Goal: Task Accomplishment & Management: Manage account settings

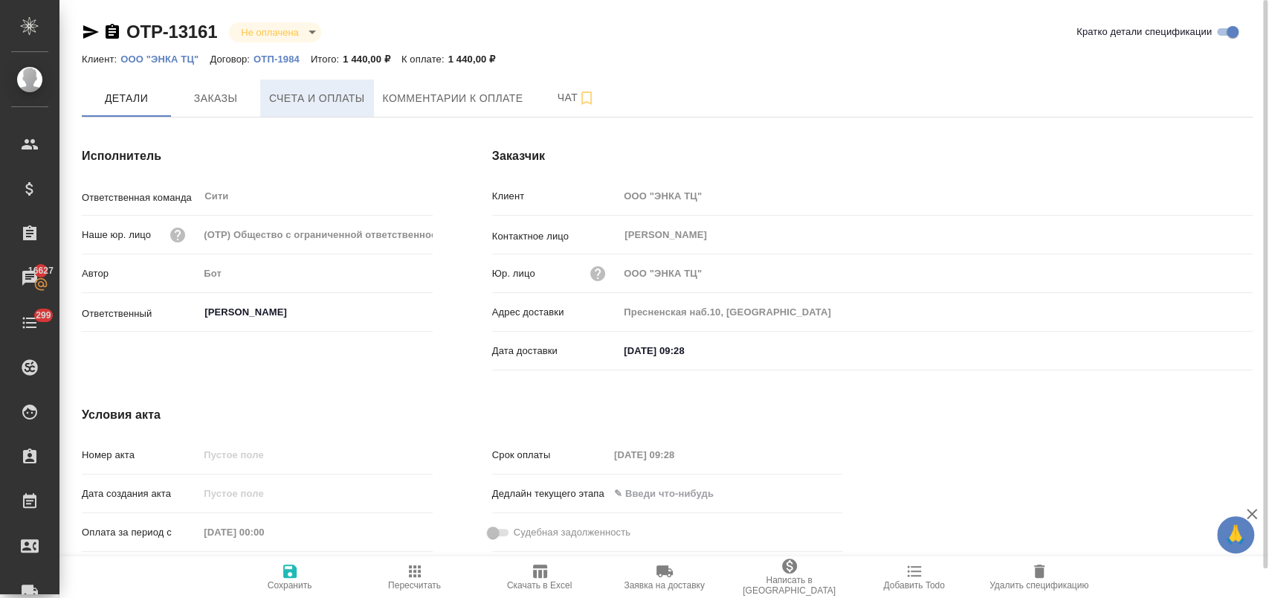
click at [323, 99] on span "Счета и оплаты" at bounding box center [317, 98] width 96 height 19
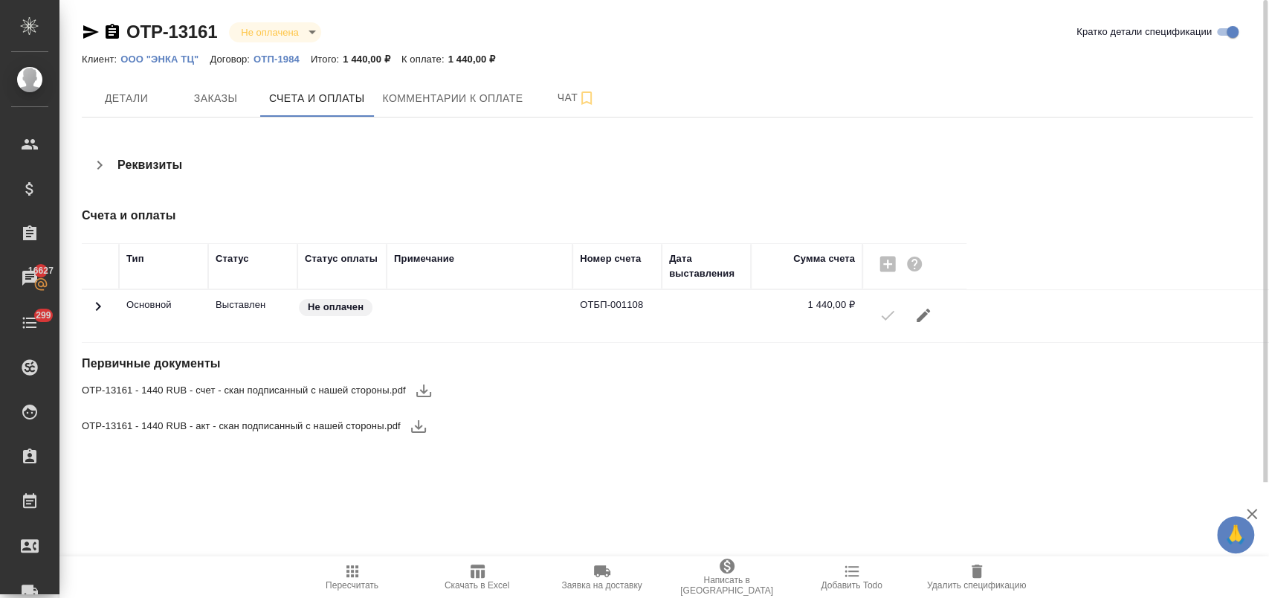
click at [424, 385] on icon "button" at bounding box center [424, 390] width 18 height 18
click at [415, 430] on icon "button" at bounding box center [418, 426] width 15 height 13
click at [124, 109] on button "Детали" at bounding box center [126, 98] width 89 height 37
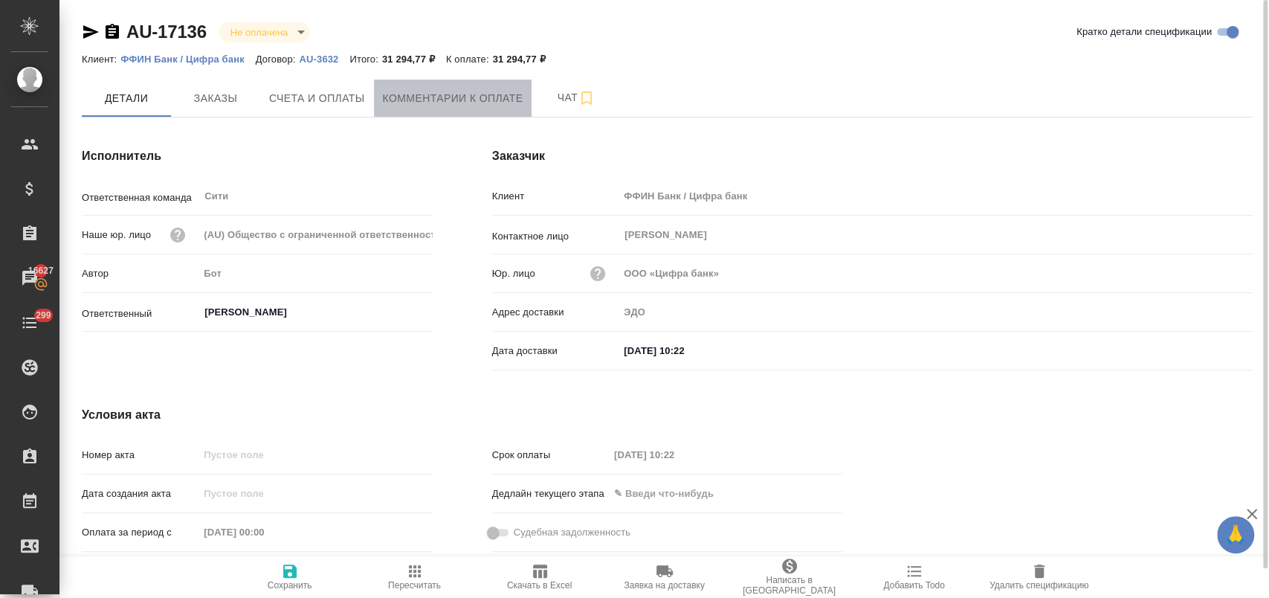
click at [425, 100] on span "Комментарии к оплате" at bounding box center [453, 98] width 140 height 19
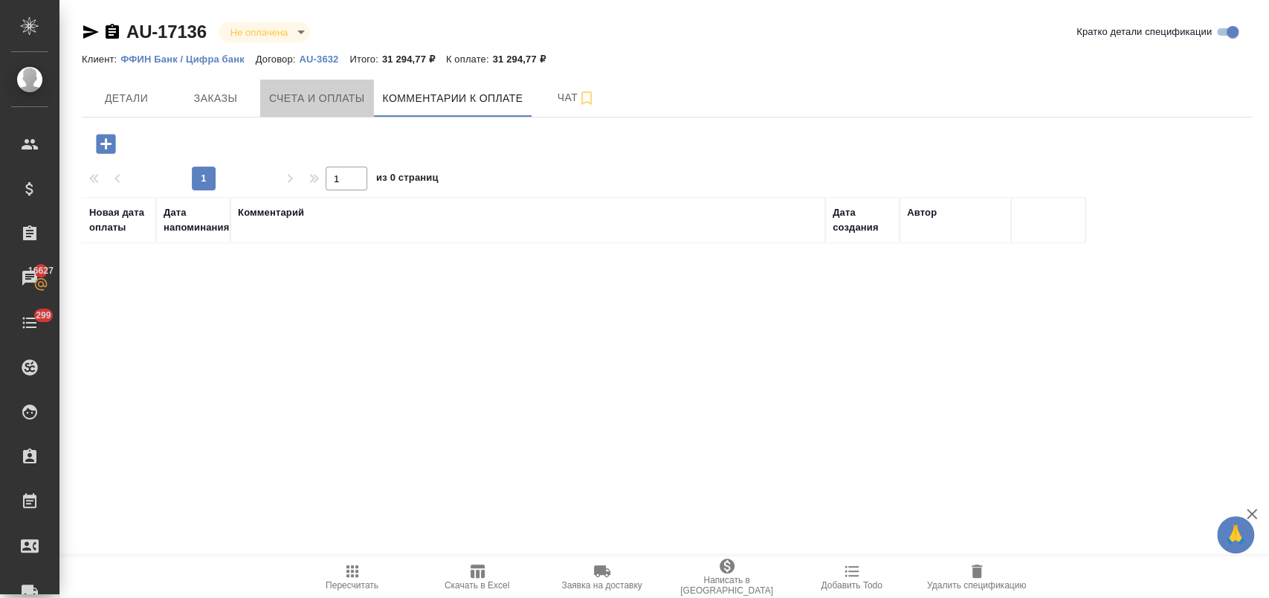
click at [317, 98] on span "Счета и оплаты" at bounding box center [317, 98] width 96 height 19
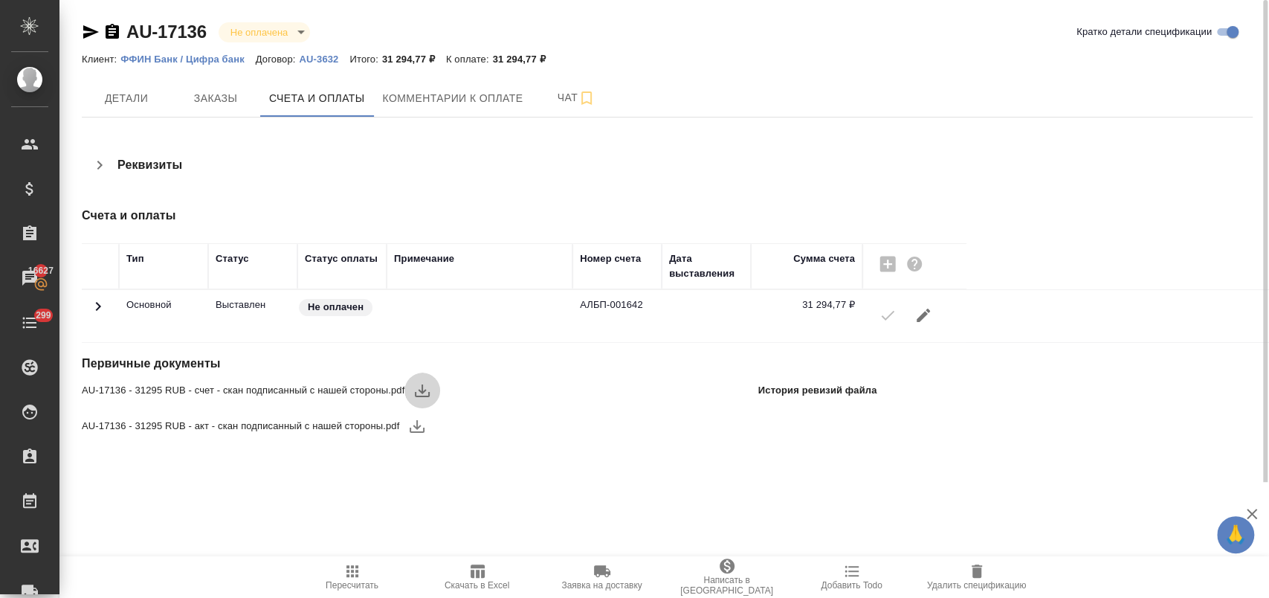
click at [417, 389] on icon "button" at bounding box center [422, 390] width 18 height 18
click at [418, 431] on icon "button" at bounding box center [417, 426] width 15 height 13
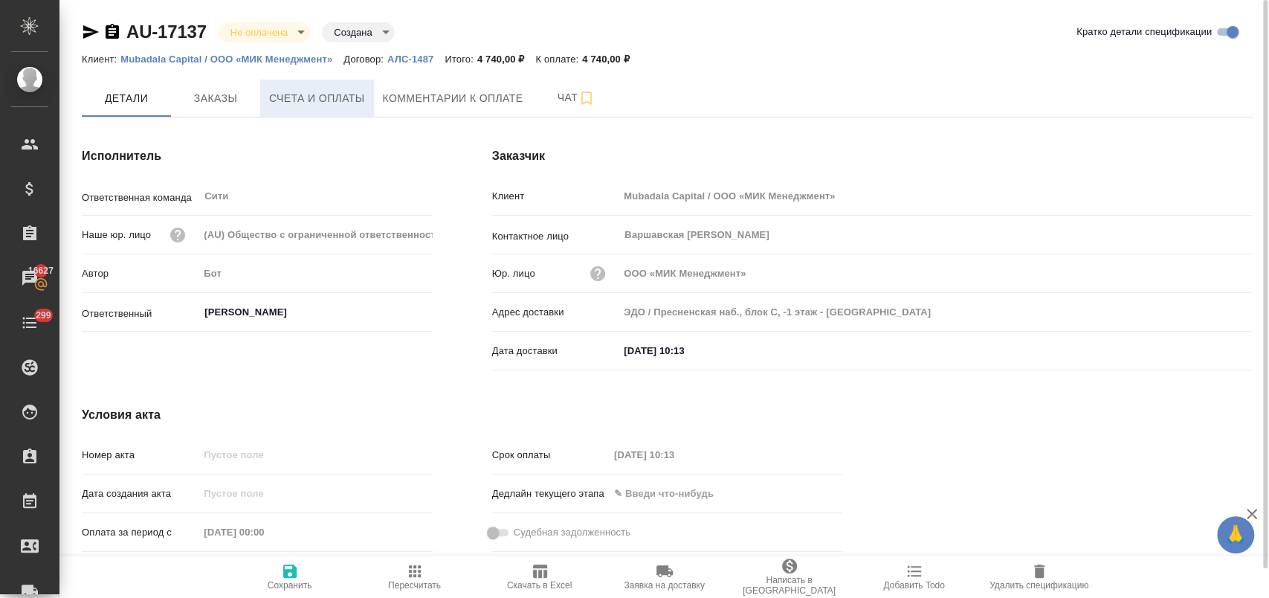
click at [339, 91] on span "Счета и оплаты" at bounding box center [317, 98] width 96 height 19
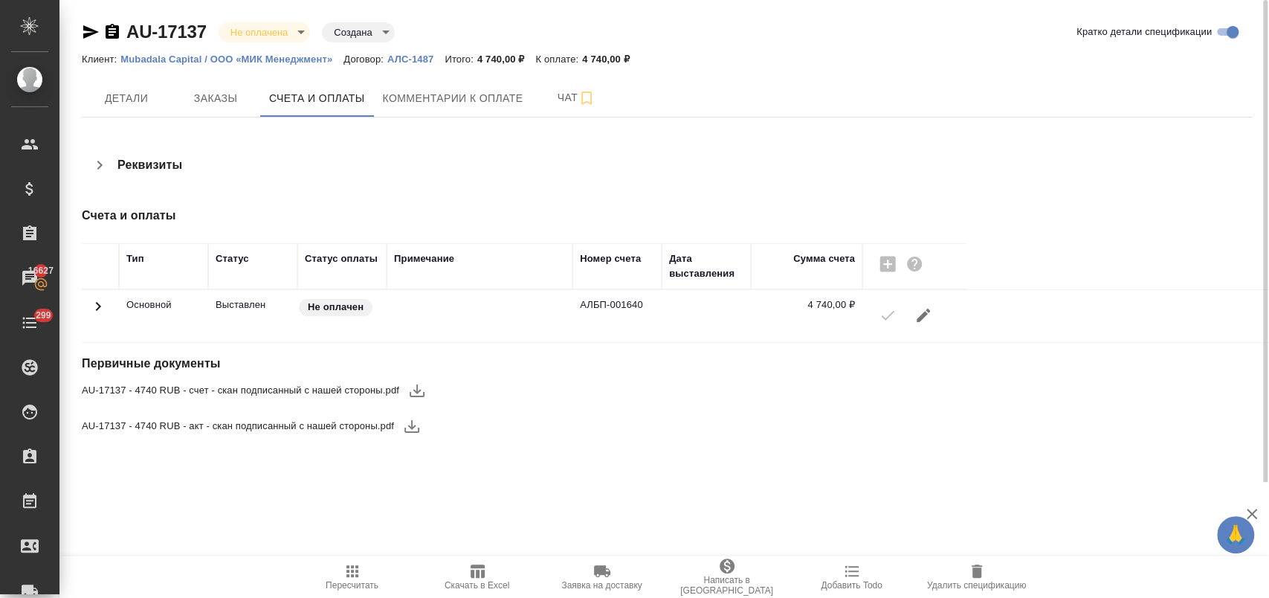
click at [418, 387] on icon "button" at bounding box center [417, 390] width 18 height 18
click at [410, 428] on icon "button" at bounding box center [412, 426] width 18 height 18
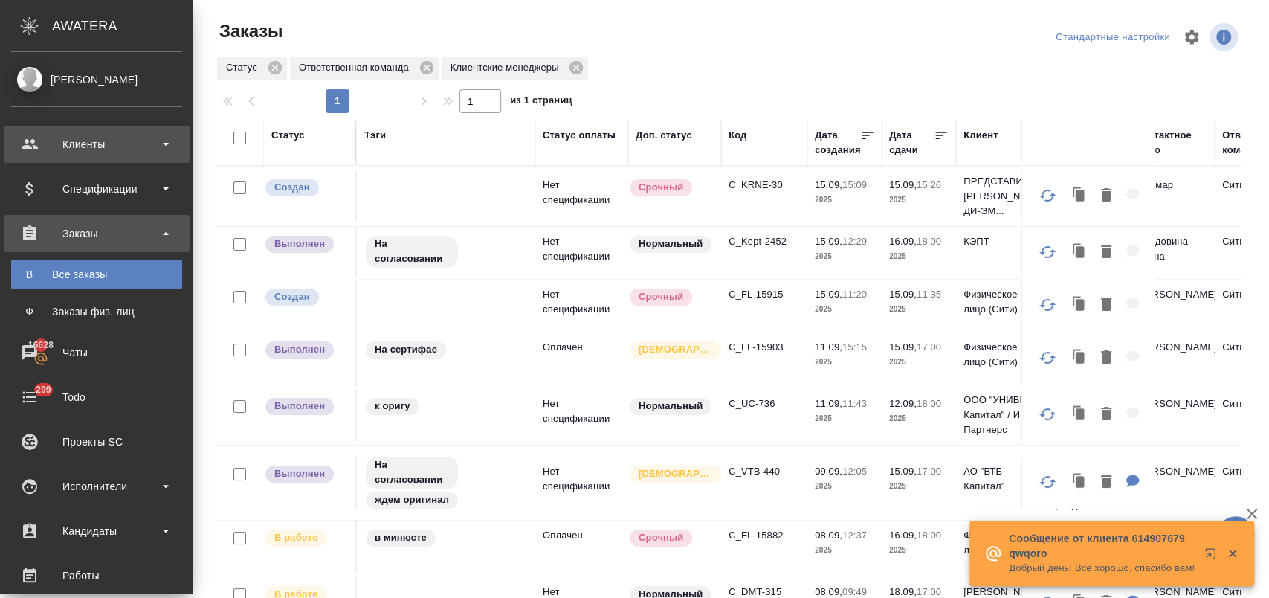
click at [113, 143] on div "Клиенты" at bounding box center [96, 144] width 171 height 22
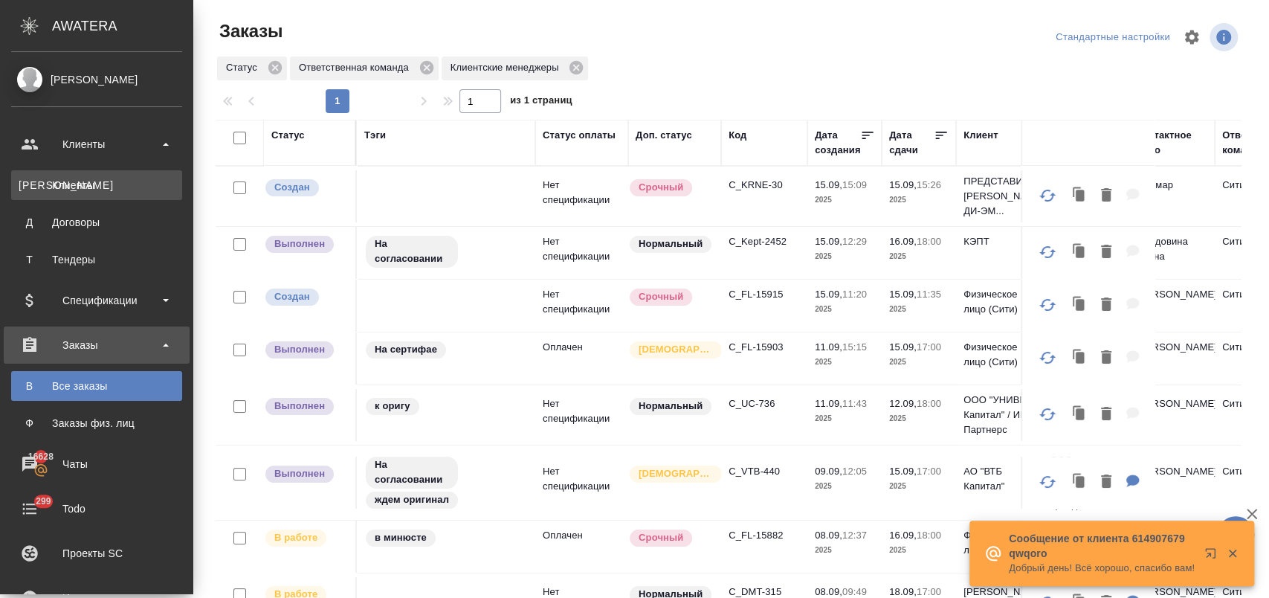
click at [113, 178] on div "Клиенты" at bounding box center [97, 185] width 156 height 15
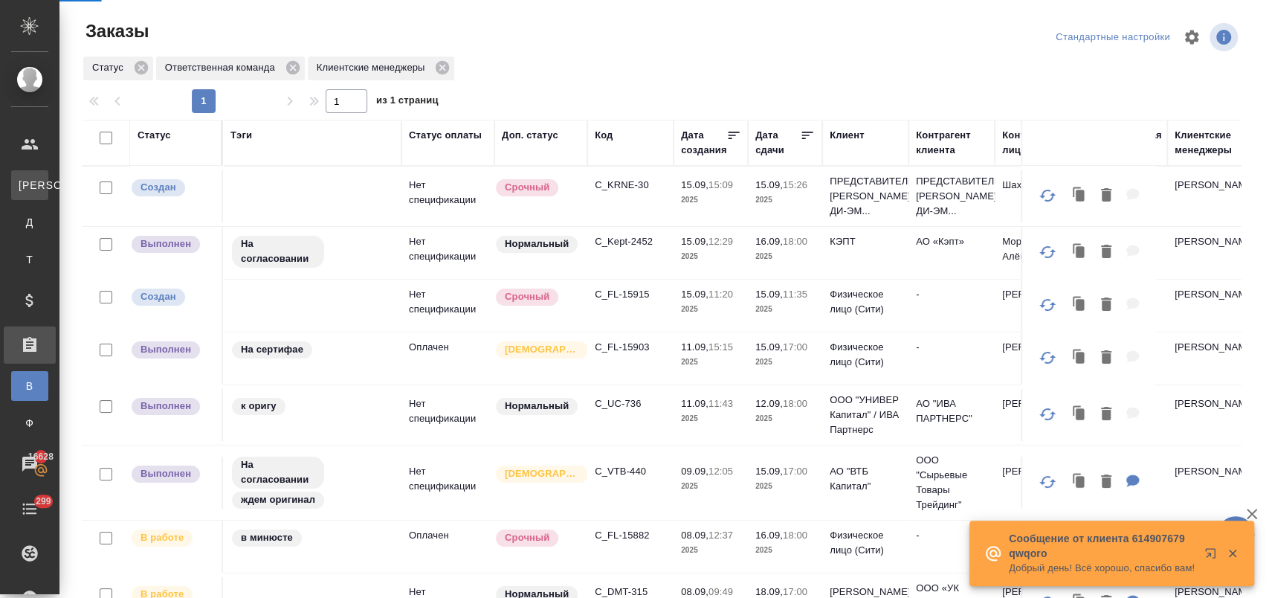
select select "RU"
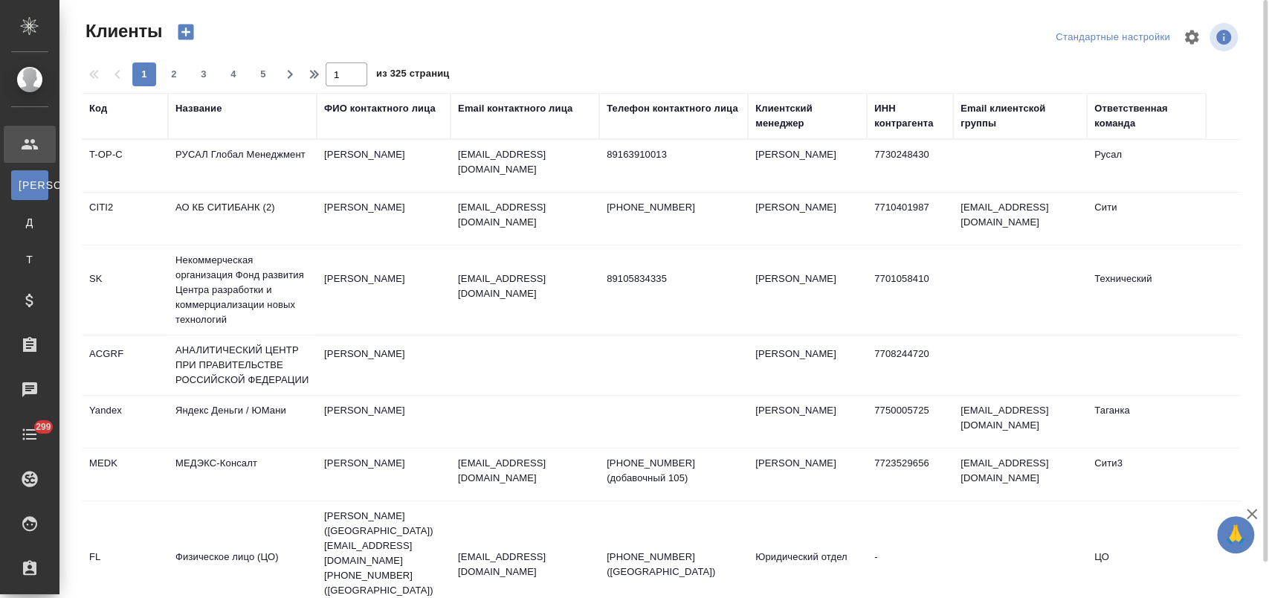
click at [198, 107] on div "Название" at bounding box center [198, 108] width 46 height 15
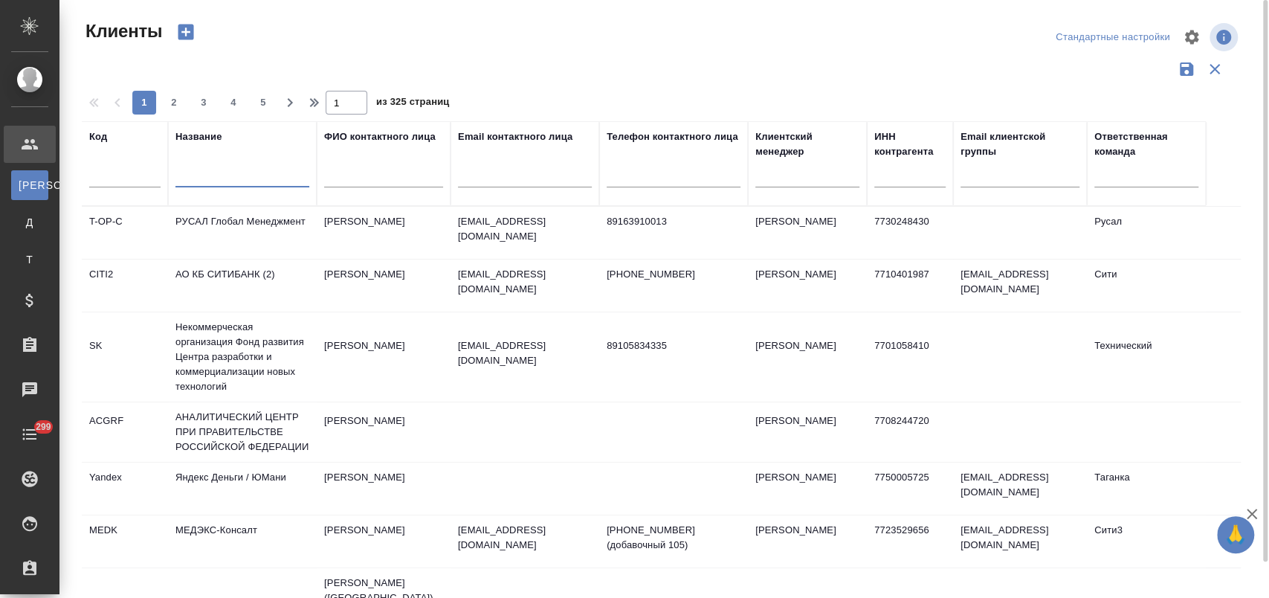
click at [233, 181] on input "text" at bounding box center [242, 178] width 134 height 19
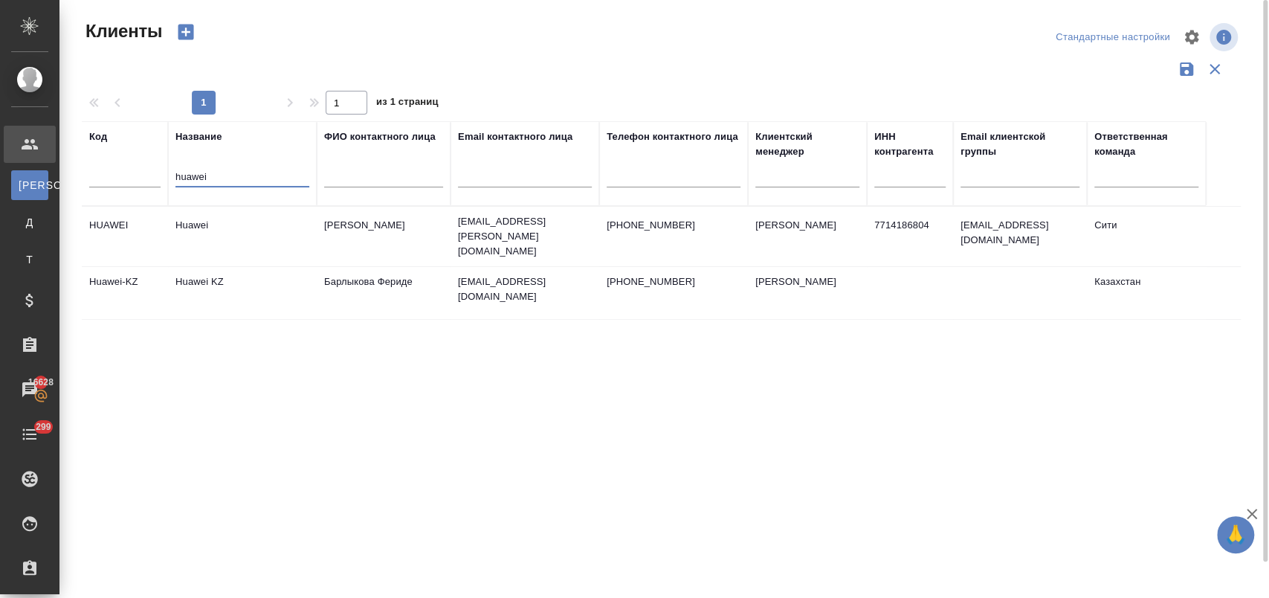
type input "huawei"
click at [223, 232] on td "Huawei" at bounding box center [242, 236] width 149 height 52
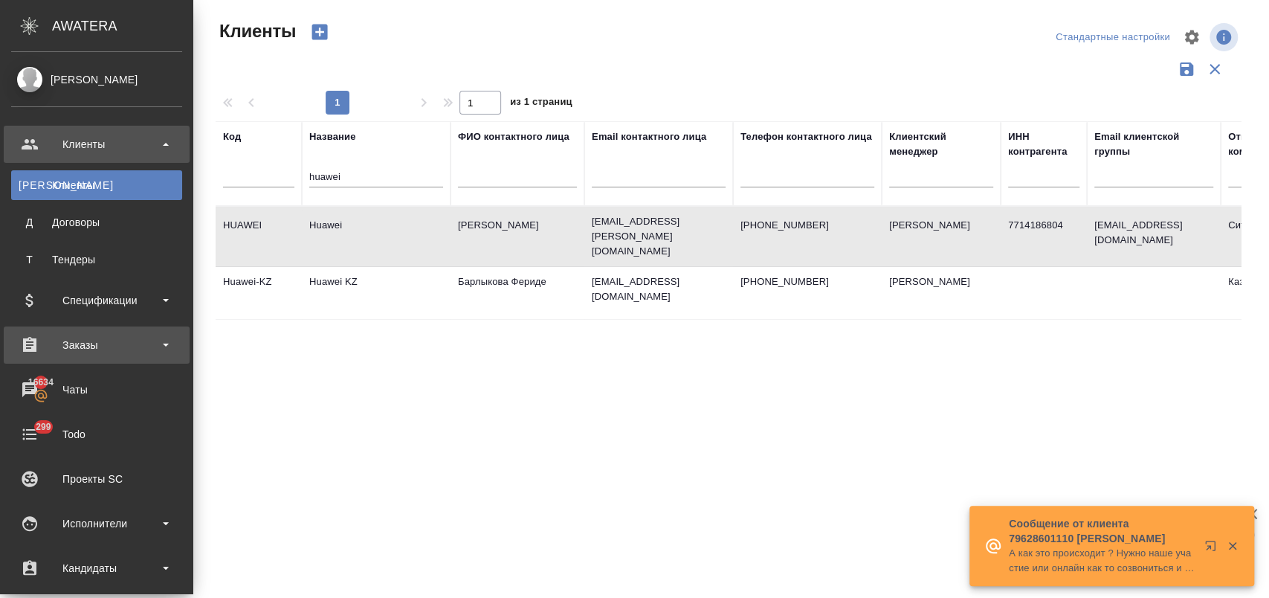
click at [54, 339] on div "Заказы" at bounding box center [96, 345] width 171 height 22
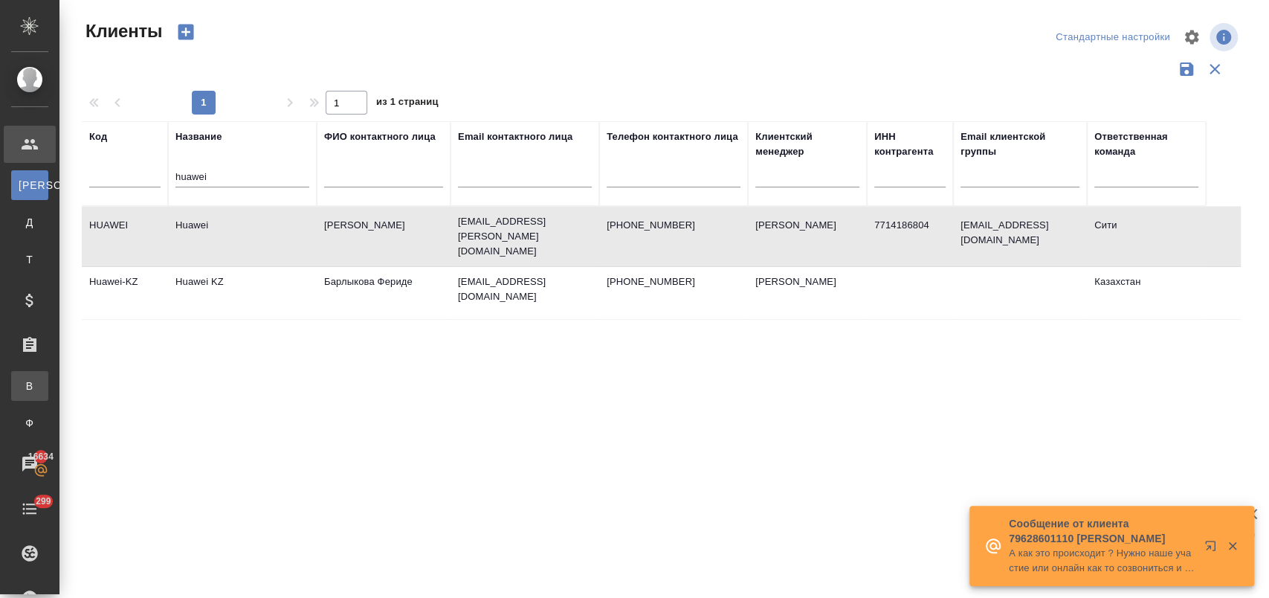
click at [22, 389] on div "Все заказы" at bounding box center [11, 385] width 22 height 15
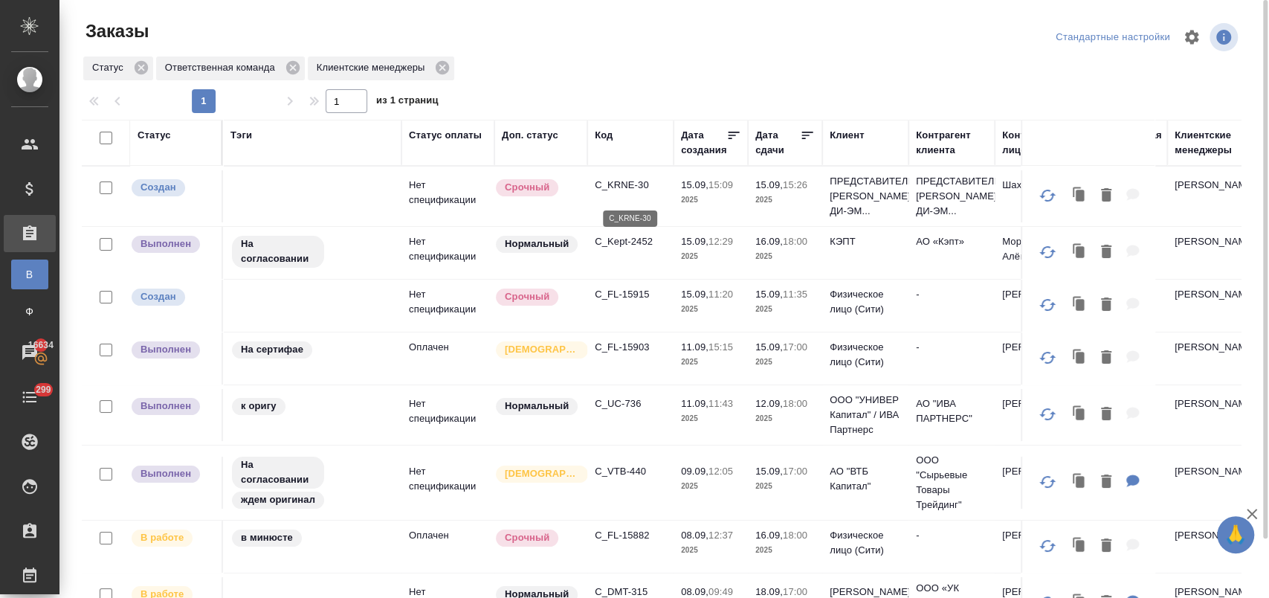
click at [635, 190] on p "C_KRNE-30" at bounding box center [630, 185] width 71 height 15
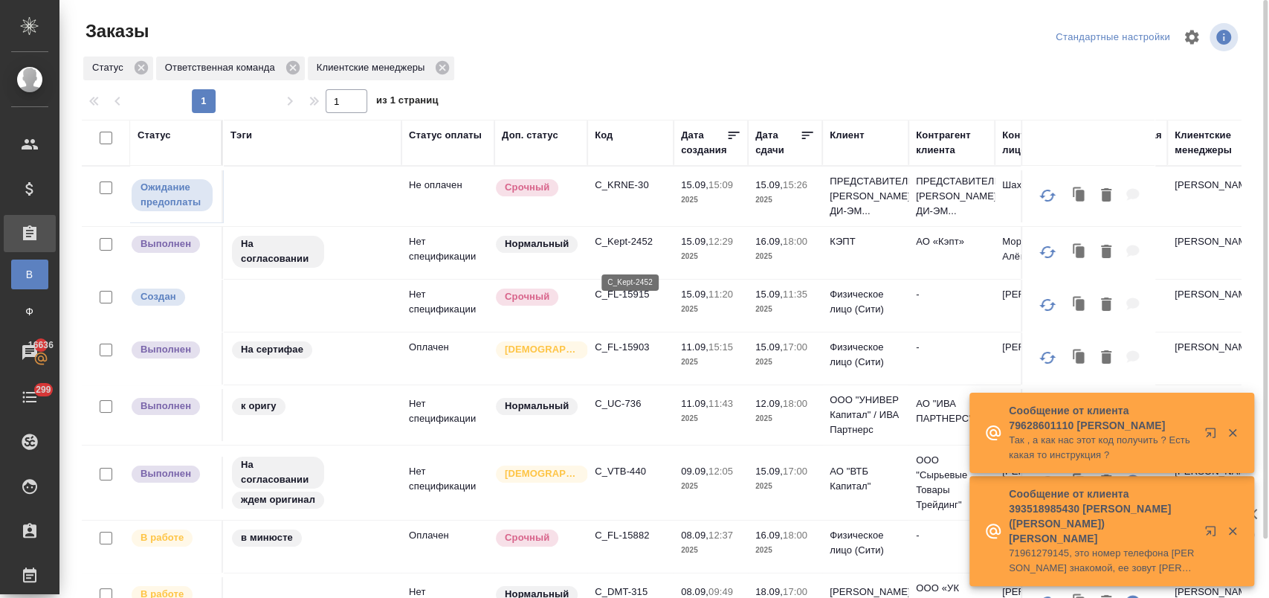
click at [631, 249] on p "C_Kept-2452" at bounding box center [630, 241] width 71 height 15
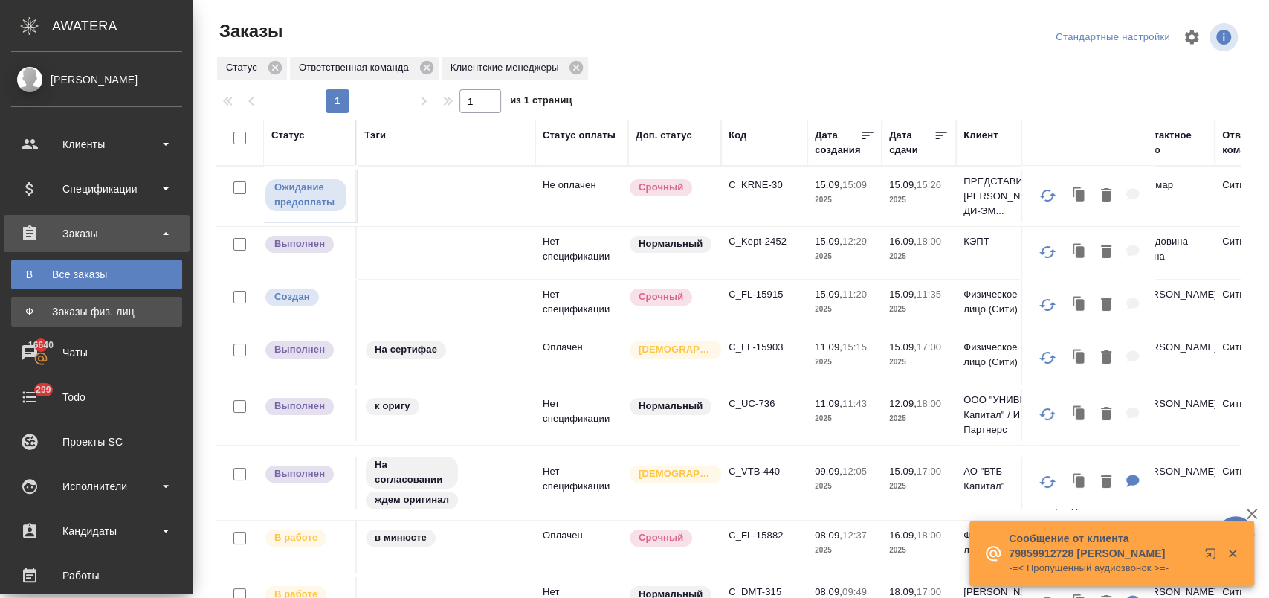
click at [118, 309] on div "Заказы физ. лиц" at bounding box center [97, 311] width 156 height 15
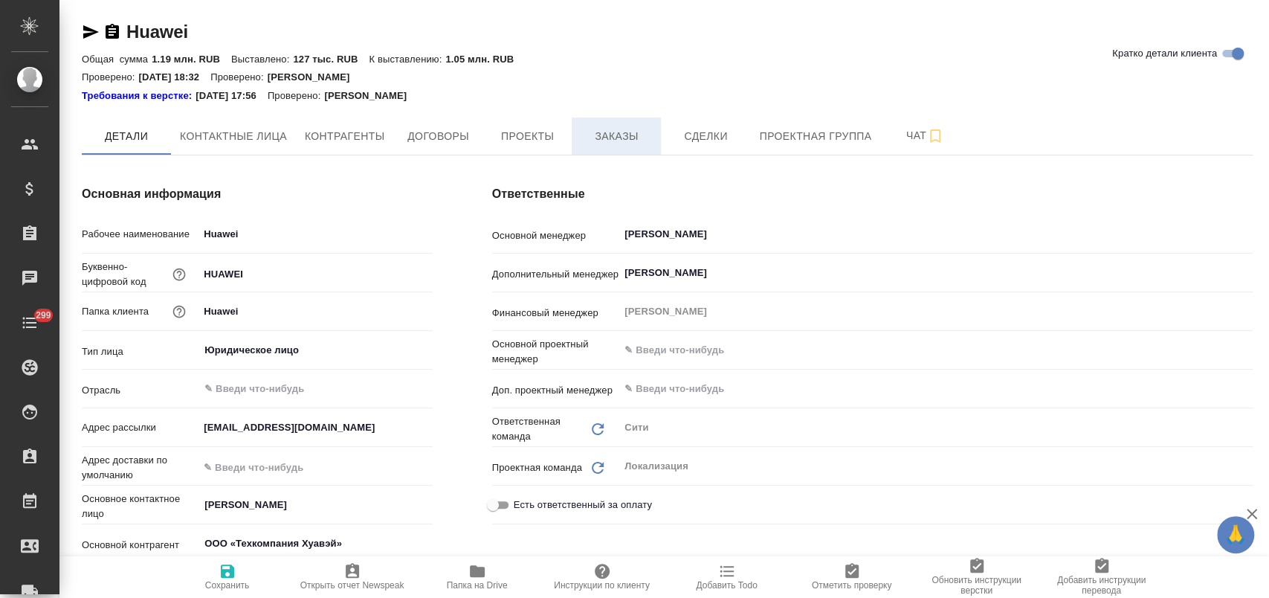
click at [613, 135] on span "Заказы" at bounding box center [615, 136] width 71 height 19
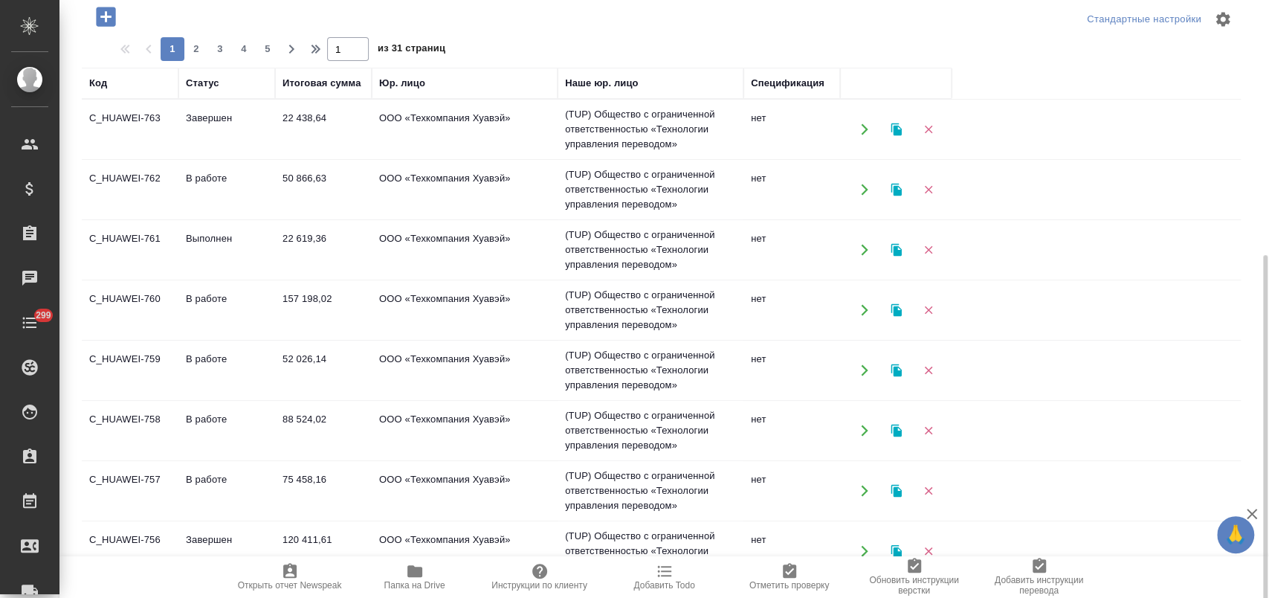
scroll to position [259, 0]
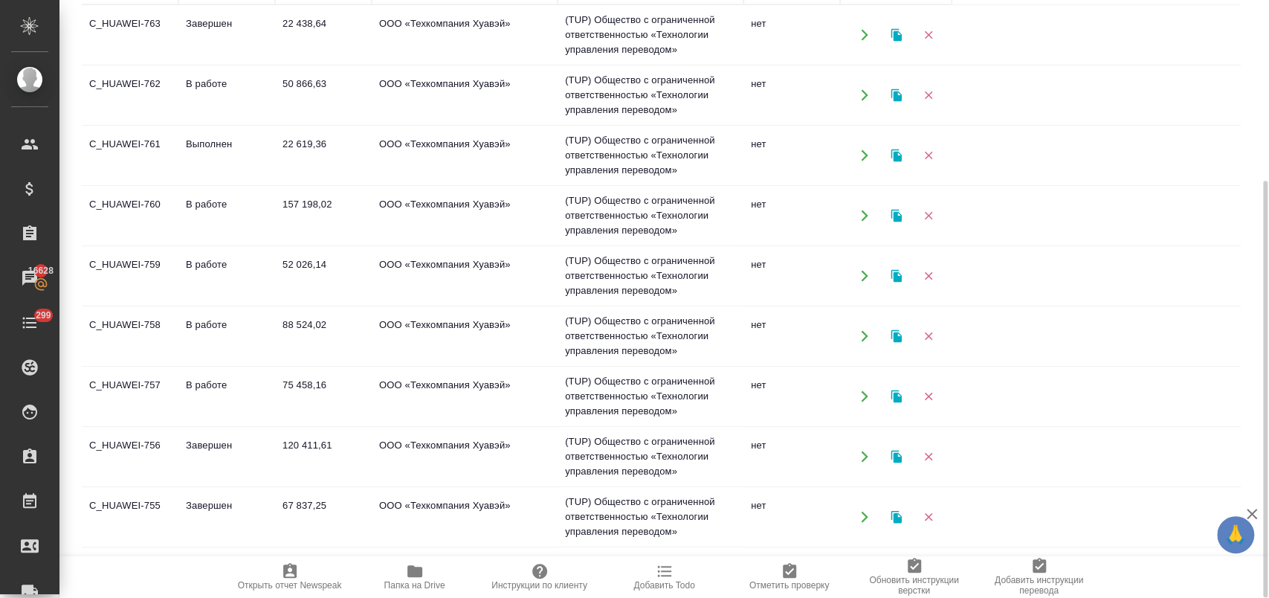
click at [223, 141] on td "Выполнен" at bounding box center [226, 155] width 97 height 52
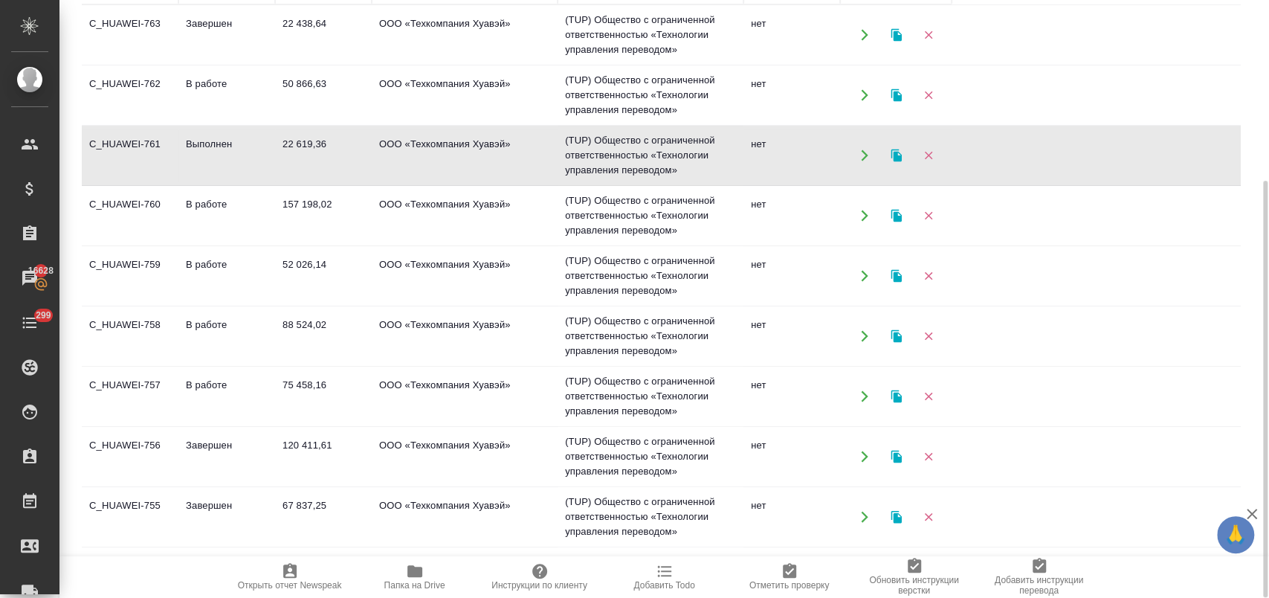
click at [223, 141] on td "Выполнен" at bounding box center [226, 155] width 97 height 52
click at [443, 437] on td "ООО «Техкомпания Хуавэй»" at bounding box center [465, 456] width 186 height 52
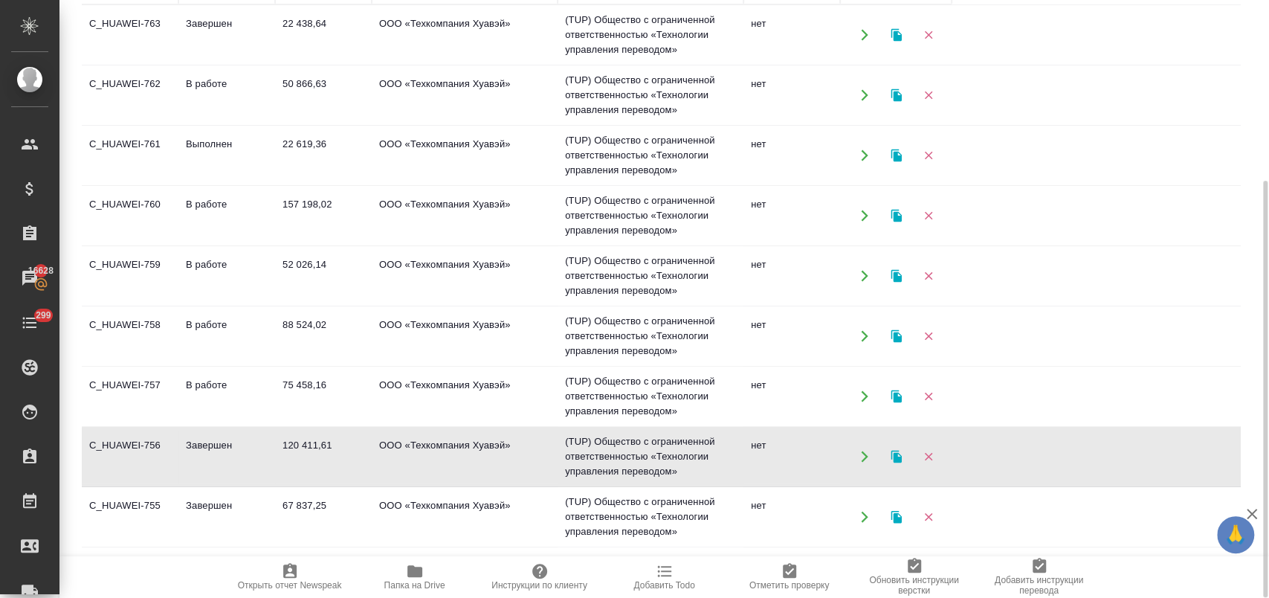
click at [443, 437] on td "ООО «Техкомпания Хуавэй»" at bounding box center [465, 456] width 186 height 52
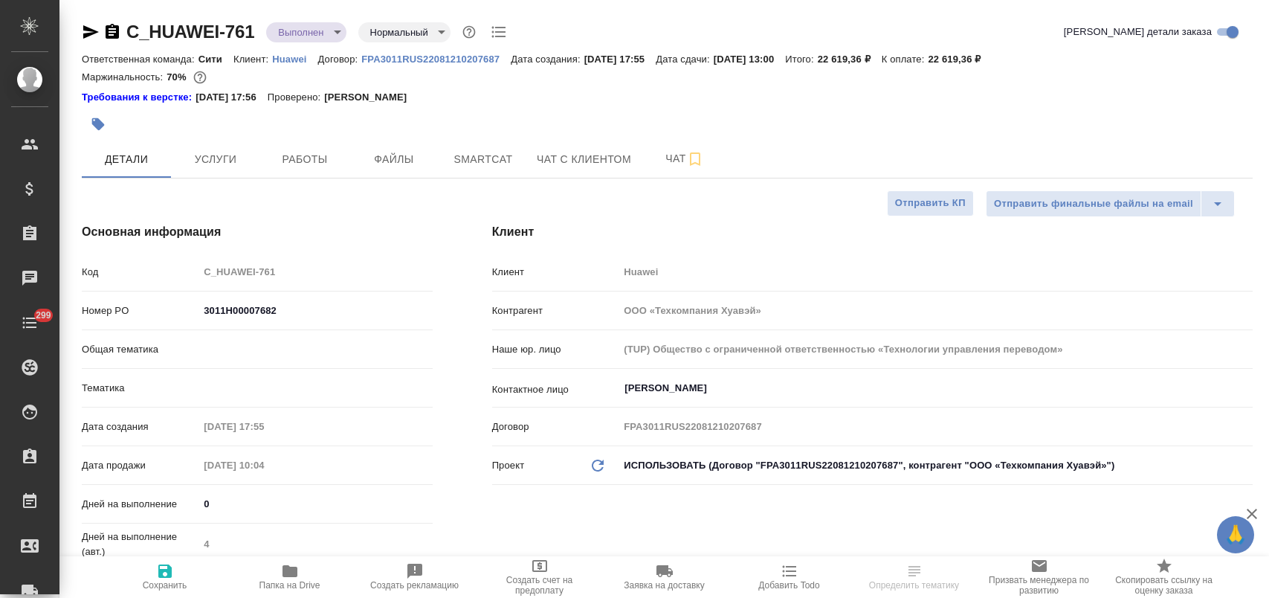
select select "RU"
type textarea "x"
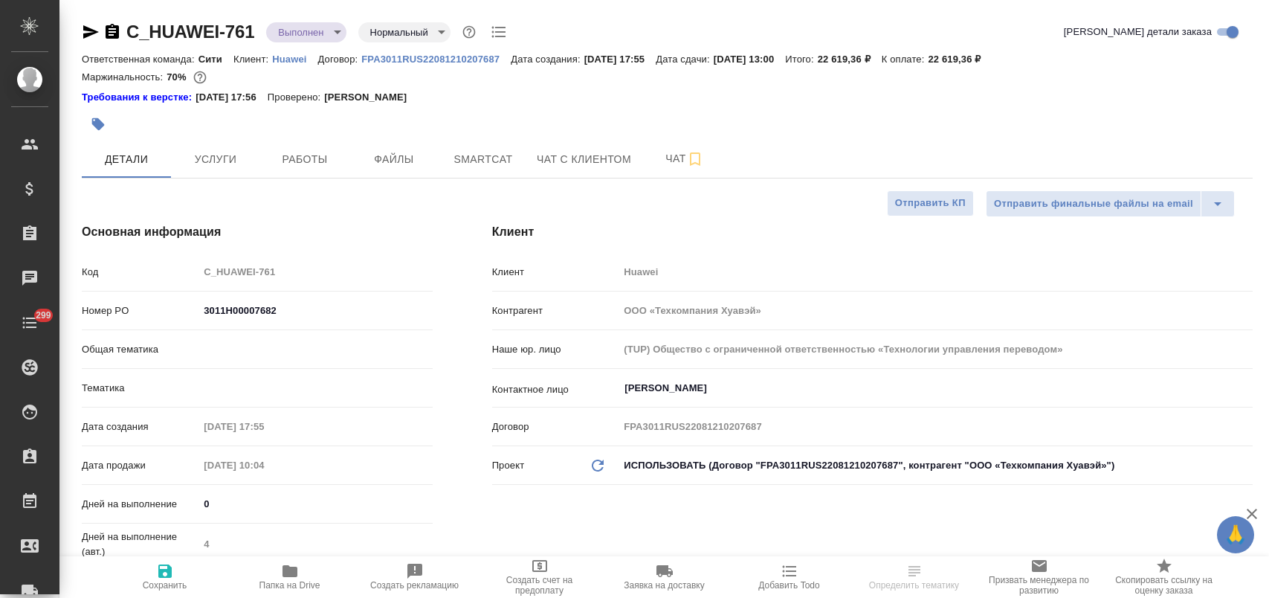
type textarea "x"
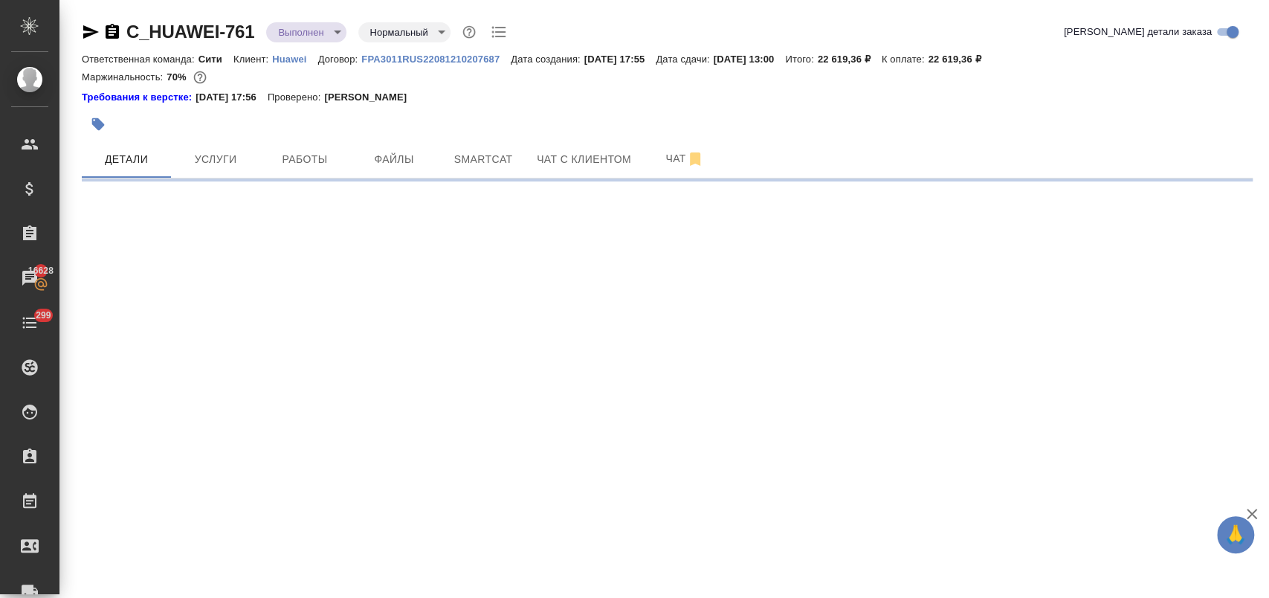
select select "RU"
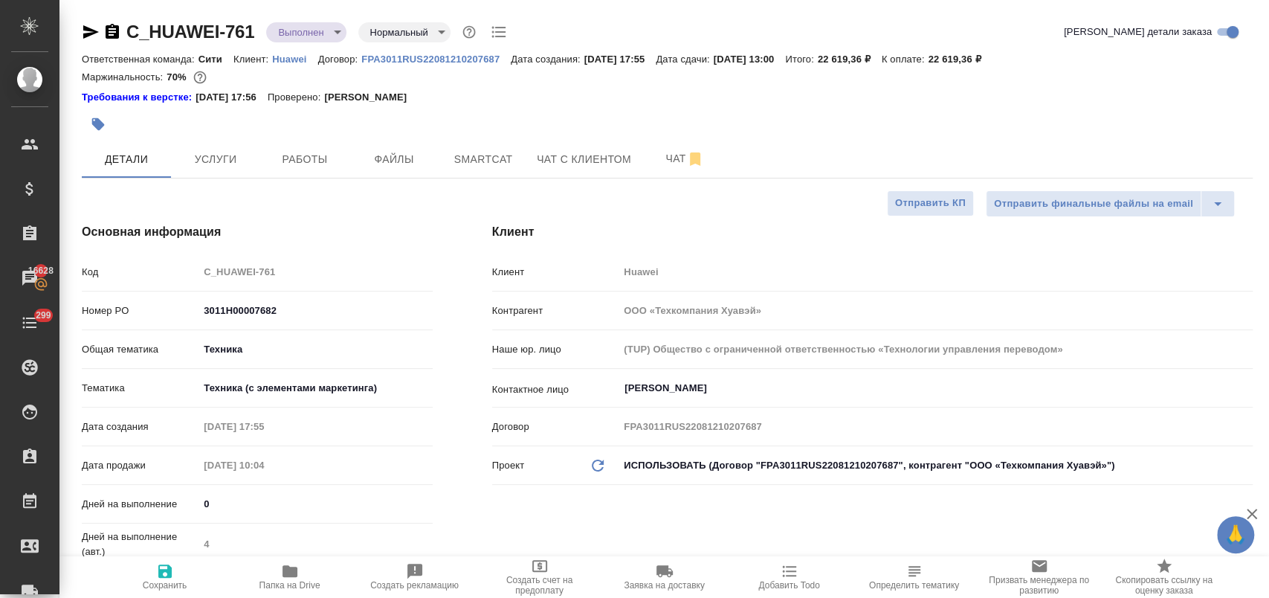
type textarea "x"
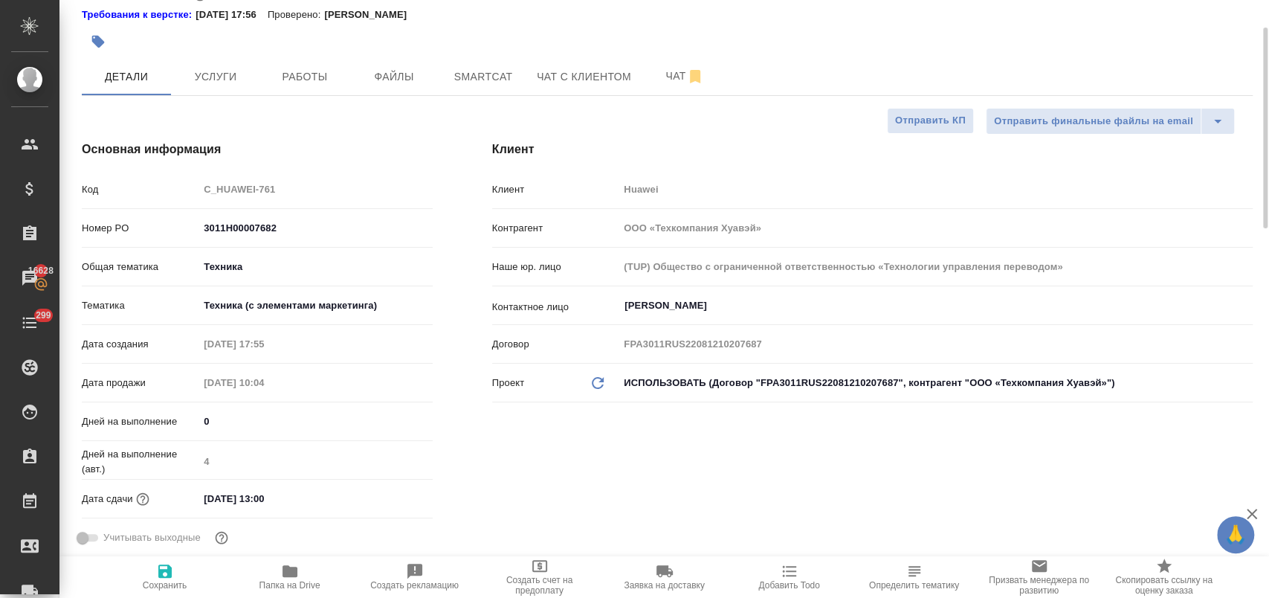
click at [294, 565] on icon "button" at bounding box center [290, 571] width 18 height 18
type textarea "x"
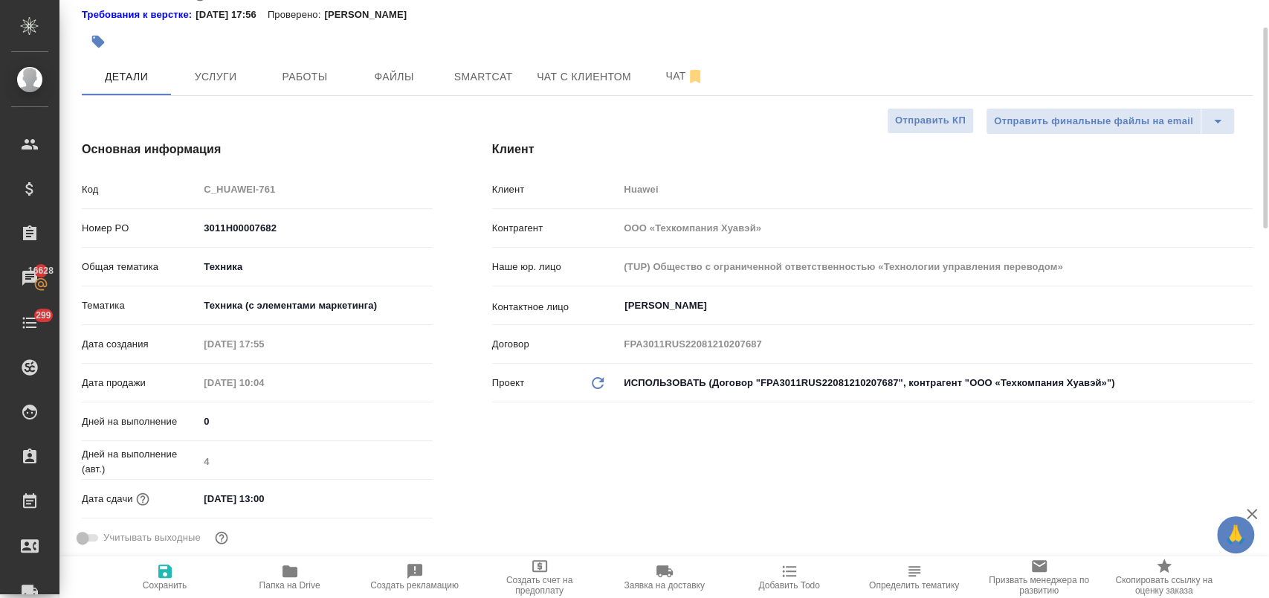
type textarea "x"
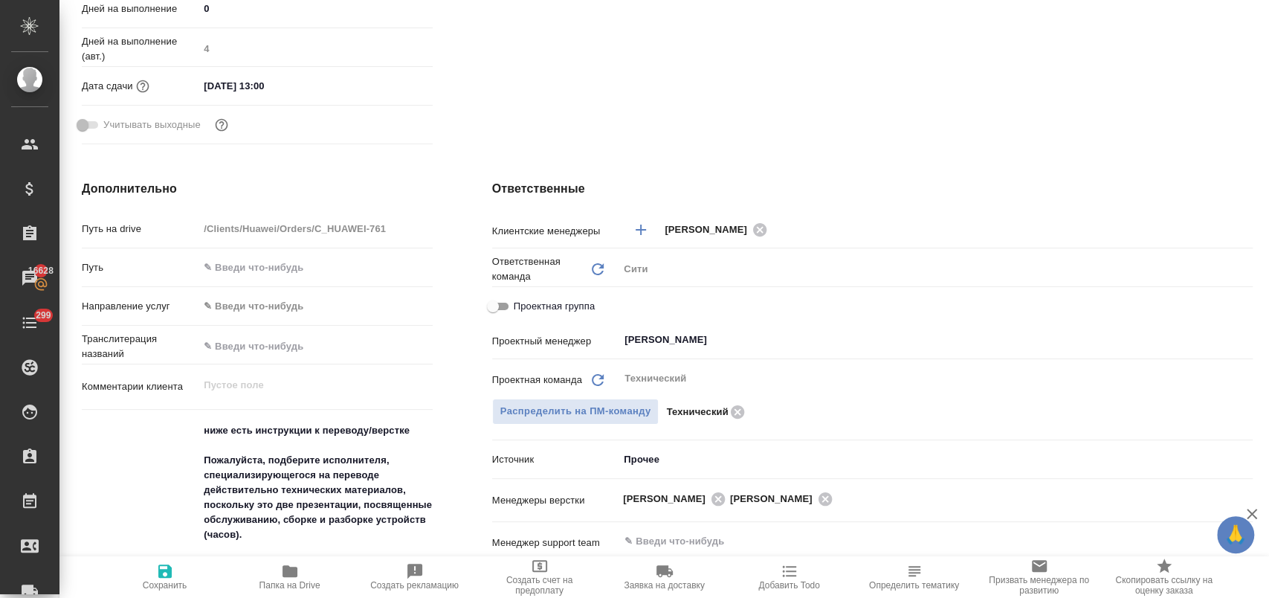
scroll to position [165, 0]
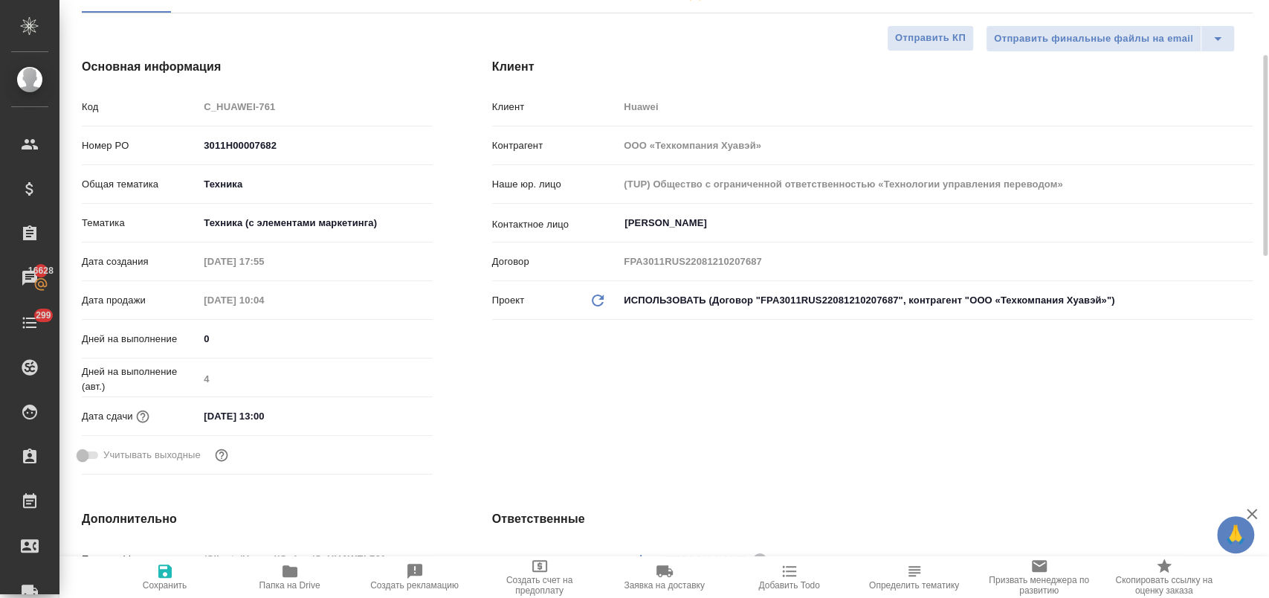
type textarea "x"
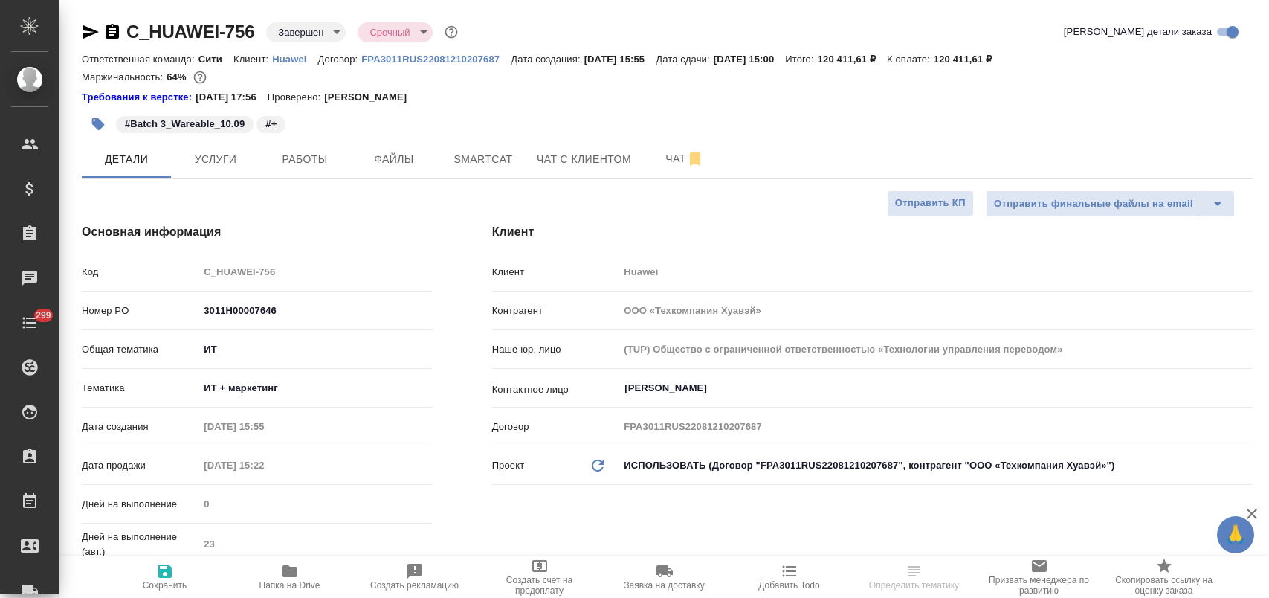
select select "RU"
click at [300, 569] on span "Папка на Drive" at bounding box center [289, 576] width 107 height 28
select select "RU"
type textarea "x"
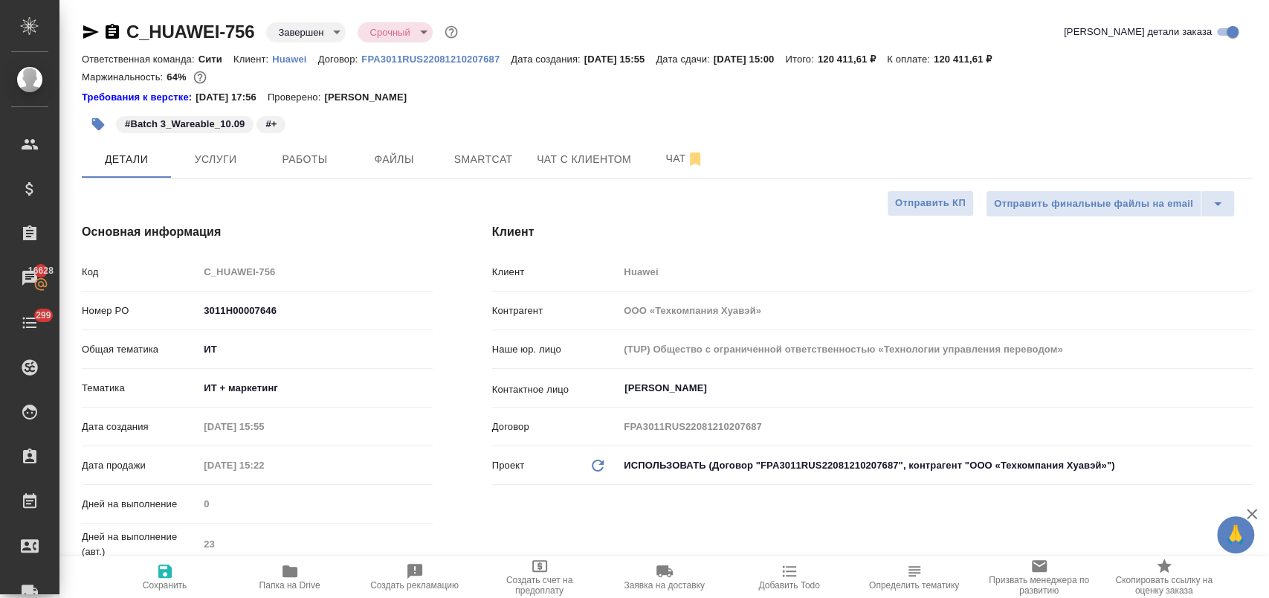
type textarea "x"
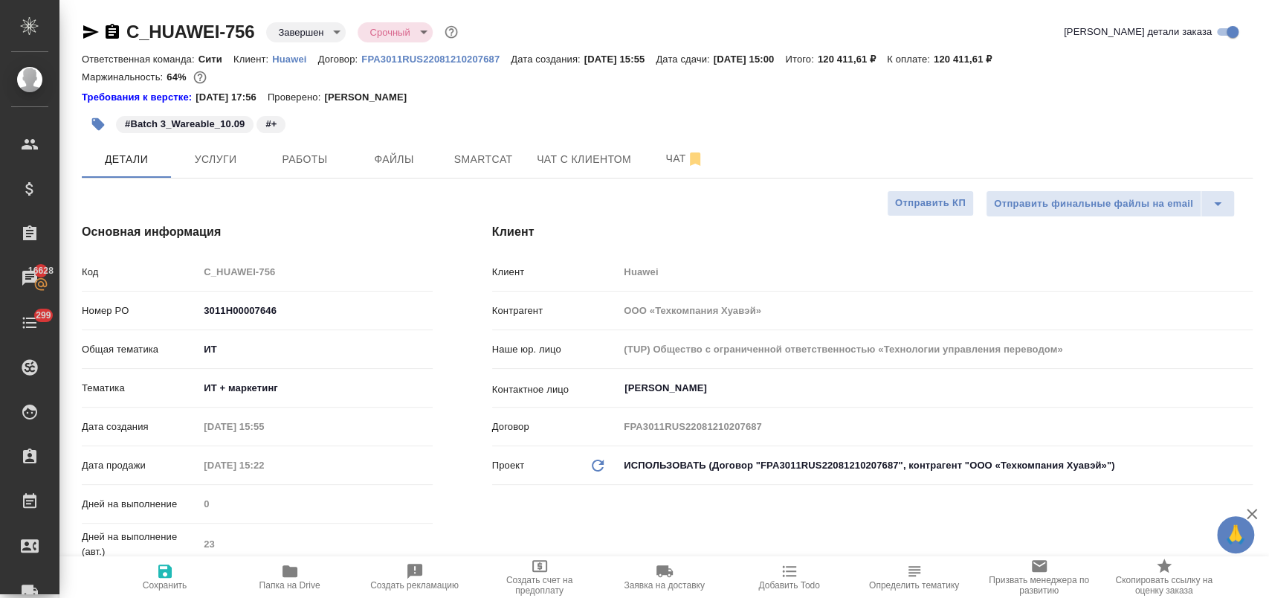
type textarea "x"
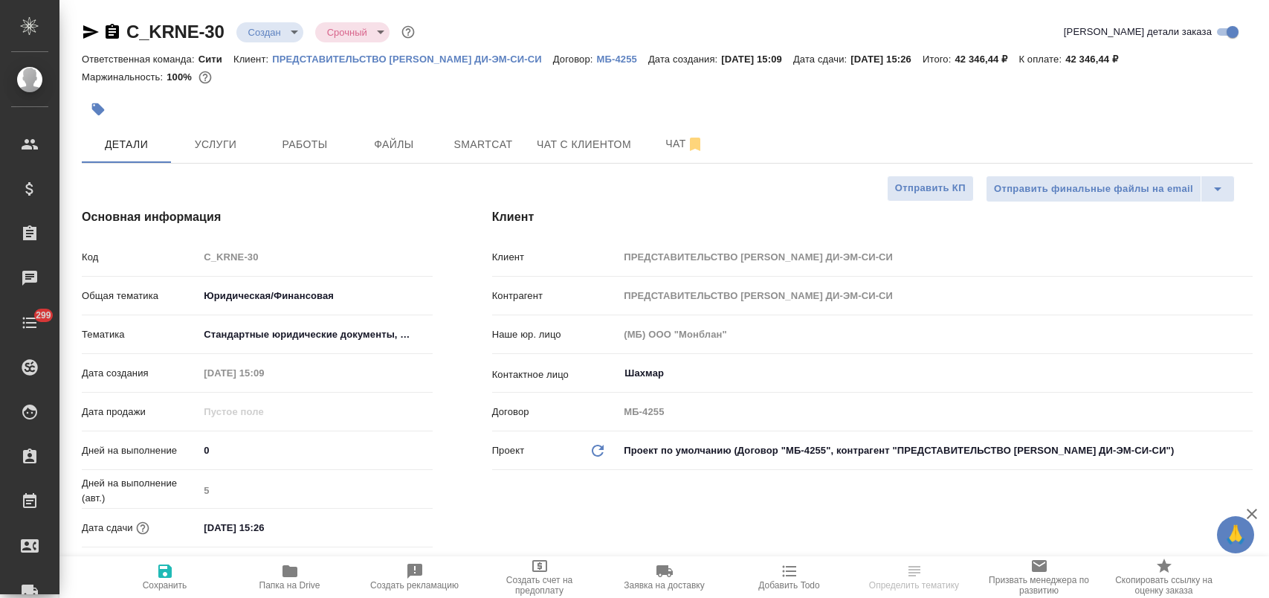
select select "RU"
click at [539, 566] on icon "button" at bounding box center [539, 566] width 15 height 12
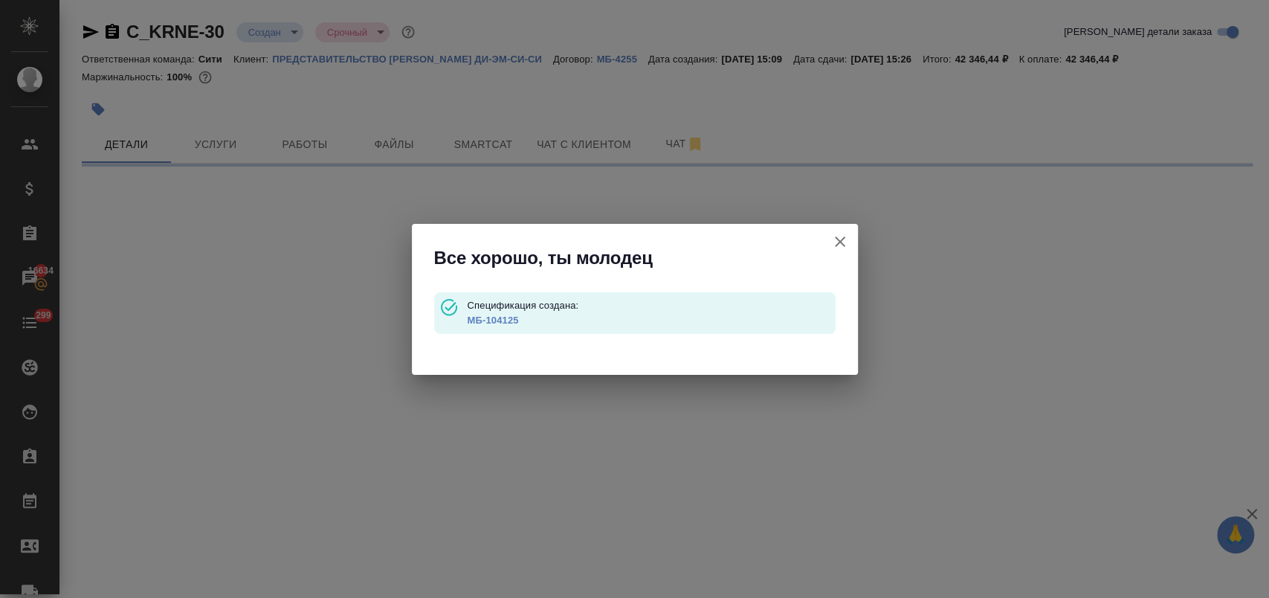
type input "waitingForPrepayment"
select select "RU"
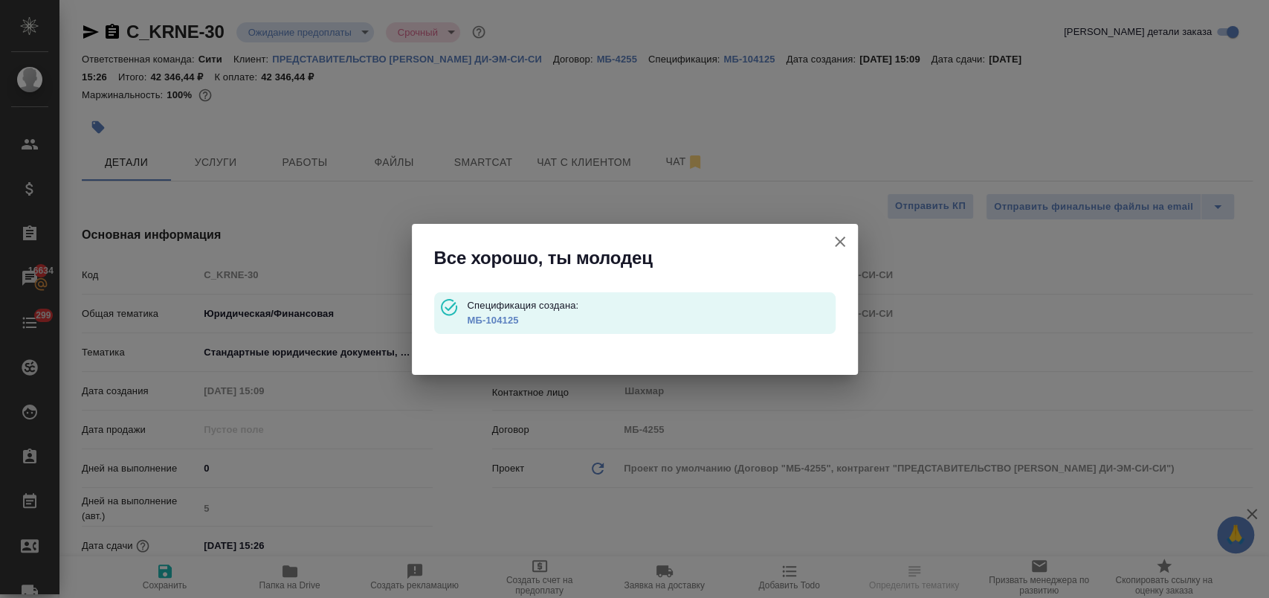
type textarea "x"
click at [511, 322] on link "МБ-104125" at bounding box center [492, 319] width 51 height 11
select select "RU"
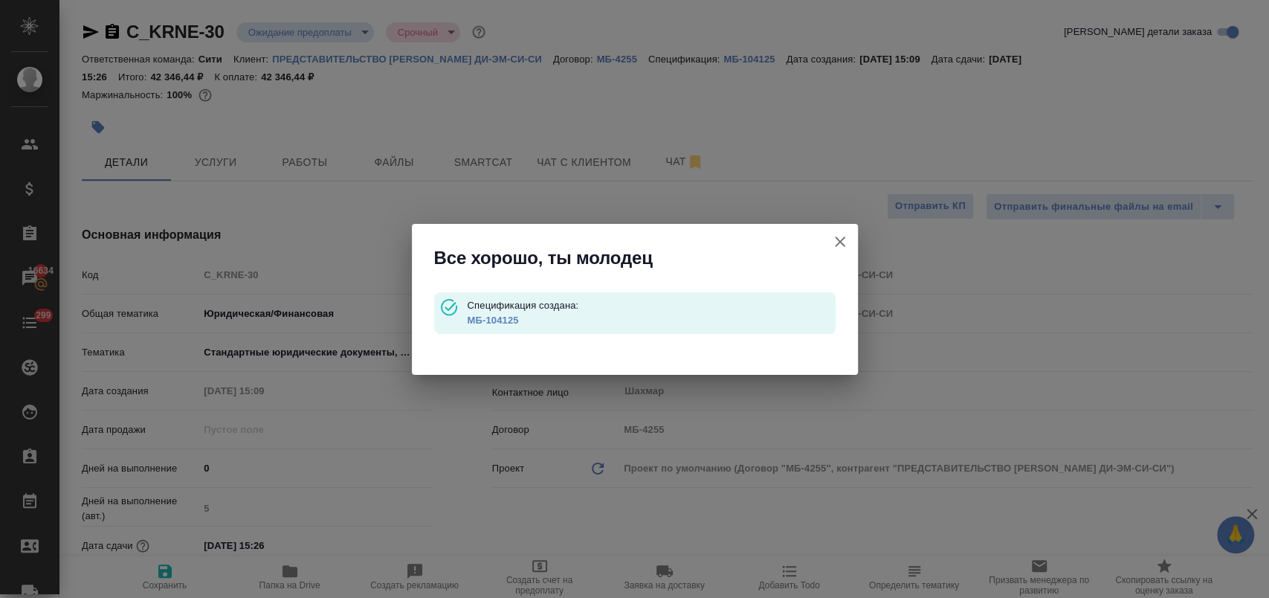
type textarea "x"
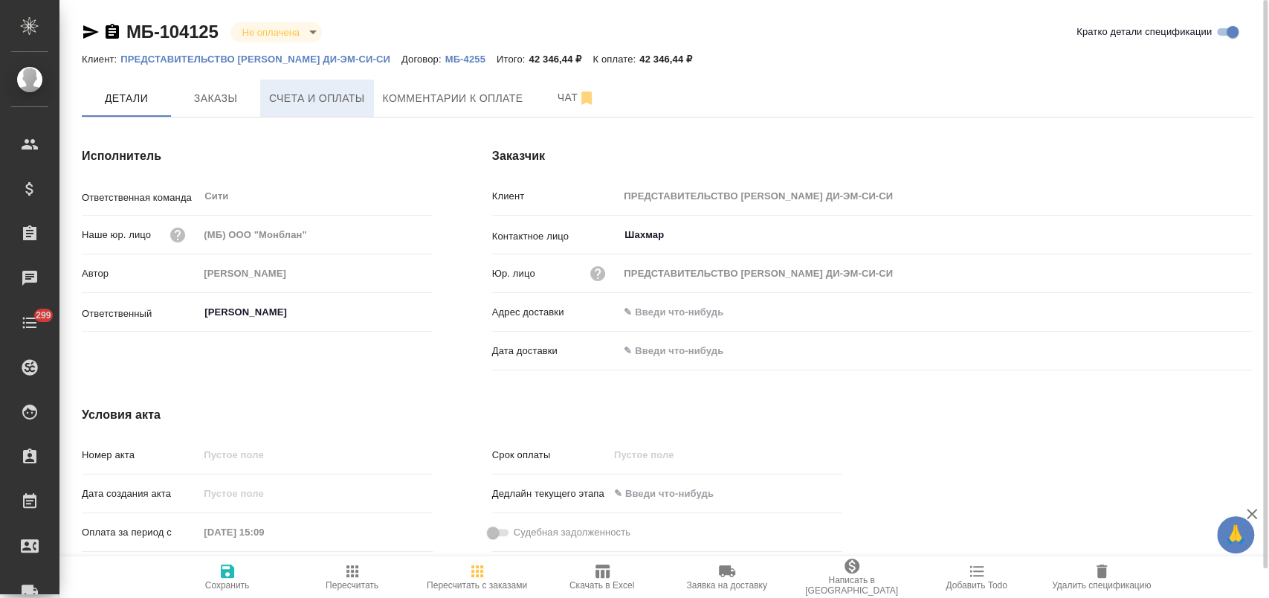
click at [345, 99] on span "Счета и оплаты" at bounding box center [317, 98] width 96 height 19
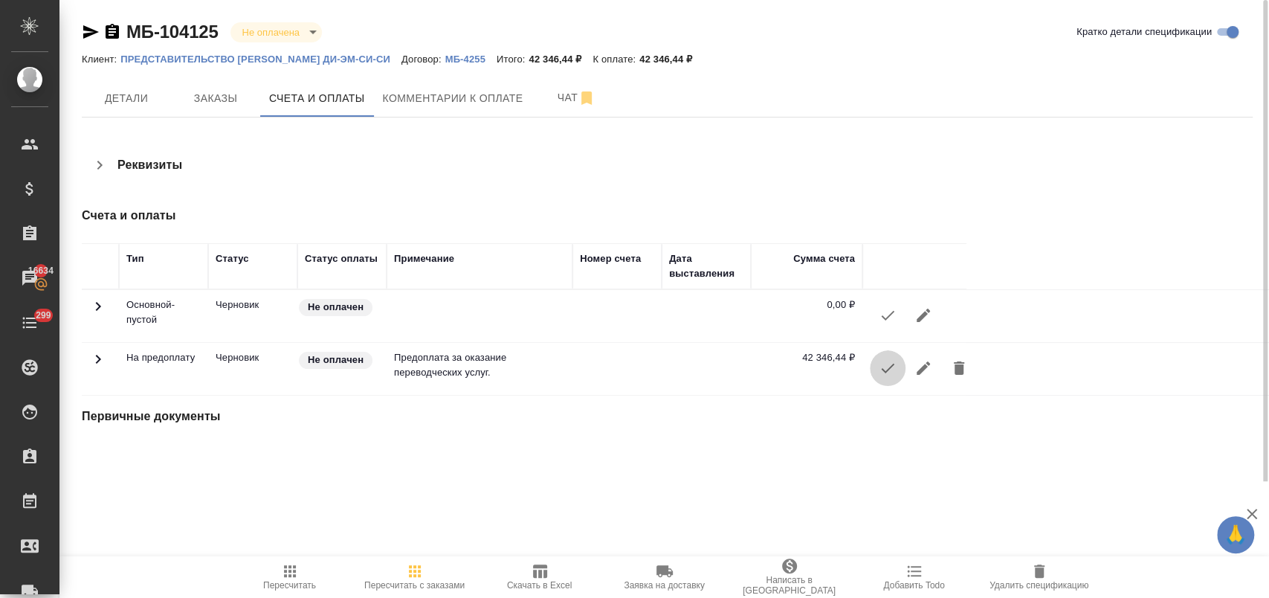
click at [886, 370] on icon "button" at bounding box center [887, 368] width 13 height 10
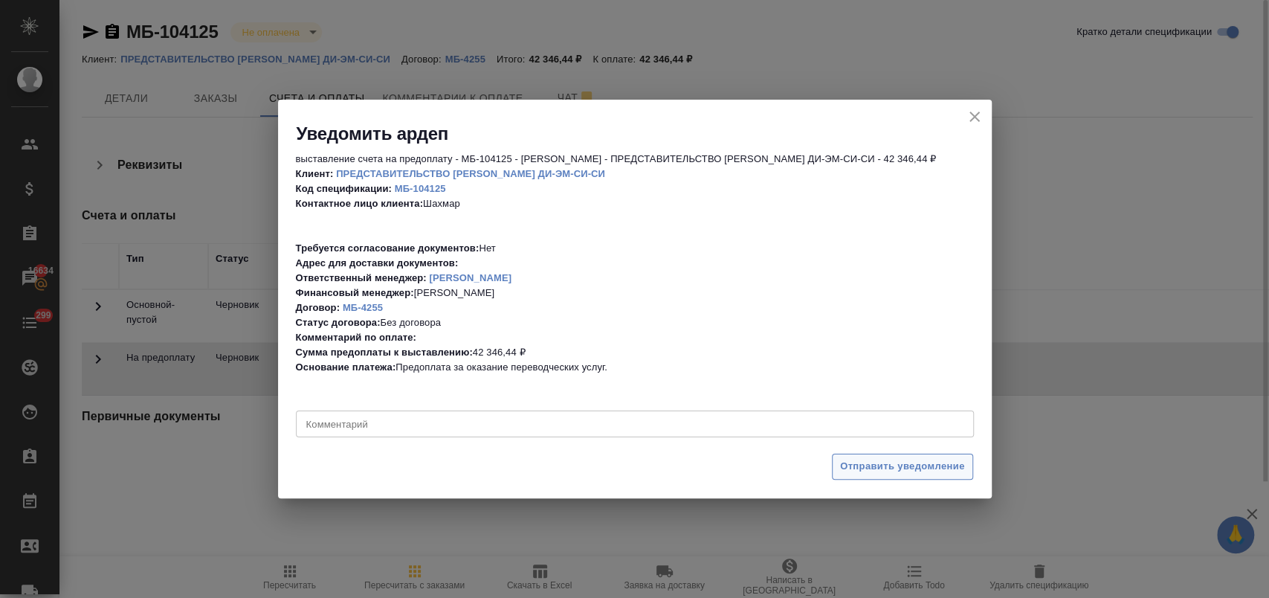
click at [896, 465] on span "Отправить уведомление" at bounding box center [902, 466] width 125 height 17
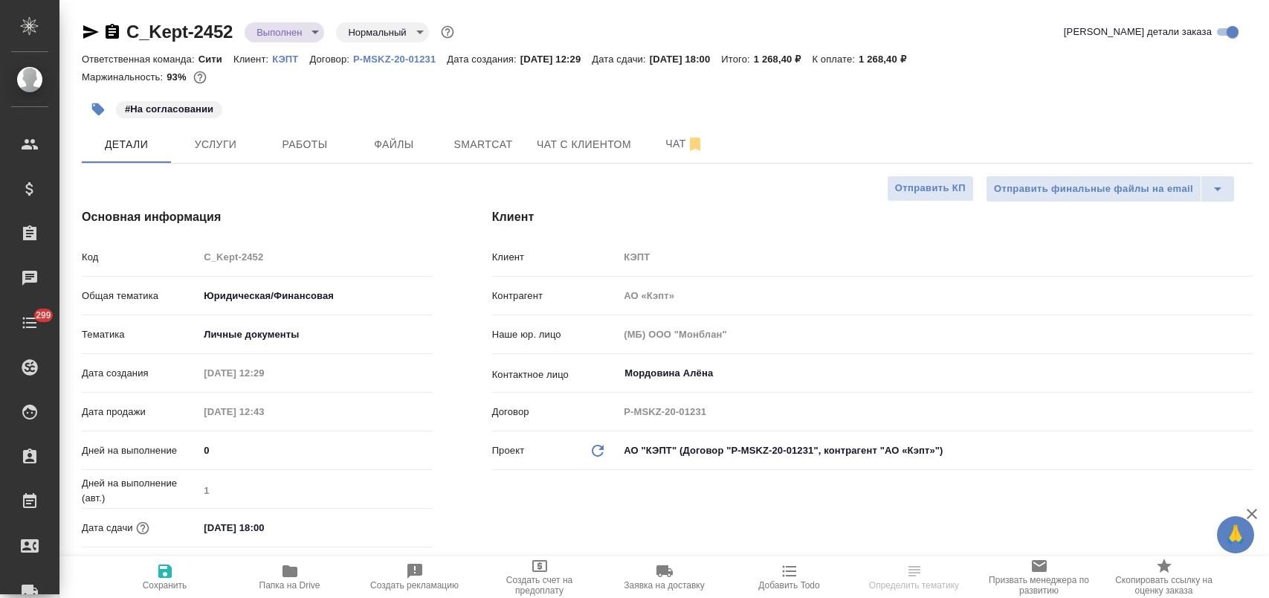
select select "RU"
click at [99, 115] on icon "button" at bounding box center [98, 109] width 15 height 15
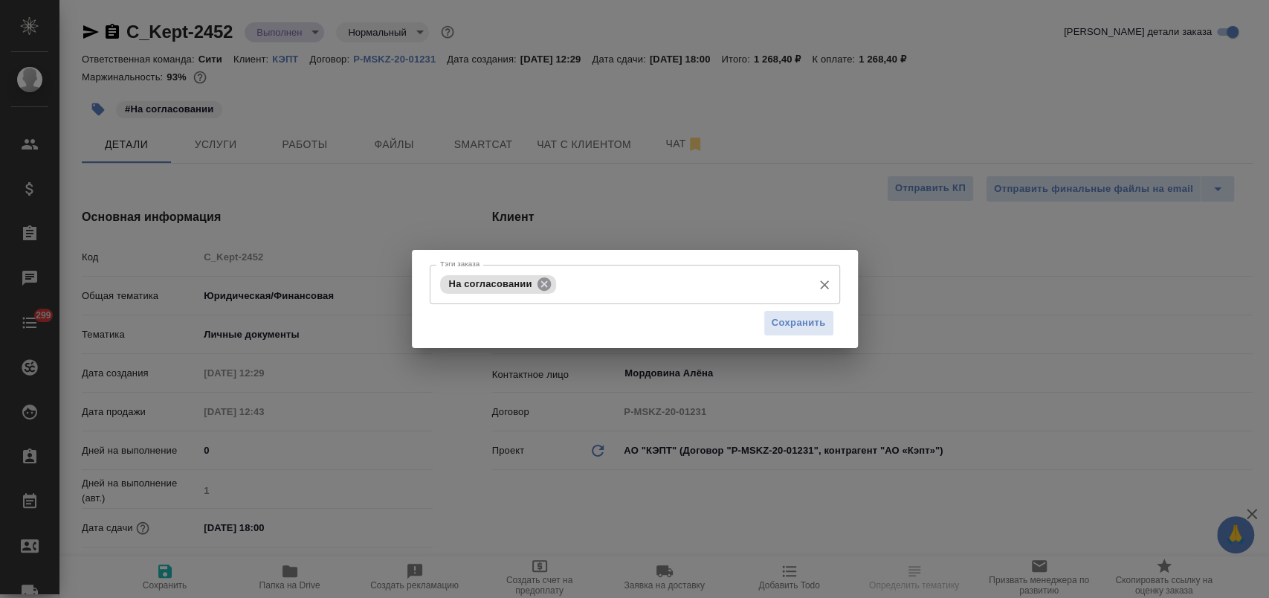
click at [537, 285] on icon at bounding box center [544, 284] width 16 height 16
click at [803, 315] on span "Сохранить" at bounding box center [798, 322] width 54 height 17
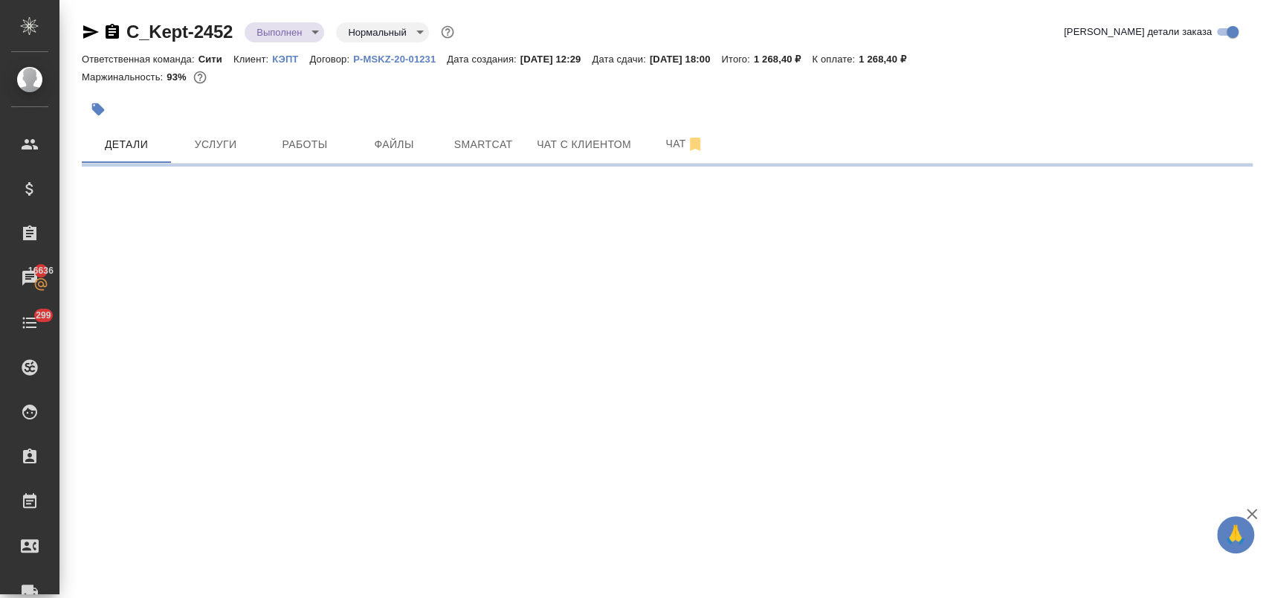
select select "RU"
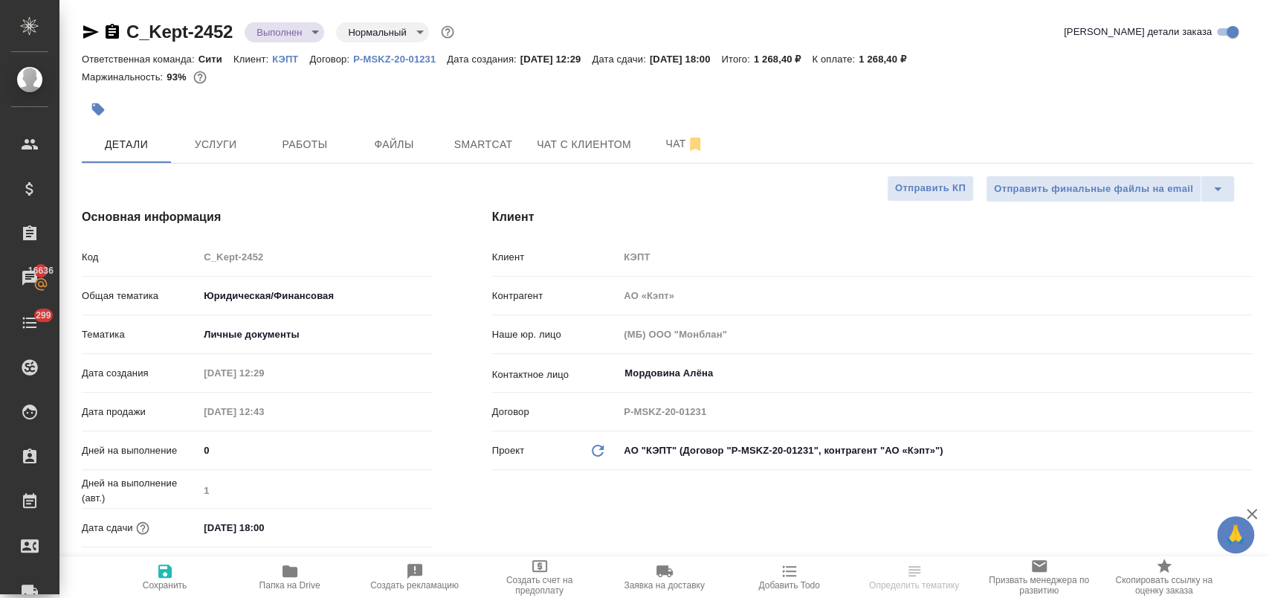
type textarea "x"
click at [294, 155] on button "Работы" at bounding box center [304, 144] width 89 height 37
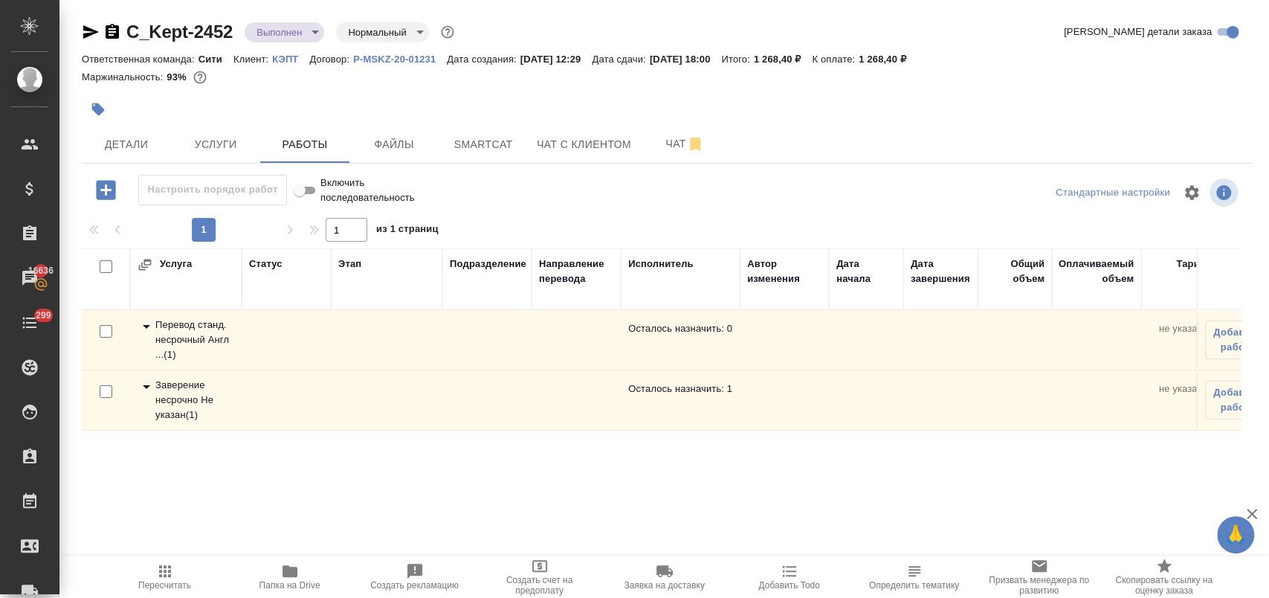
click at [146, 385] on icon at bounding box center [146, 387] width 7 height 4
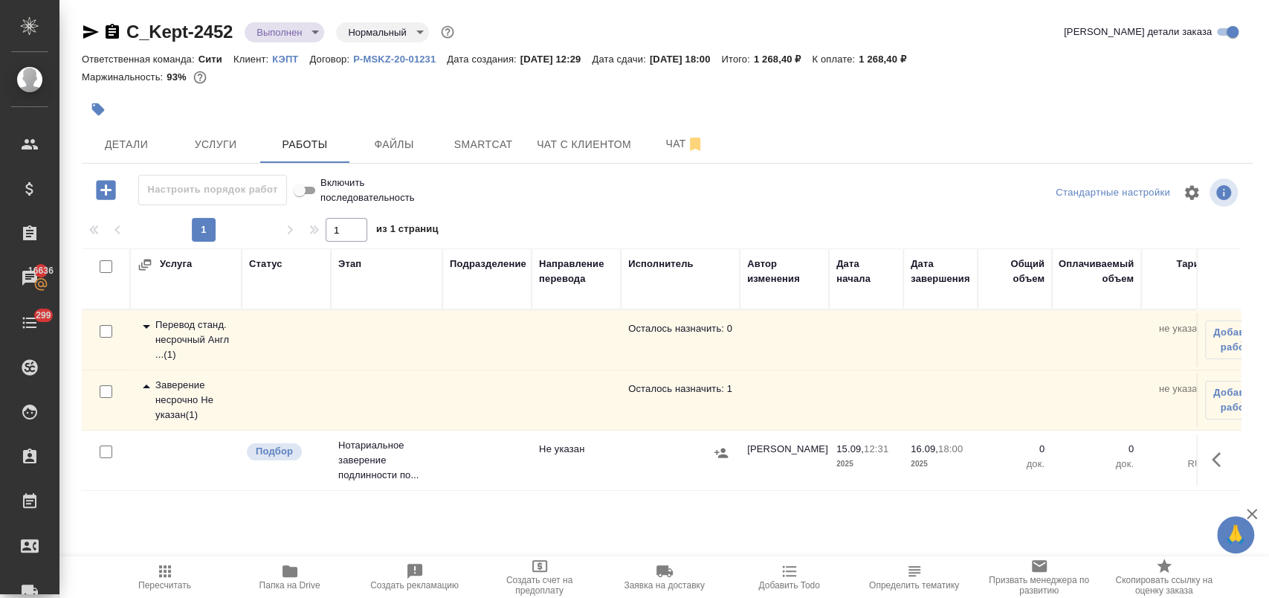
click at [1211, 461] on icon "button" at bounding box center [1220, 459] width 18 height 18
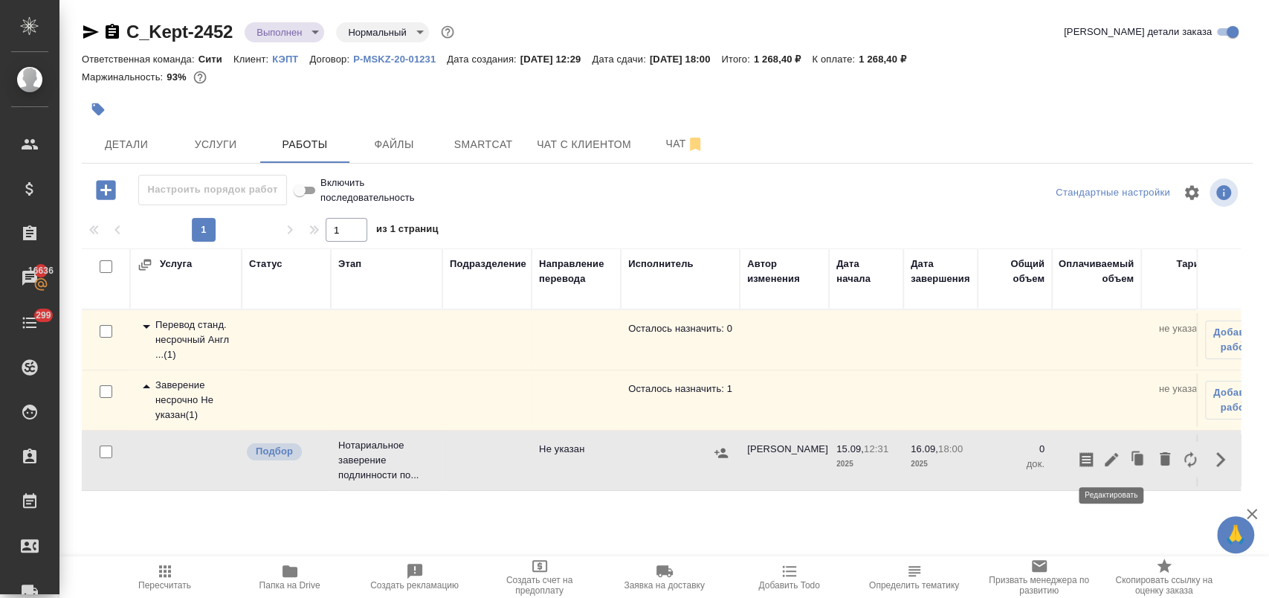
click at [1122, 460] on button "button" at bounding box center [1110, 459] width 25 height 36
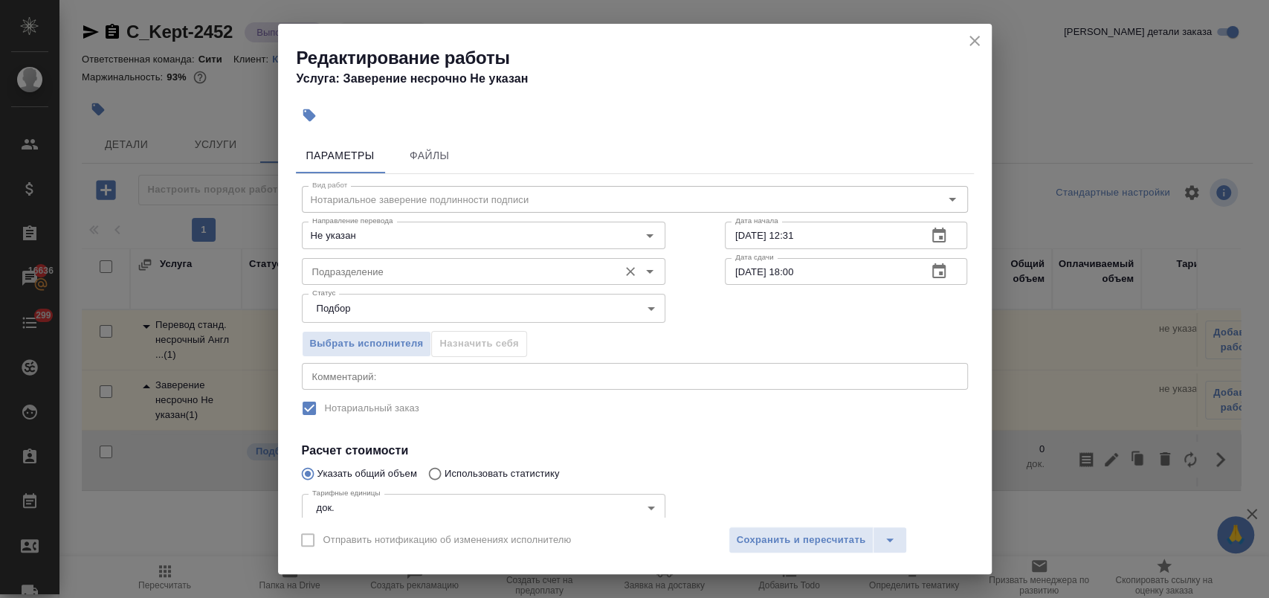
click at [427, 270] on input "Подразделение" at bounding box center [458, 271] width 305 height 18
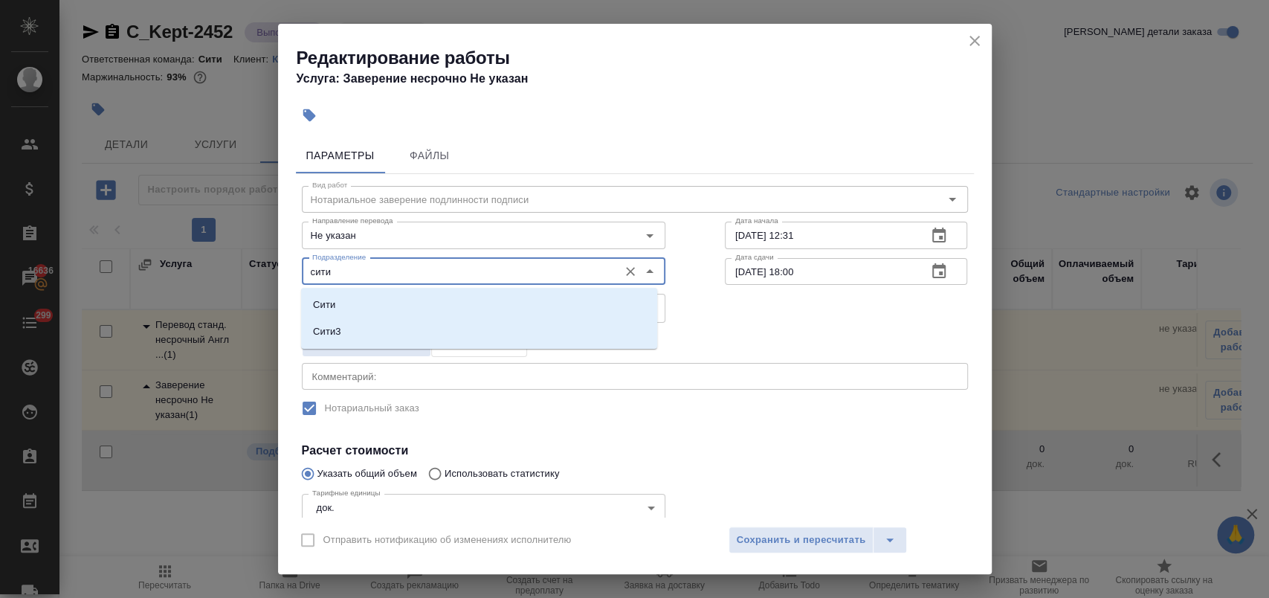
click at [398, 315] on li "Сити" at bounding box center [479, 304] width 356 height 27
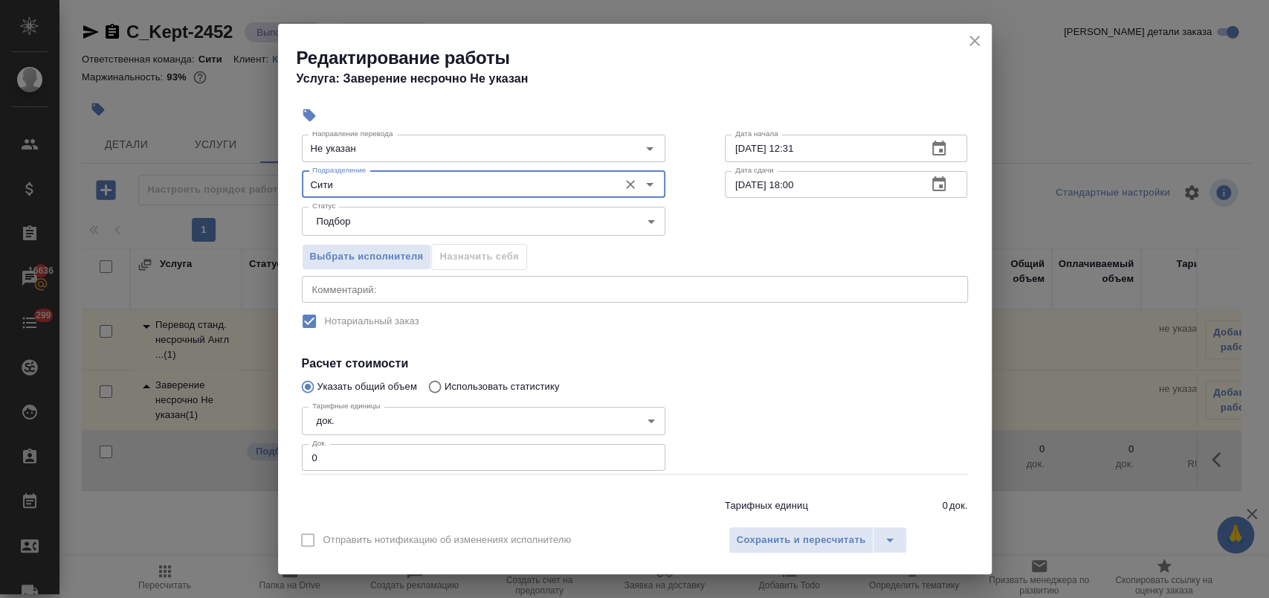
scroll to position [133, 0]
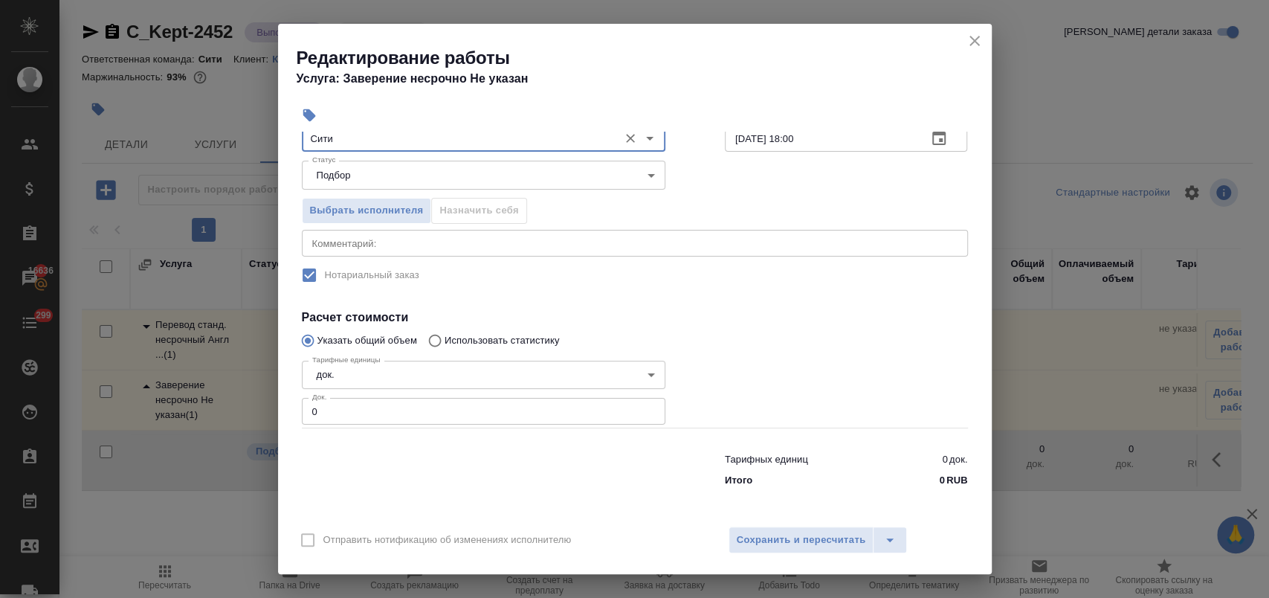
type input "Сити"
drag, startPoint x: 375, startPoint y: 403, endPoint x: 288, endPoint y: 408, distance: 87.1
click at [288, 408] on div "Параметры Файлы Вид работ Нотариальное заверение подлинности подписи Вид работ …" at bounding box center [635, 324] width 714 height 385
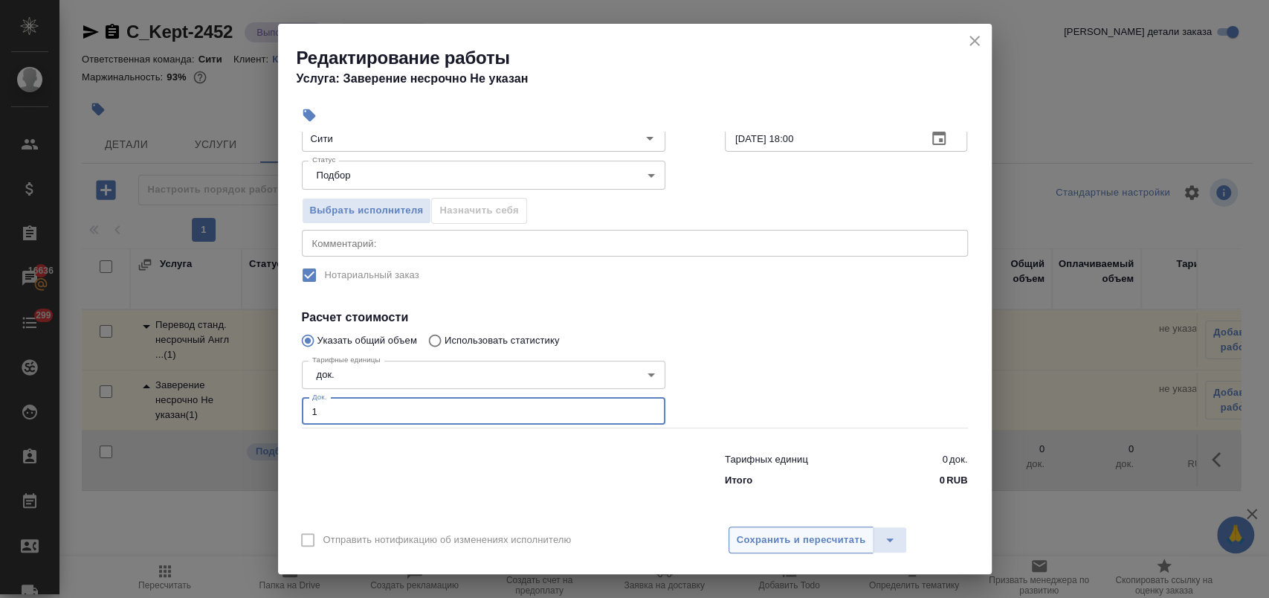
type input "1"
click at [760, 543] on span "Сохранить и пересчитать" at bounding box center [801, 539] width 129 height 17
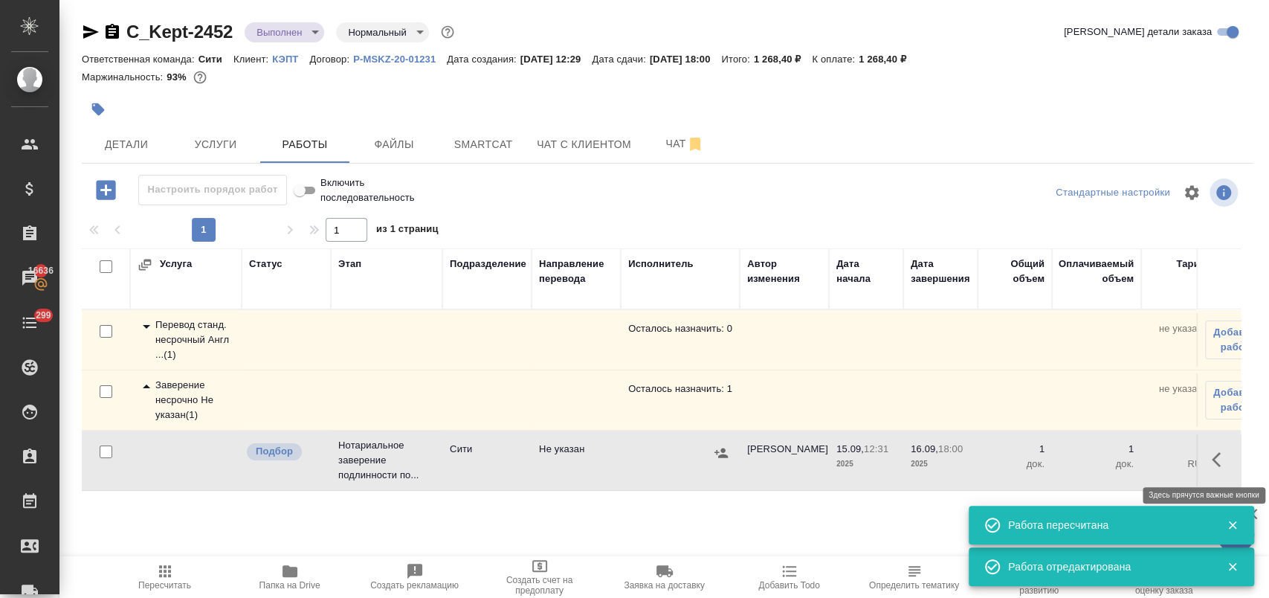
click at [1219, 465] on icon "button" at bounding box center [1215, 459] width 9 height 15
click at [1106, 464] on icon "button" at bounding box center [1110, 459] width 13 height 13
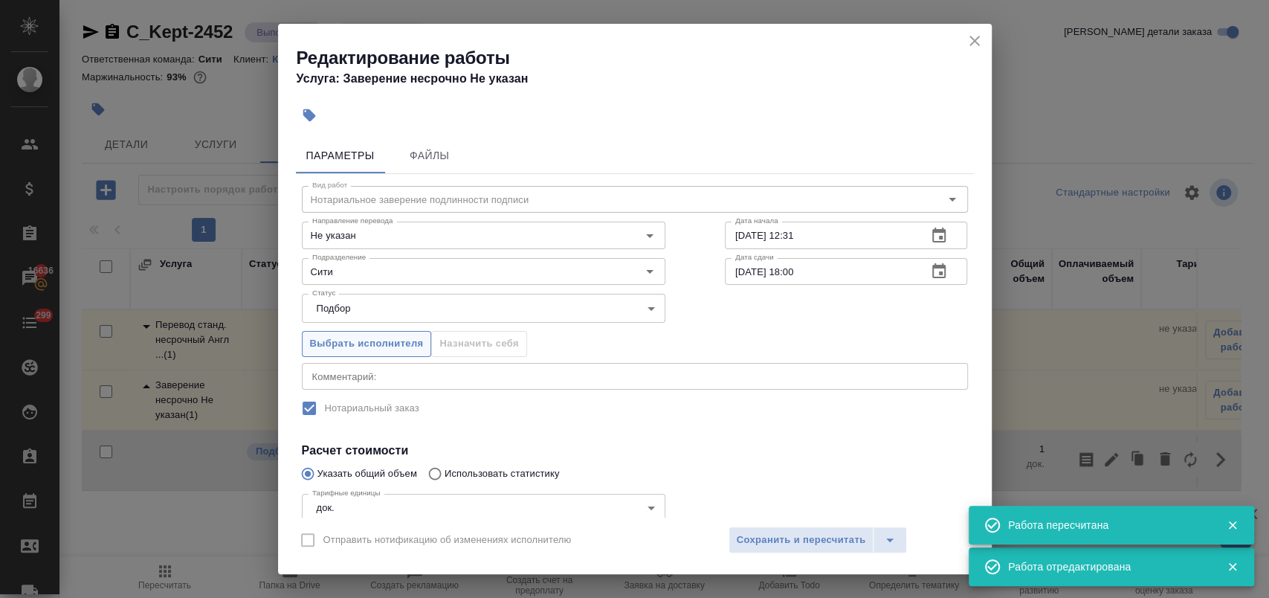
click at [378, 331] on button "Выбрать исполнителя" at bounding box center [367, 344] width 130 height 26
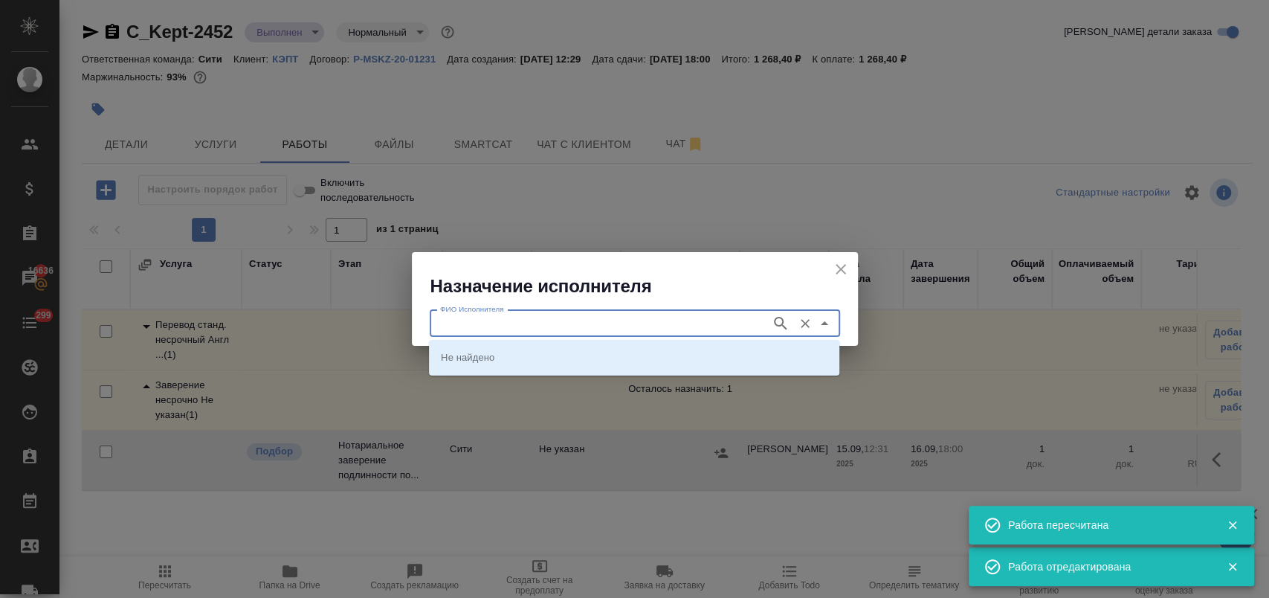
click at [498, 329] on input "ФИО Исполнителя" at bounding box center [598, 323] width 329 height 18
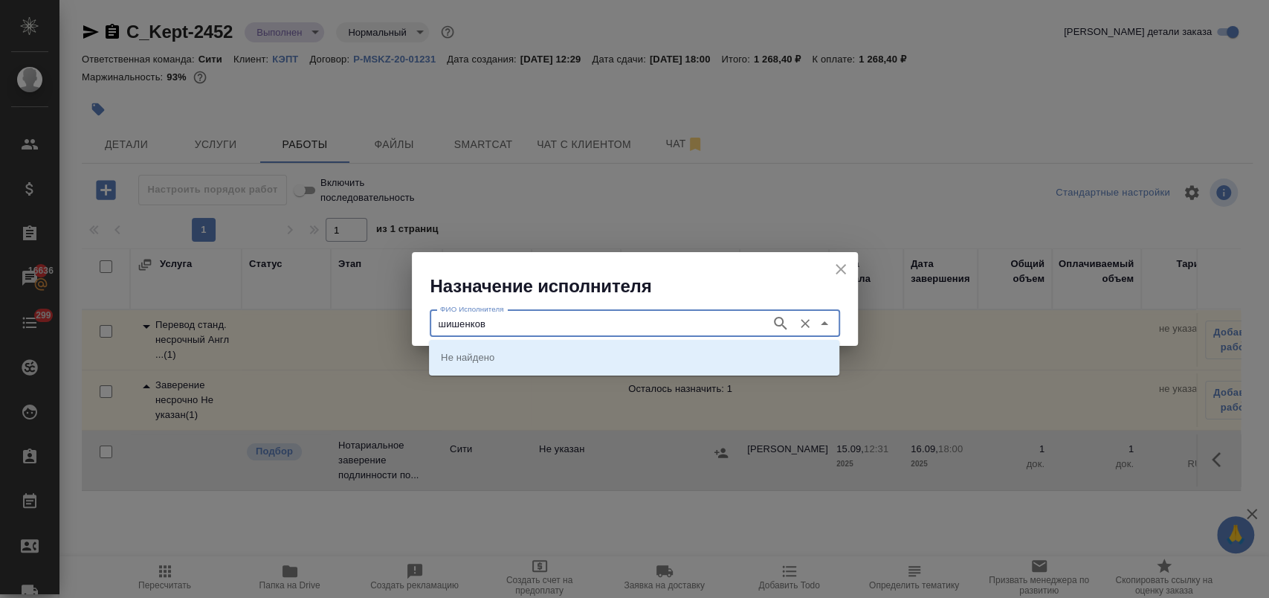
type input "шишенков"
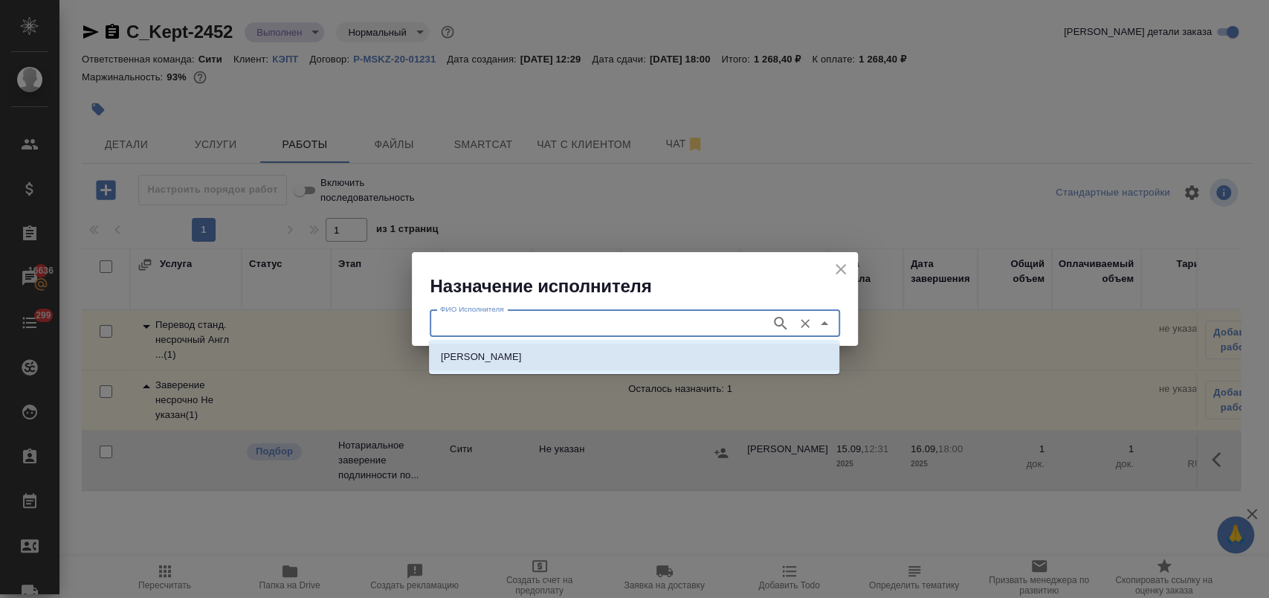
click at [494, 363] on p "НОТАРИУС Шишенков Леонид Васильевич" at bounding box center [481, 356] width 81 height 15
type input "НОТАРИУС Шишенков Леонид Васильевич"
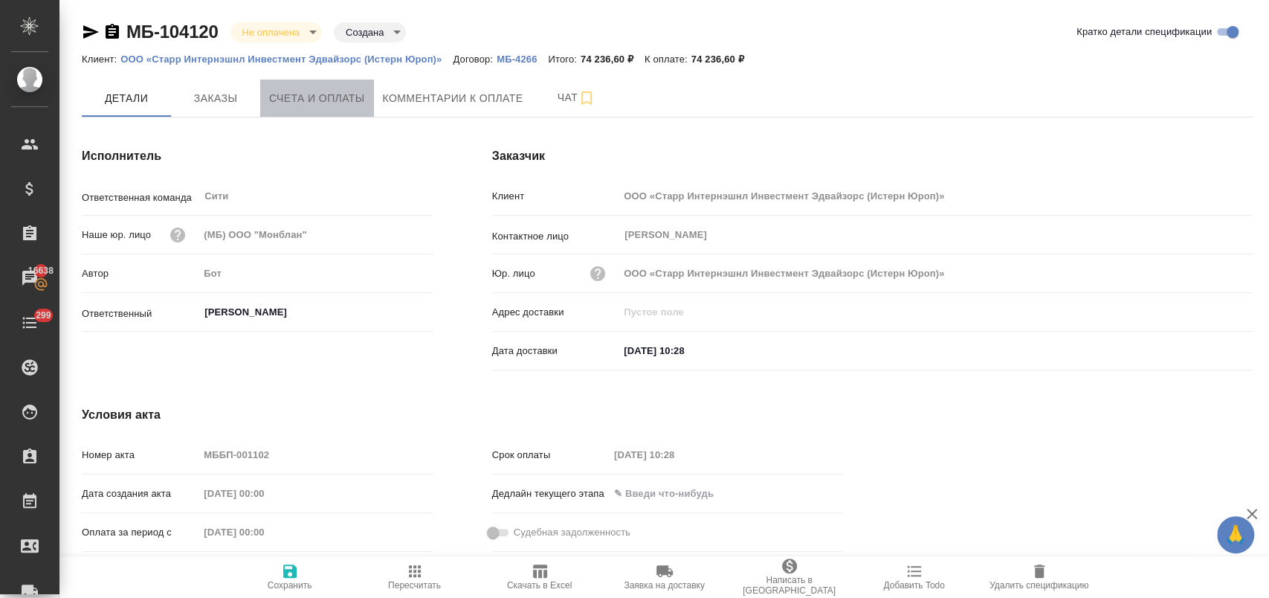
click at [316, 95] on span "Счета и оплаты" at bounding box center [317, 98] width 96 height 19
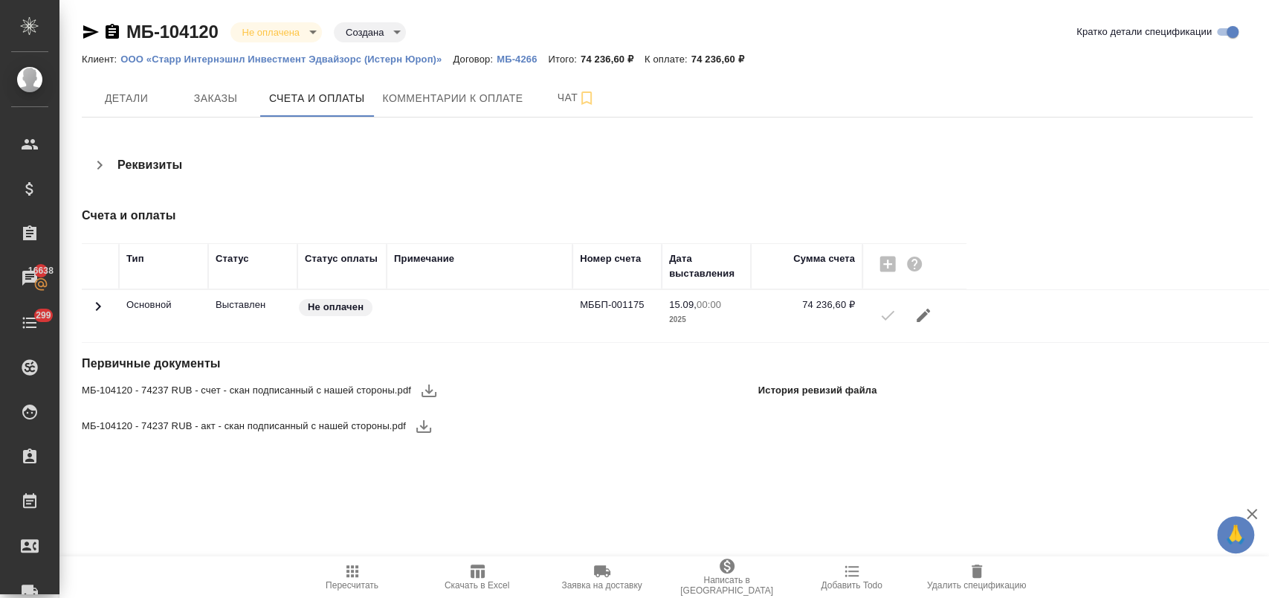
click at [425, 392] on icon "button" at bounding box center [429, 390] width 18 height 18
click at [428, 432] on icon "button" at bounding box center [423, 426] width 15 height 13
click at [137, 90] on span "Детали" at bounding box center [126, 98] width 71 height 19
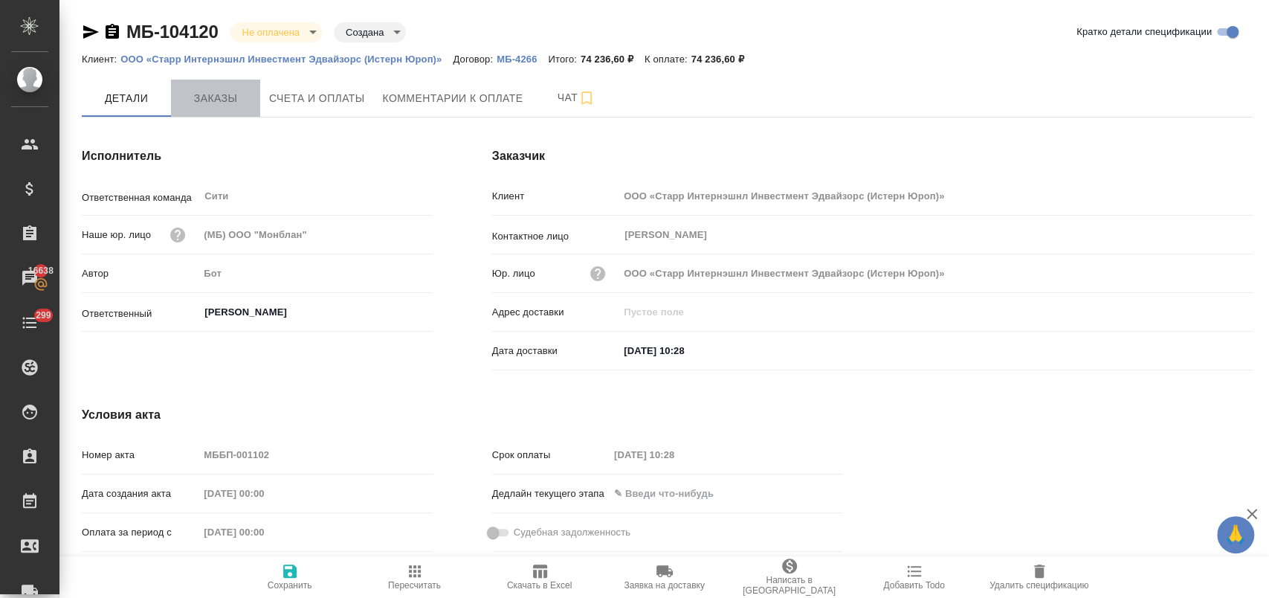
click at [221, 90] on span "Заказы" at bounding box center [215, 98] width 71 height 19
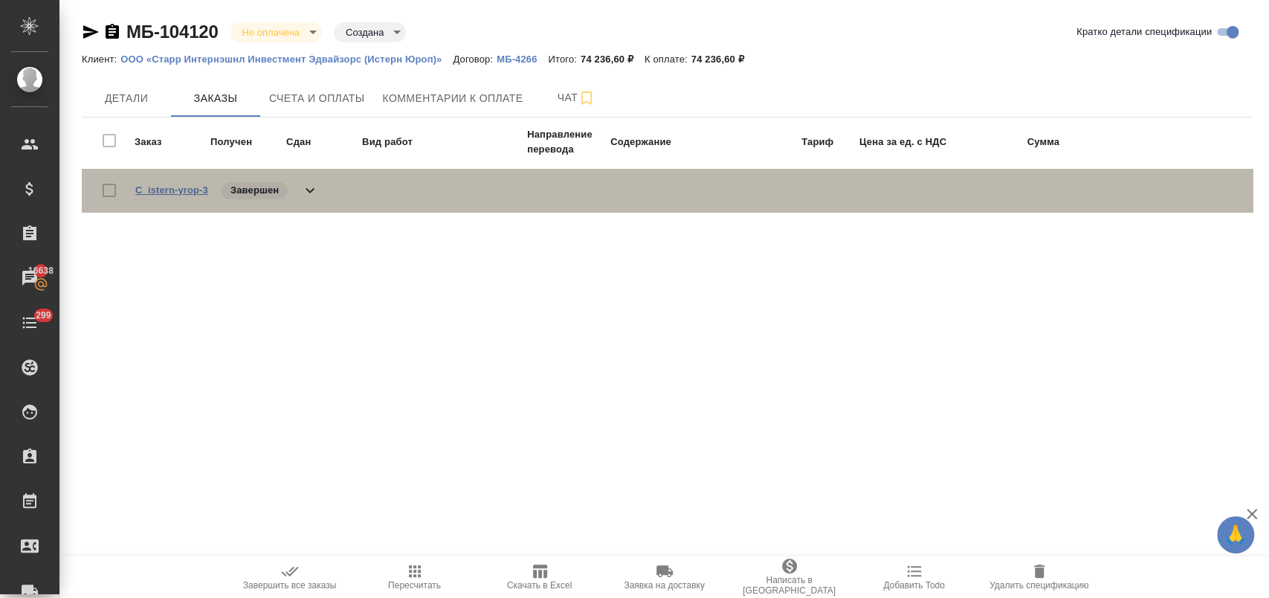
click at [187, 192] on link "C_istern-yrop-3" at bounding box center [171, 189] width 73 height 11
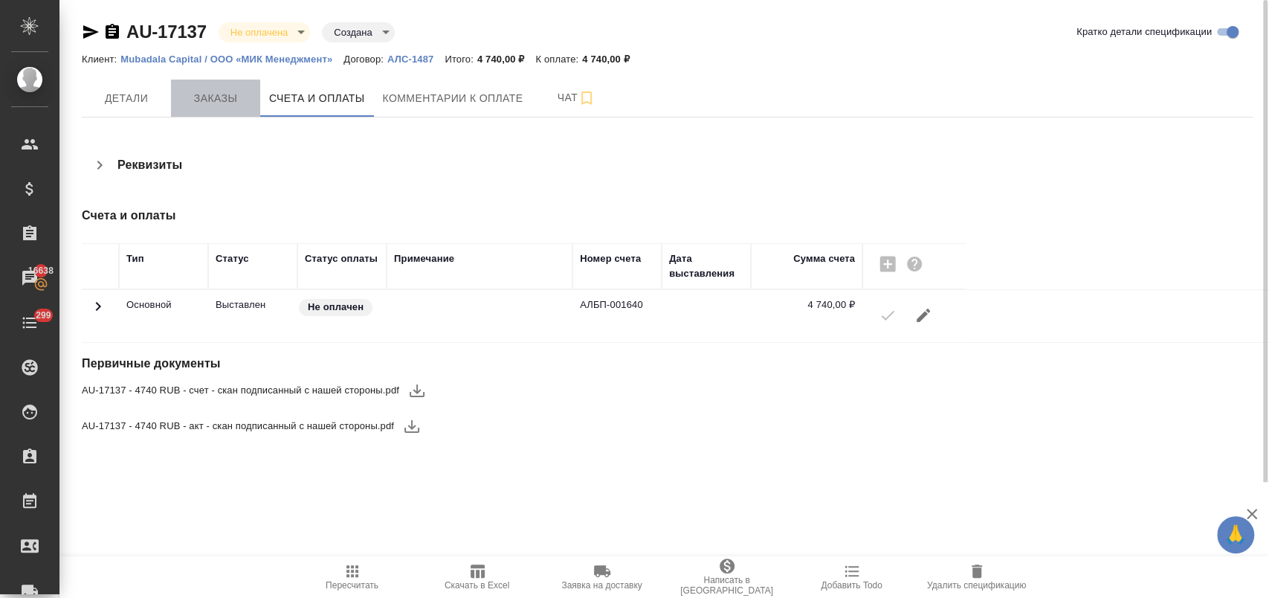
click at [214, 92] on span "Заказы" at bounding box center [215, 98] width 71 height 19
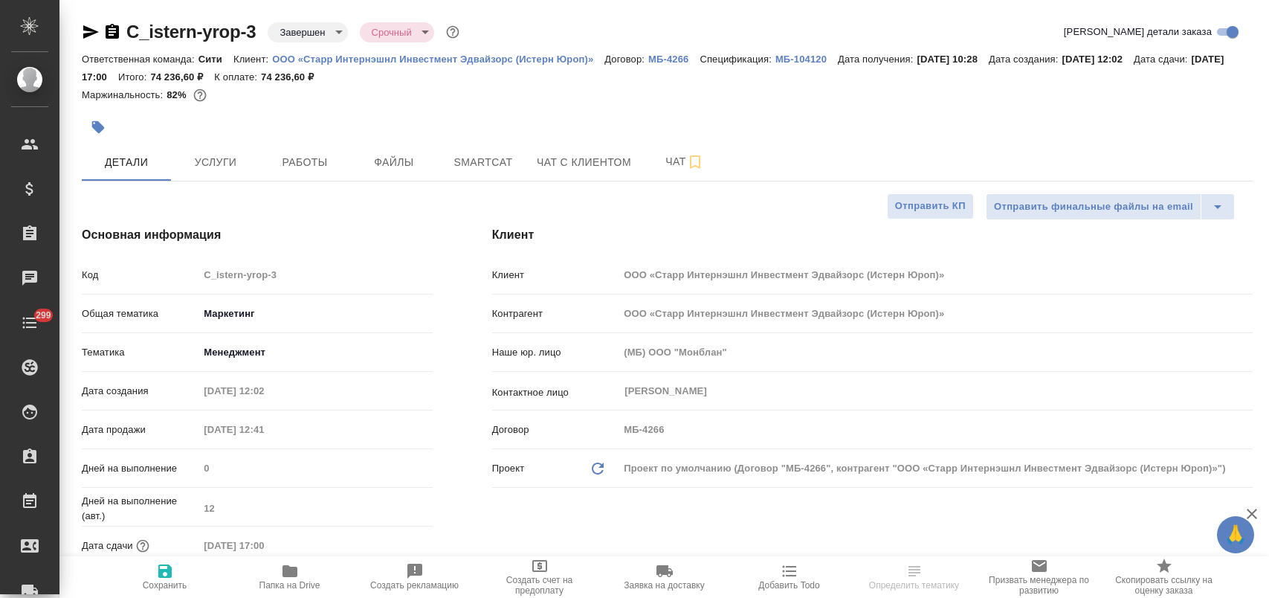
select select "RU"
type textarea "x"
click at [352, 58] on p "ООО «Старр Интернэшнл Инвестмент Эдвайзорс (Истерн Юроп)»" at bounding box center [438, 59] width 332 height 11
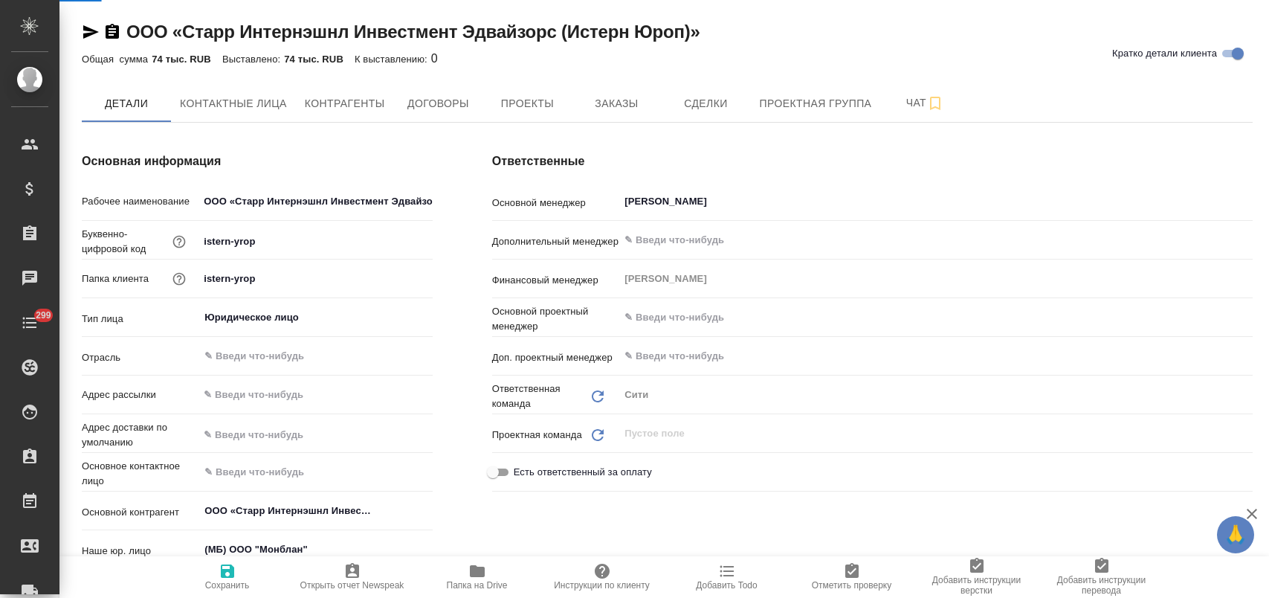
select select "RU"
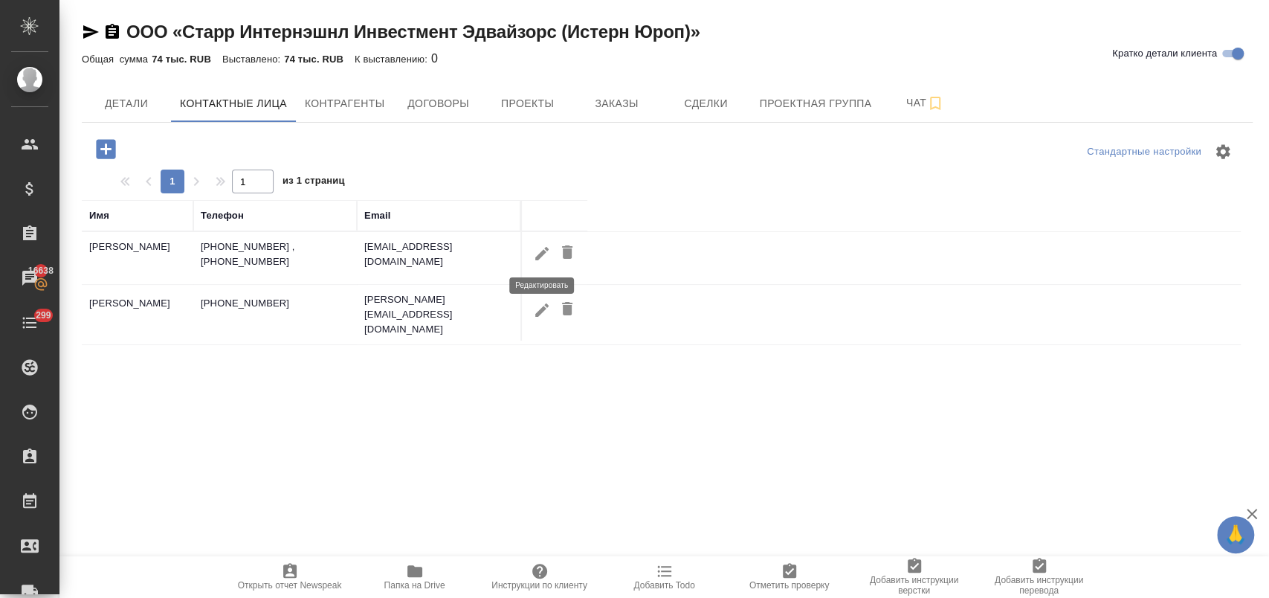
click at [544, 258] on icon "button" at bounding box center [542, 254] width 18 height 18
type input "Дмитрий"
type input "Большаков"
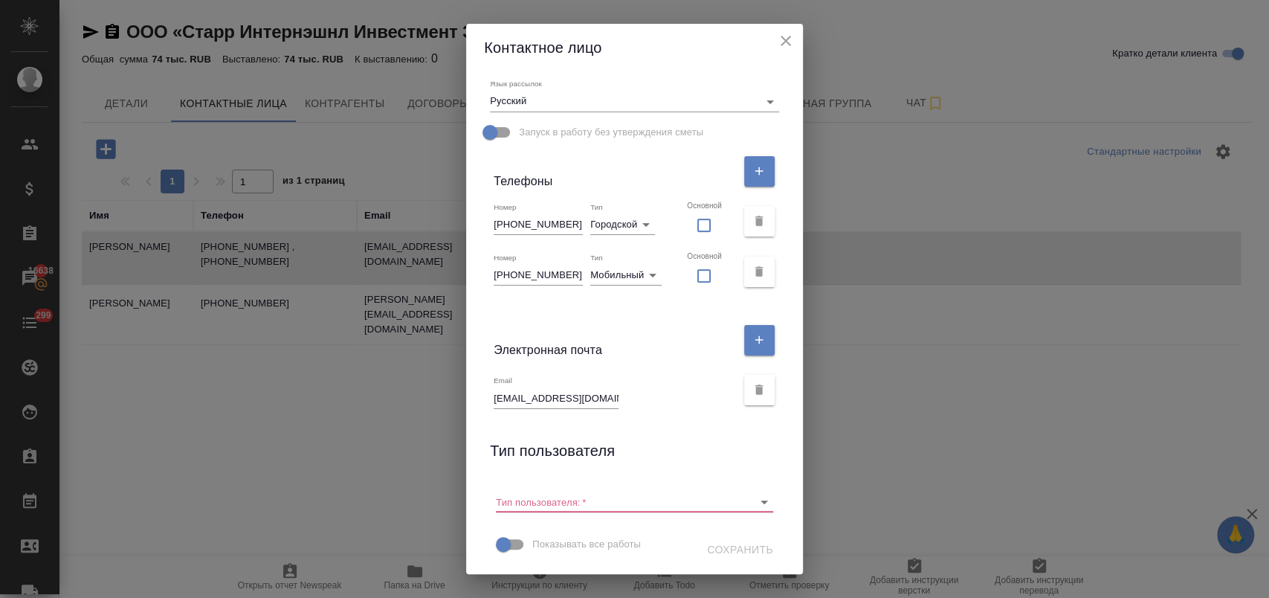
scroll to position [229, 0]
click at [586, 381] on div "Email Dimitry.Bolshakov@starrcompanies.com" at bounding box center [556, 391] width 125 height 33
click at [585, 395] on input "Dimitry.Bolshakov@starrcompanies.com" at bounding box center [556, 396] width 125 height 21
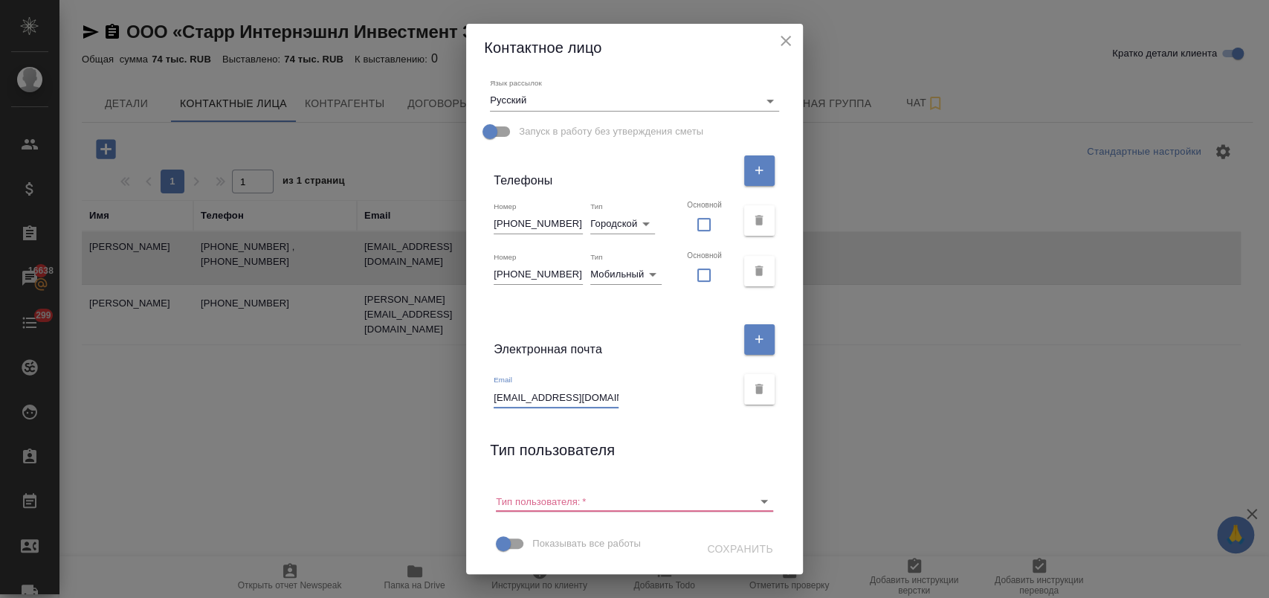
click at [777, 41] on icon "close" at bounding box center [786, 41] width 18 height 18
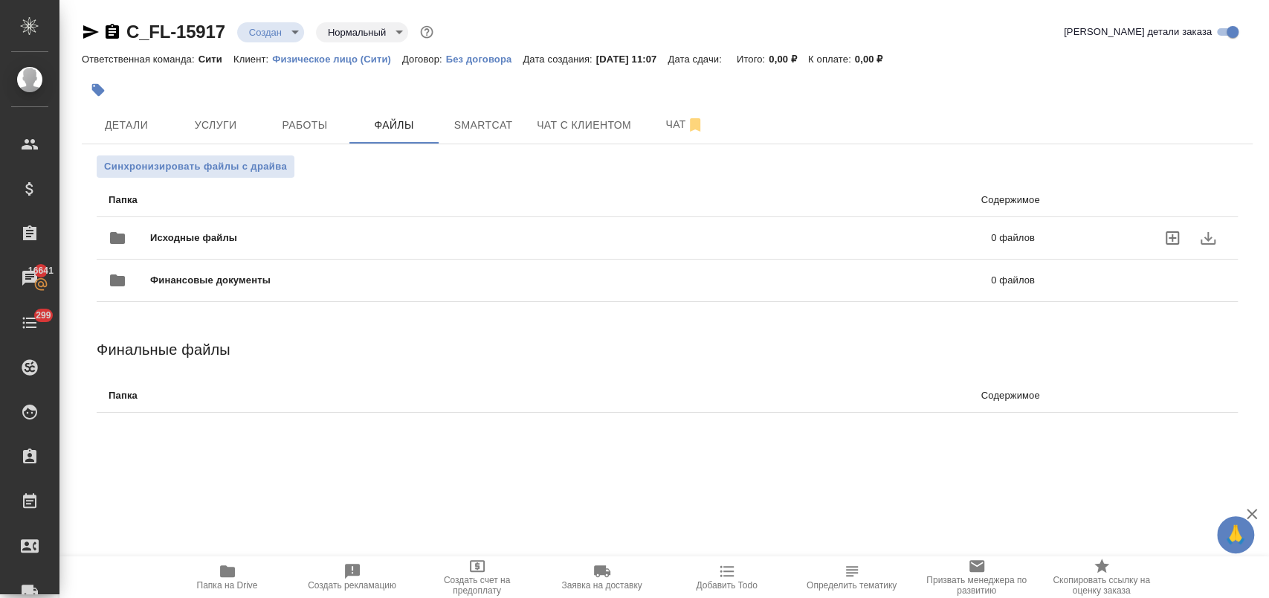
click at [280, 221] on div "Исходные файлы 0 файлов" at bounding box center [572, 238] width 926 height 36
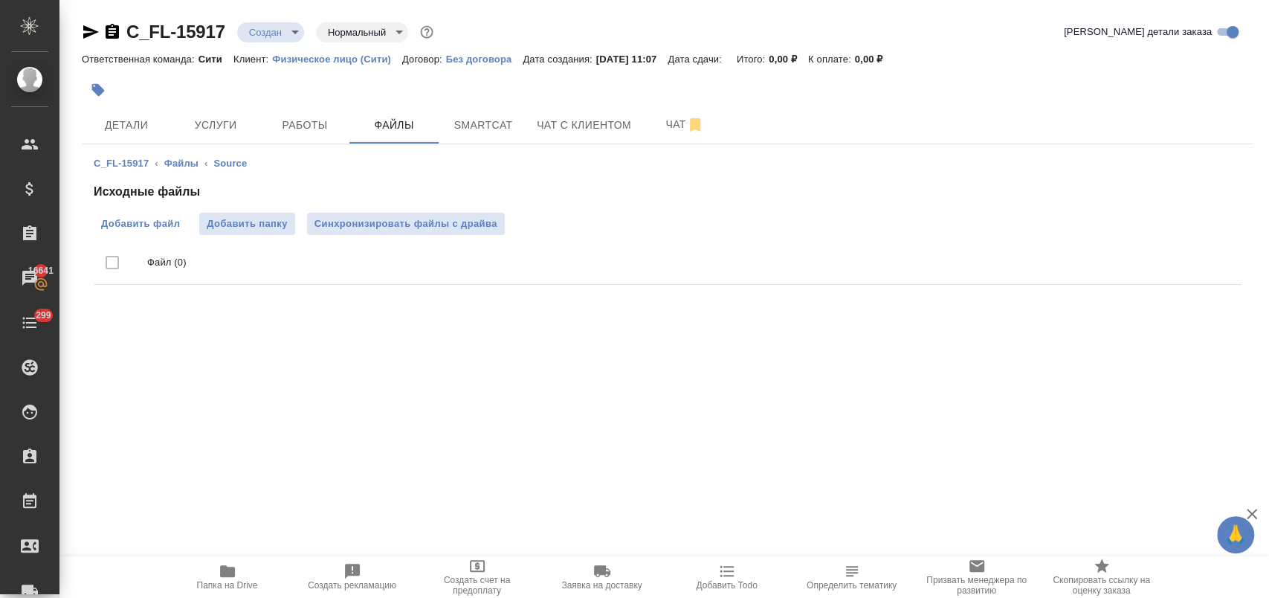
click at [166, 216] on span "Добавить файл" at bounding box center [140, 223] width 79 height 15
click at [0, 0] on input "Добавить файл" at bounding box center [0, 0] width 0 height 0
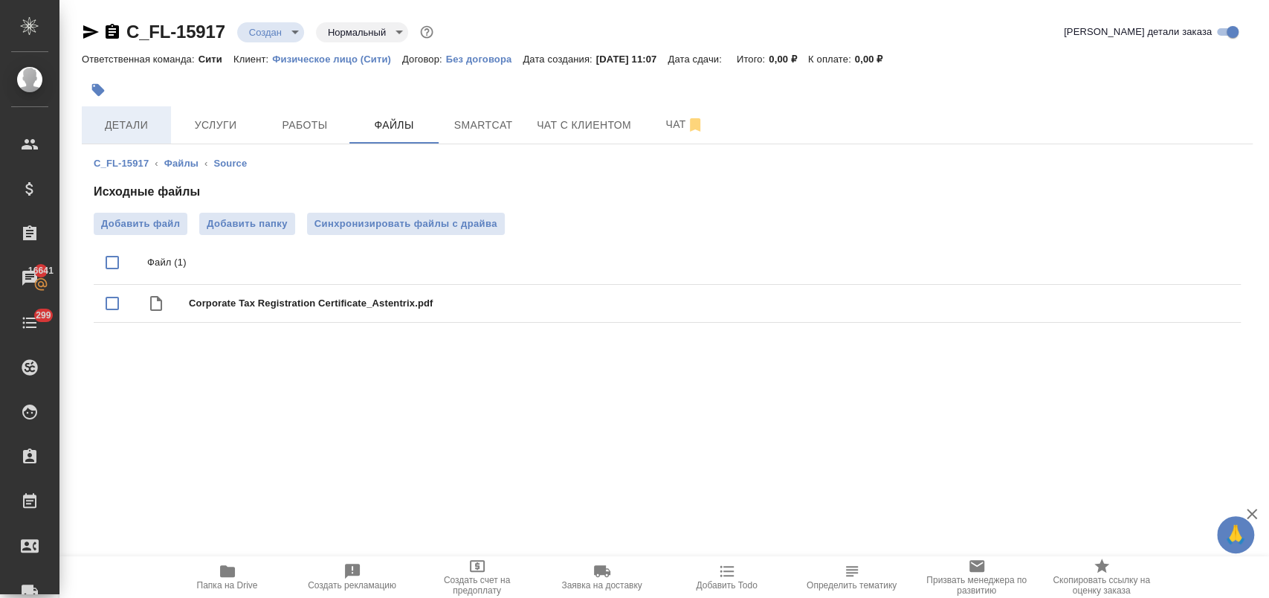
click at [154, 126] on span "Детали" at bounding box center [126, 125] width 71 height 19
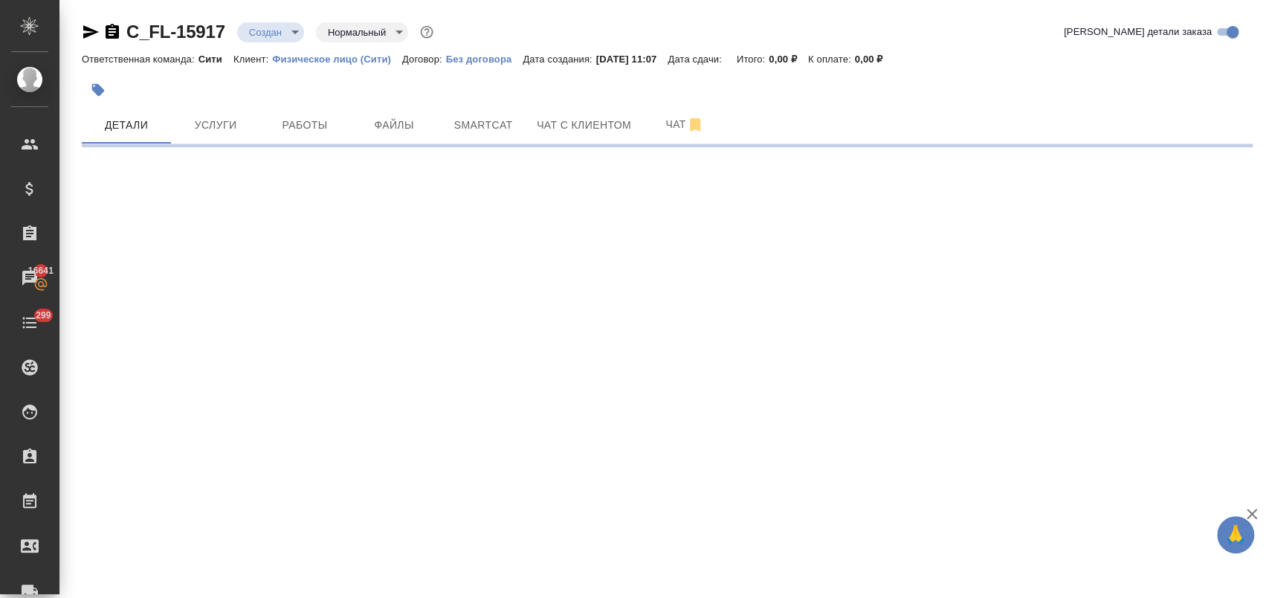
select select "RU"
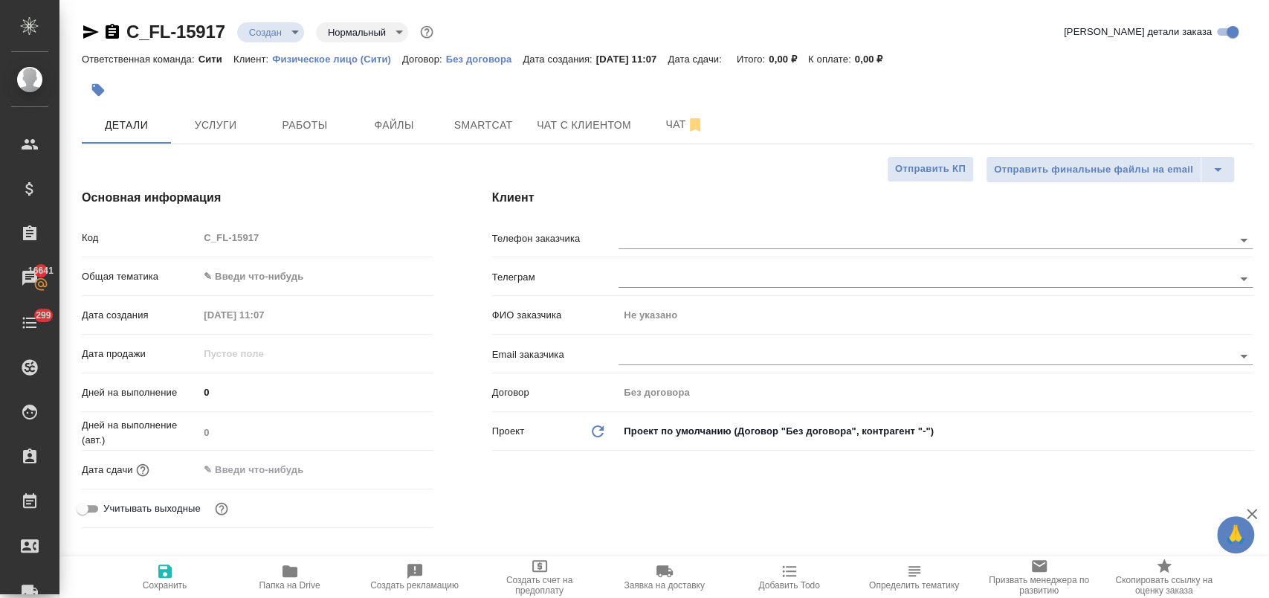
type textarea "x"
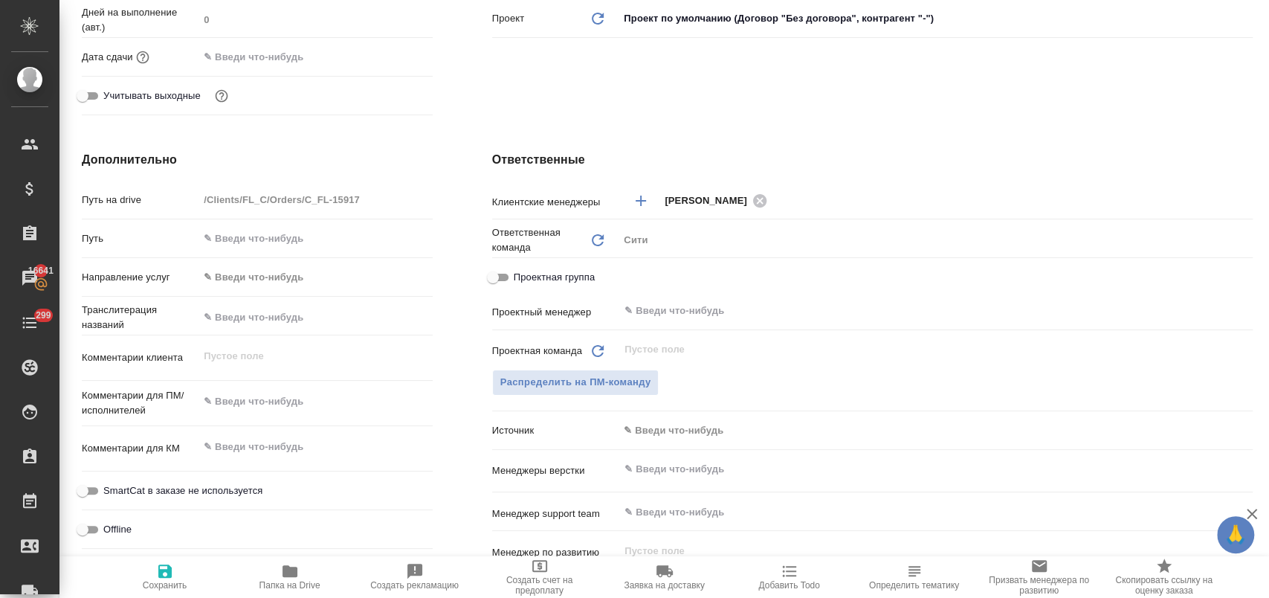
type textarea "x"
click at [245, 396] on textarea at bounding box center [315, 401] width 232 height 25
type textarea "п"
type textarea "x"
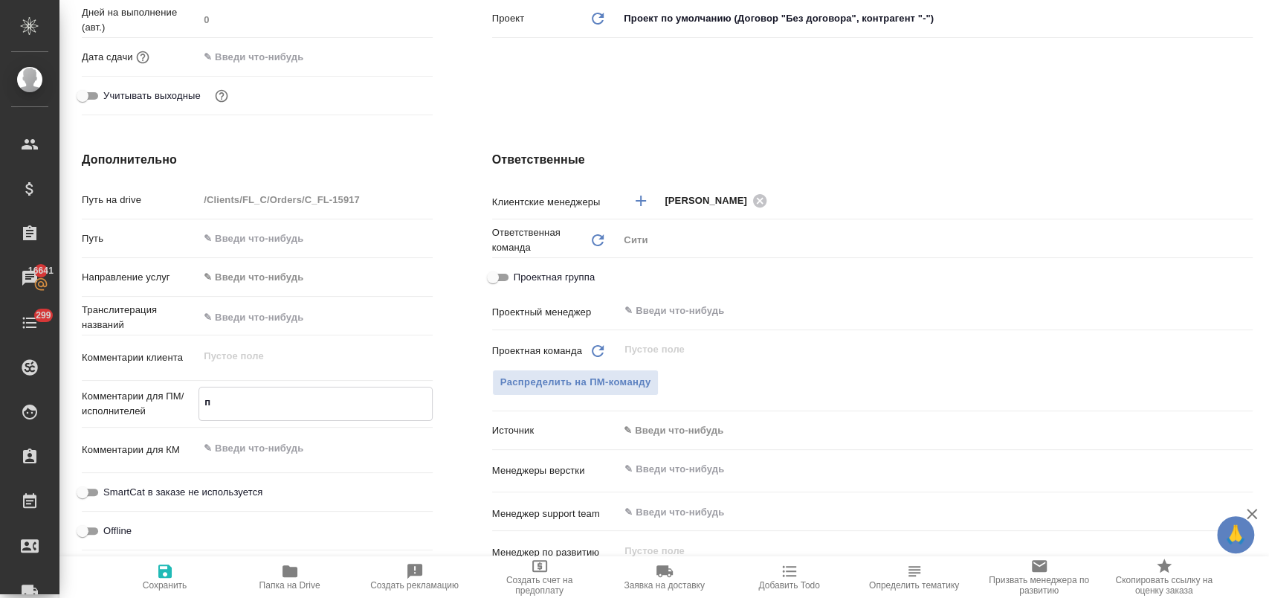
type textarea "x"
type textarea "пе"
type textarea "x"
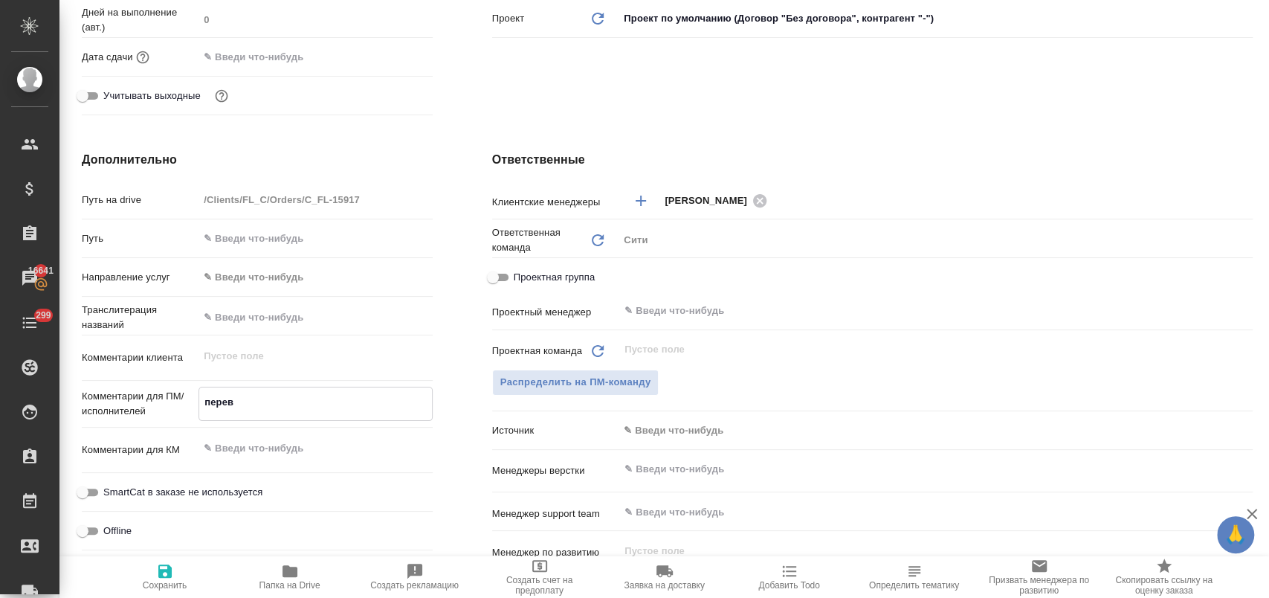
type textarea "перево"
type textarea "x"
type textarea "перевод"
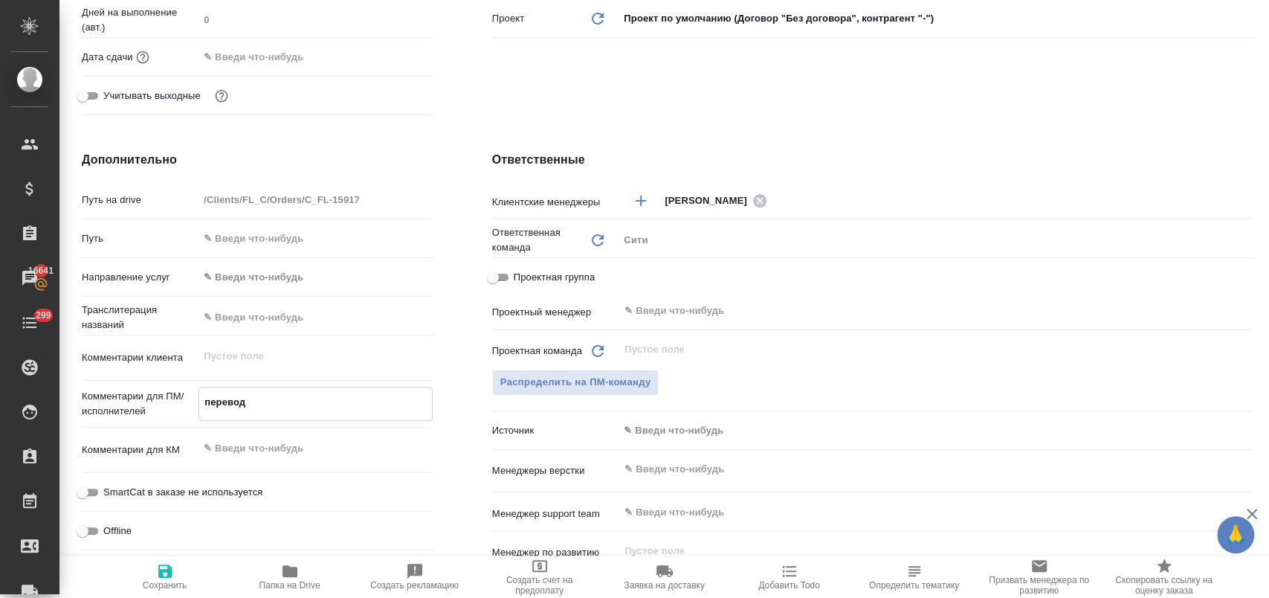
type textarea "x"
type textarea "переводи"
type textarea "x"
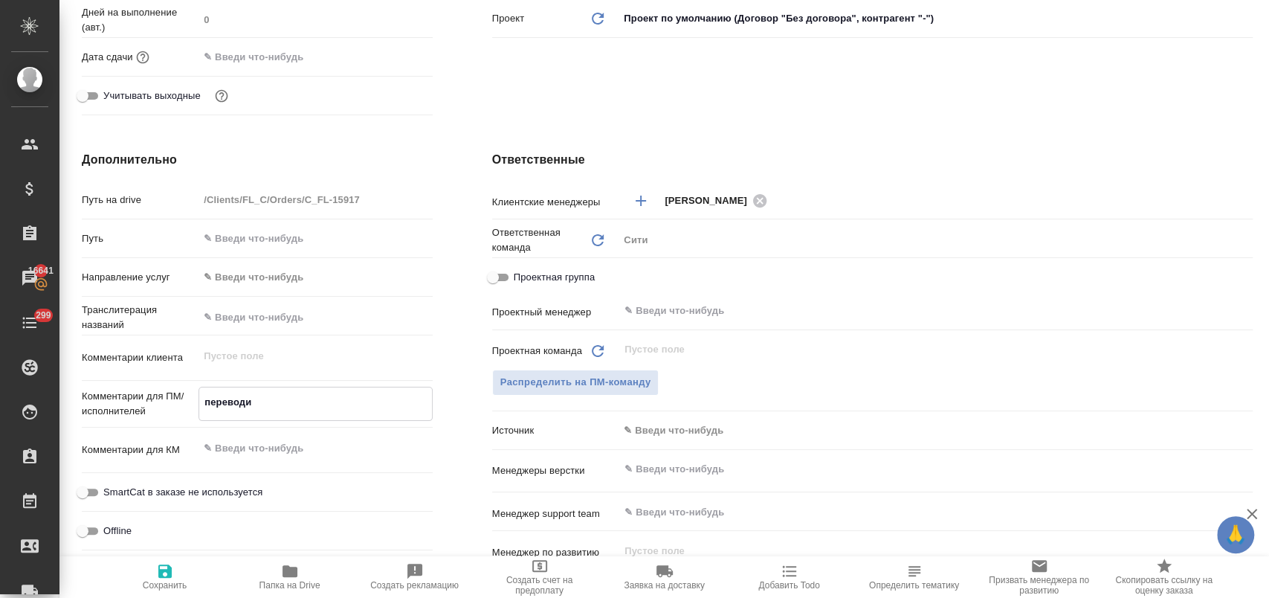
type textarea "x"
type textarea "переводим"
type textarea "x"
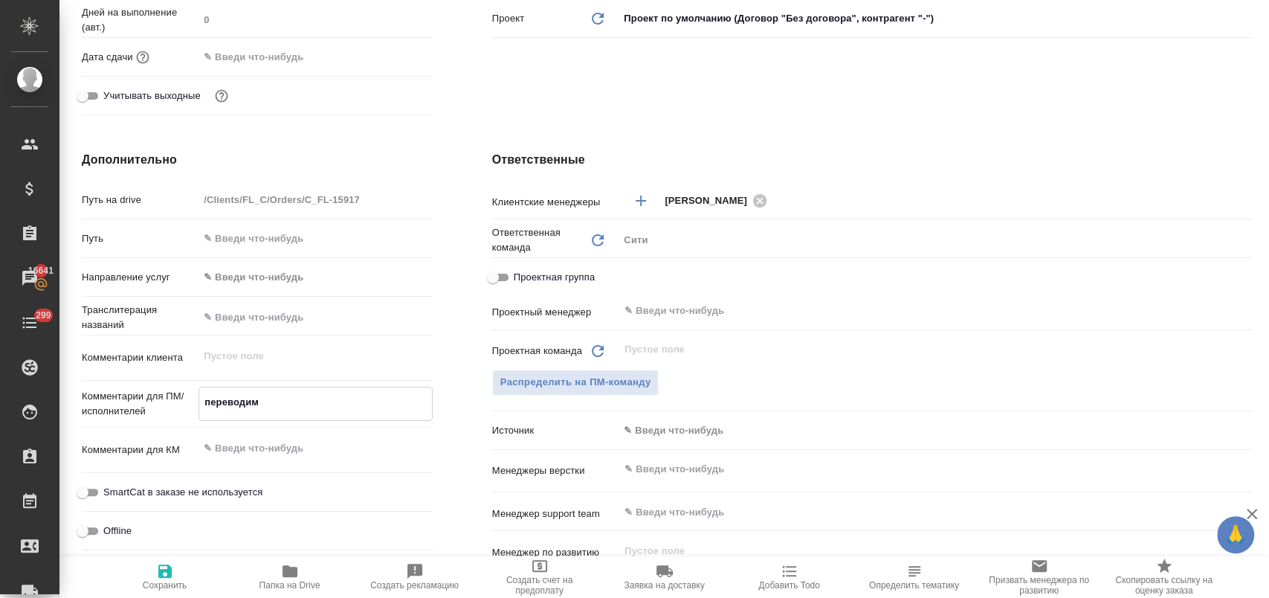
type textarea "x"
type textarea "переводим"
type textarea "x"
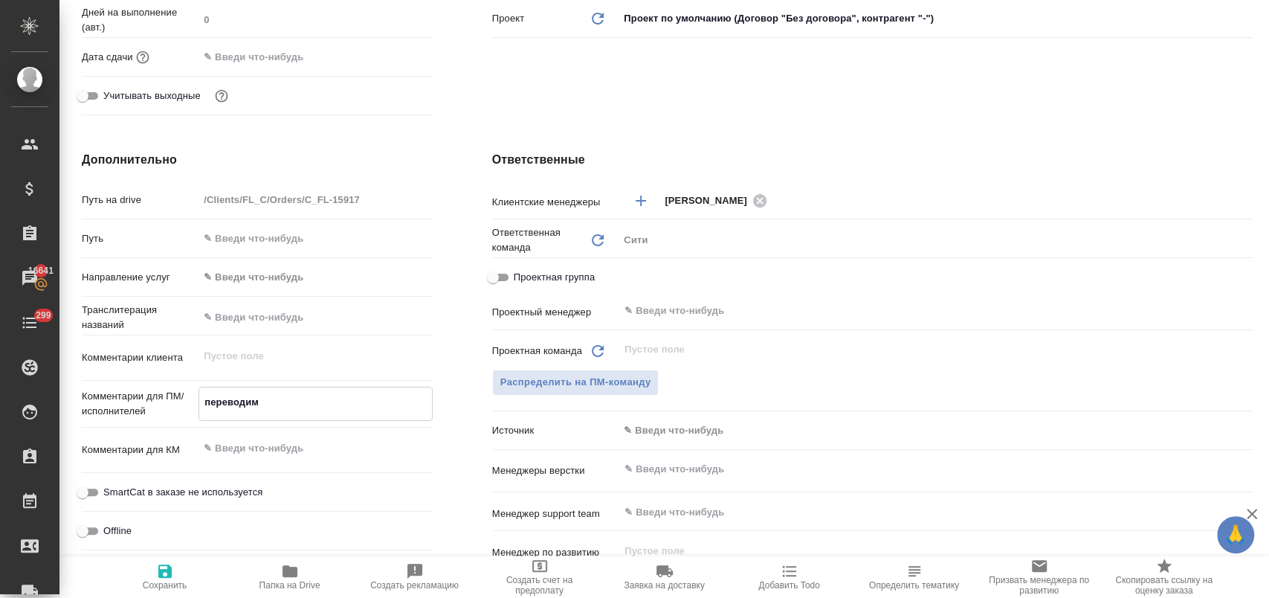
type textarea "переводим [PERSON_NAME]"
type textarea "x"
type textarea "переводим [PERSON_NAME]"
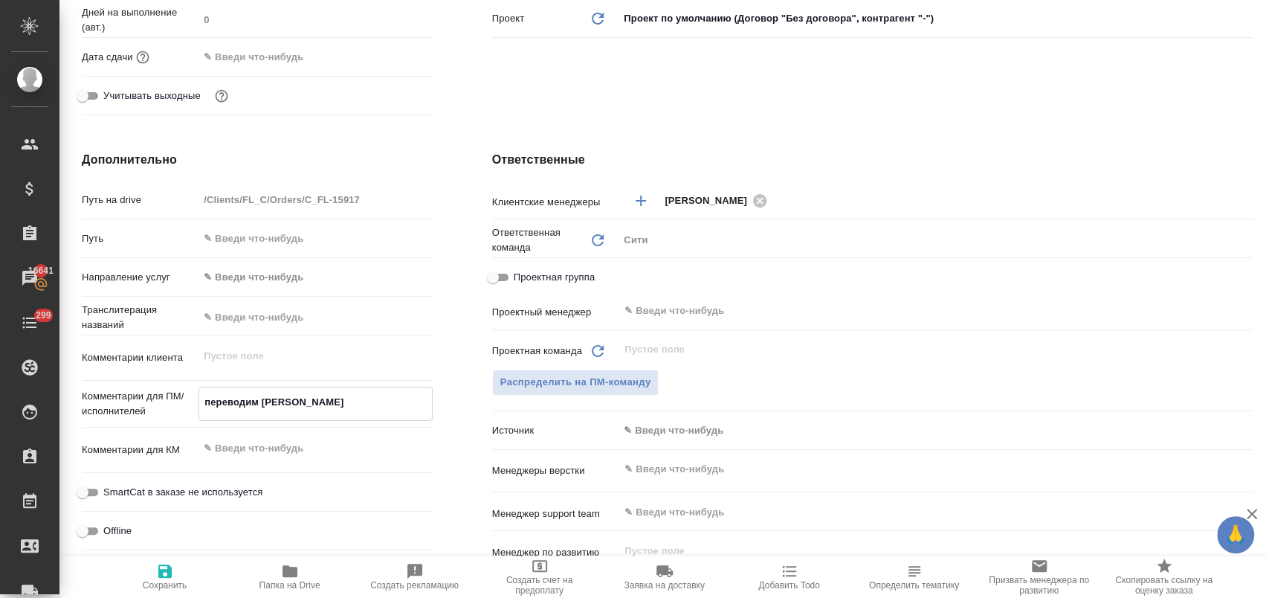
type textarea "x"
type textarea "переводим с [PERSON_NAME]"
type textarea "x"
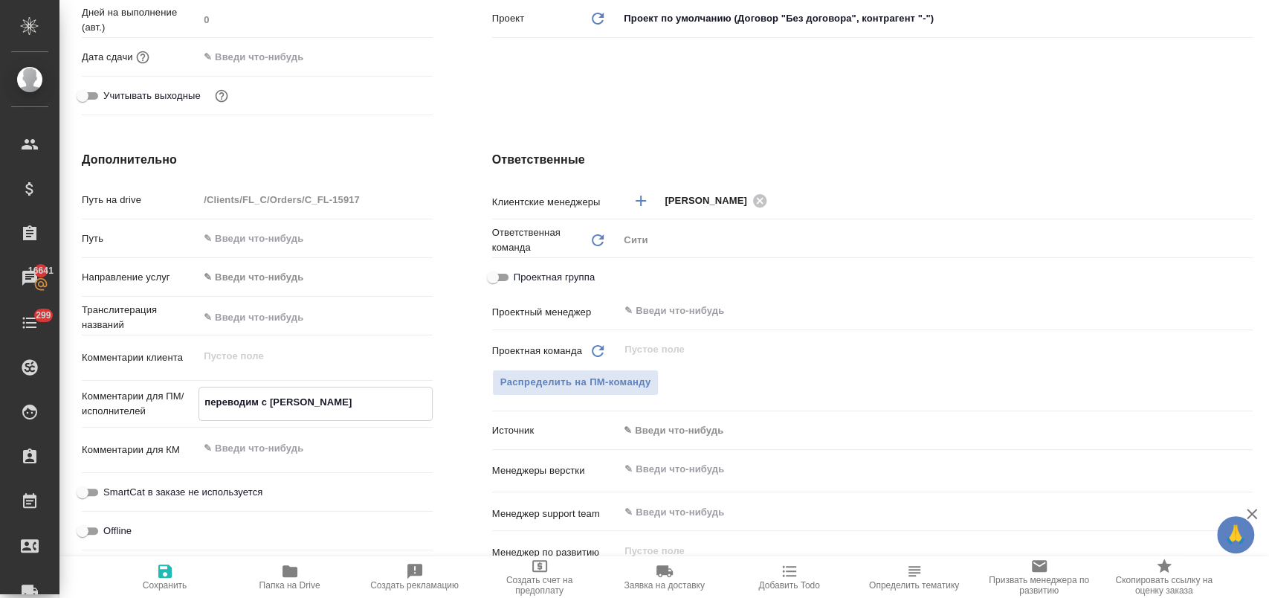
type textarea "x"
type textarea "переводим с ан"
type textarea "x"
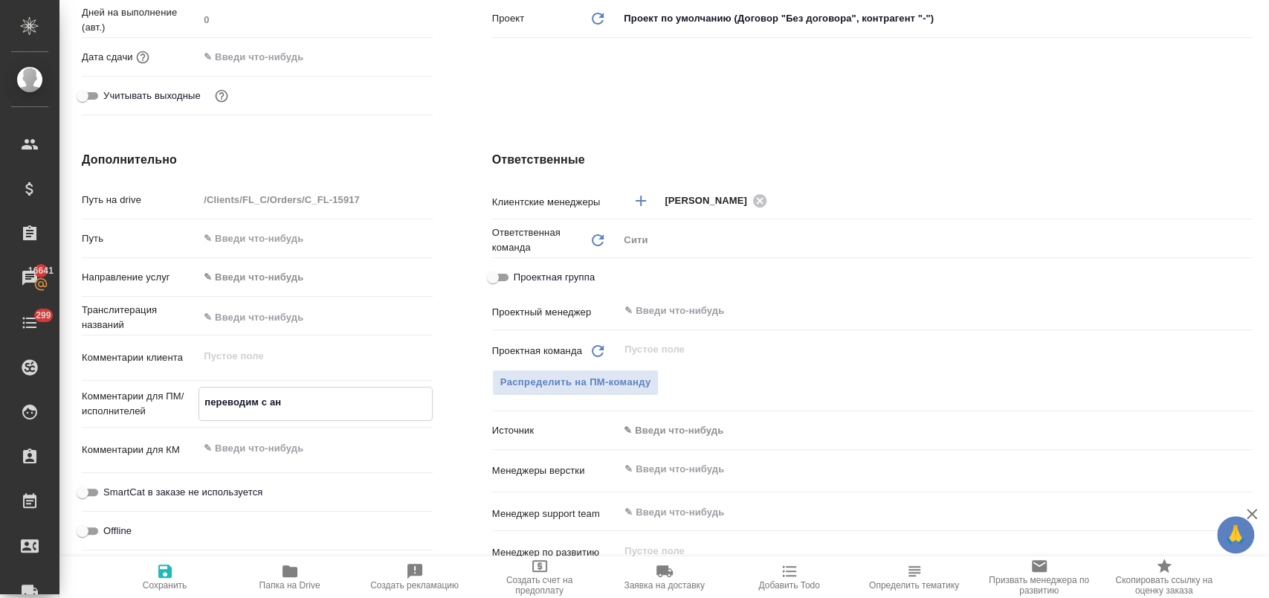
type textarea "x"
type textarea "переводим с анг"
type textarea "x"
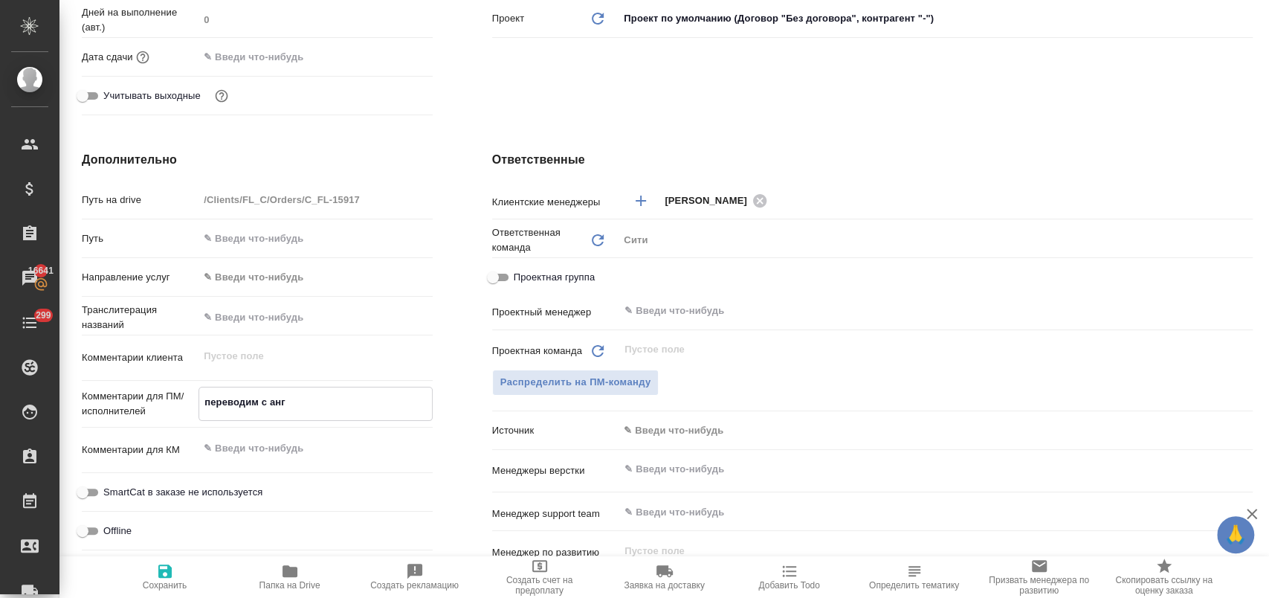
type textarea "переводим с англ"
type textarea "x"
type textarea "переводим с англи"
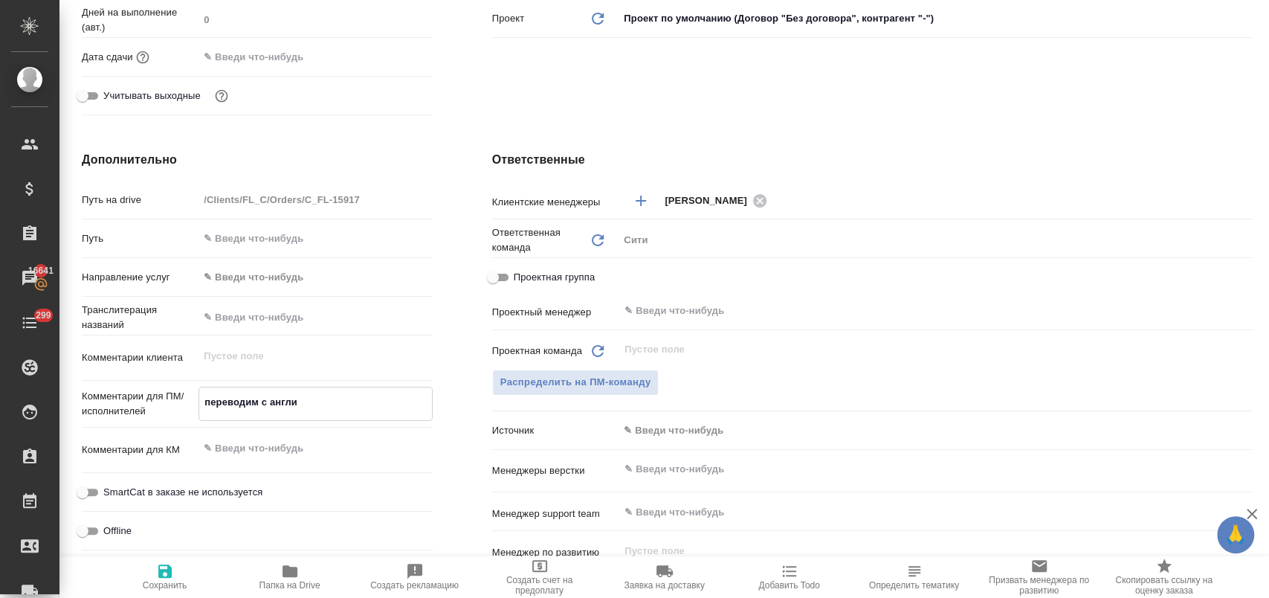
type textarea "x"
type textarea "переводим с англий"
type textarea "x"
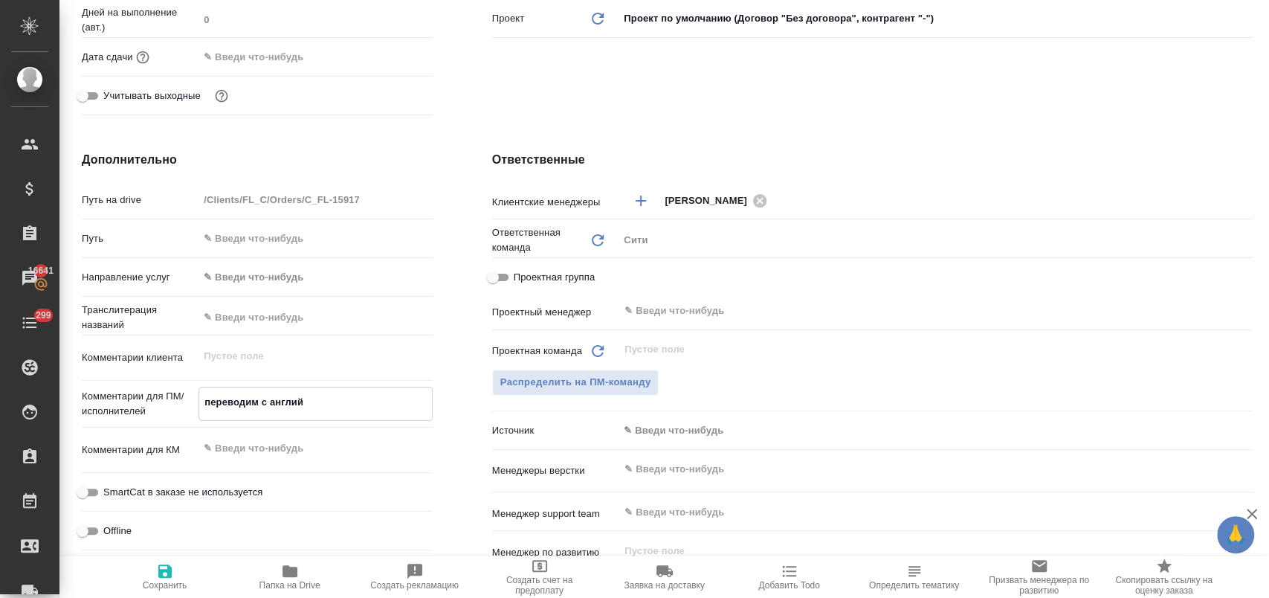
type textarea "x"
type textarea "переводим с английс"
type textarea "x"
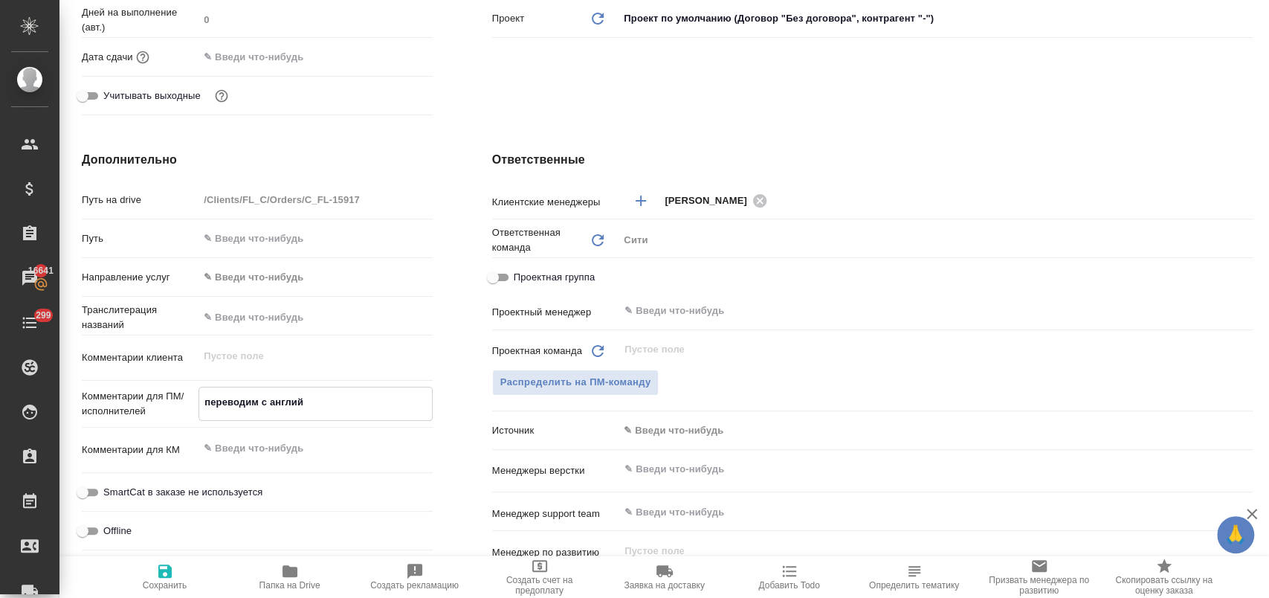
type textarea "x"
type textarea "переводим с английск"
type textarea "x"
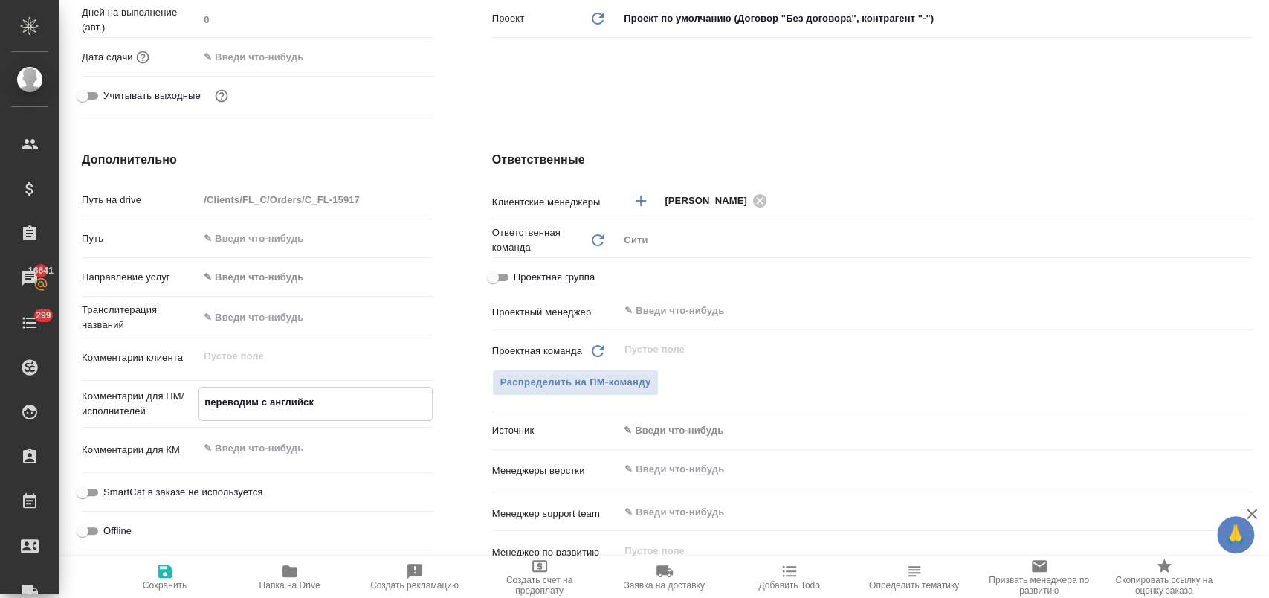
type textarea "переводим с английско"
type textarea "x"
type textarea "переводим с английског"
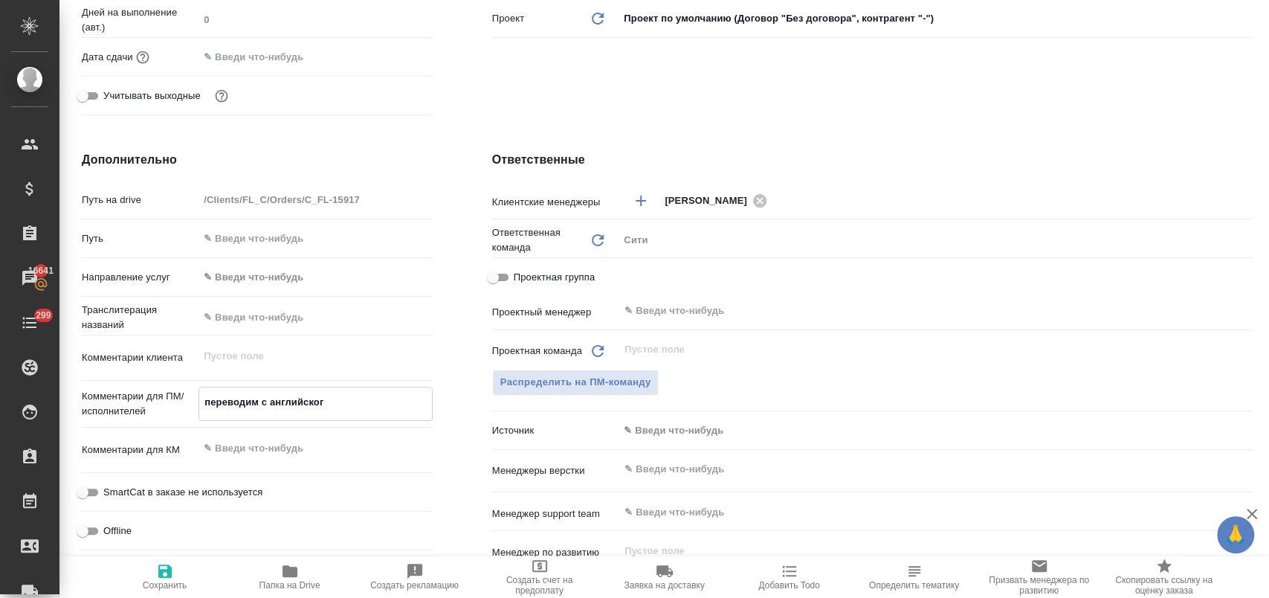
type textarea "x"
type textarea "переводим с английского"
type textarea "x"
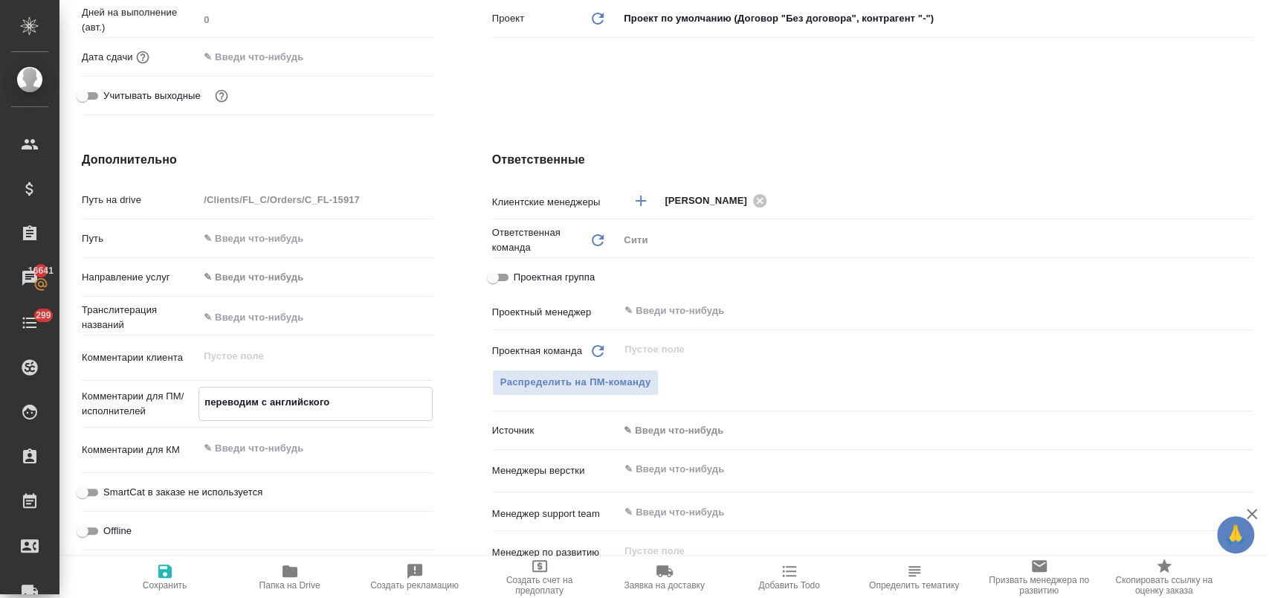
type textarea "x"
type textarea "переводим с английского"
type textarea "x"
click at [181, 575] on span "Сохранить" at bounding box center [164, 576] width 107 height 28
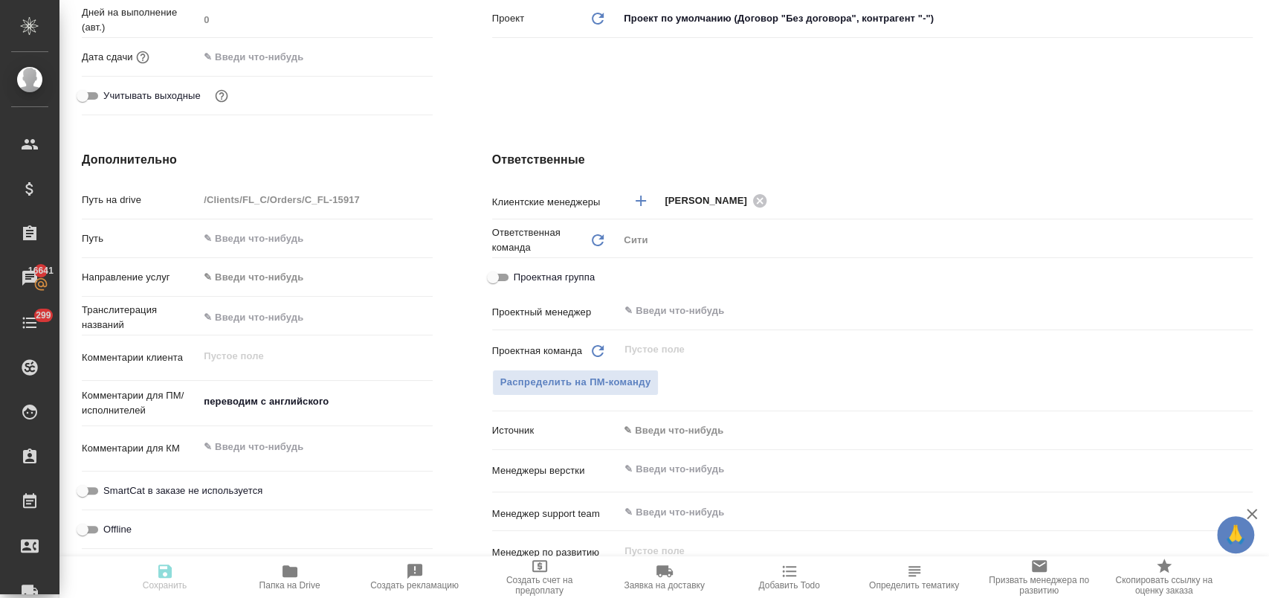
type textarea "x"
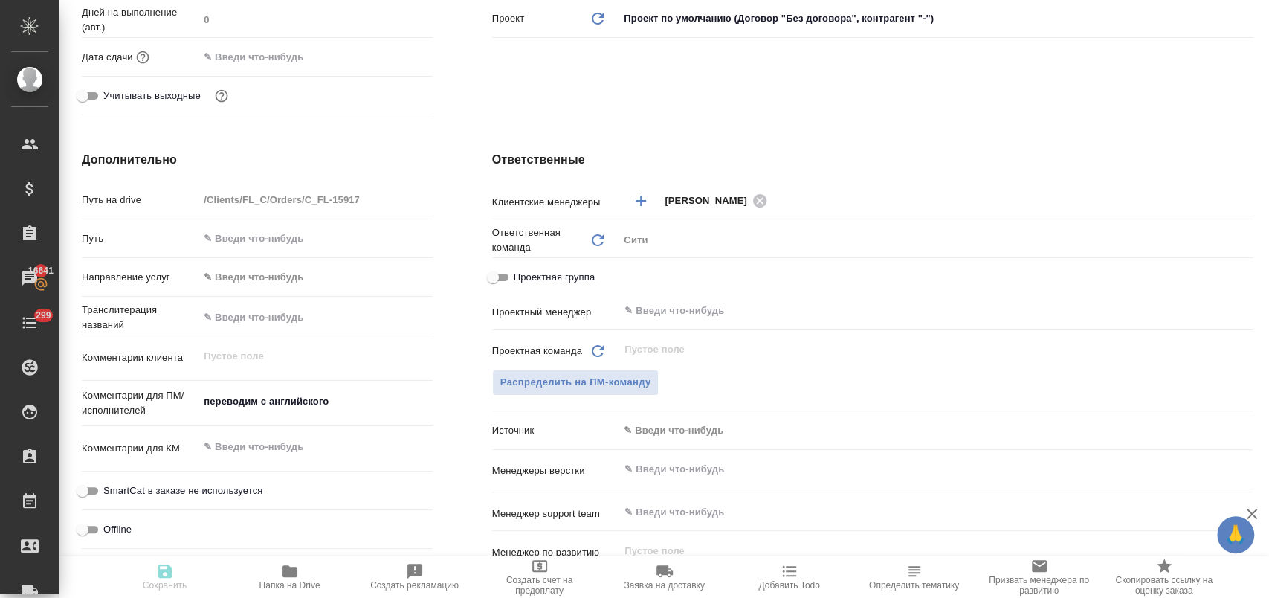
type textarea "x"
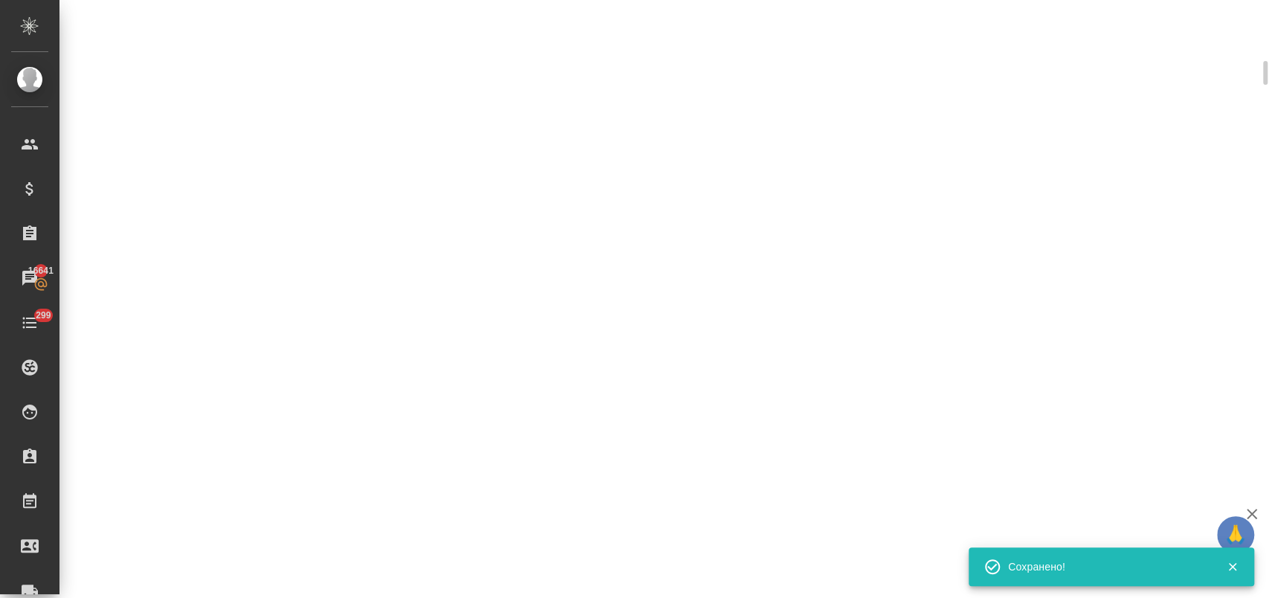
scroll to position [401, 0]
select select "RU"
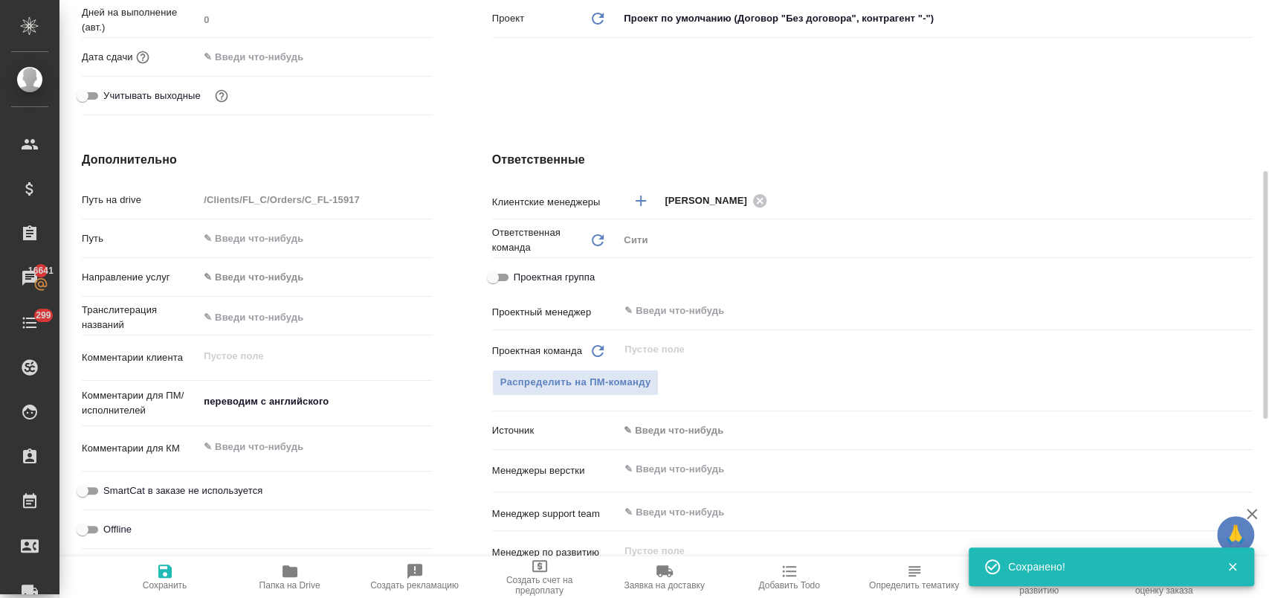
type textarea "x"
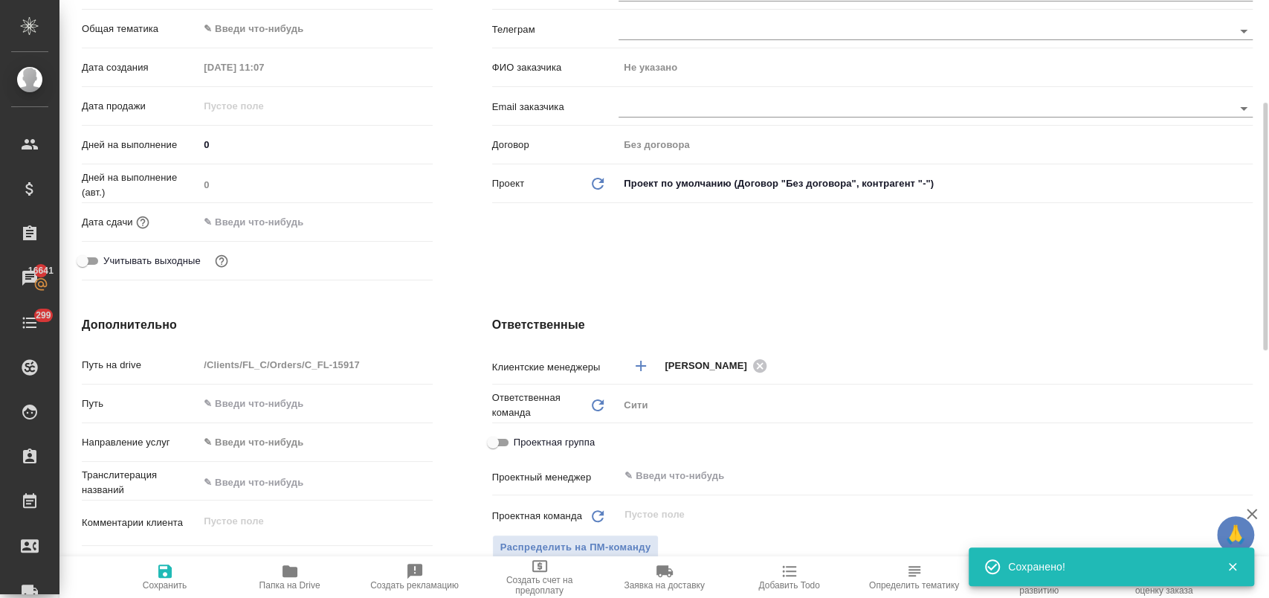
click at [276, 221] on input "text" at bounding box center [263, 222] width 130 height 22
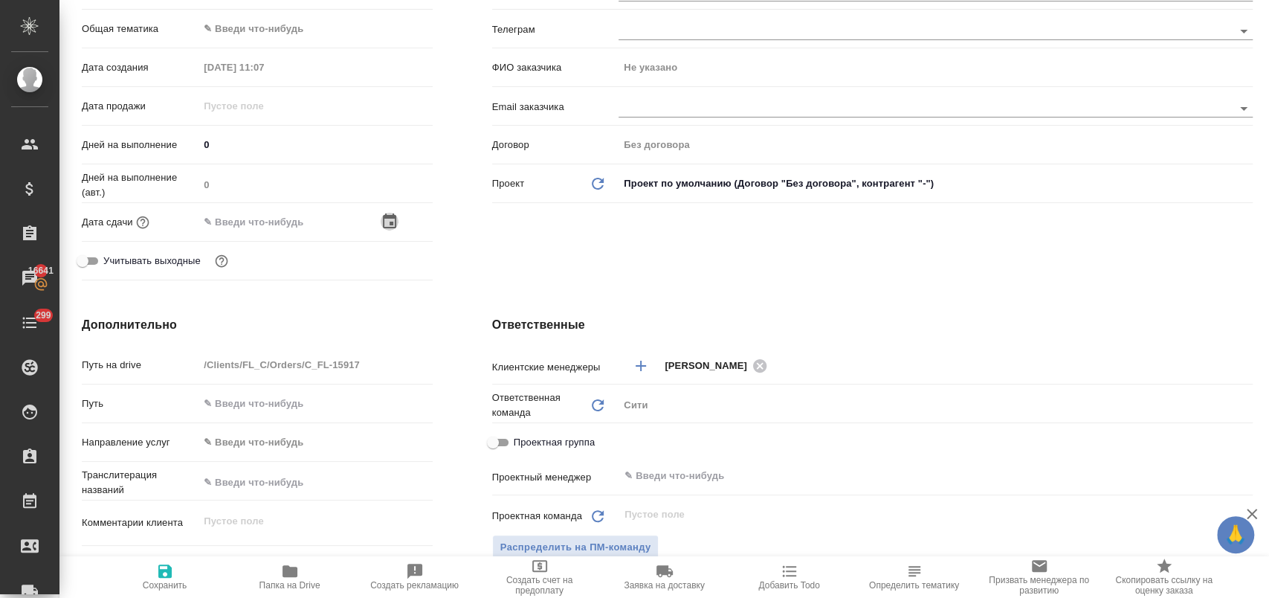
click at [381, 222] on icon "button" at bounding box center [390, 222] width 18 height 18
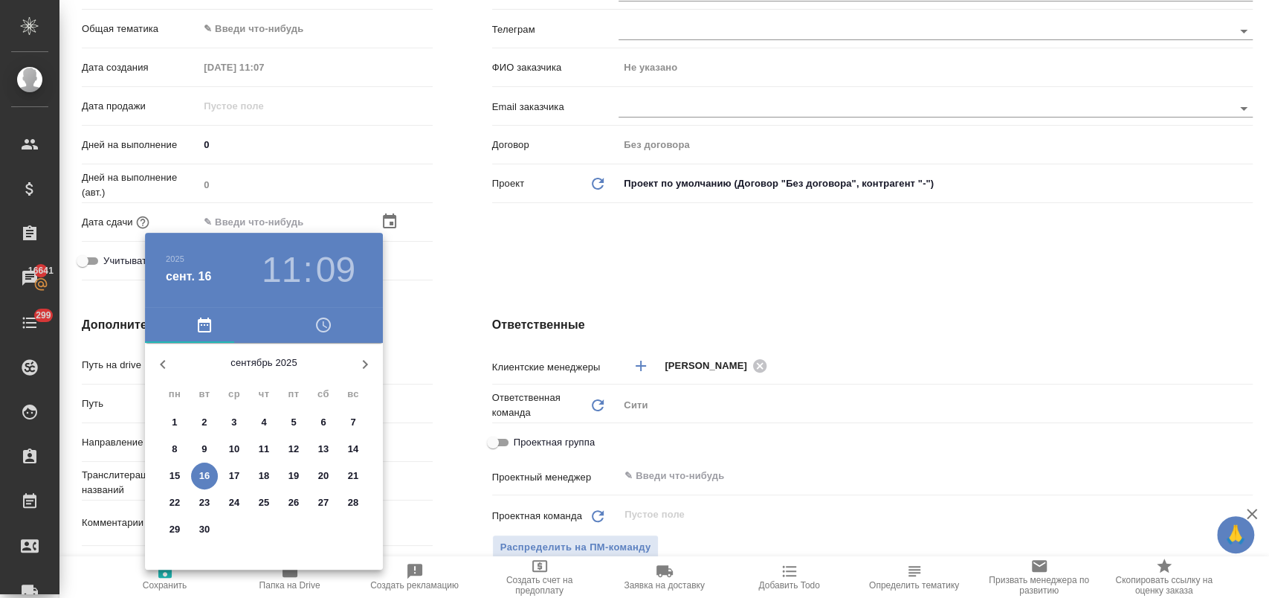
click at [207, 476] on p "16" at bounding box center [204, 475] width 11 height 15
type input "16.09.2025 11:09"
type textarea "x"
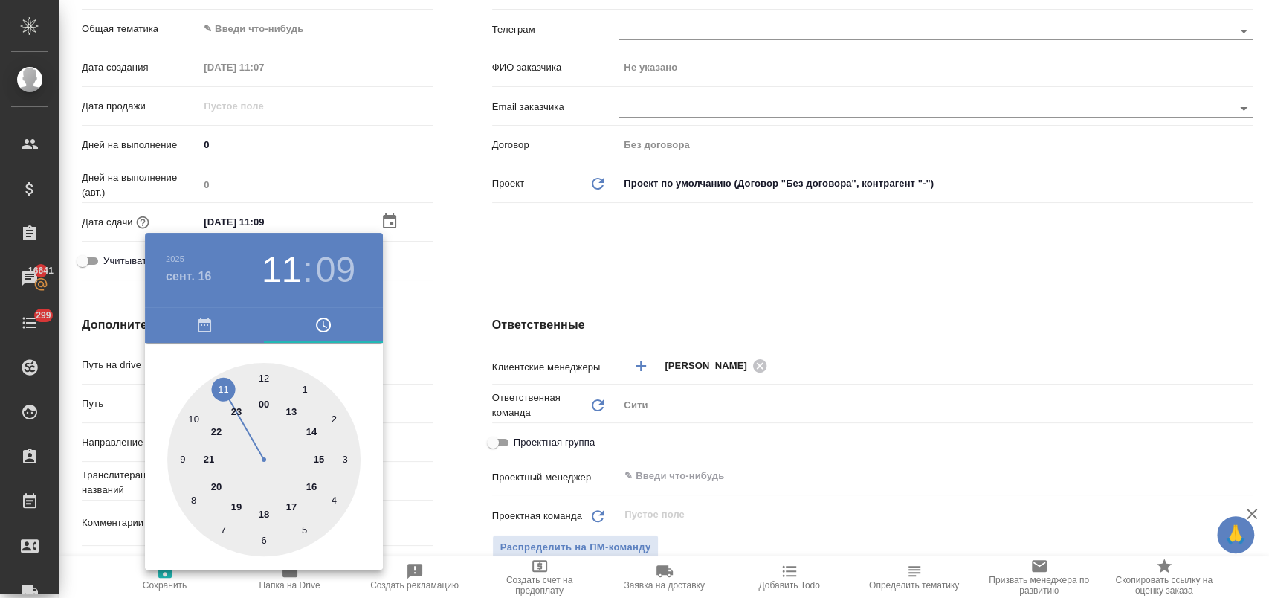
click at [225, 385] on div at bounding box center [263, 459] width 193 height 193
type textarea "x"
click at [306, 529] on div at bounding box center [263, 459] width 193 height 193
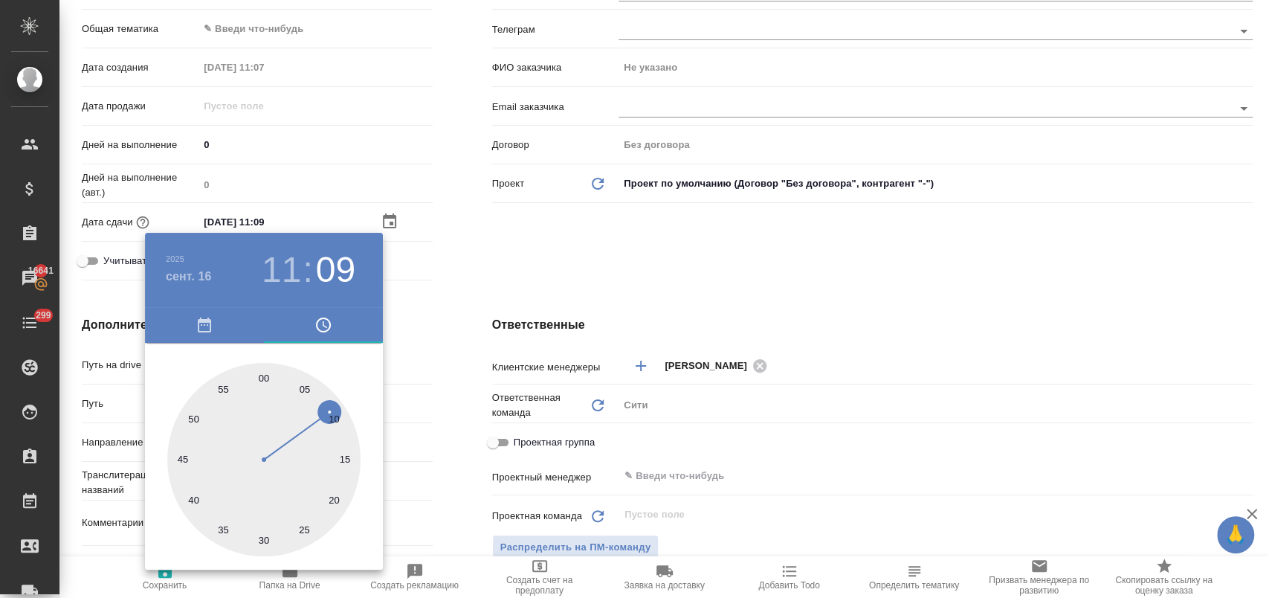
type input "[DATE] 11:25"
type textarea "x"
click at [541, 264] on div at bounding box center [634, 299] width 1269 height 598
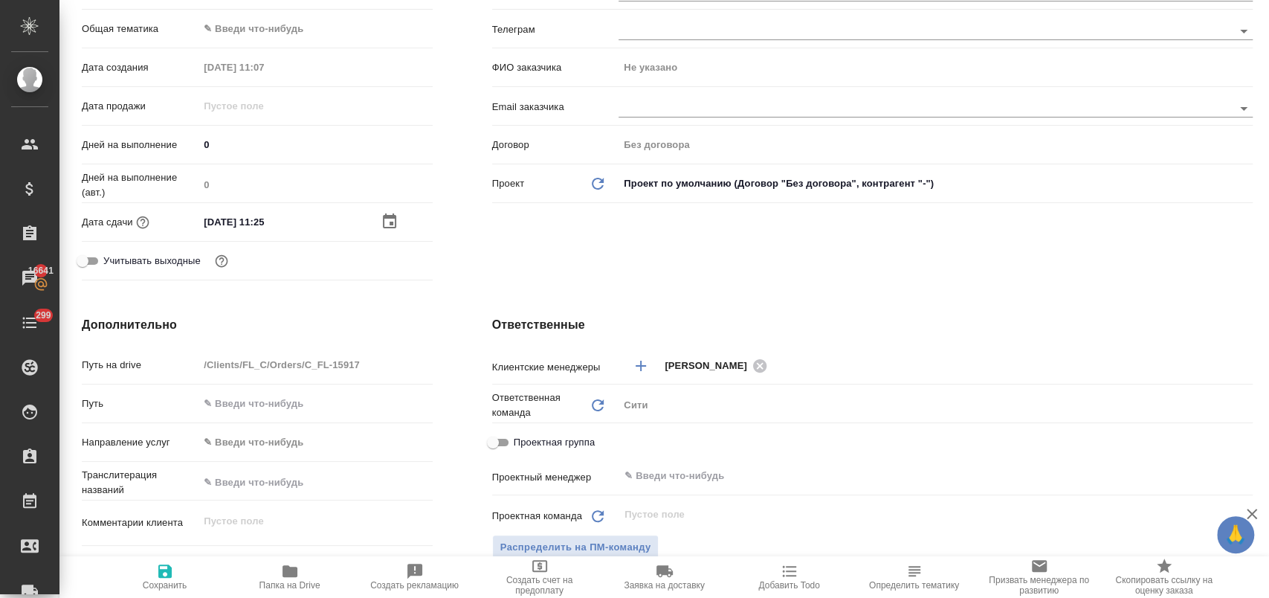
click at [172, 582] on span "Сохранить" at bounding box center [165, 585] width 45 height 10
type textarea "x"
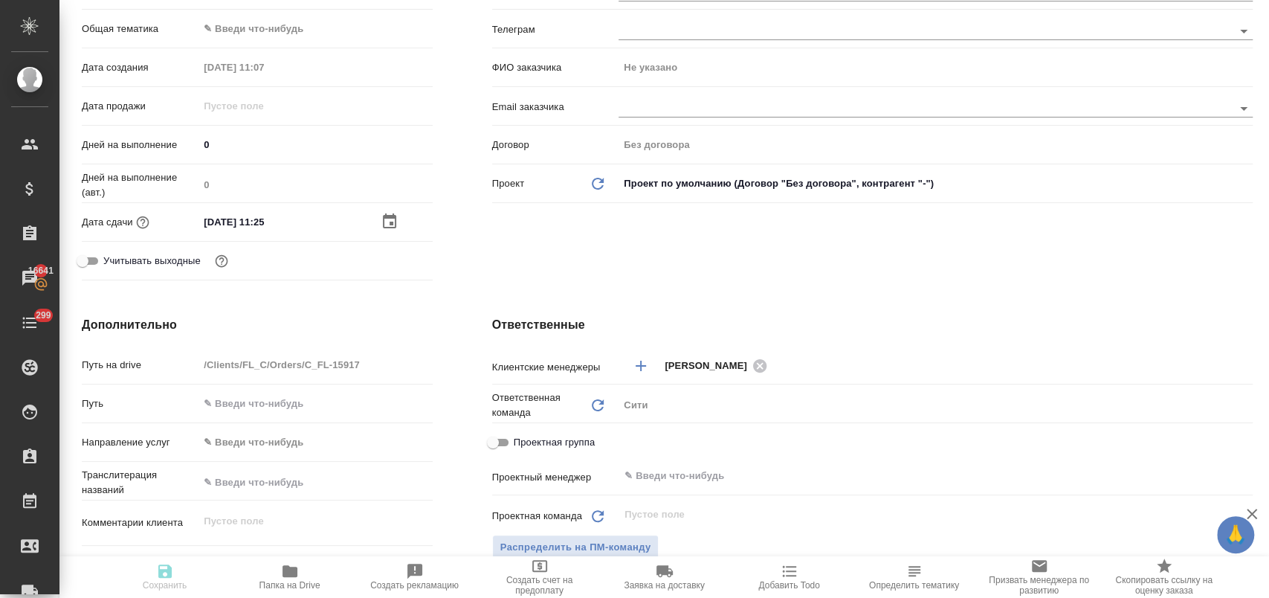
type textarea "x"
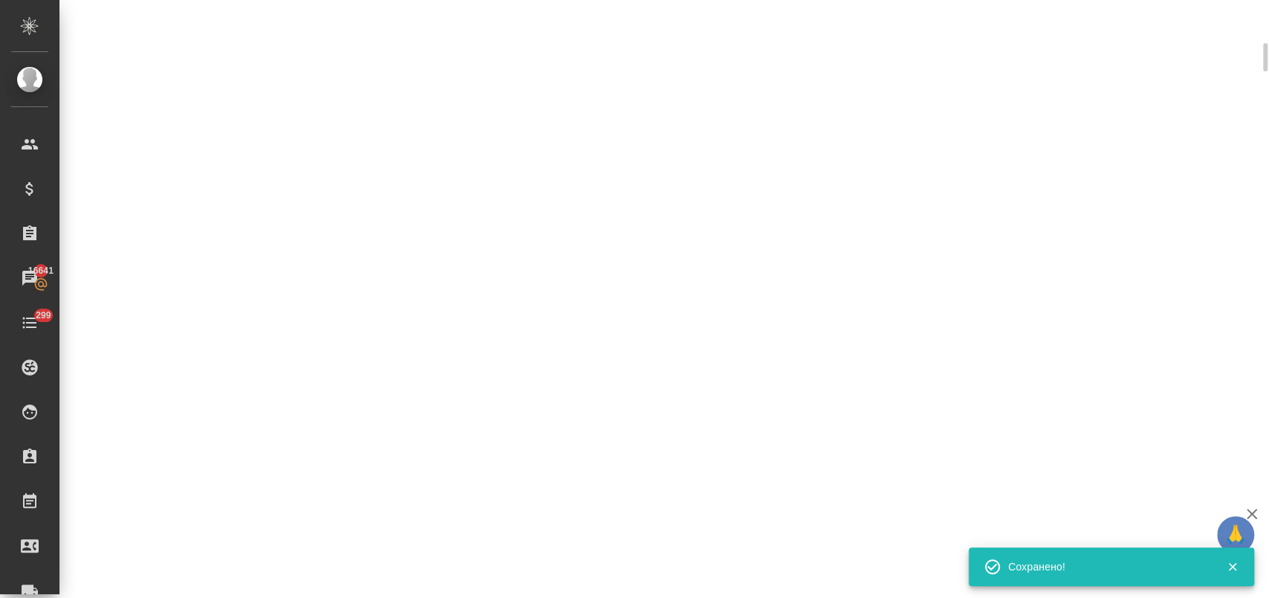
scroll to position [236, 0]
select select "RU"
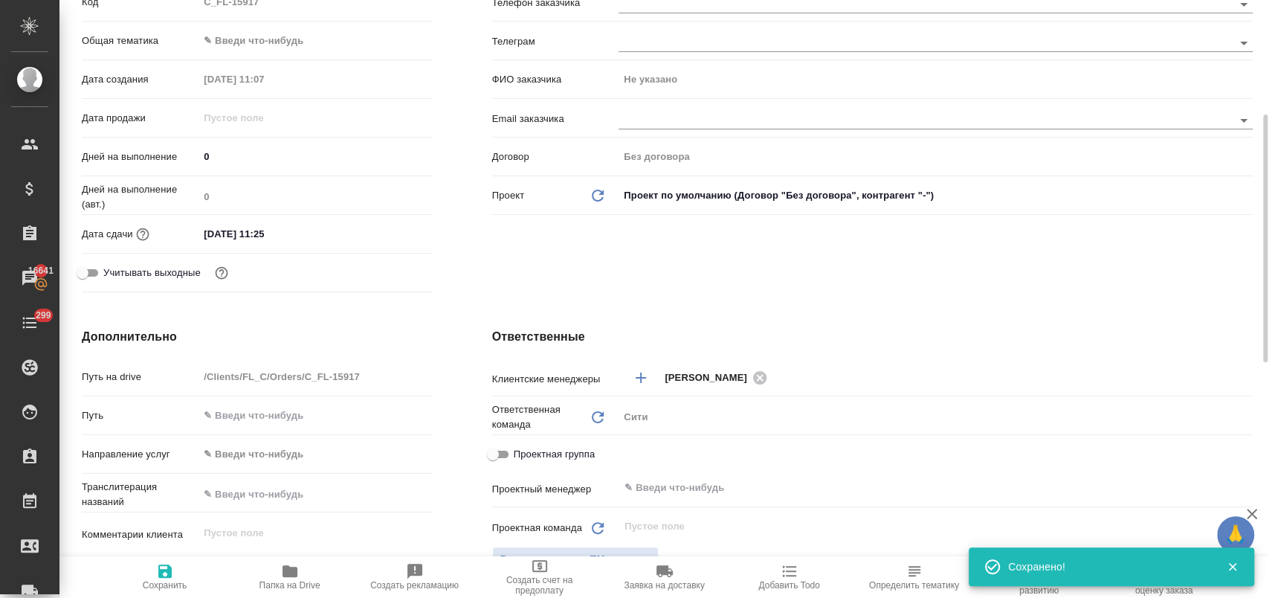
type textarea "x"
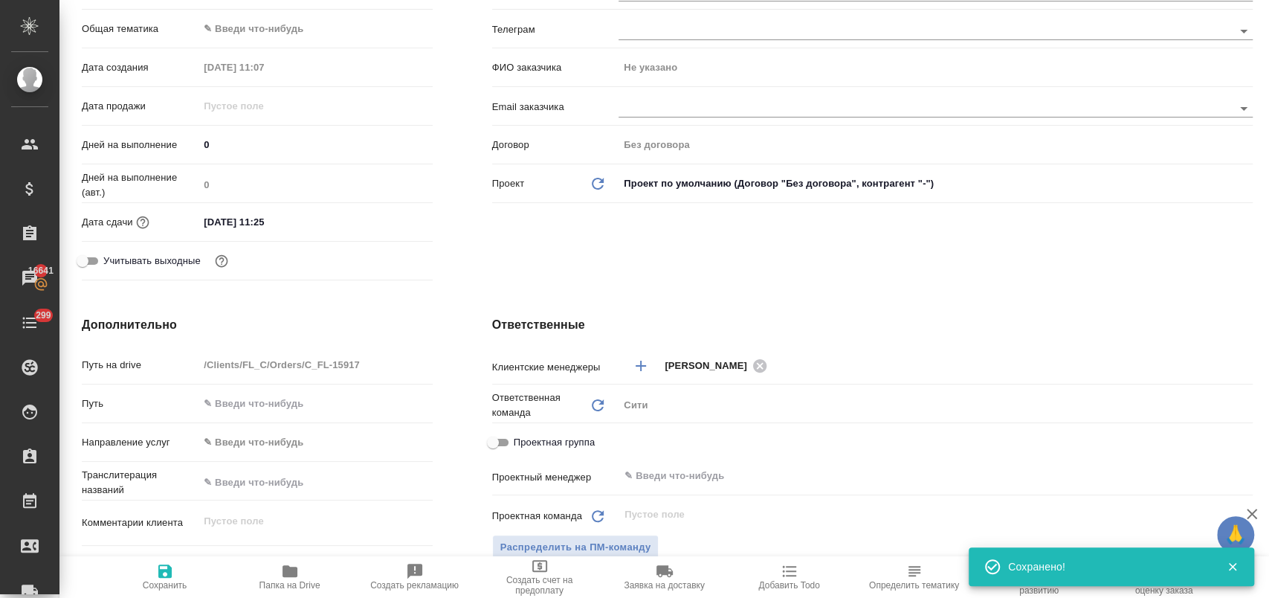
scroll to position [0, 0]
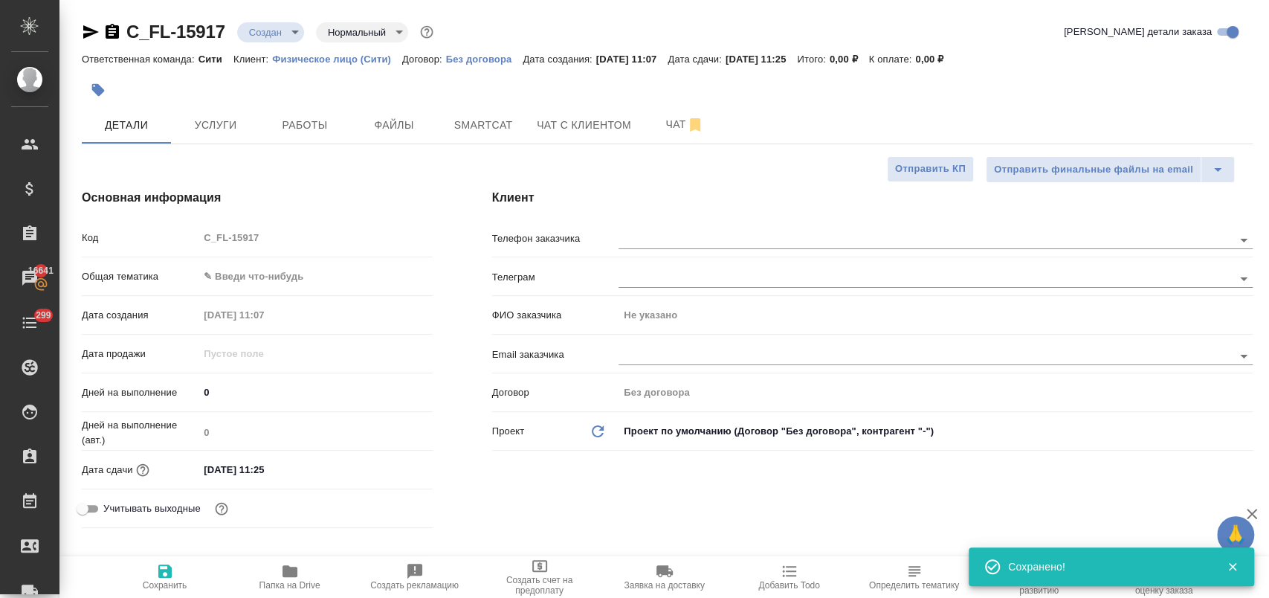
click at [262, 25] on body "🙏 .cls-1 fill:#fff; AWATERA Лофицкая Юлия Владимировна Клиенты Спецификации Зак…" at bounding box center [634, 358] width 1269 height 717
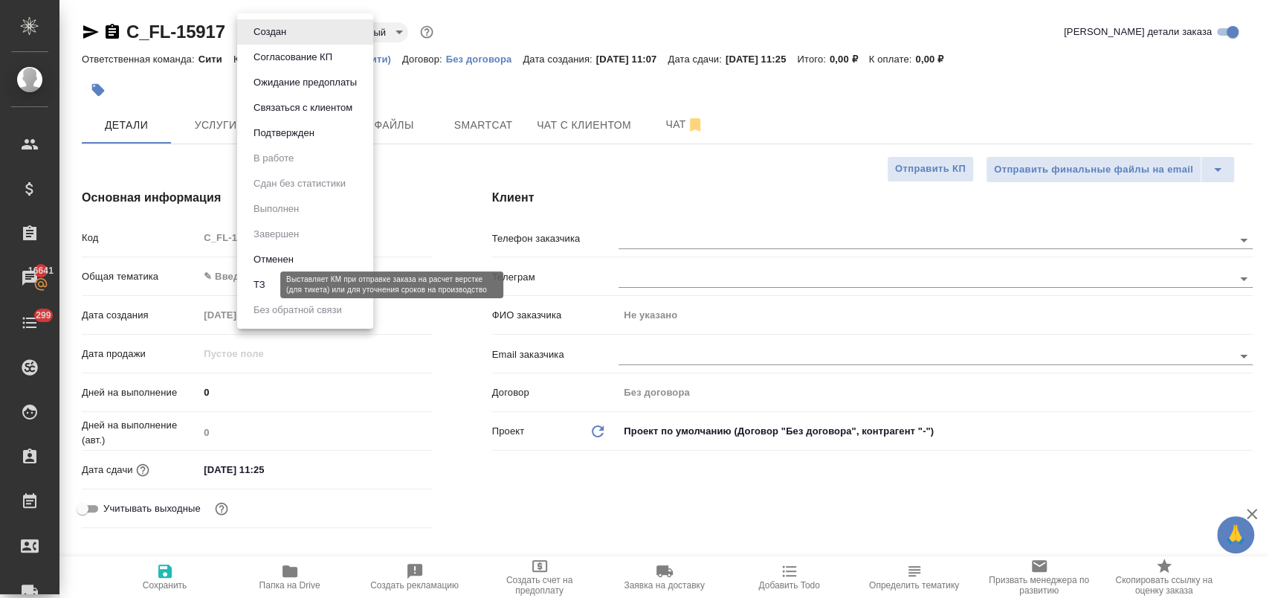
click at [260, 288] on button "ТЗ" at bounding box center [259, 284] width 21 height 16
type textarea "x"
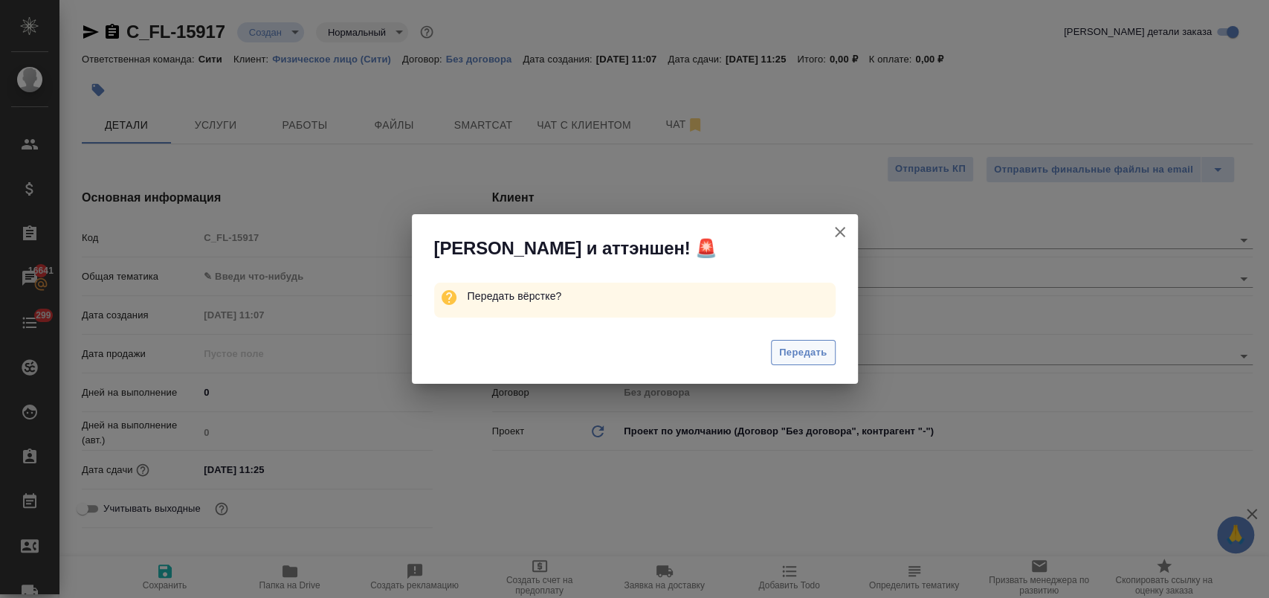
click at [789, 352] on span "Передать" at bounding box center [803, 352] width 48 height 17
type textarea "x"
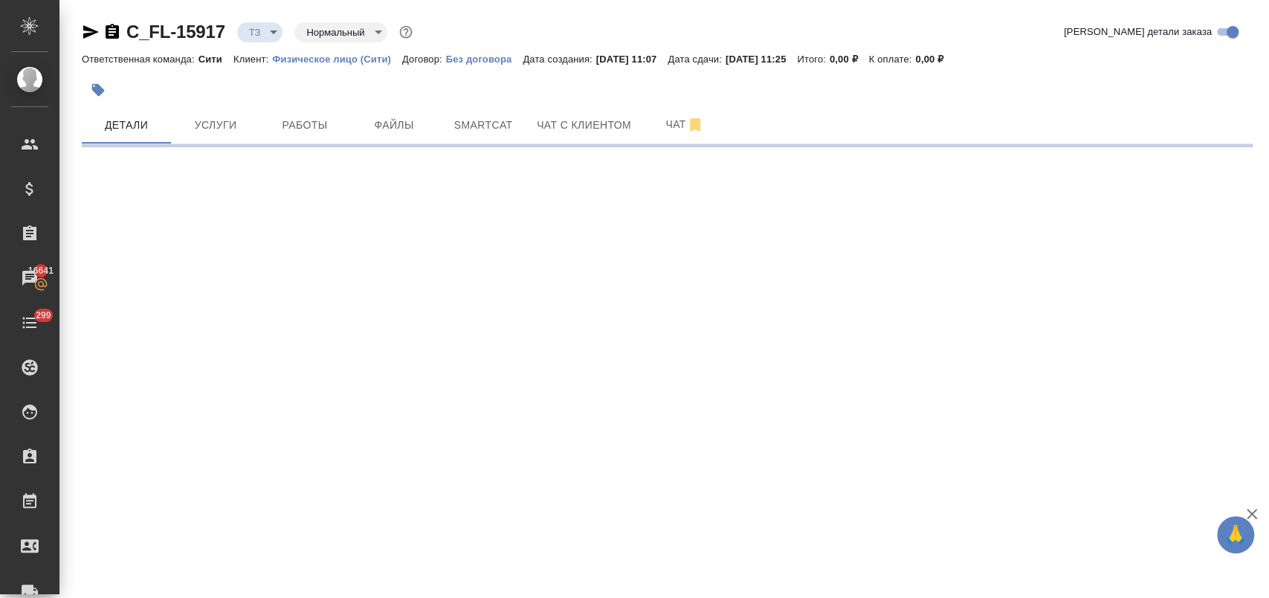
select select "RU"
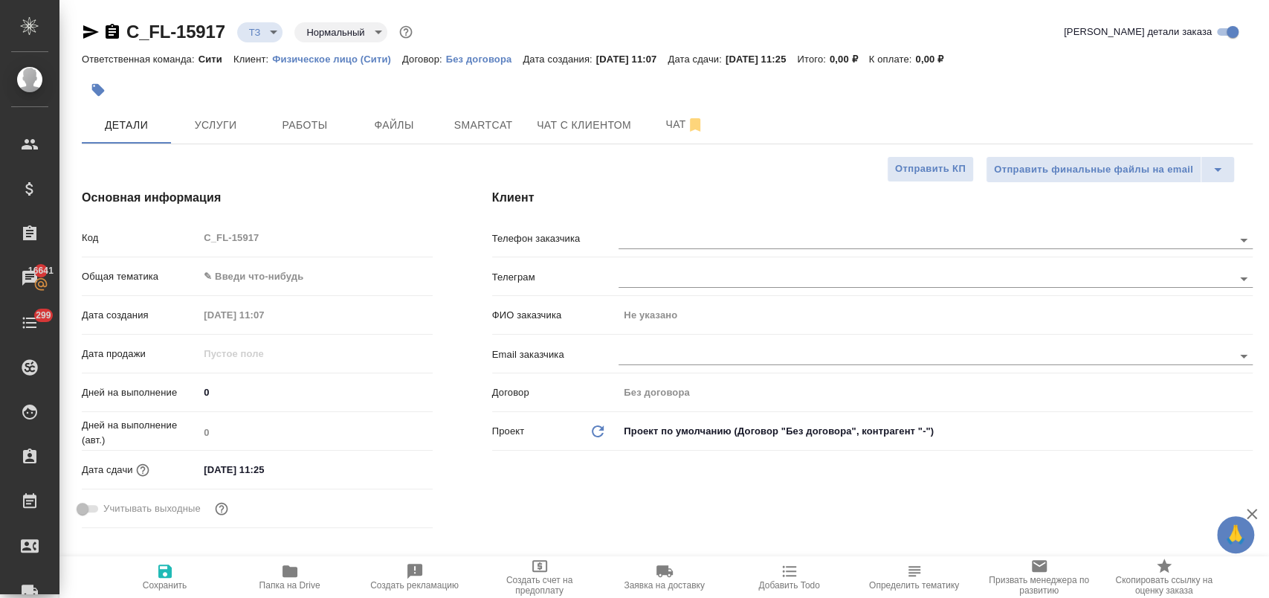
type textarea "x"
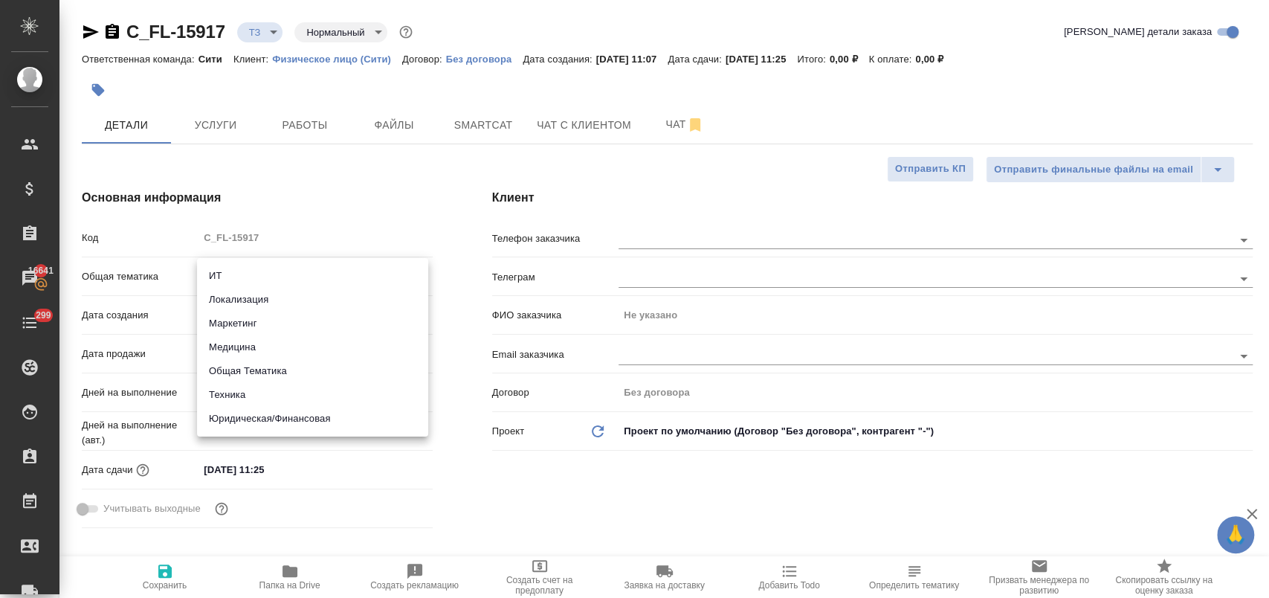
click at [264, 275] on body "🙏 .cls-1 fill:#fff; AWATERA Лофицкая Юлия Владимировна Клиенты Спецификации Зак…" at bounding box center [634, 358] width 1269 height 717
click at [322, 420] on li "Юридическая/Финансовая" at bounding box center [312, 419] width 231 height 24
type input "yr-fn"
type textarea "x"
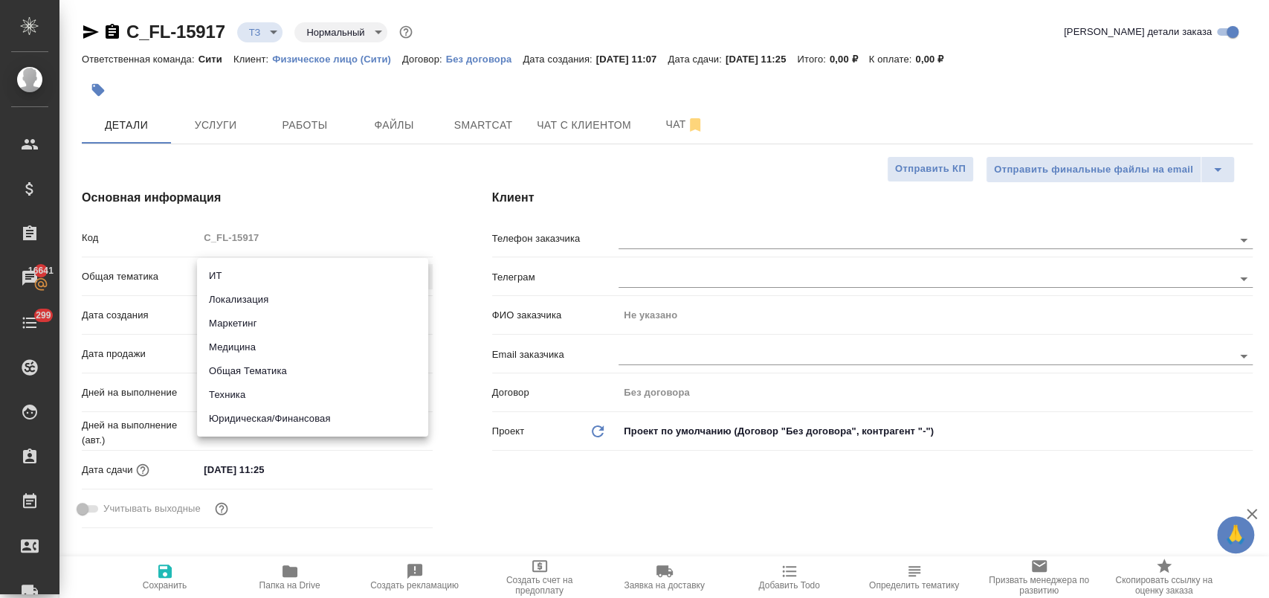
type textarea "x"
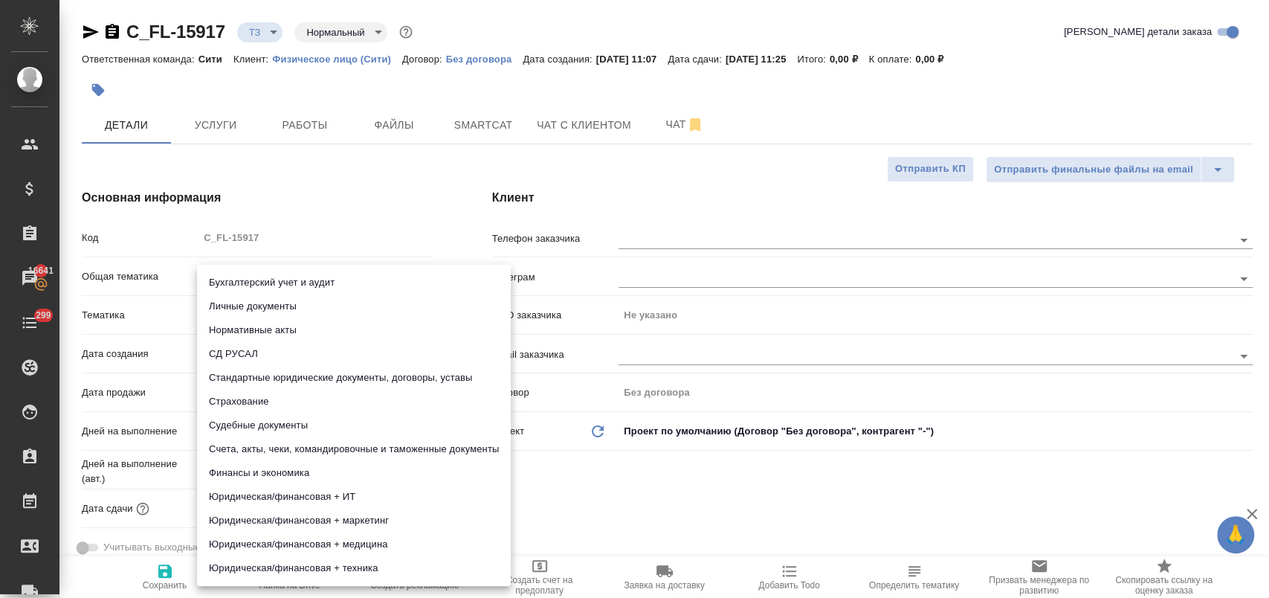
click at [283, 313] on body "🙏 .cls-1 fill:#fff; AWATERA Лофицкая Юлия Владимировна Клиенты Спецификации Зак…" at bounding box center [634, 358] width 1269 height 717
click at [320, 385] on li "Стандартные юридические документы, договоры, уставы" at bounding box center [354, 378] width 314 height 24
type textarea "x"
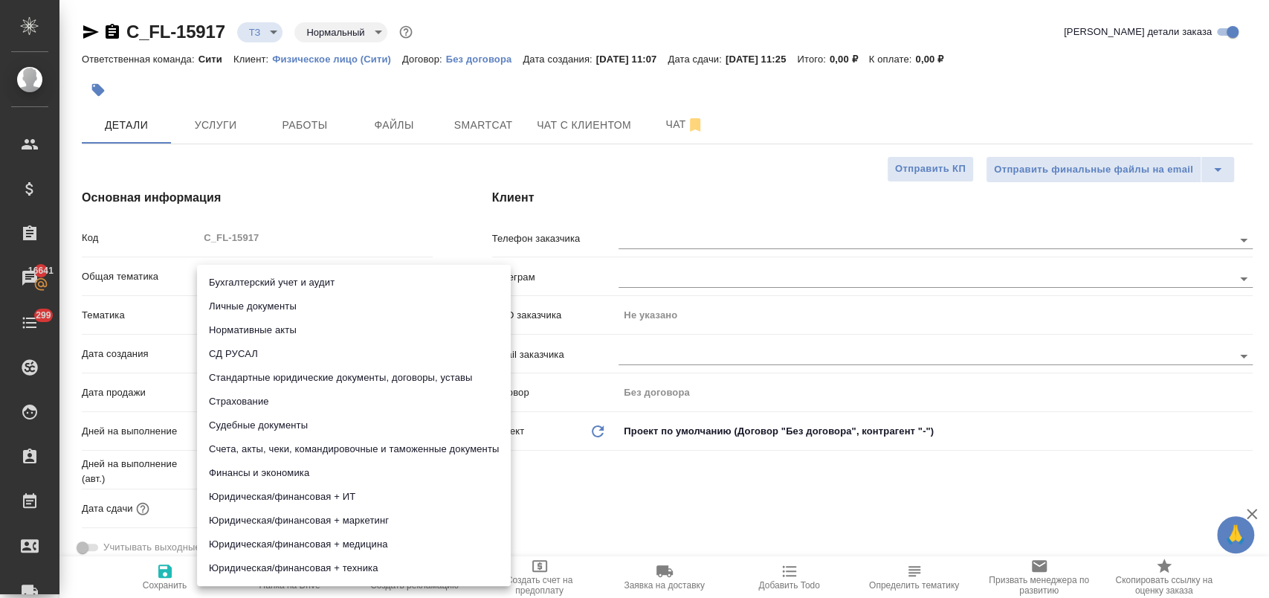
type input "5f647205b73bc97568ca66bf"
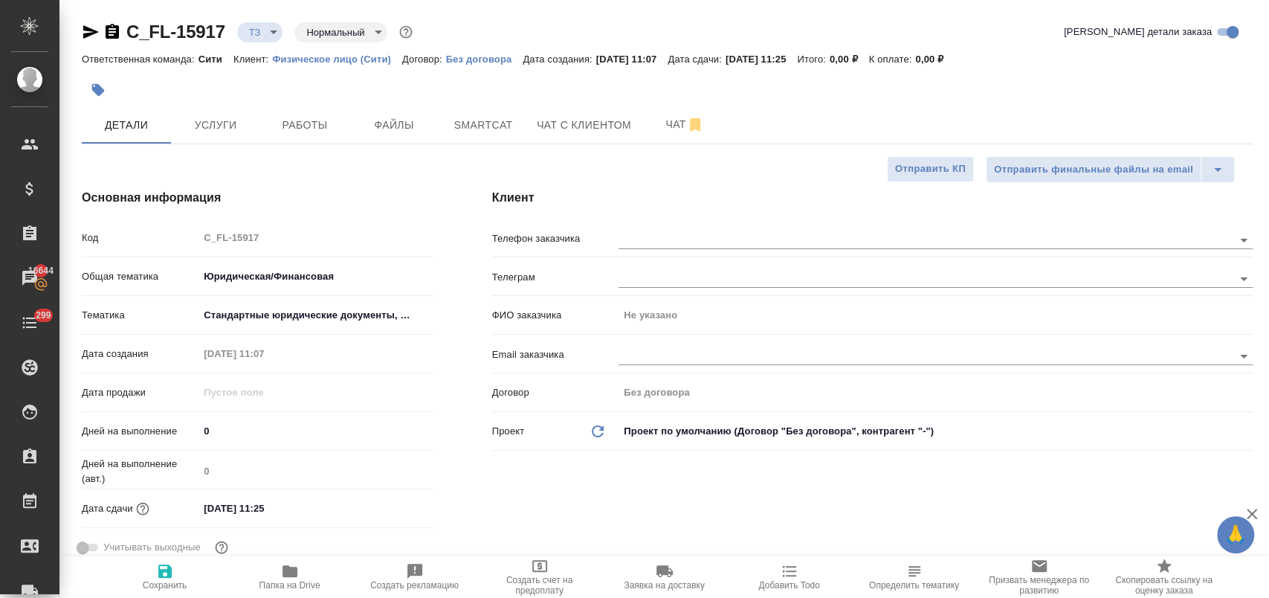
type textarea "x"
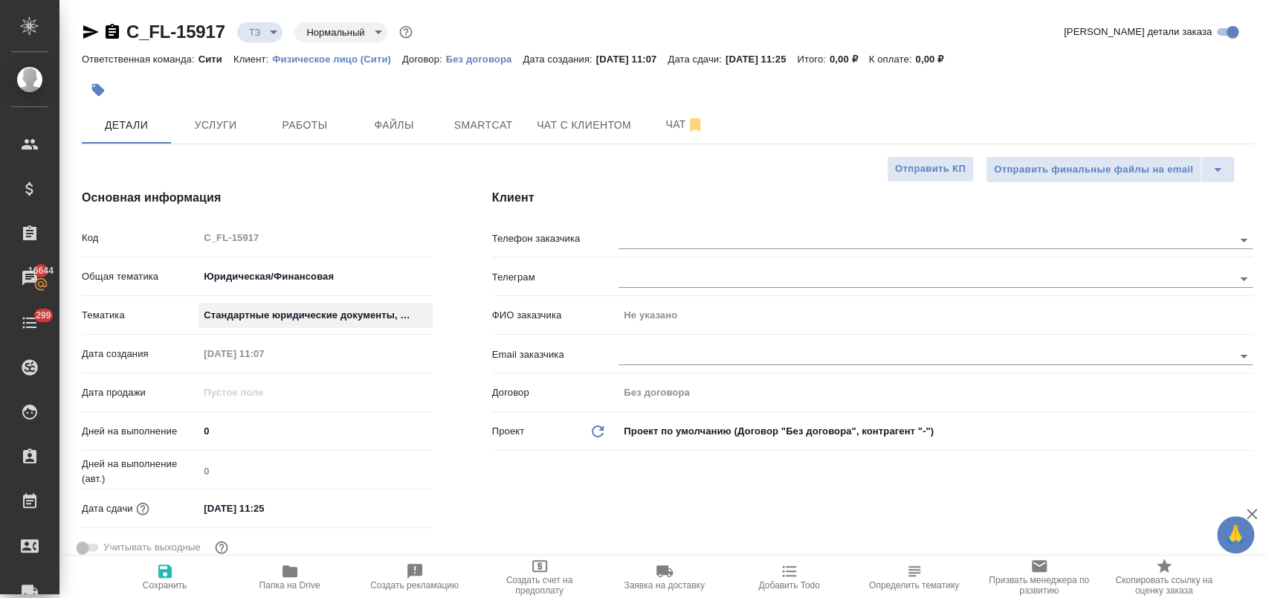
type textarea "x"
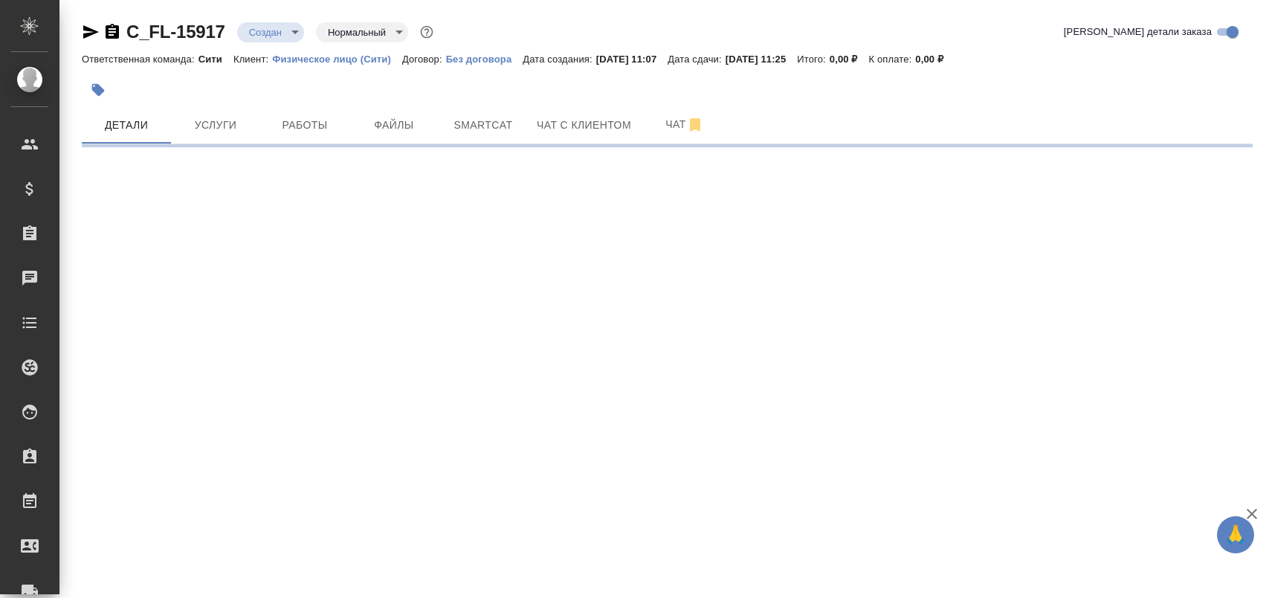
select select "RU"
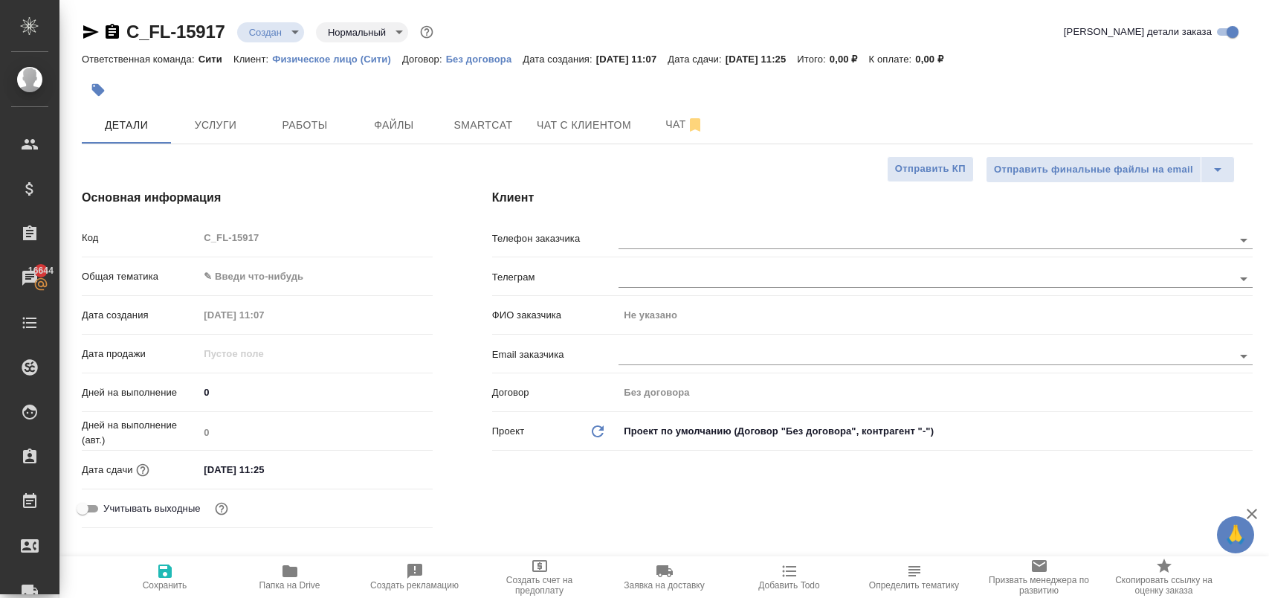
type textarea "x"
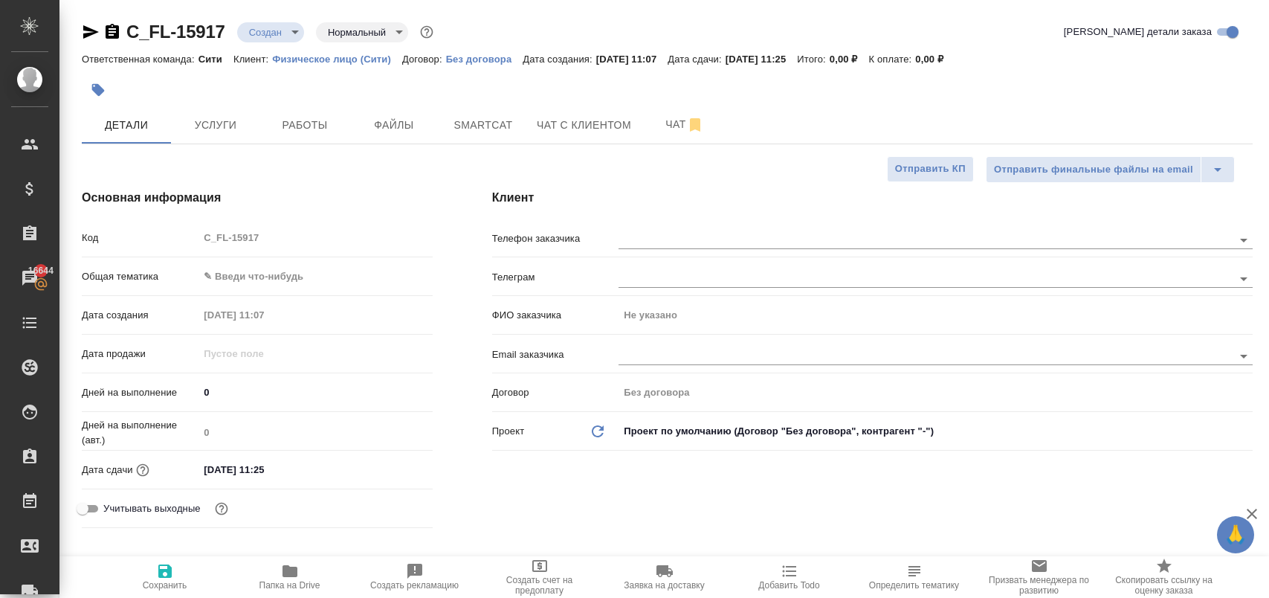
type textarea "x"
click at [288, 273] on body "🙏 .cls-1 fill:#fff; AWATERA [PERSON_NAME] Спецификации Заказы 16644 Чаты 299 To…" at bounding box center [634, 358] width 1269 height 717
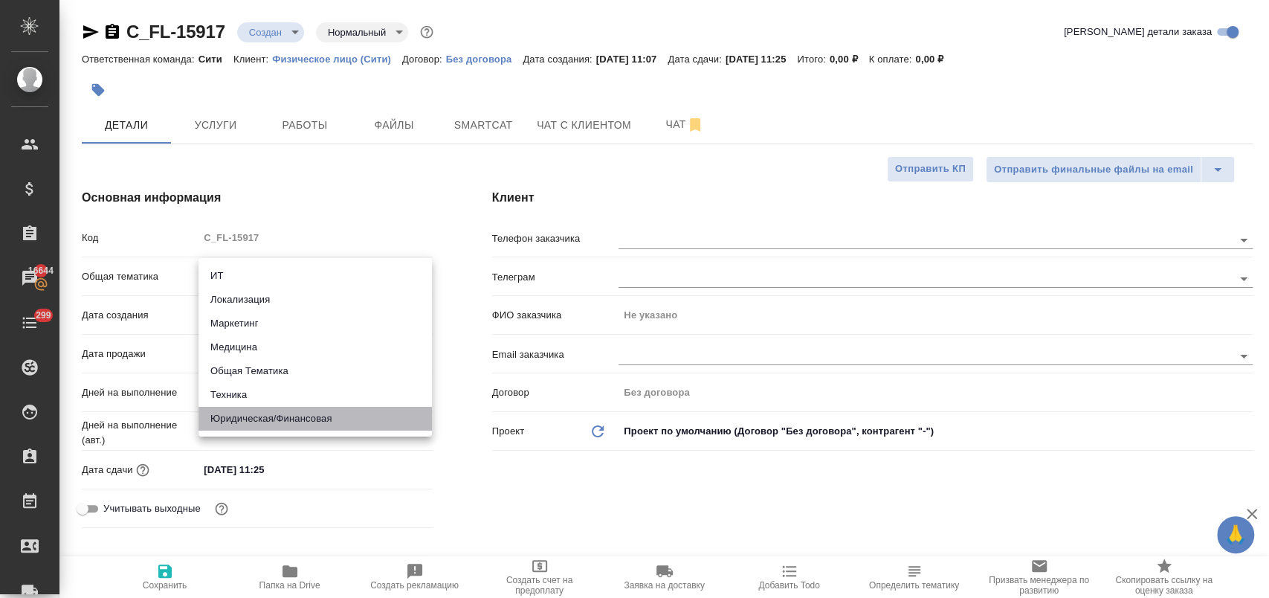
click at [314, 418] on li "Юридическая/Финансовая" at bounding box center [314, 419] width 233 height 24
type input "yr-fn"
type textarea "x"
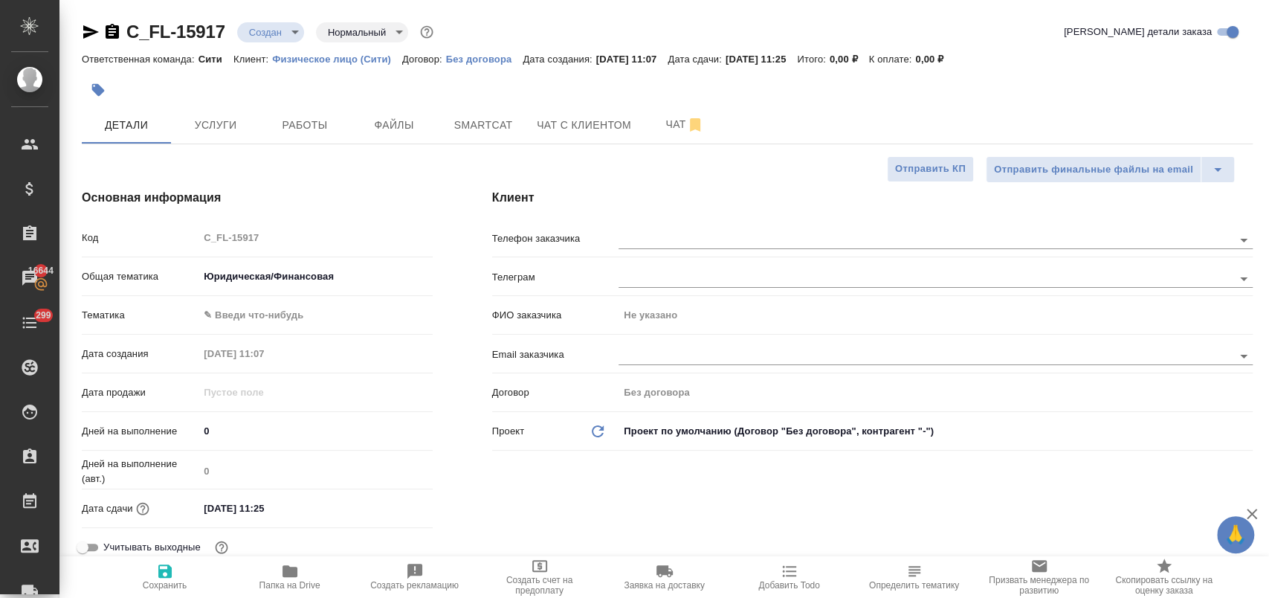
click at [291, 307] on body "🙏 .cls-1 fill:#fff; AWATERA [PERSON_NAME] Спецификации Заказы 16644 Чаты 299 To…" at bounding box center [634, 358] width 1269 height 717
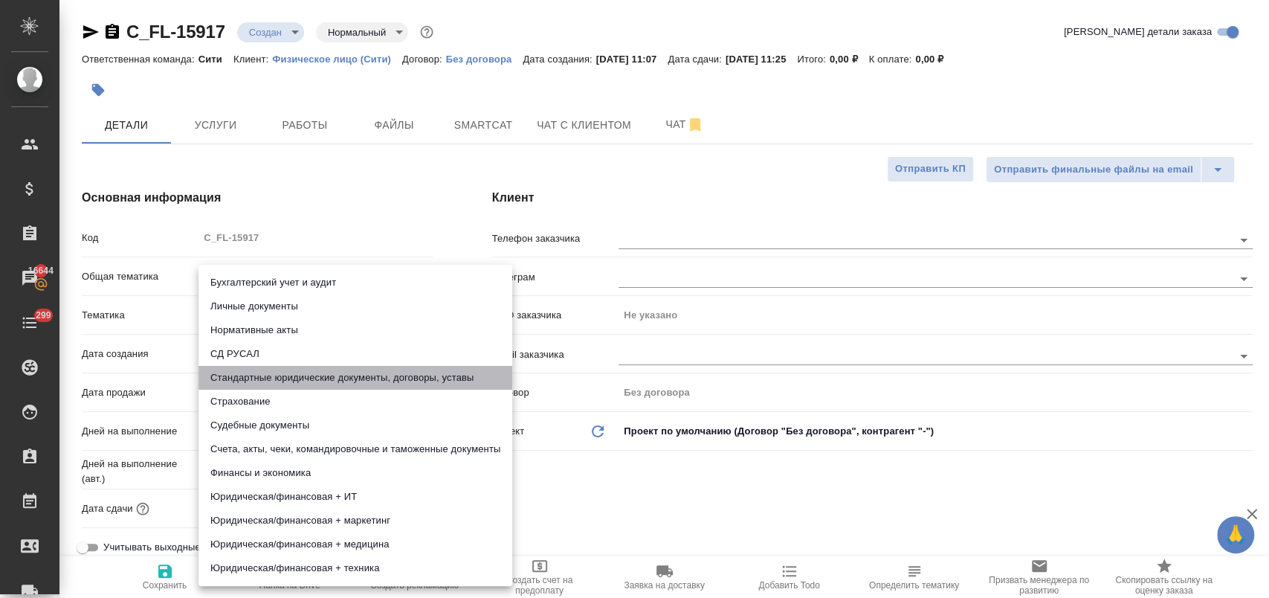
click at [332, 374] on li "Стандартные юридические документы, договоры, уставы" at bounding box center [355, 378] width 314 height 24
type textarea "x"
type input "5f647205b73bc97568ca66bf"
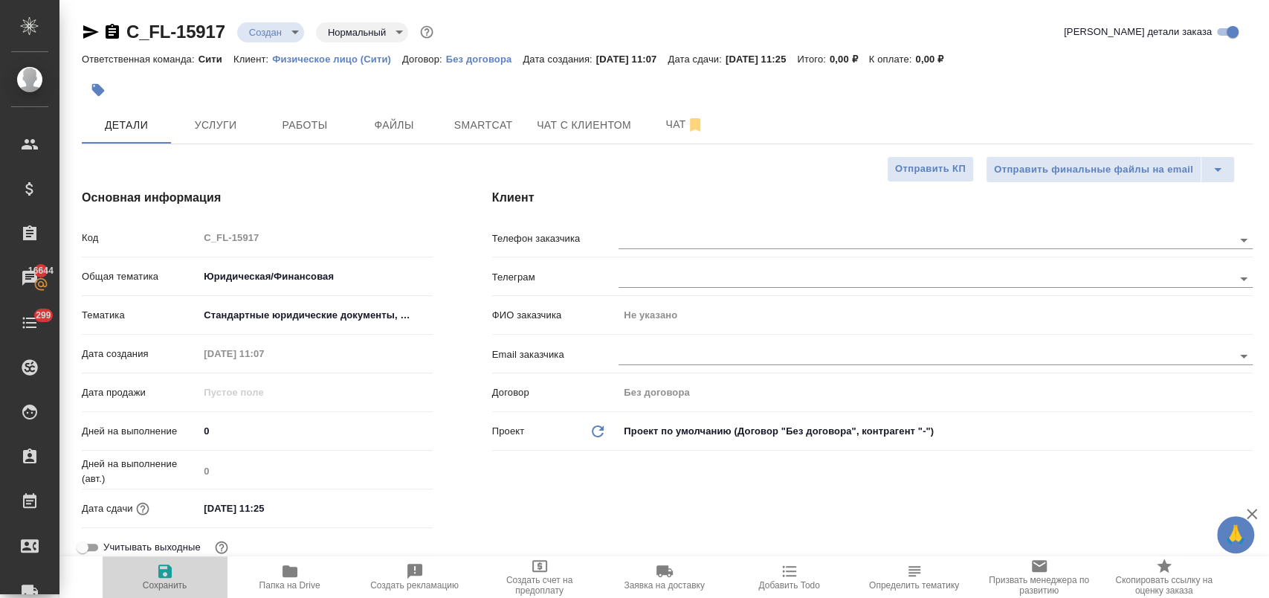
click at [157, 586] on span "Сохранить" at bounding box center [165, 585] width 45 height 10
type textarea "x"
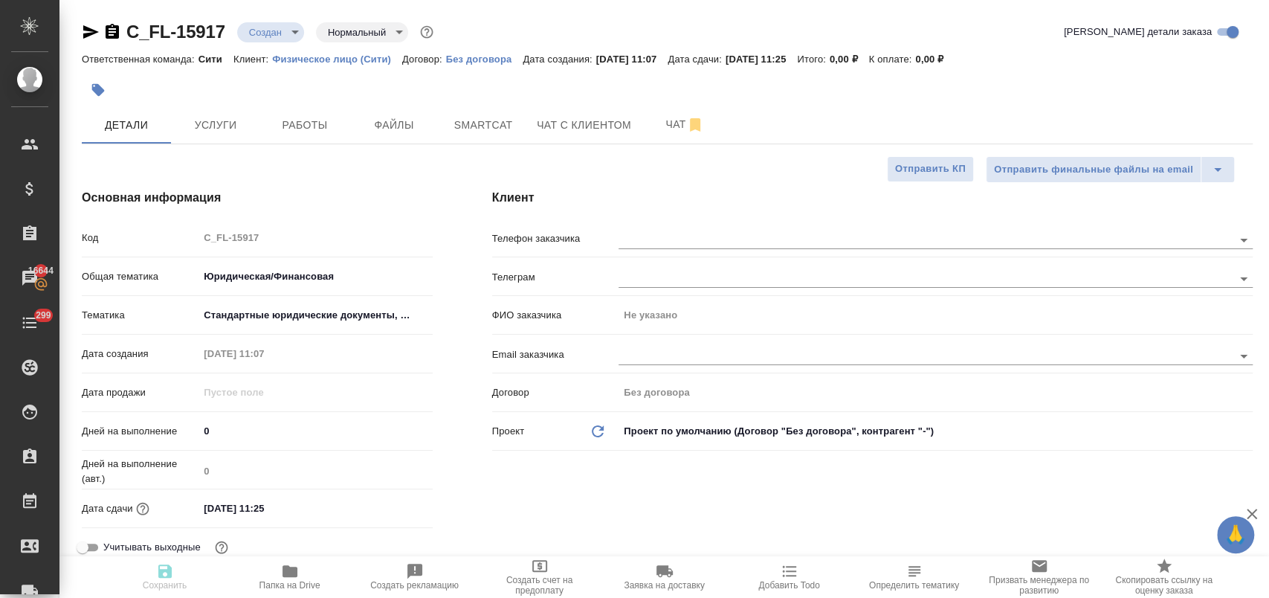
type textarea "x"
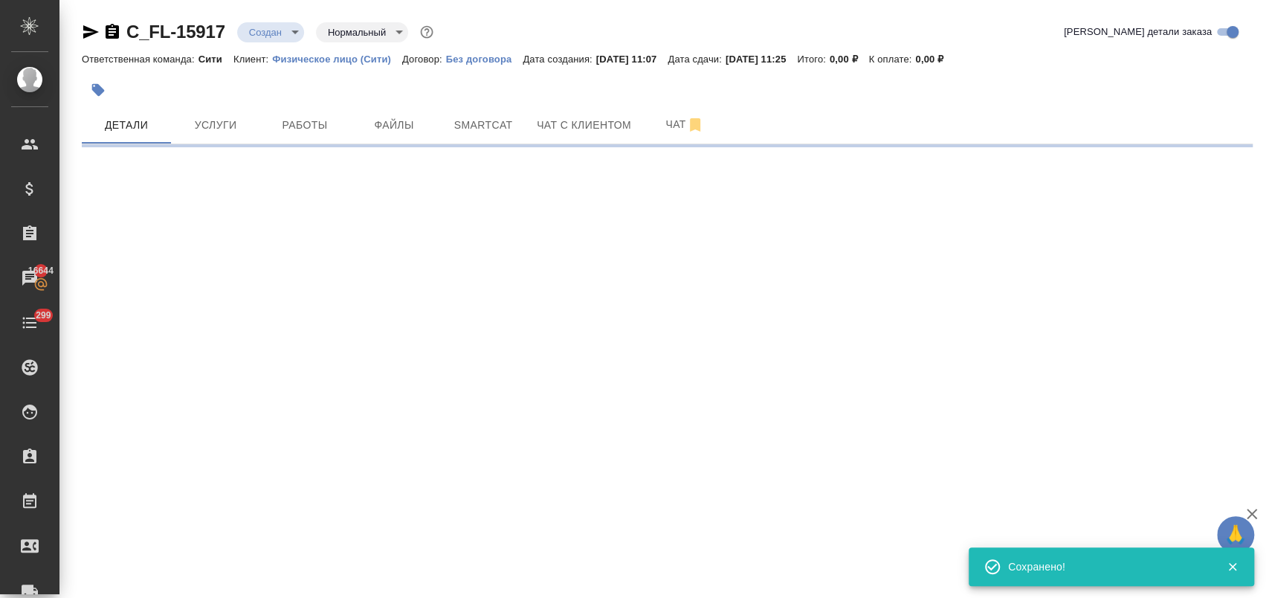
select select "RU"
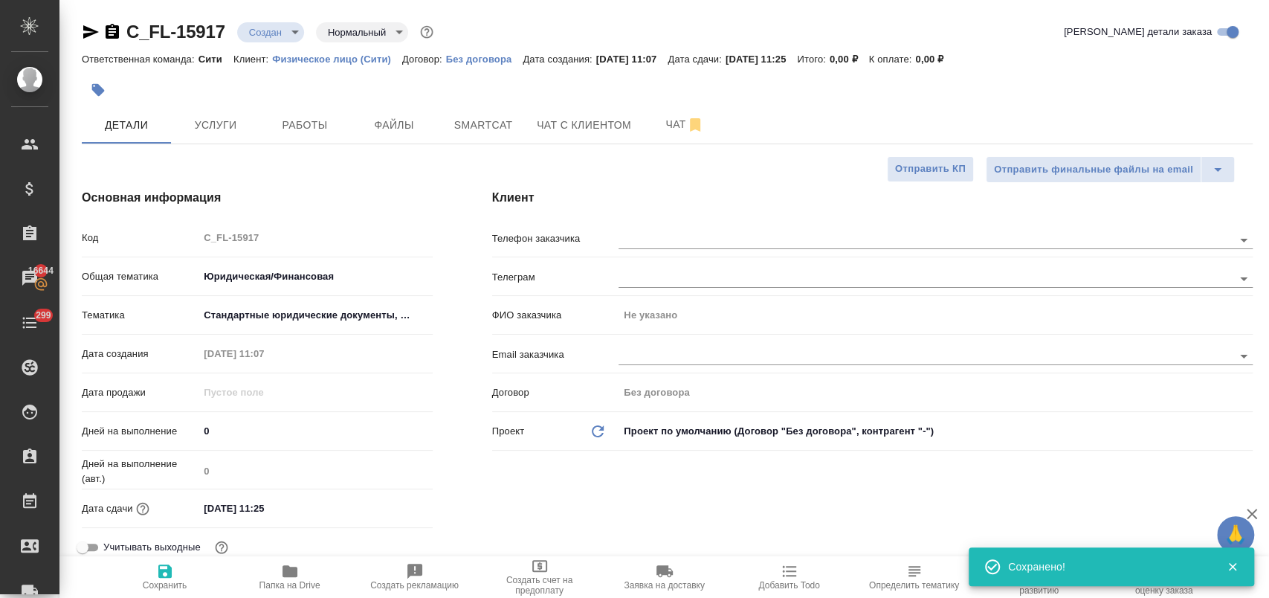
type textarea "x"
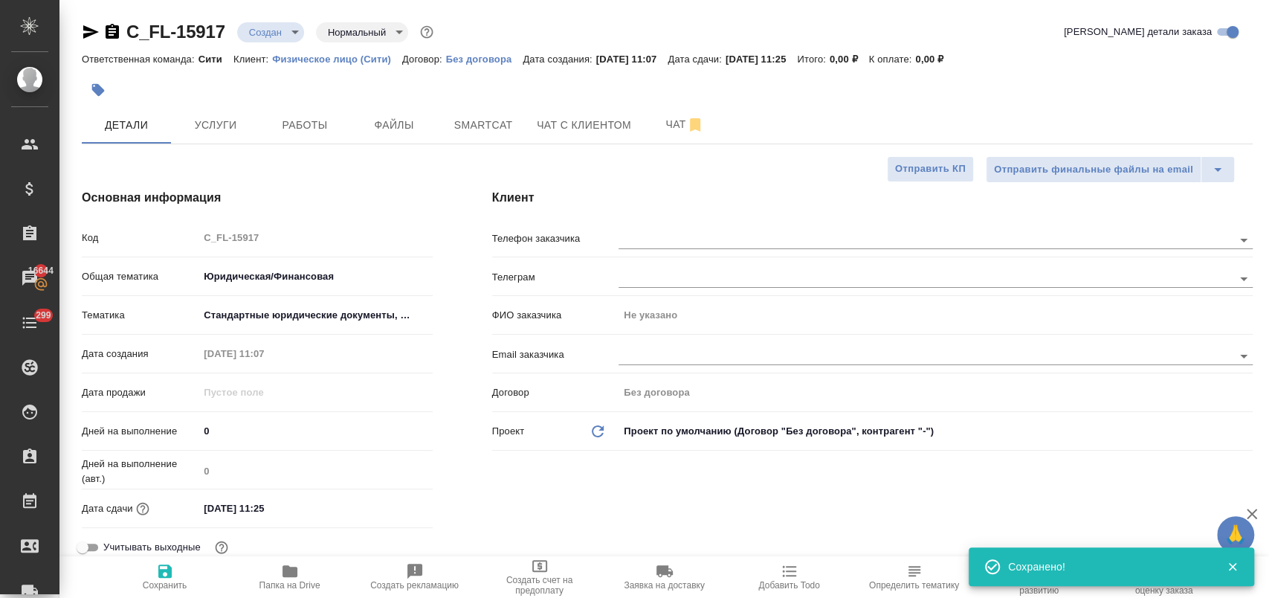
type textarea "x"
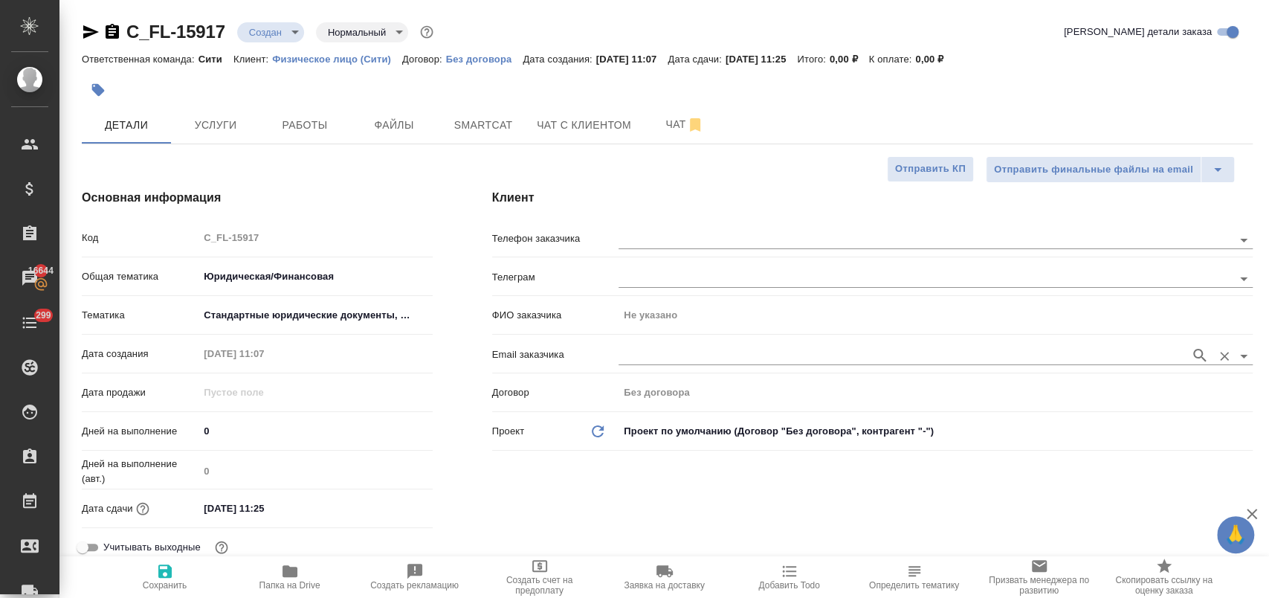
click at [673, 354] on input "text" at bounding box center [900, 355] width 564 height 18
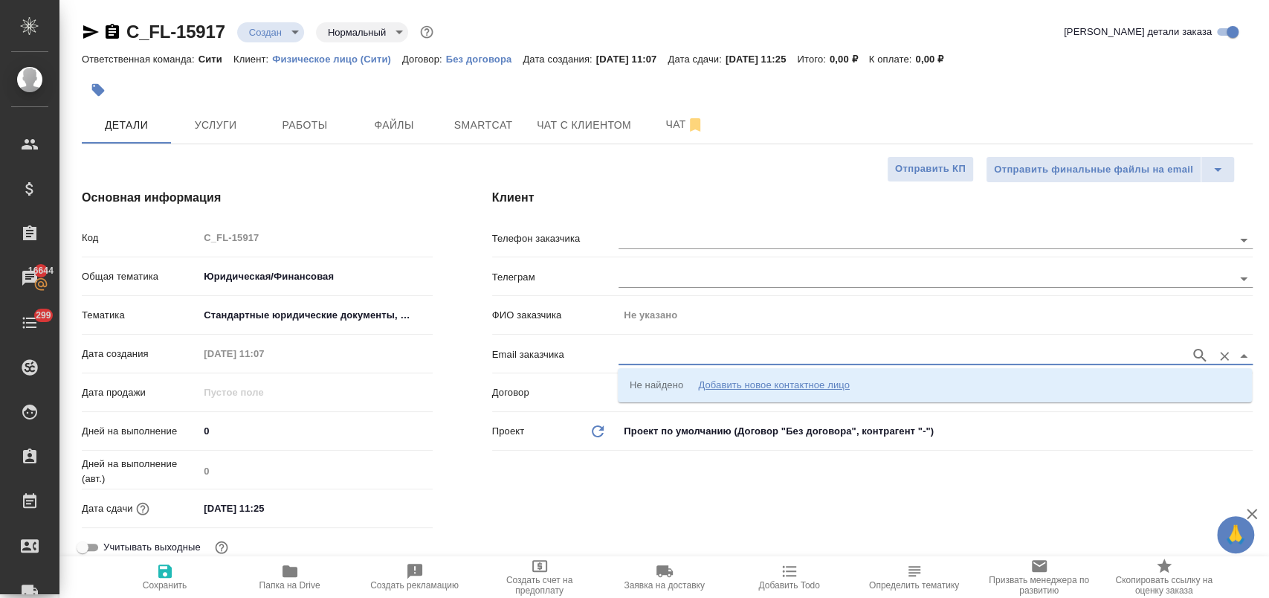
paste input "[EMAIL_ADDRESS][DOMAIN_NAME]"
type input "[EMAIL_ADDRESS][DOMAIN_NAME]"
click at [1197, 355] on icon "button" at bounding box center [1200, 355] width 18 height 18
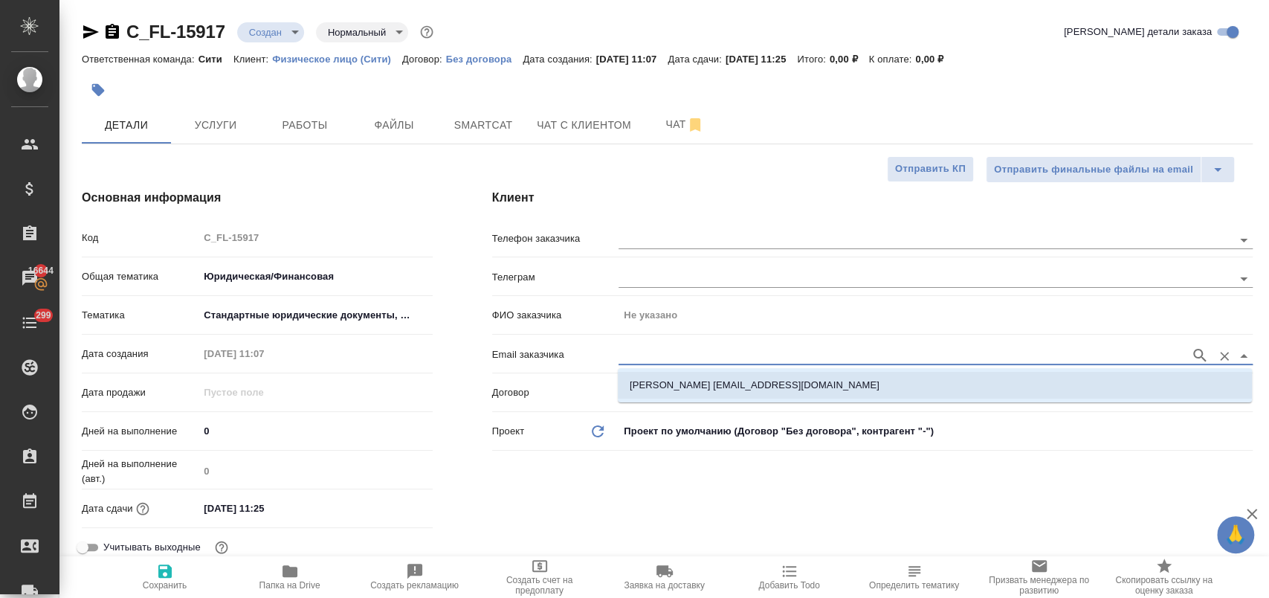
click at [881, 376] on li "[PERSON_NAME] [EMAIL_ADDRESS][DOMAIN_NAME]" at bounding box center [935, 385] width 634 height 27
type input "[PERSON_NAME]"
type input "[PERSON_NAME] [EMAIL_ADDRESS][DOMAIN_NAME]"
type textarea "x"
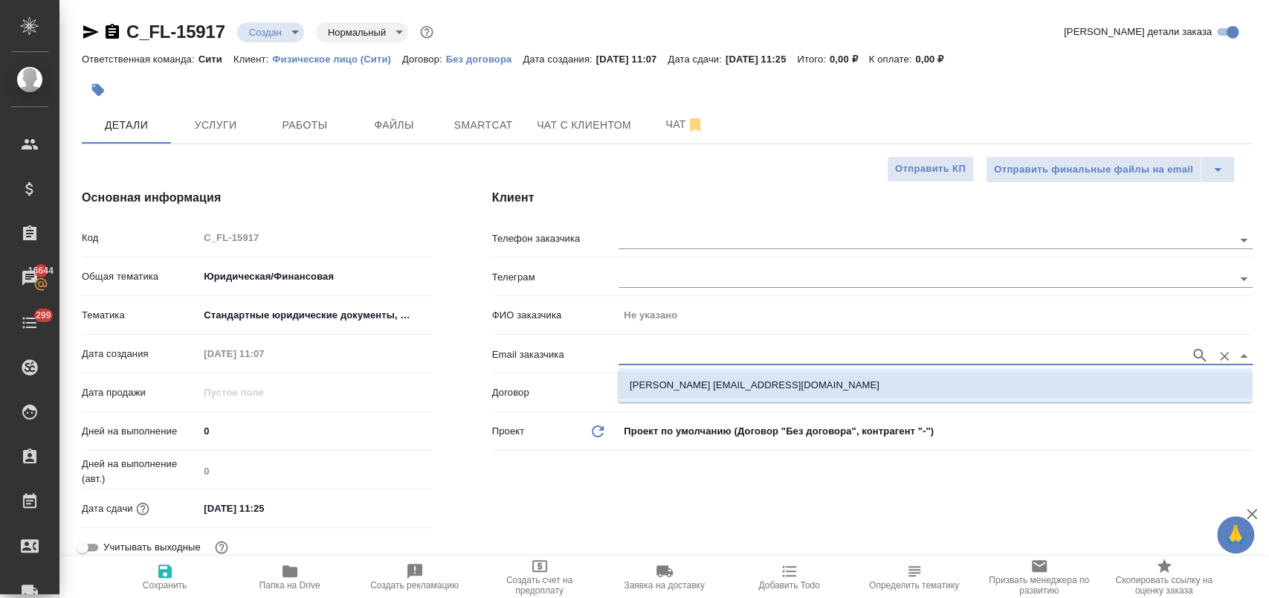
type textarea "x"
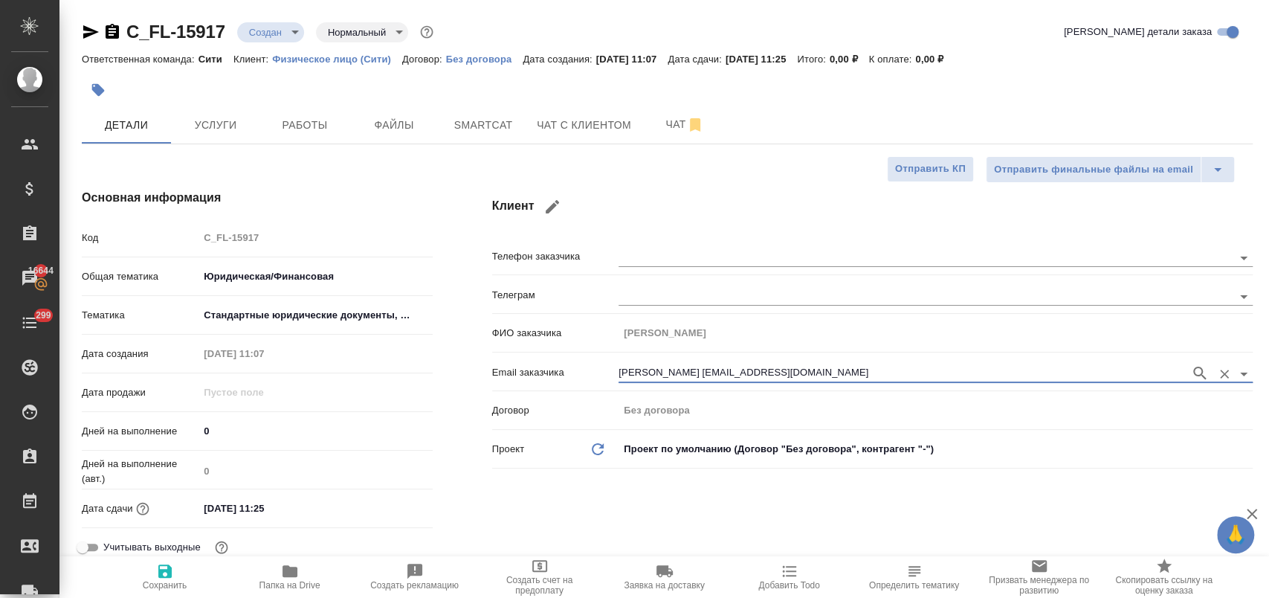
type input "[PERSON_NAME] [EMAIL_ADDRESS][DOMAIN_NAME]"
click at [170, 580] on span "Сохранить" at bounding box center [165, 585] width 45 height 10
type textarea "x"
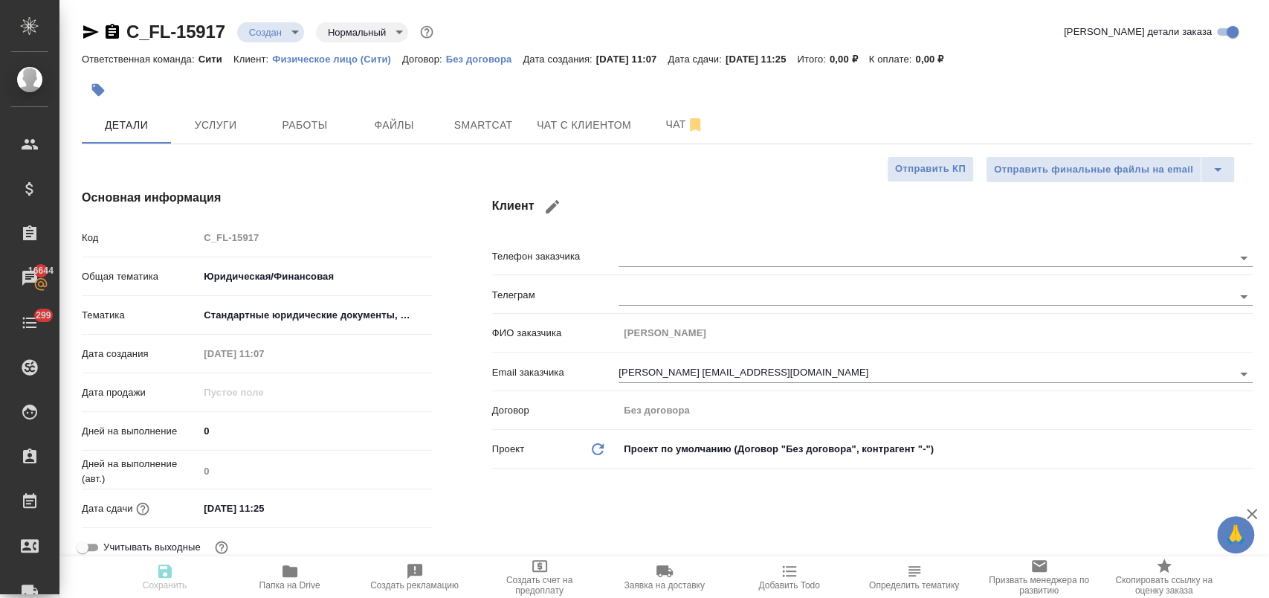
type textarea "x"
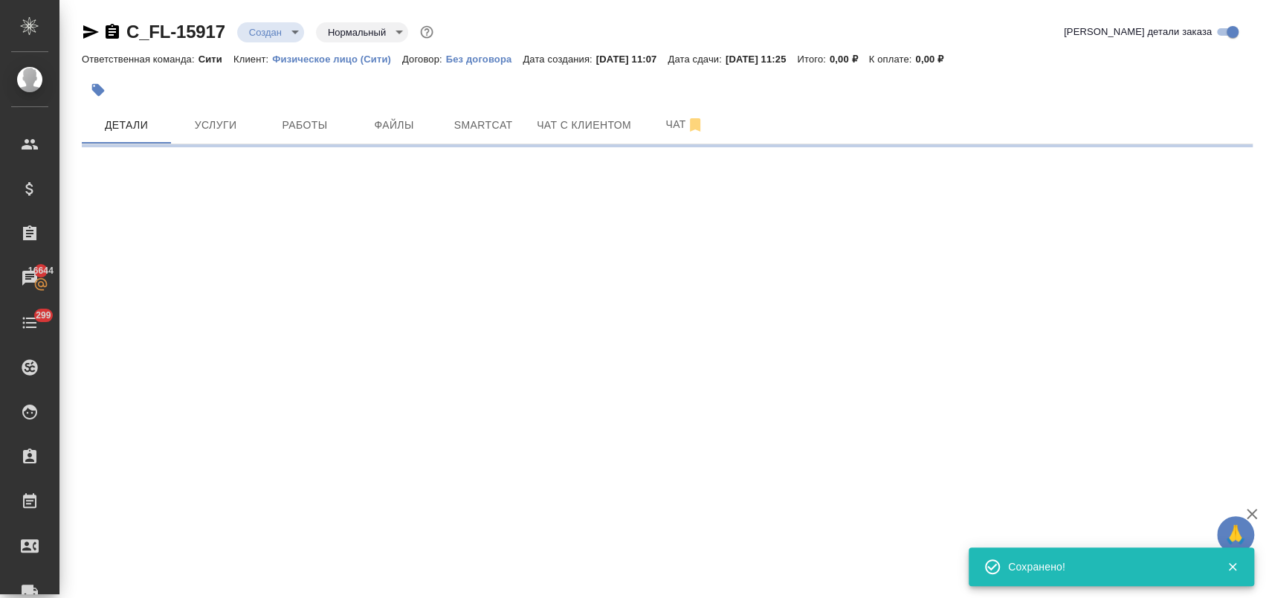
type input "holyTrinity"
select select "RU"
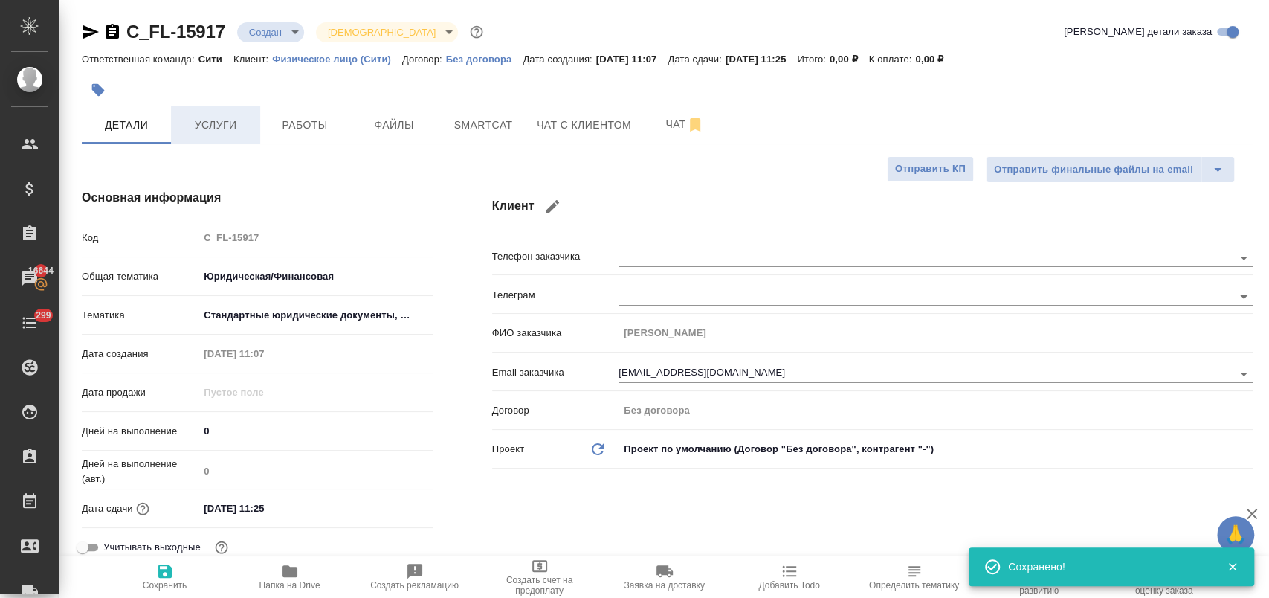
type textarea "x"
click at [210, 119] on span "Услуги" at bounding box center [215, 125] width 71 height 19
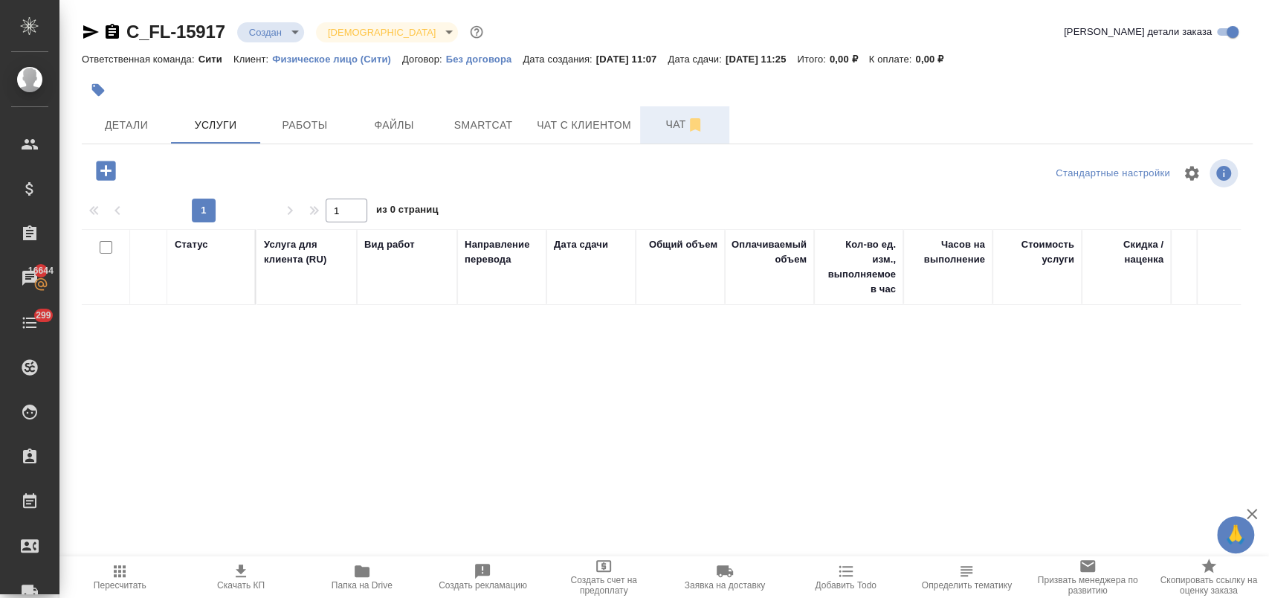
click at [673, 119] on span "Чат" at bounding box center [684, 124] width 71 height 19
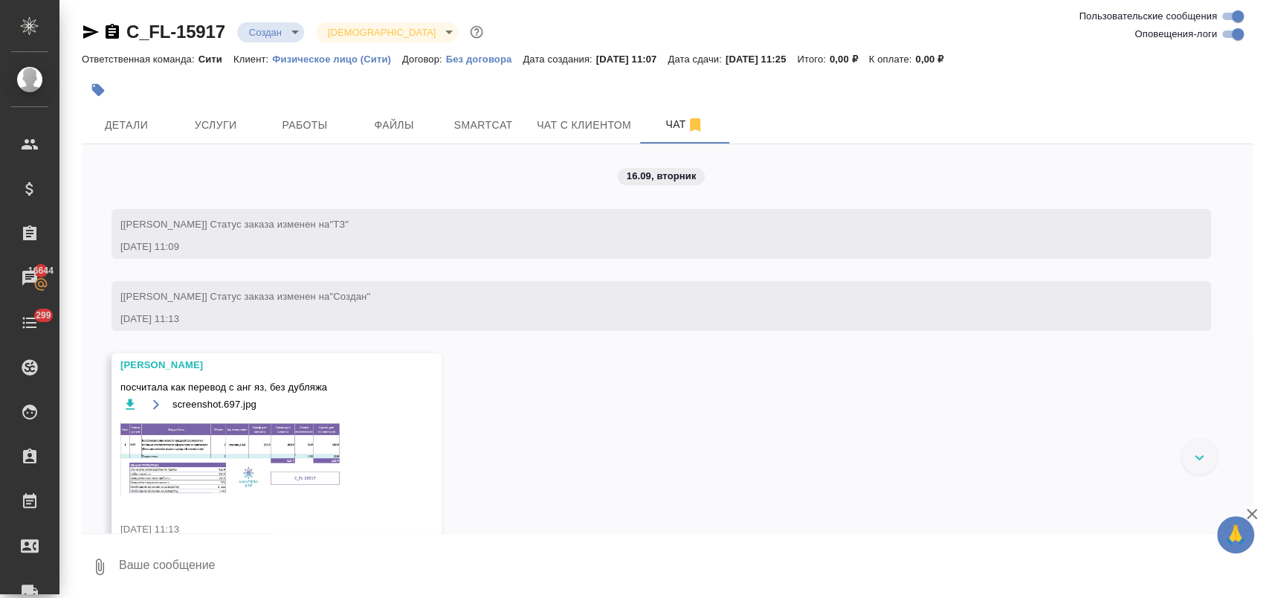
scroll to position [99, 0]
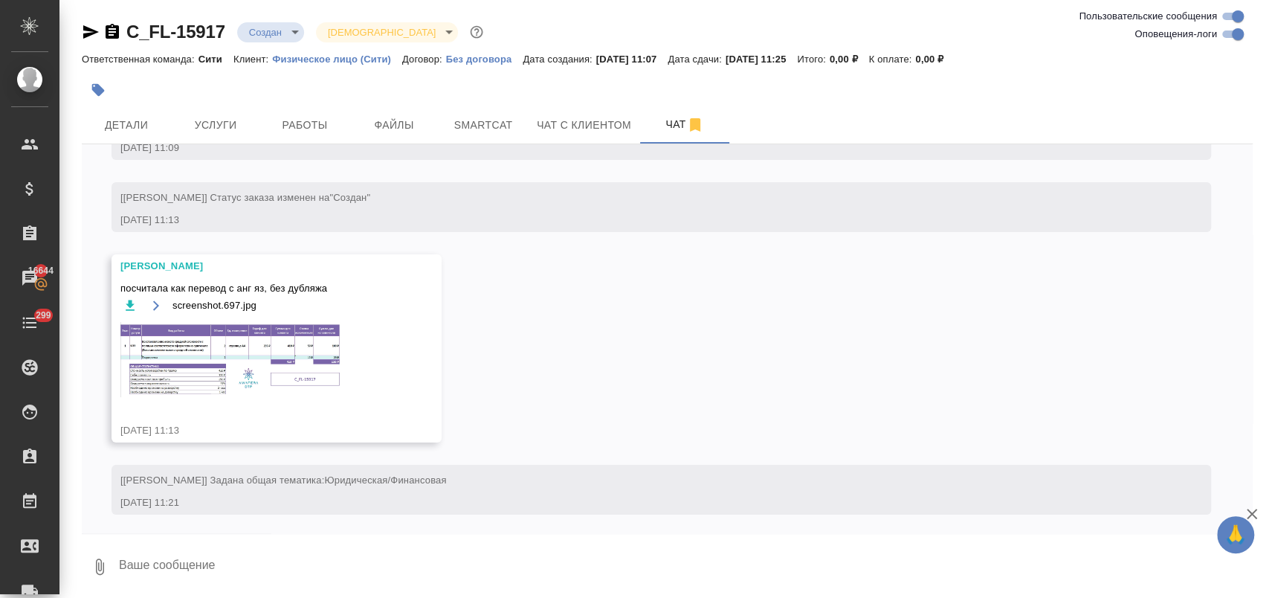
click at [210, 365] on img at bounding box center [231, 359] width 223 height 75
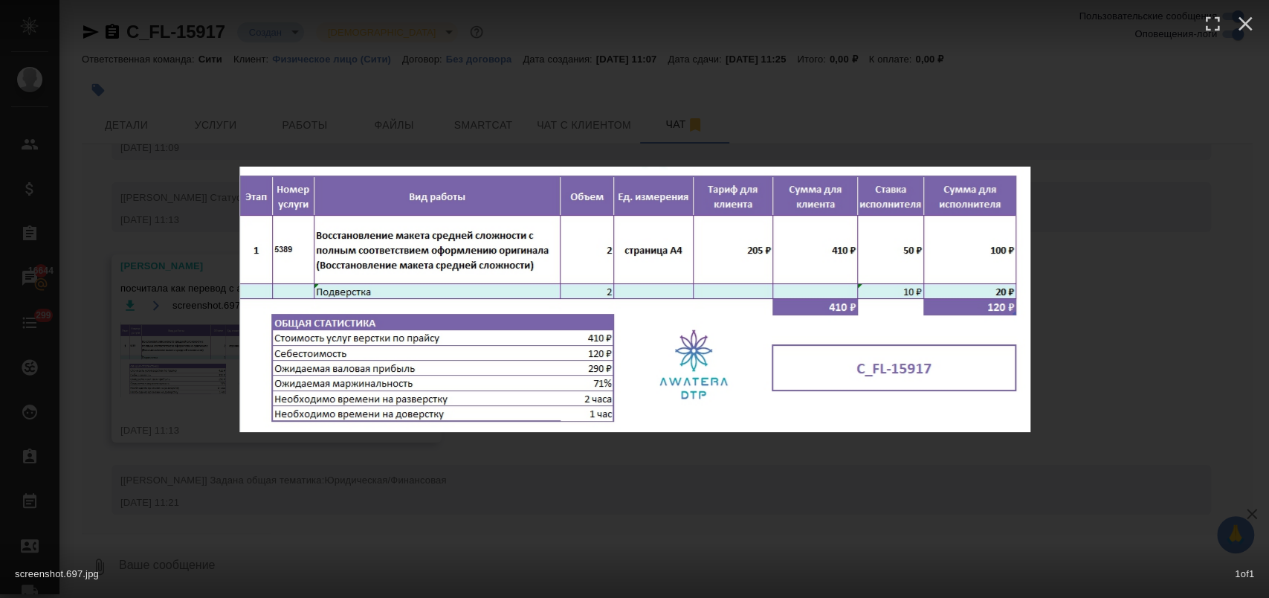
click at [703, 528] on div "screenshot.697.jpg 1 of 1" at bounding box center [634, 299] width 1269 height 598
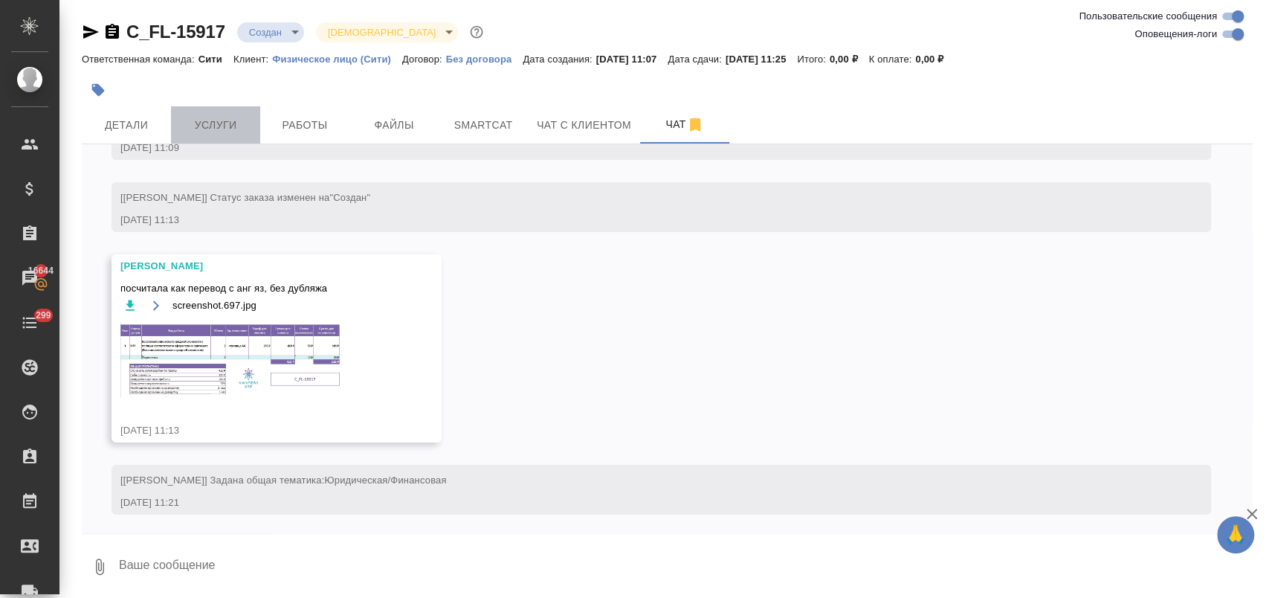
click at [208, 126] on span "Услуги" at bounding box center [215, 125] width 71 height 19
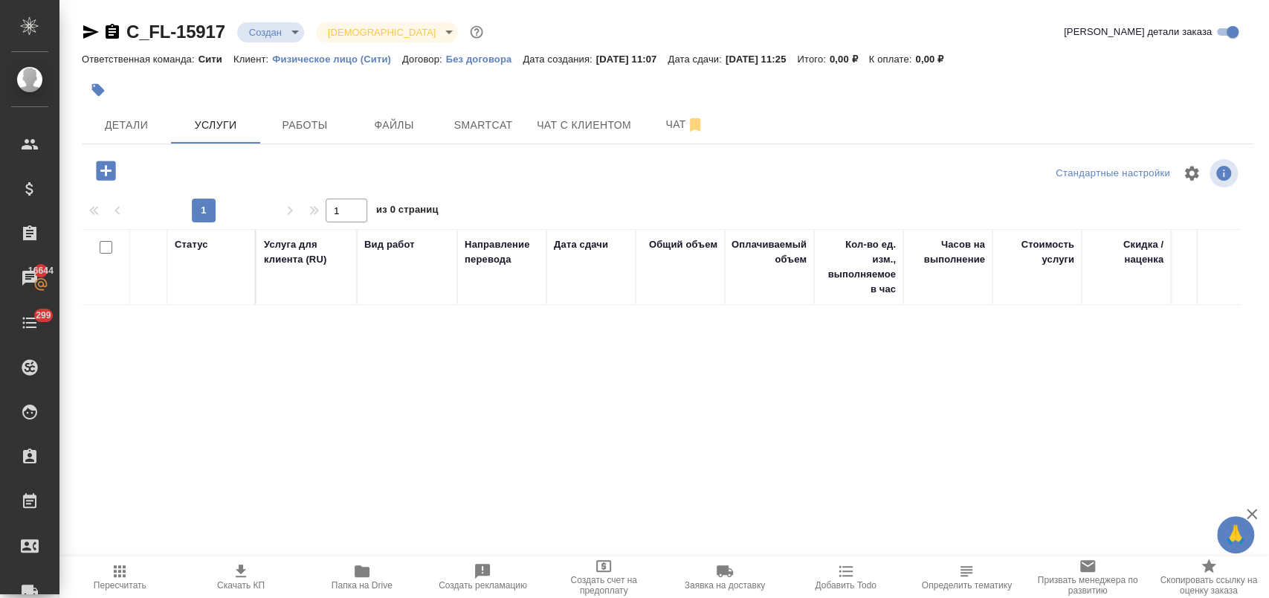
click at [108, 161] on icon "button" at bounding box center [105, 170] width 19 height 19
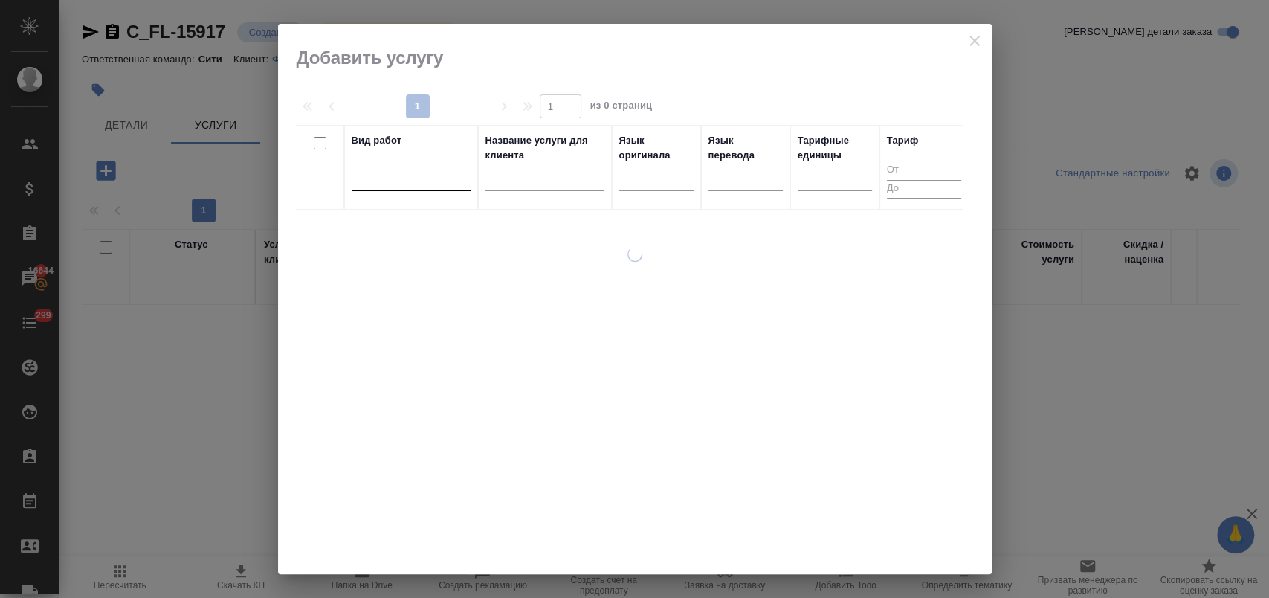
click at [437, 184] on div at bounding box center [411, 176] width 119 height 22
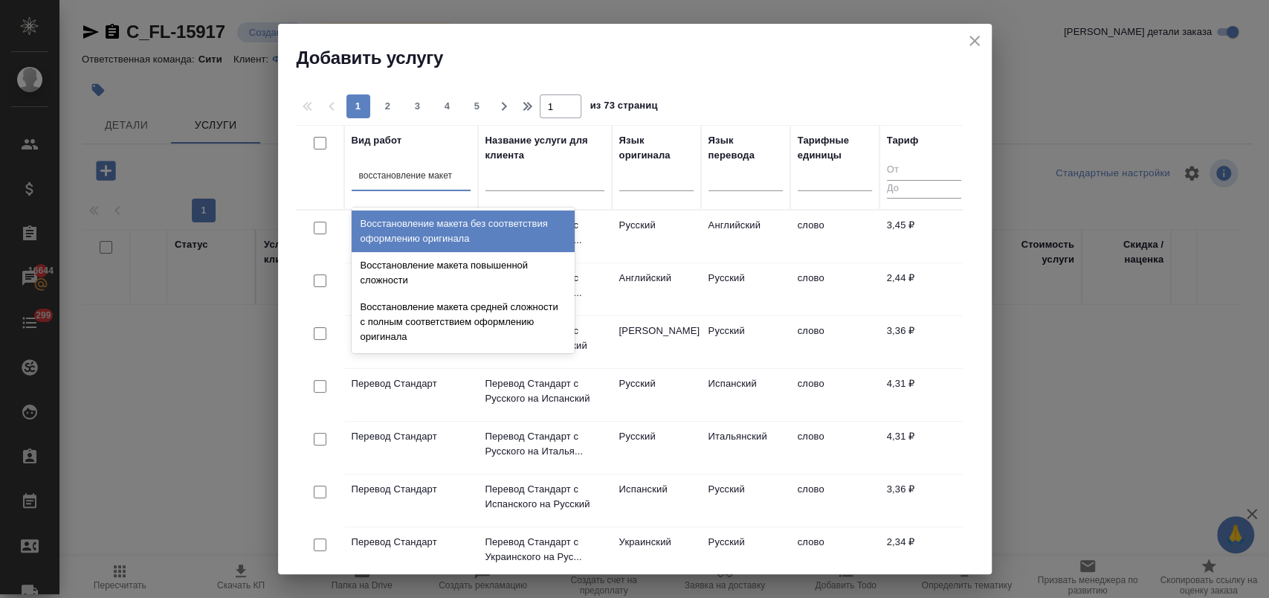
type input "восстановление макета"
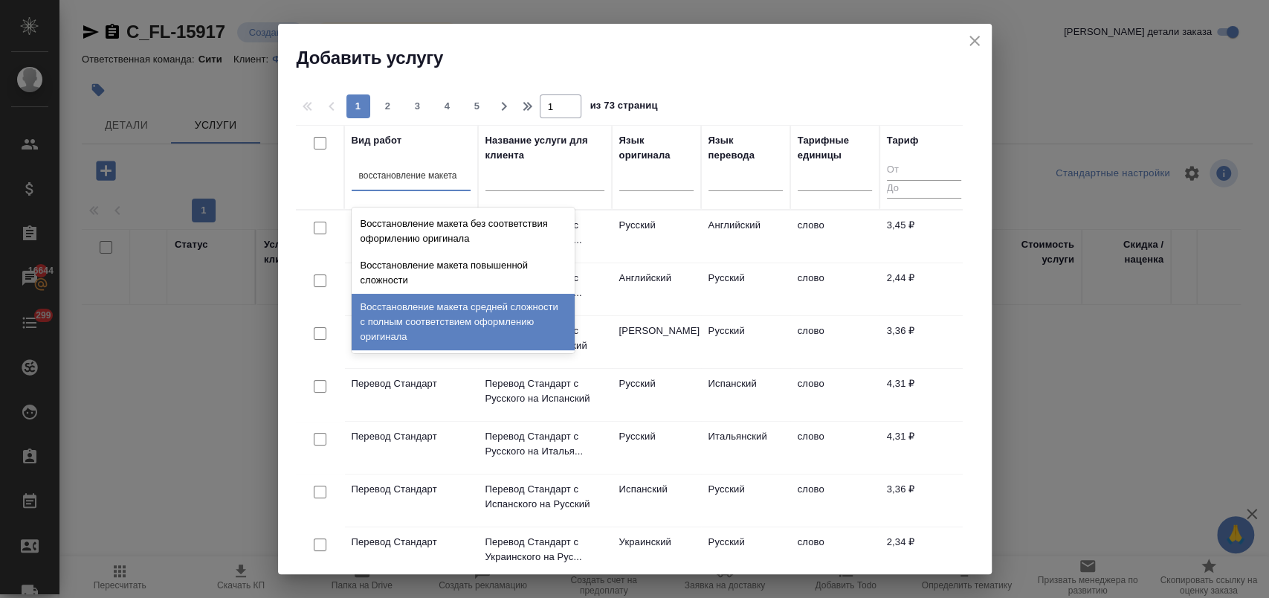
click at [465, 320] on div "Восстановление макета средней сложности с полным соответствием оформлению ориги…" at bounding box center [463, 322] width 223 height 56
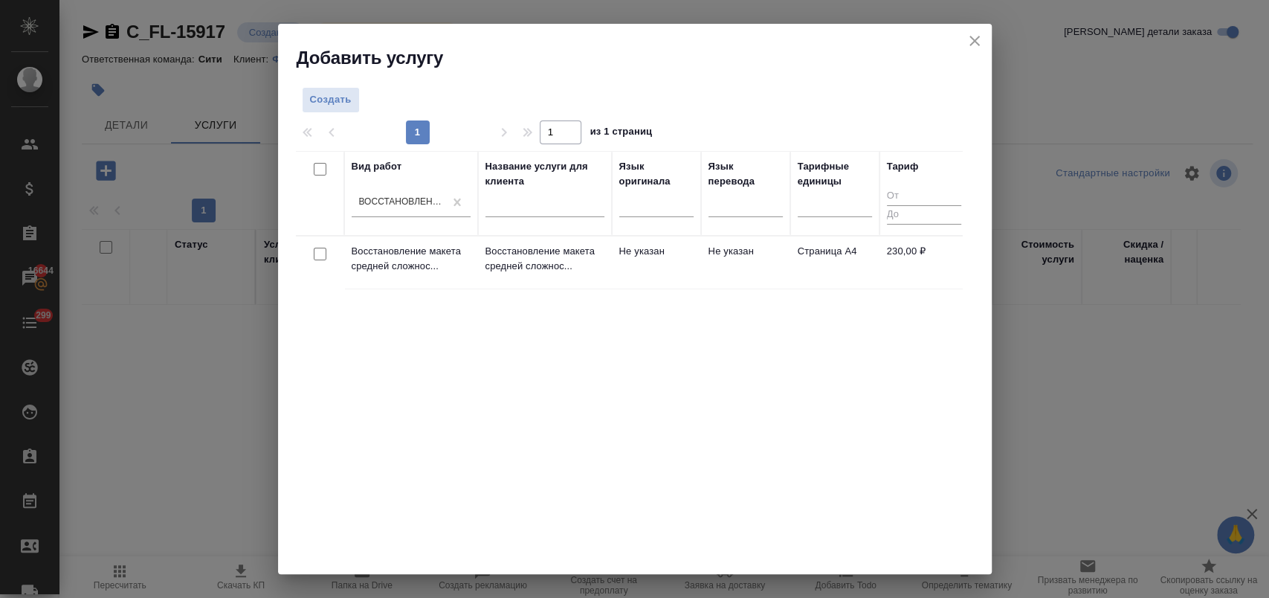
click at [315, 253] on input "checkbox" at bounding box center [320, 253] width 13 height 13
checkbox input "true"
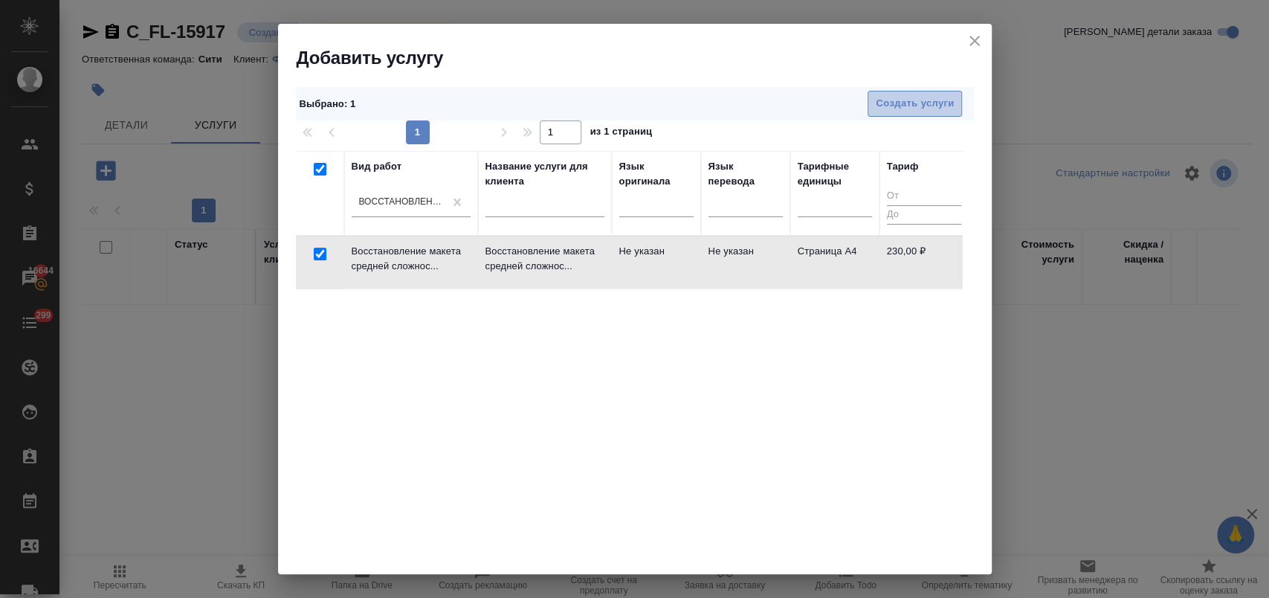
click at [879, 105] on span "Создать услуги" at bounding box center [915, 103] width 78 height 17
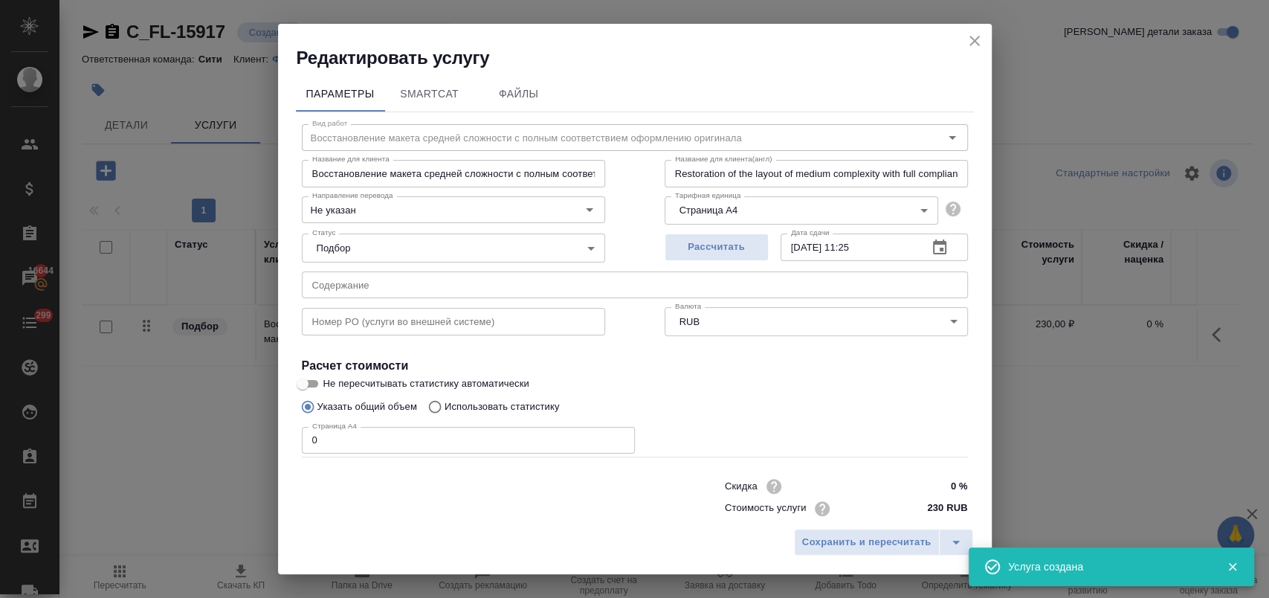
click at [392, 282] on input "text" at bounding box center [635, 284] width 666 height 27
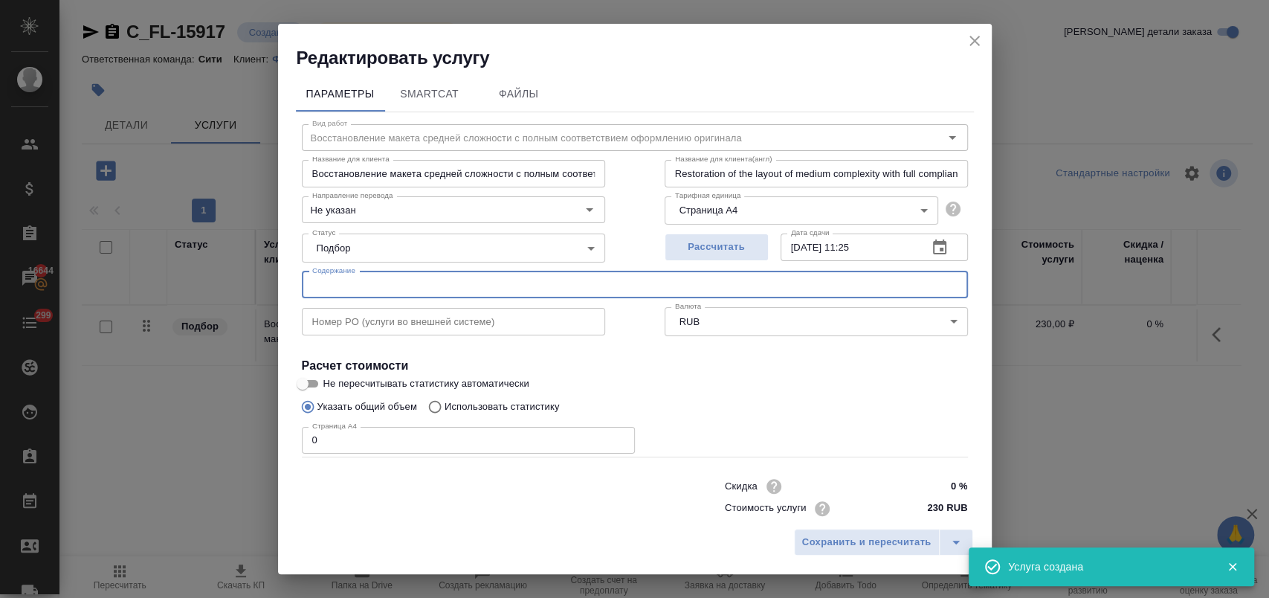
paste input "Corporate Tax Registration Certificate_Astentrix"
type input "Corporate Tax Registration Certificate_Astentrix"
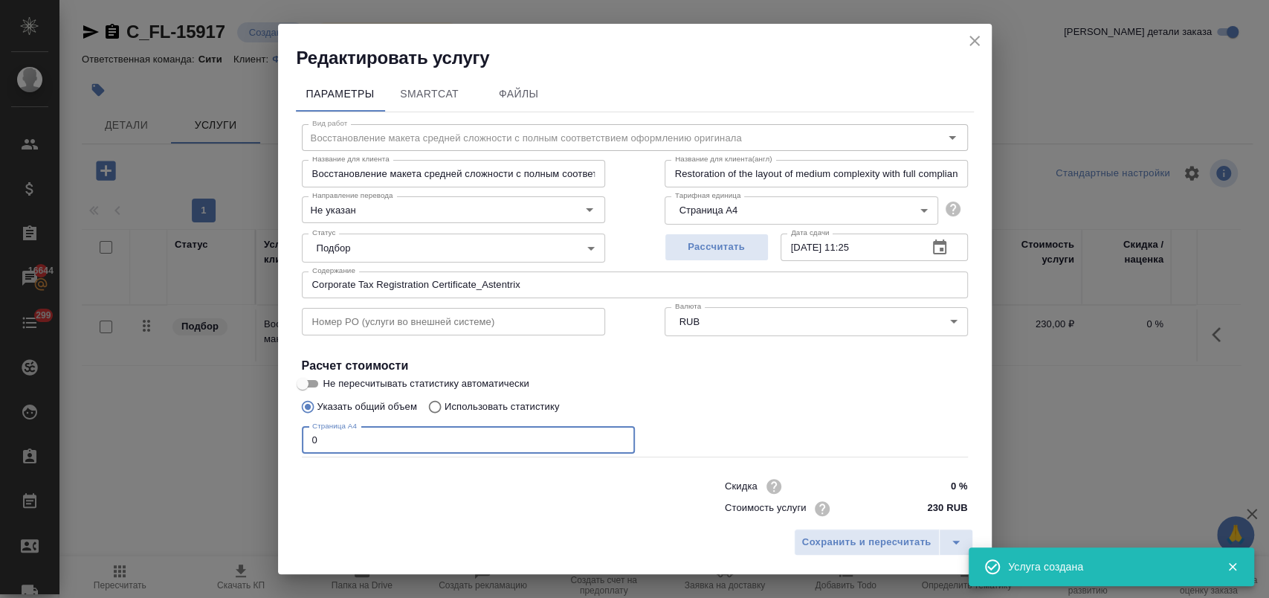
drag, startPoint x: 342, startPoint y: 447, endPoint x: 247, endPoint y: 441, distance: 95.3
click at [247, 441] on div "Редактировать услугу Параметры SmartCat Файлы Вид работ Восстановление макета с…" at bounding box center [634, 299] width 1269 height 598
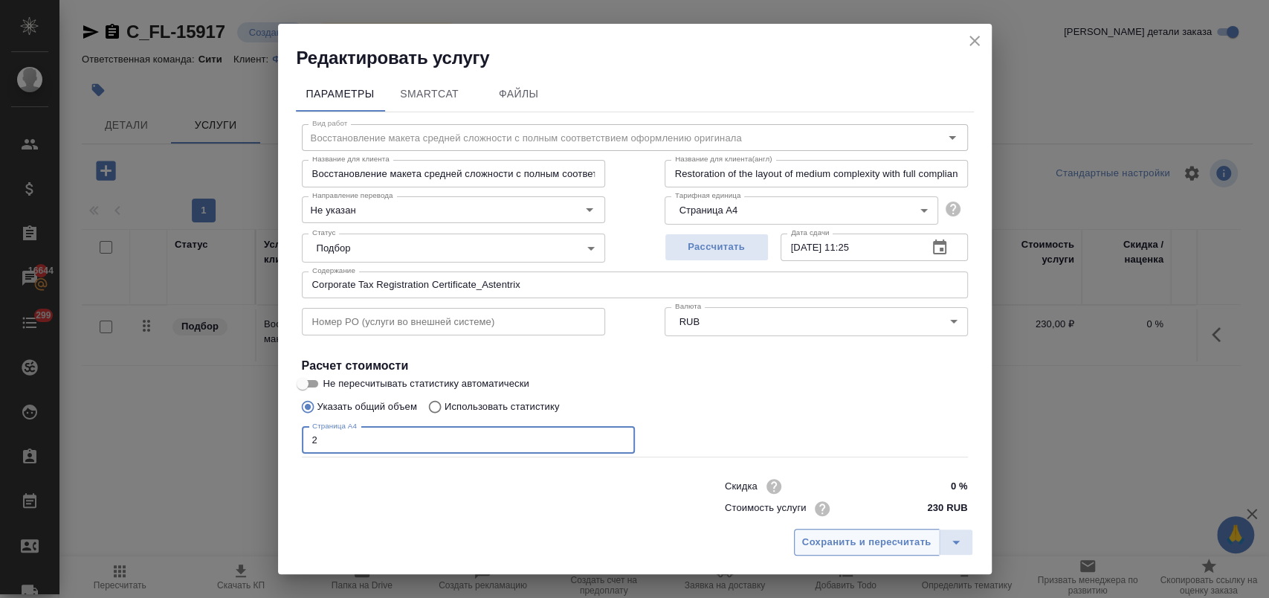
type input "2"
click at [852, 544] on span "Сохранить и пересчитать" at bounding box center [866, 542] width 129 height 17
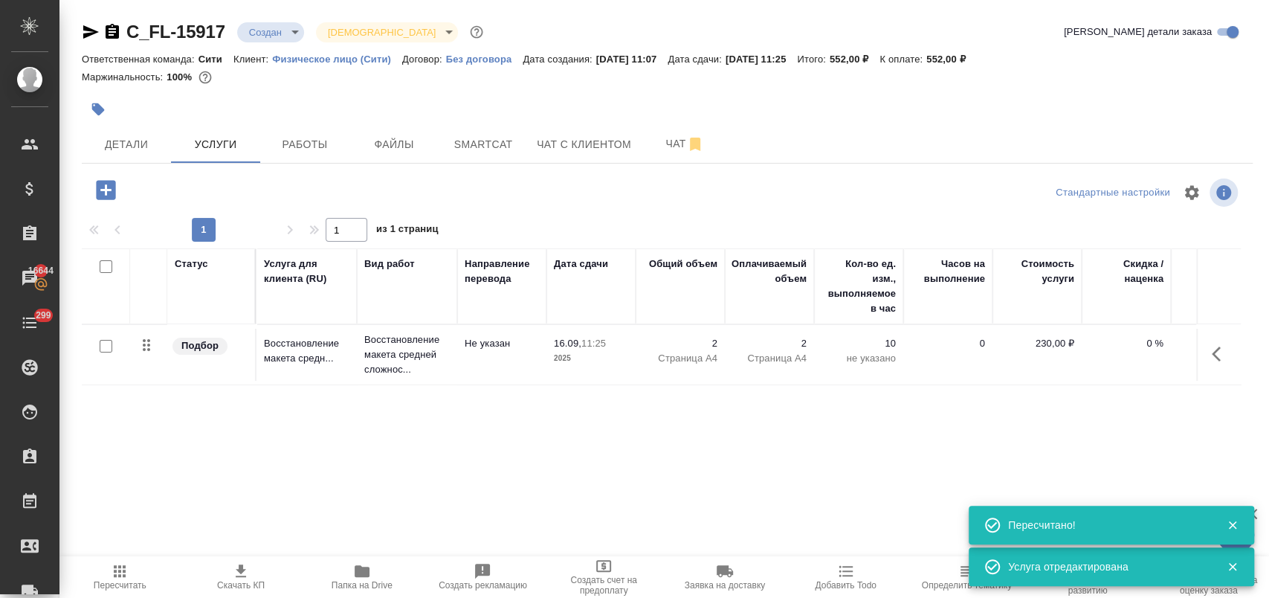
click at [101, 190] on icon "button" at bounding box center [106, 190] width 26 height 26
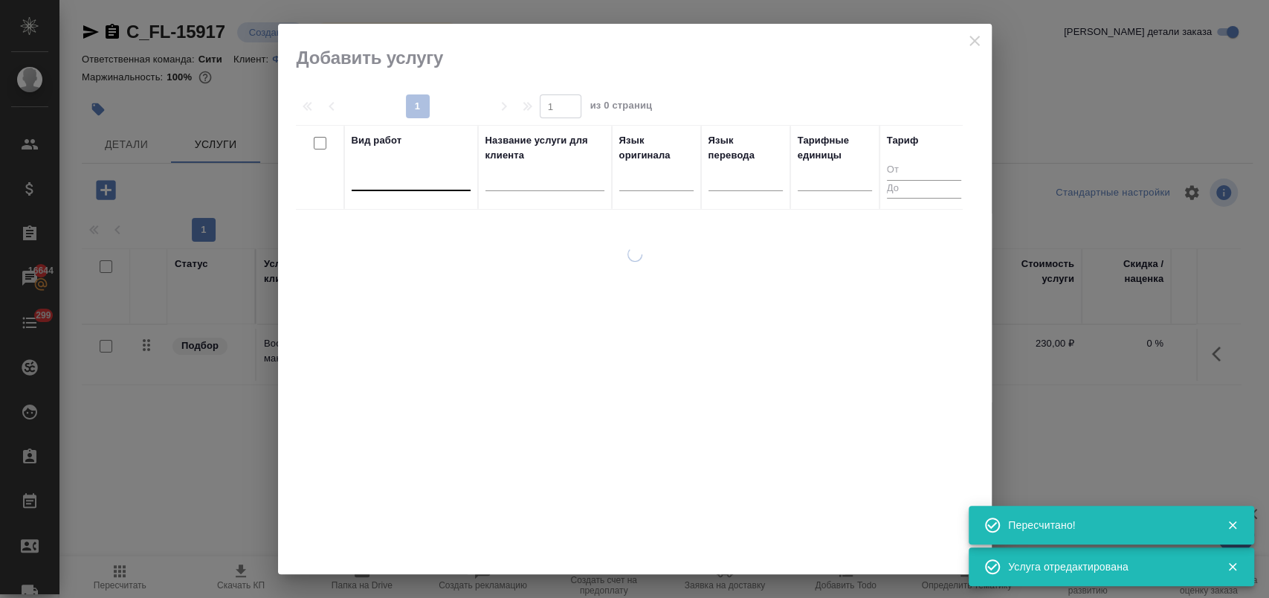
click at [402, 184] on div at bounding box center [411, 176] width 119 height 22
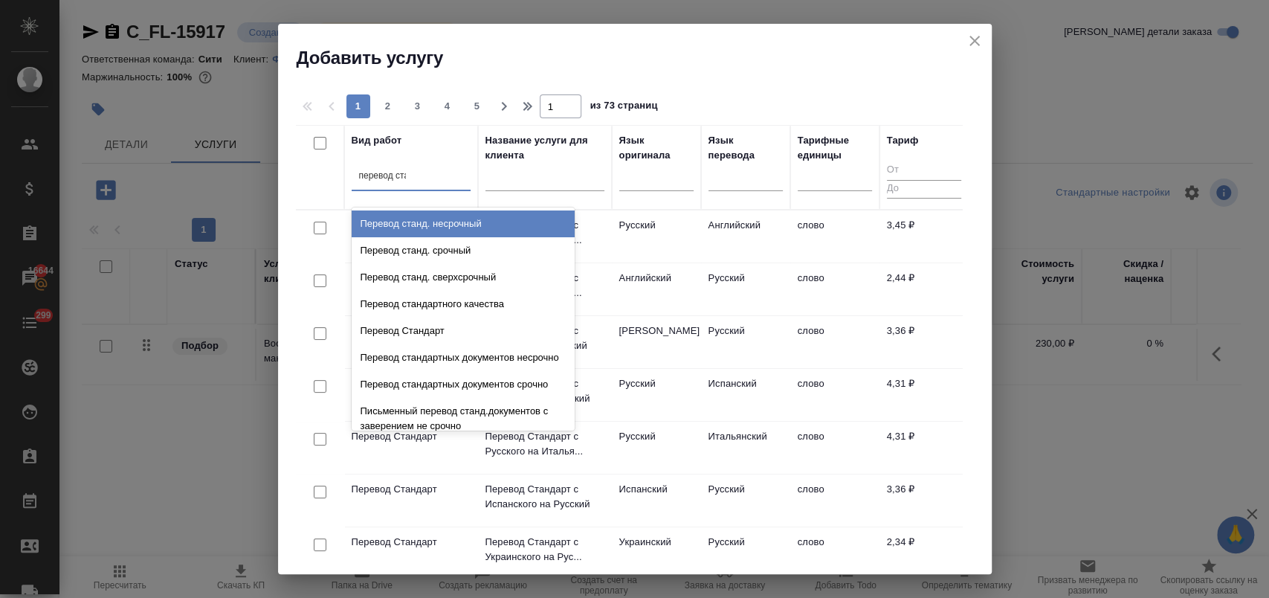
type input "перевод стан"
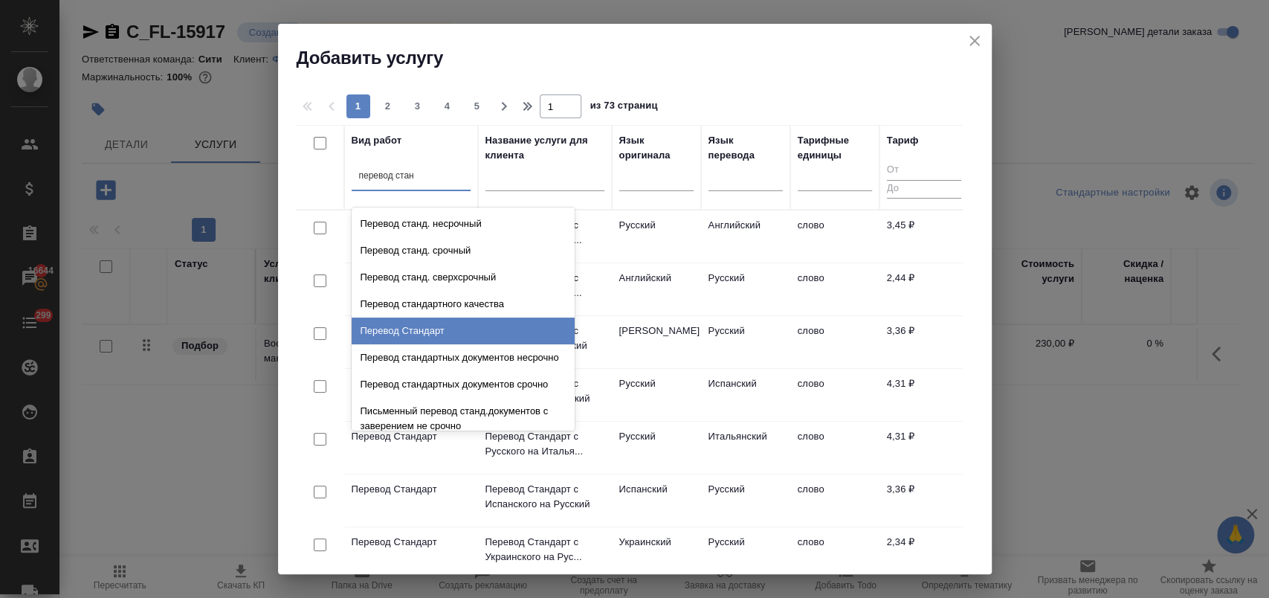
click at [473, 320] on div "Перевод Стандарт" at bounding box center [463, 330] width 223 height 27
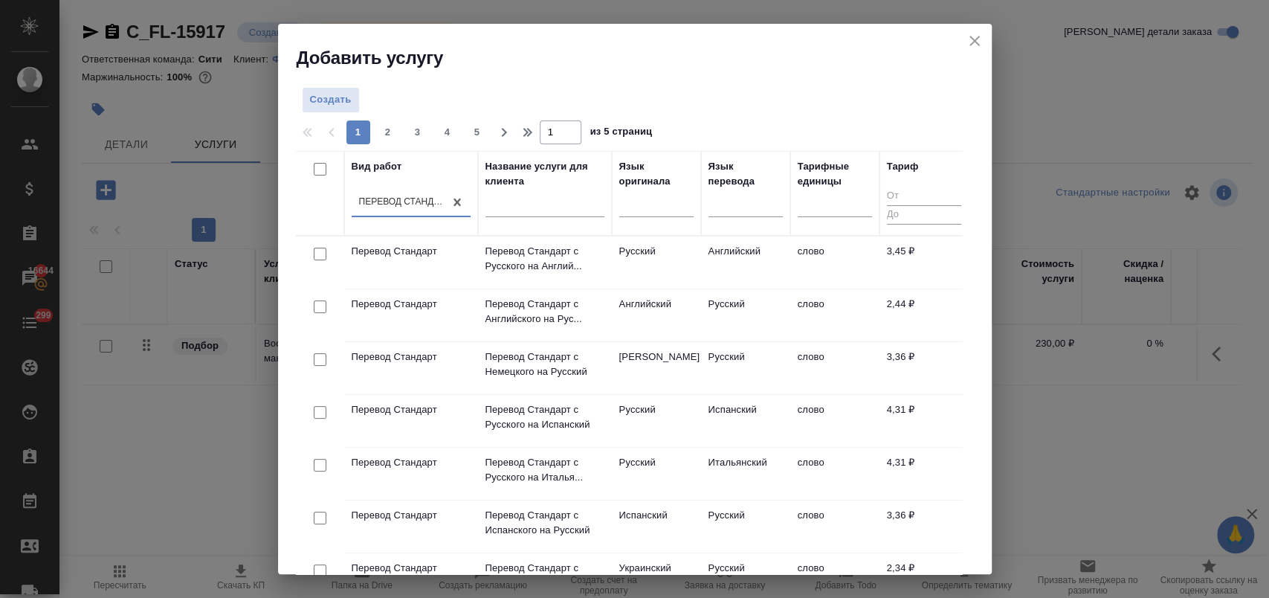
click at [315, 305] on input "checkbox" at bounding box center [320, 306] width 13 height 13
checkbox input "true"
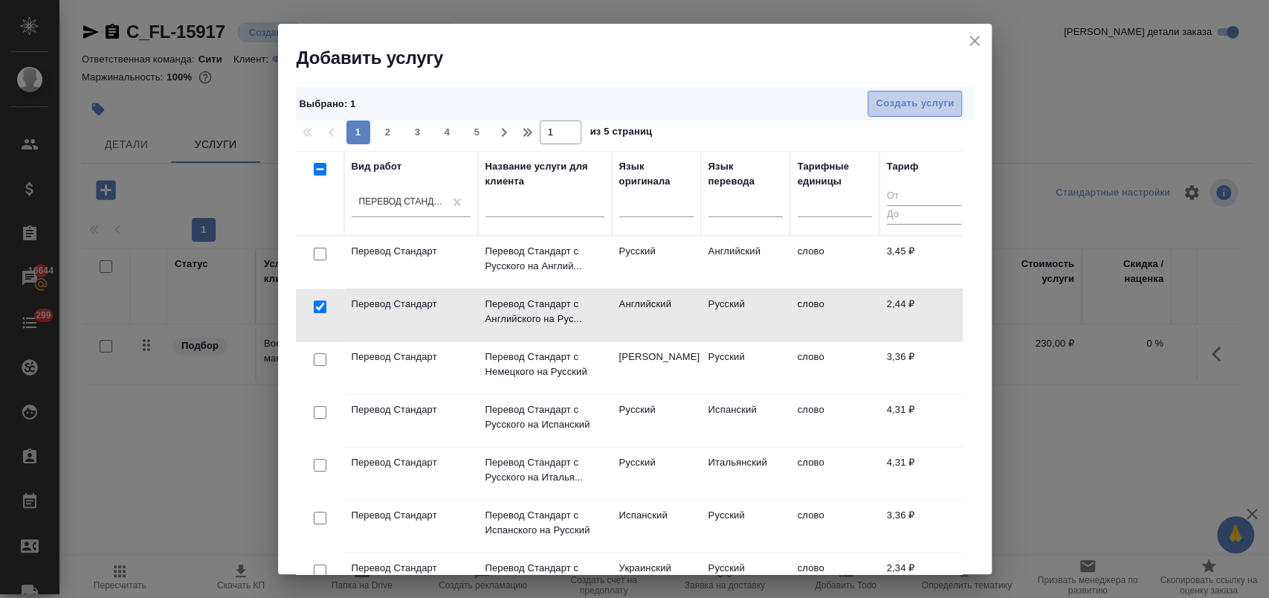
click at [926, 101] on span "Создать услуги" at bounding box center [915, 103] width 78 height 17
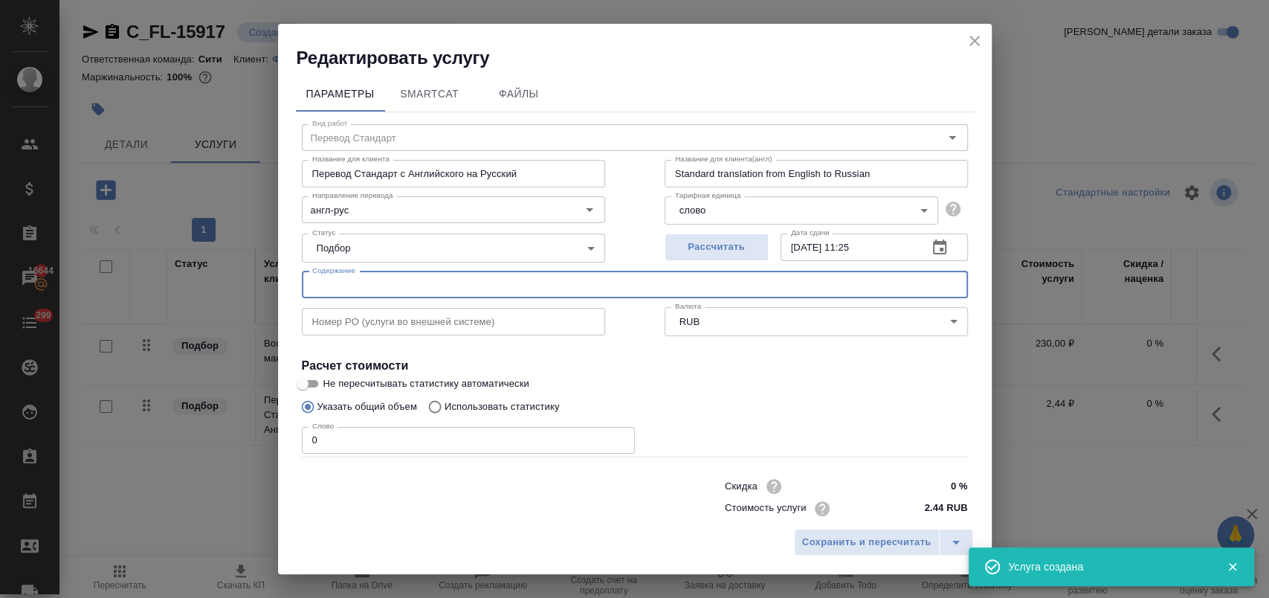
click at [381, 280] on input "text" at bounding box center [635, 284] width 666 height 27
paste input "Corporate Tax Registration Certificate_Astentrix"
type input "Corporate Tax Registration Certificate_Astentrix"
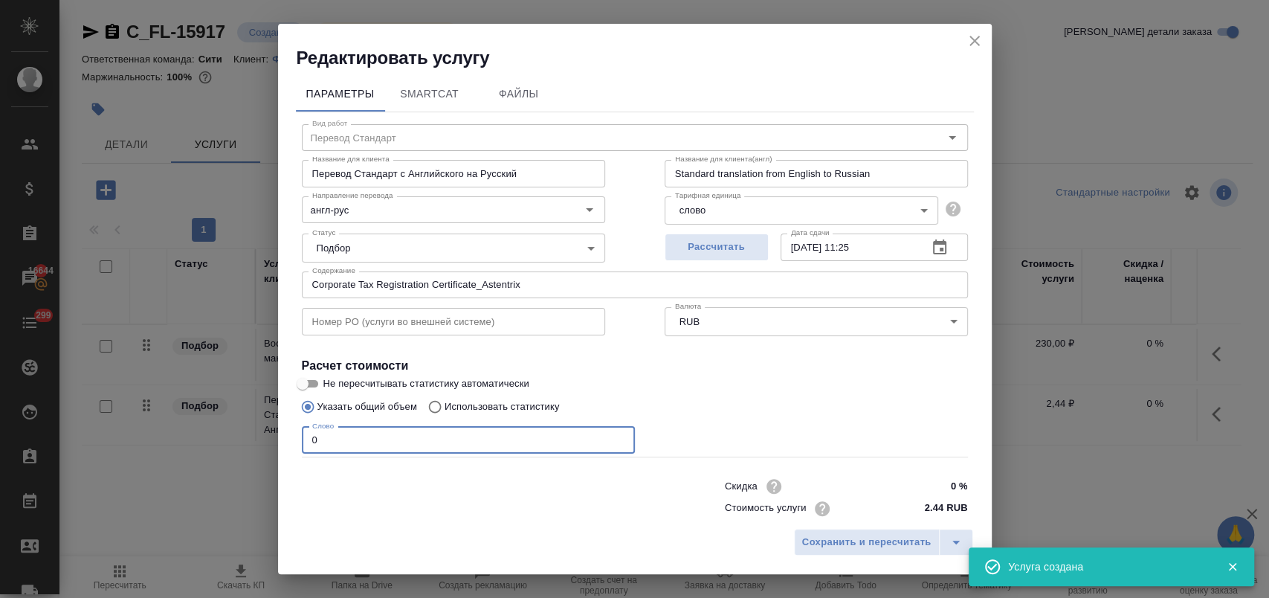
drag, startPoint x: 337, startPoint y: 440, endPoint x: 220, endPoint y: 443, distance: 116.7
click at [220, 443] on div "Редактировать услугу Параметры SmartCat Файлы Вид работ Перевод Стандарт Вид ра…" at bounding box center [634, 299] width 1269 height 598
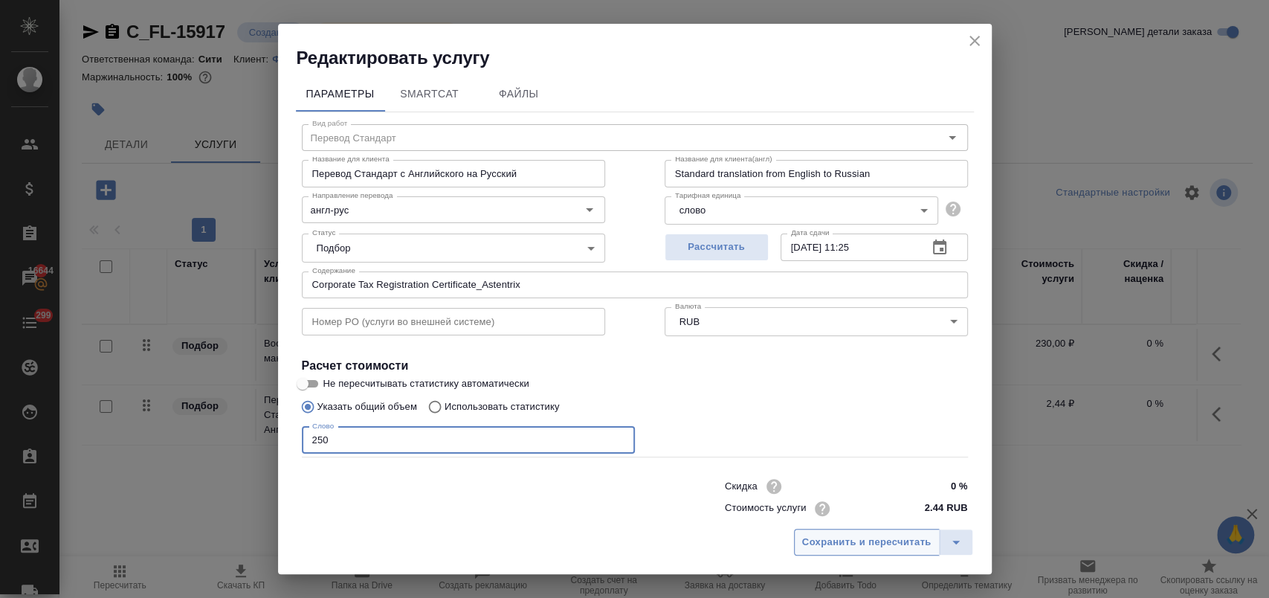
type input "250"
click at [852, 541] on span "Сохранить и пересчитать" at bounding box center [866, 542] width 129 height 17
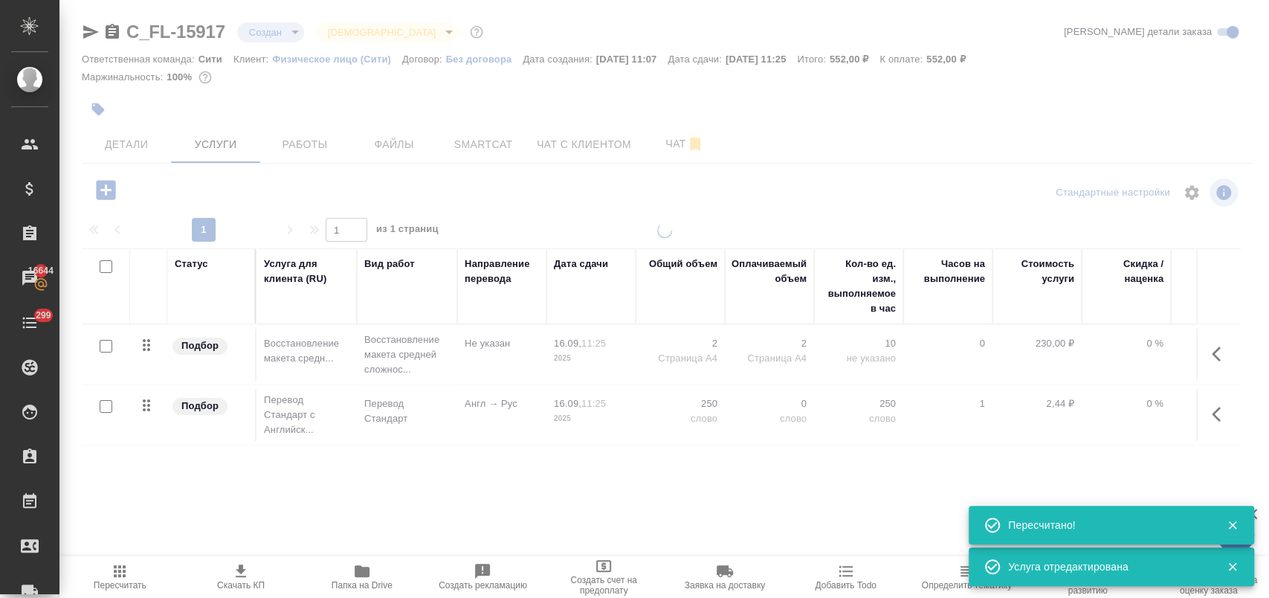
type input "urgent"
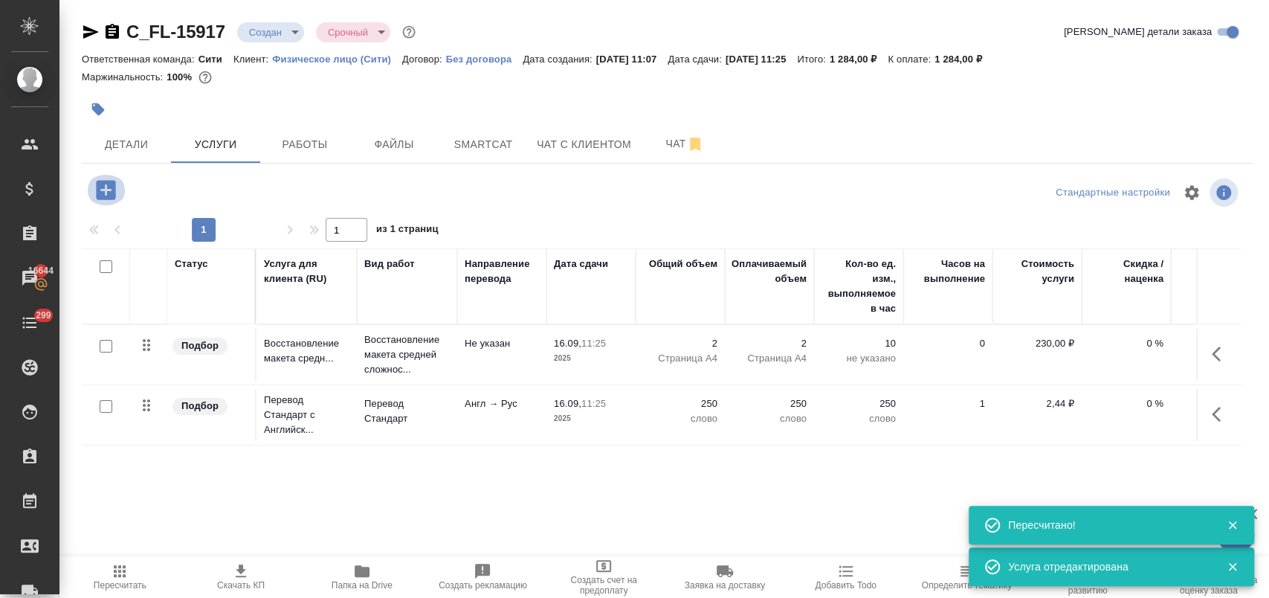
click at [112, 185] on icon "button" at bounding box center [105, 189] width 19 height 19
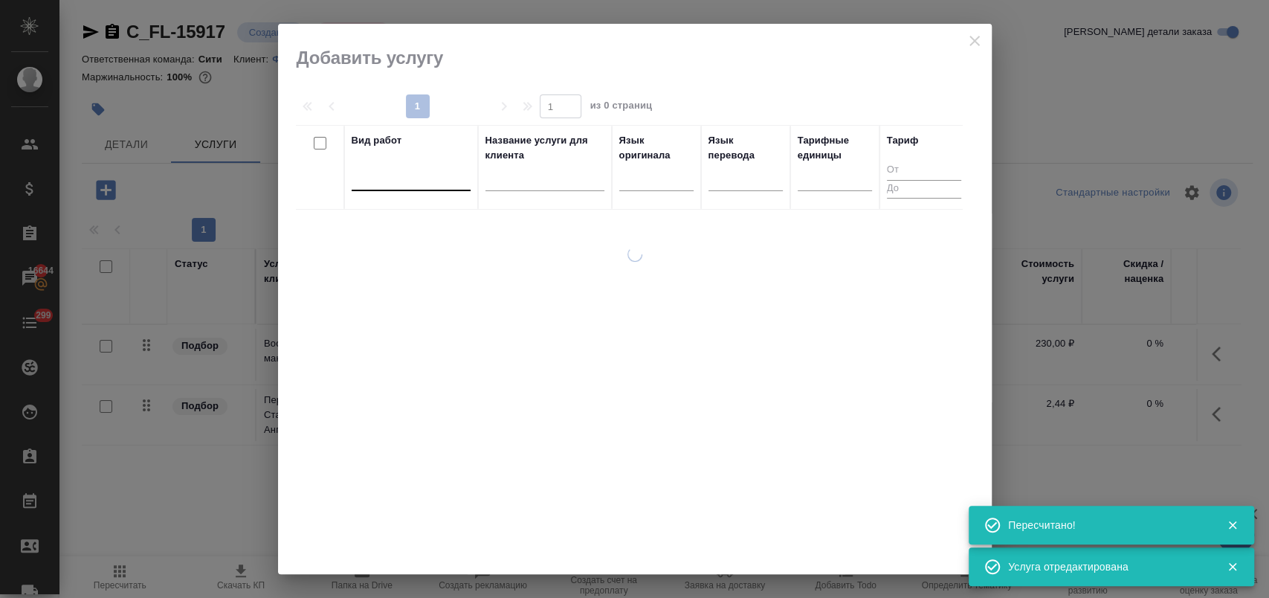
click at [408, 183] on div at bounding box center [411, 176] width 119 height 22
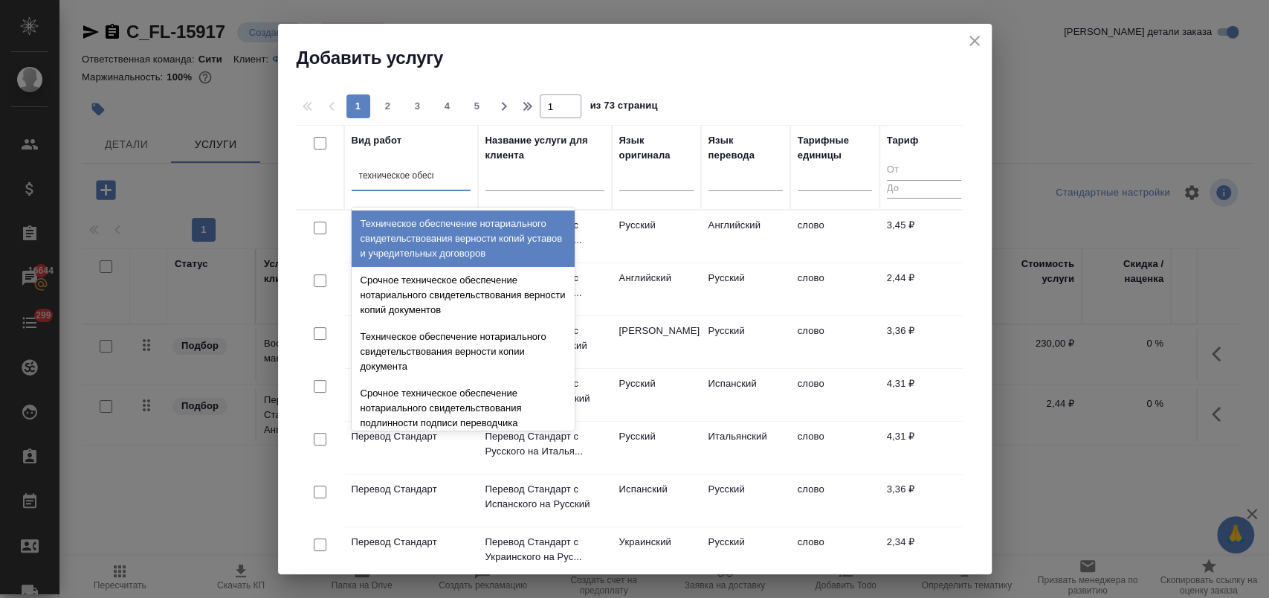
type input "техническое обеспе"
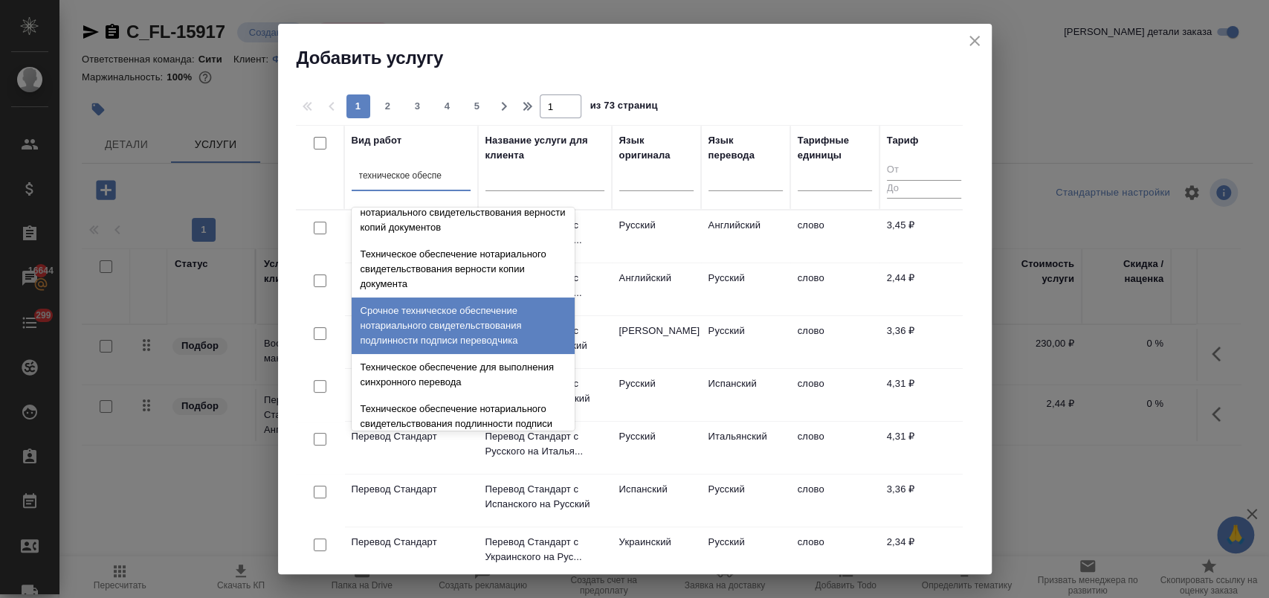
scroll to position [165, 0]
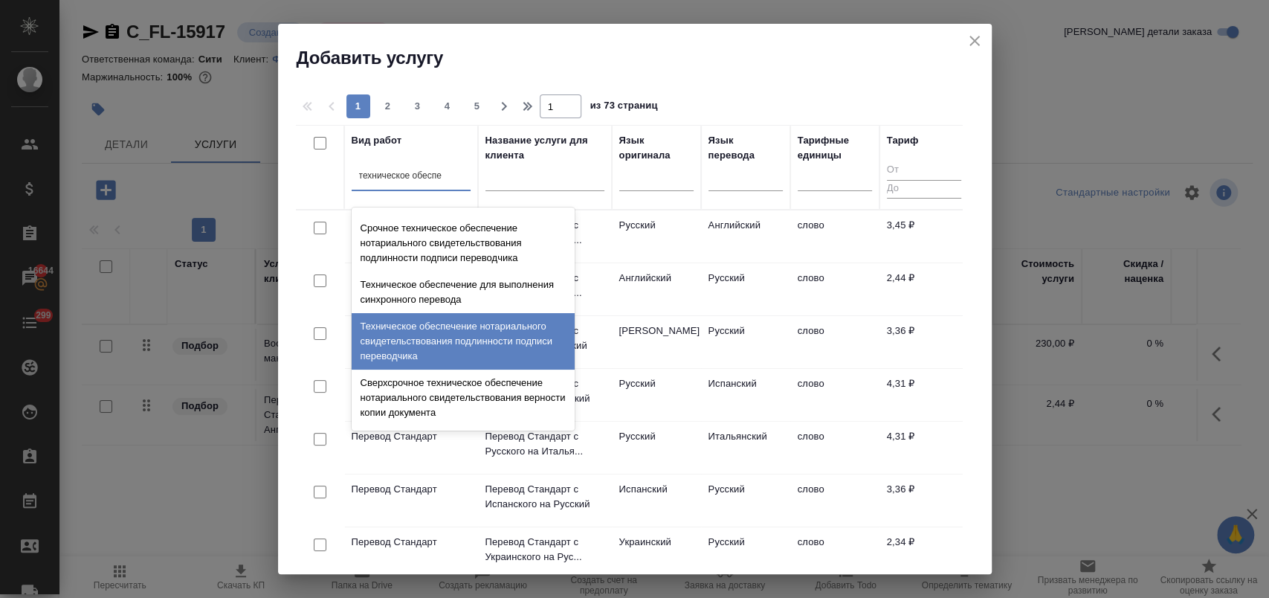
click at [447, 342] on div "Техническое обеспечение нотариального свидетельствования подлинности подписи пе…" at bounding box center [463, 341] width 223 height 56
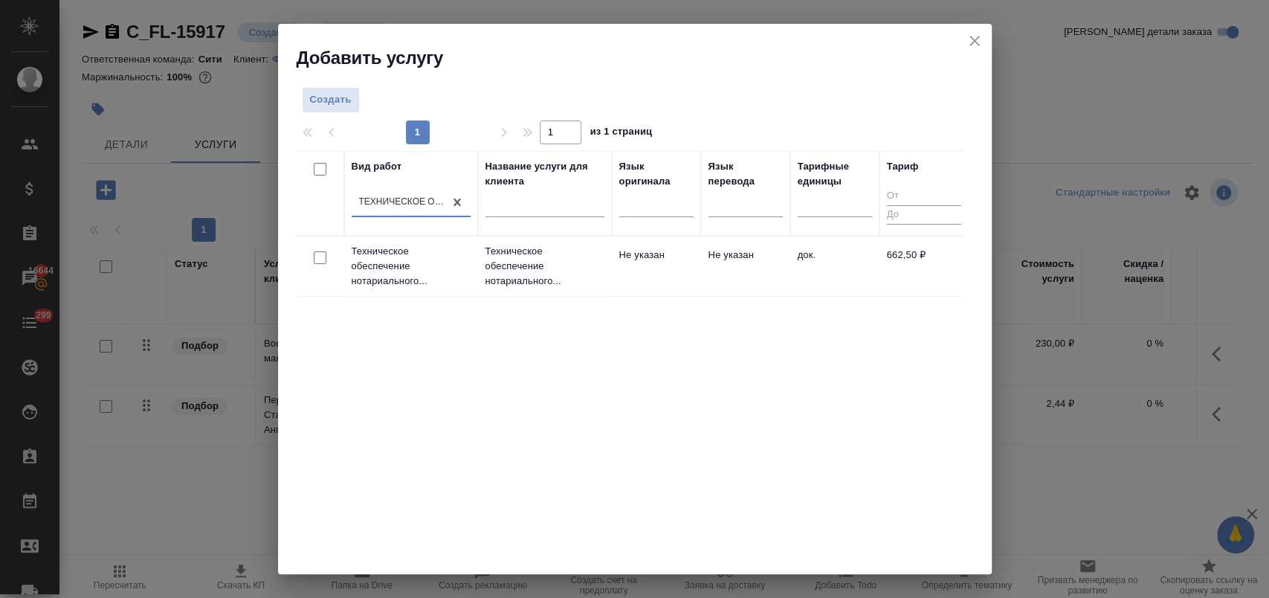
click at [315, 256] on input "checkbox" at bounding box center [320, 257] width 13 height 13
checkbox input "true"
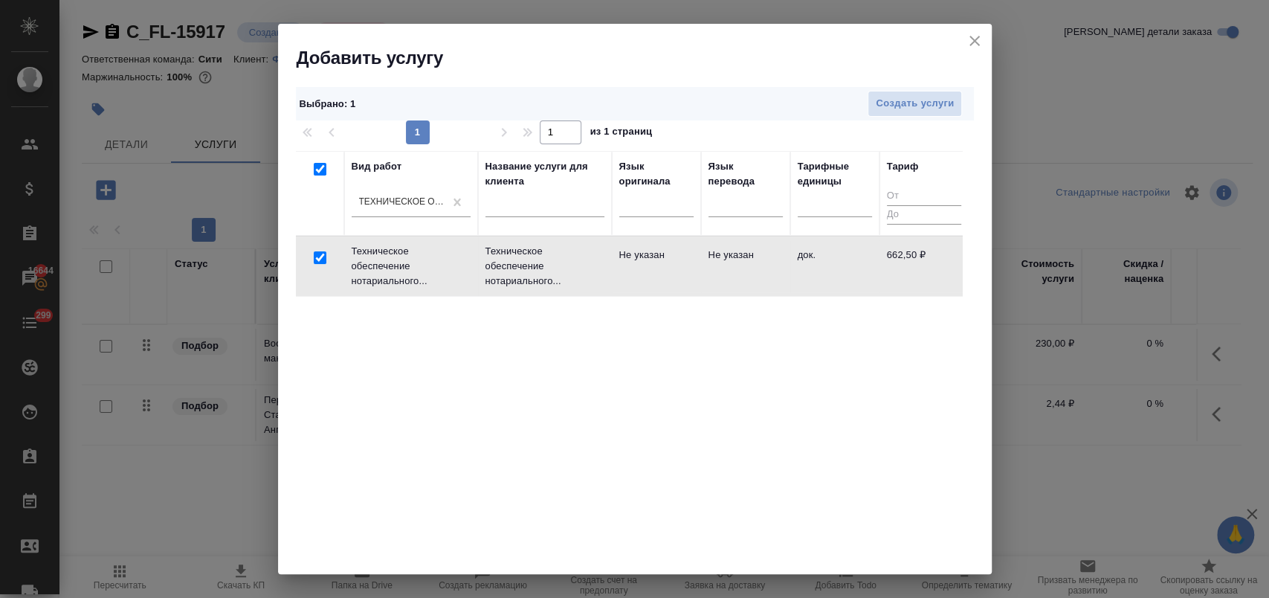
checkbox input "true"
click at [885, 104] on span "Создать услуги" at bounding box center [915, 103] width 78 height 17
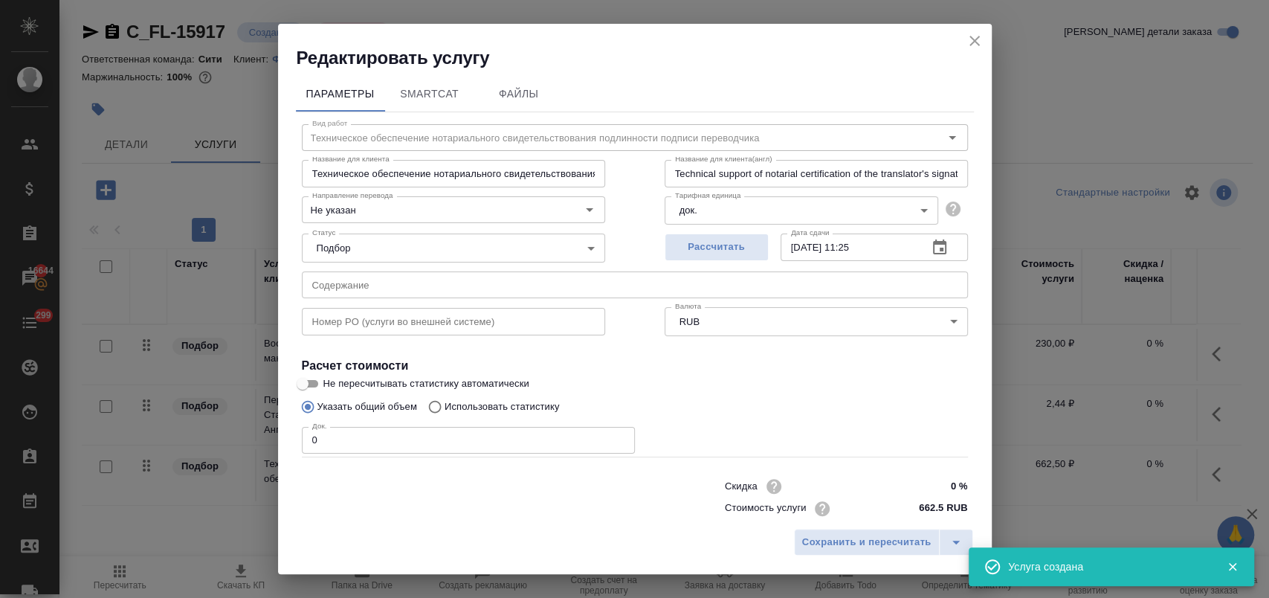
click at [337, 289] on input "text" at bounding box center [635, 284] width 666 height 27
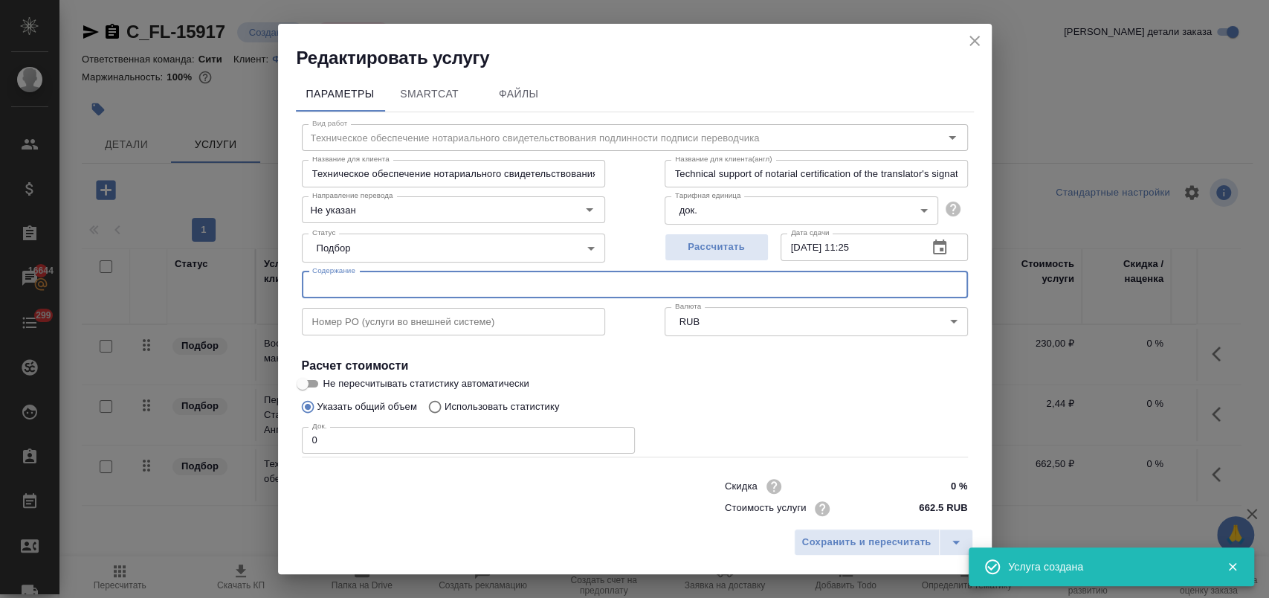
paste input "Corporate Tax Registration Certificate_Astentrix"
type input "Corporate Tax Registration Certificate_Astentrix"
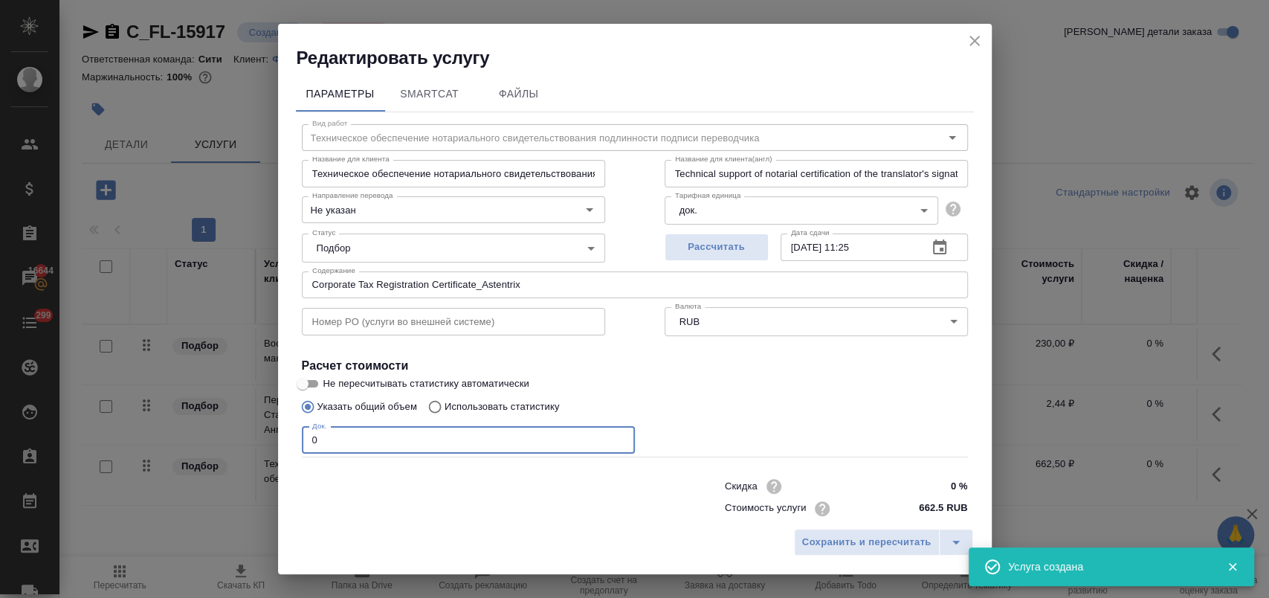
drag, startPoint x: 315, startPoint y: 440, endPoint x: 271, endPoint y: 437, distance: 44.0
click at [271, 437] on div "Редактировать услугу Параметры SmartCat Файлы Вид работ Техническое обеспечение…" at bounding box center [634, 299] width 1269 height 598
type input "1"
click at [823, 531] on button "Сохранить и пересчитать" at bounding box center [867, 541] width 146 height 27
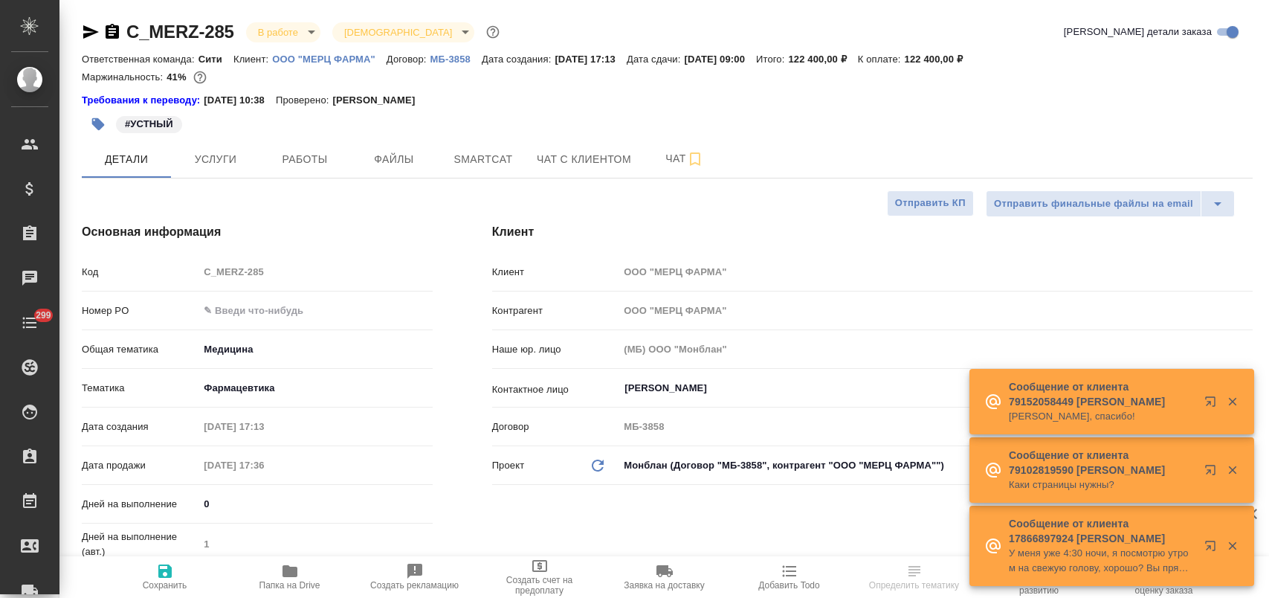
select select "RU"
click at [672, 149] on span "Чат" at bounding box center [684, 158] width 71 height 19
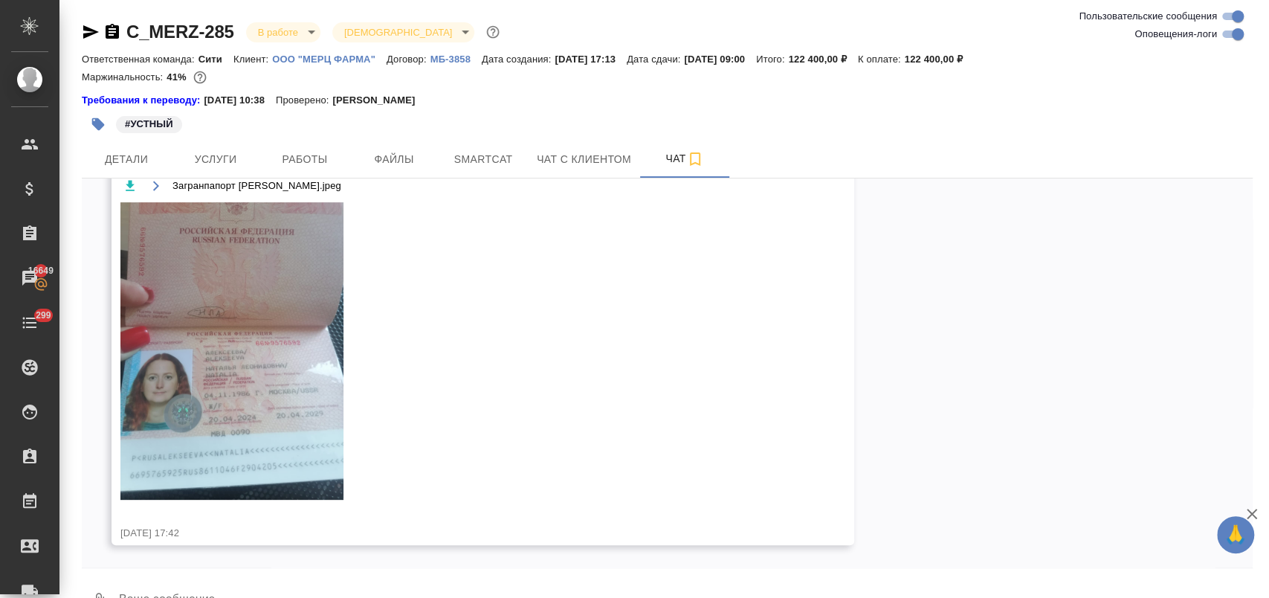
scroll to position [36, 0]
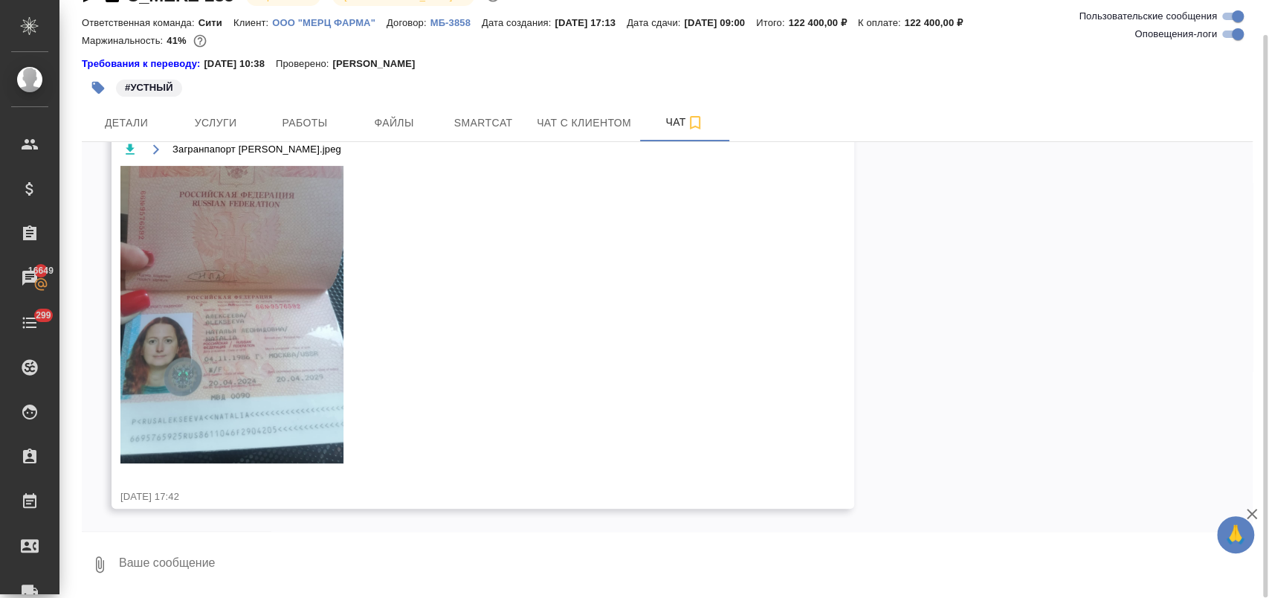
click at [208, 558] on textarea at bounding box center [684, 564] width 1135 height 51
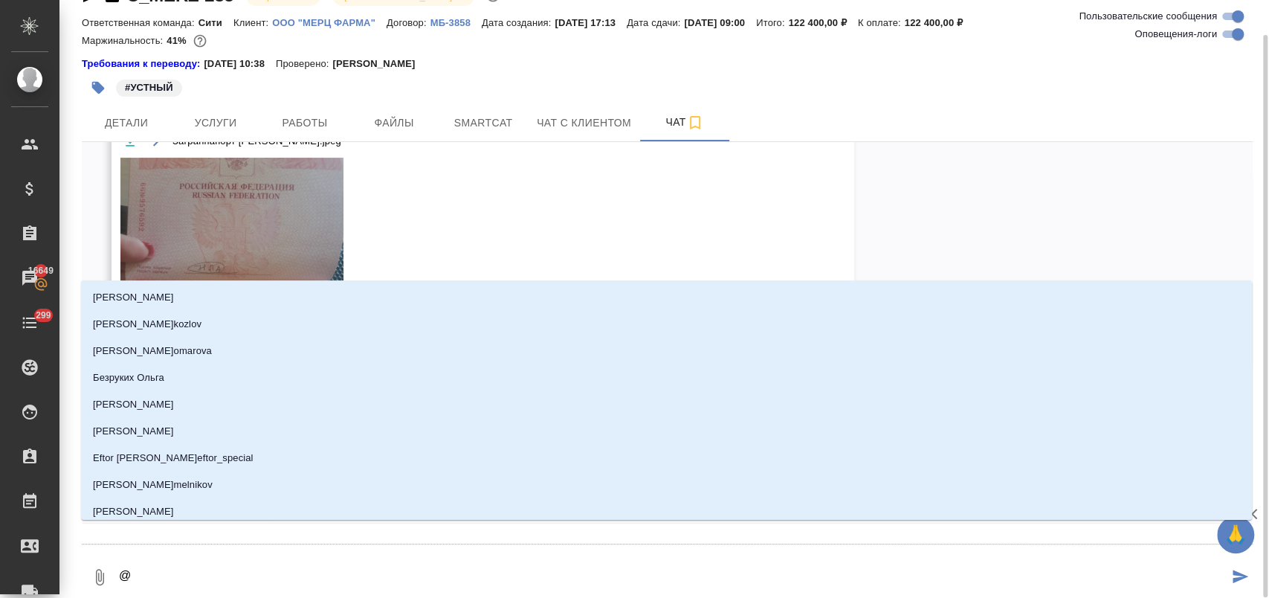
type textarea "@ф"
type input "ф"
type textarea "@фе"
type input "фе"
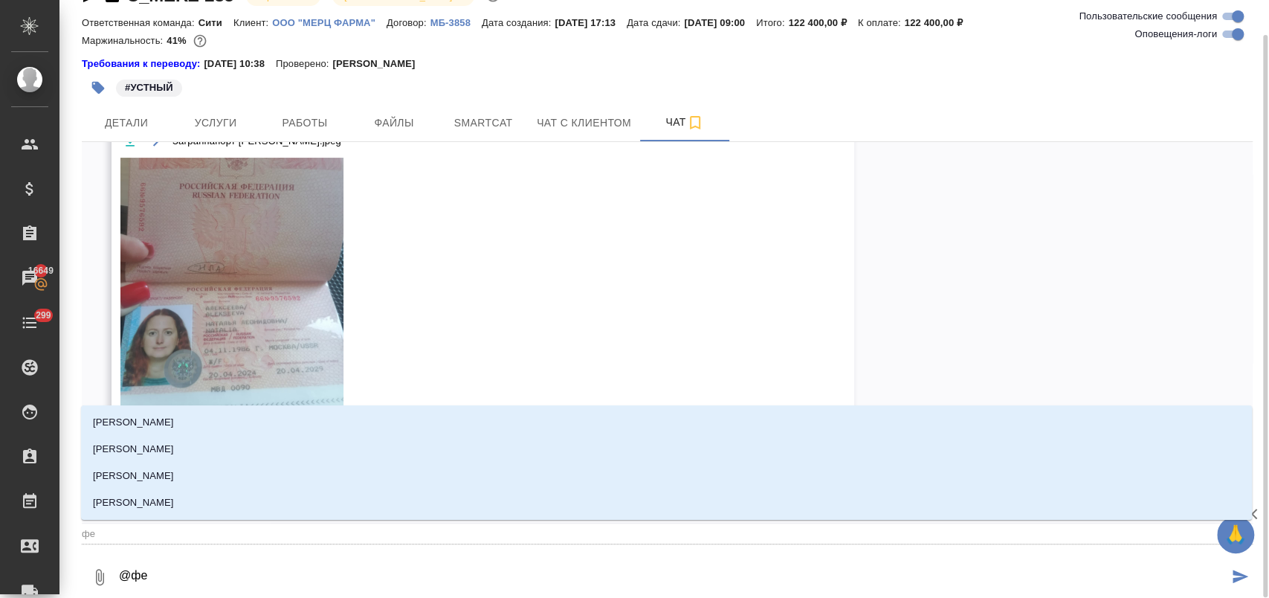
type textarea "@фед"
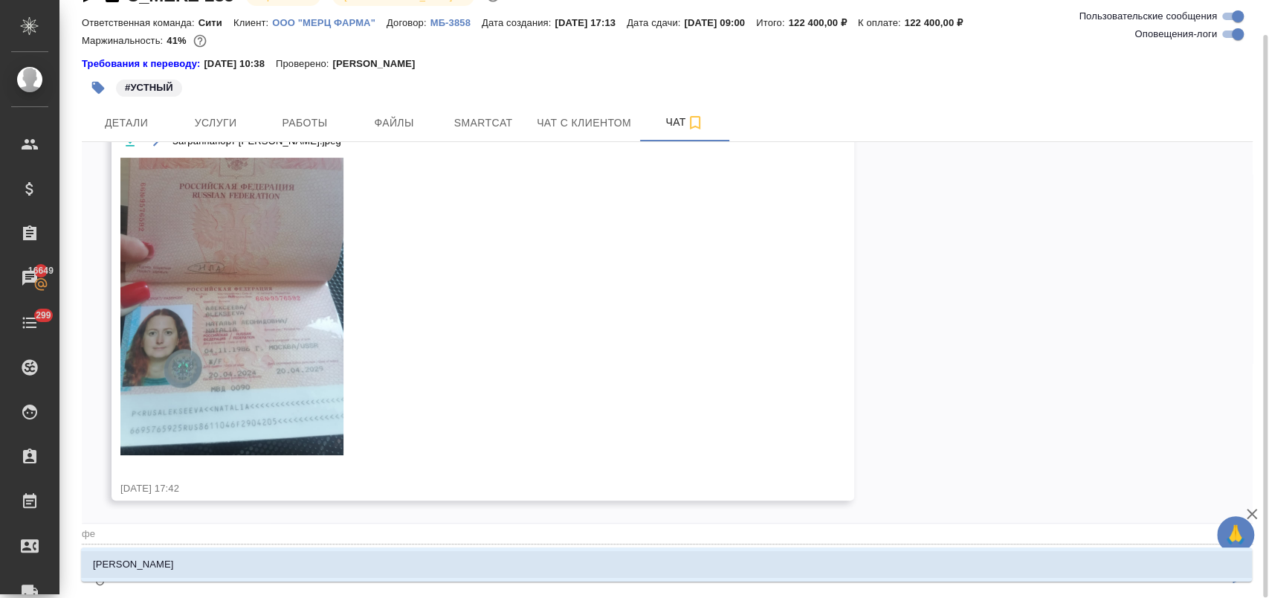
type input "фед"
type textarea "@федо"
type input "федо"
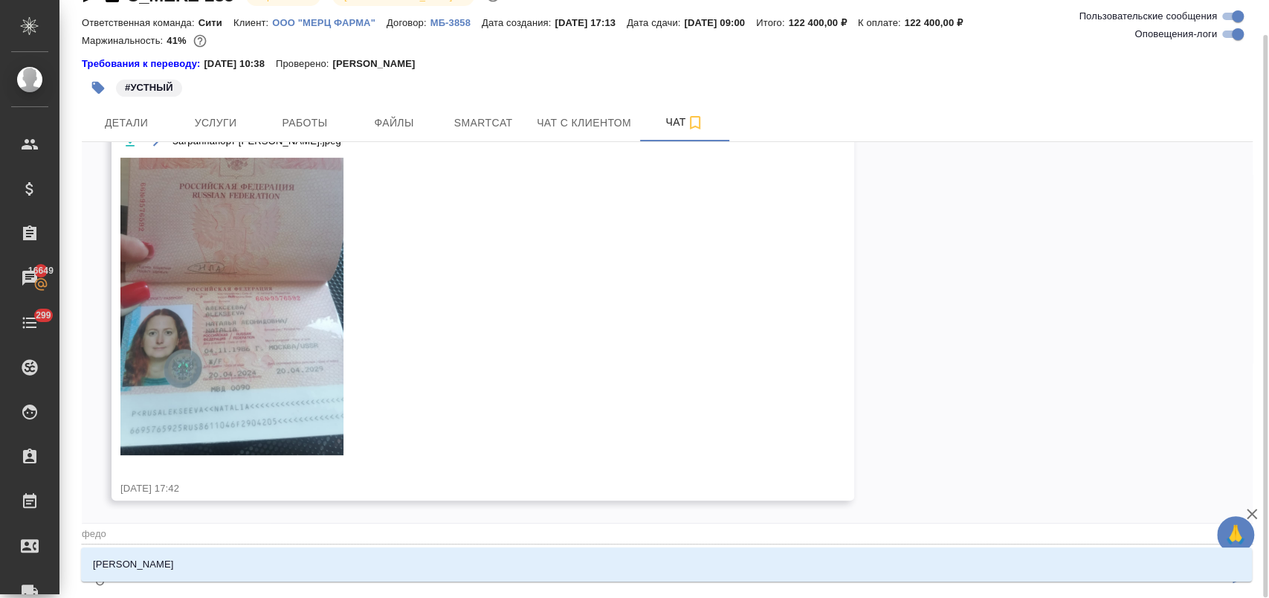
click at [208, 558] on li "[PERSON_NAME] [PERSON_NAME]" at bounding box center [666, 564] width 1171 height 27
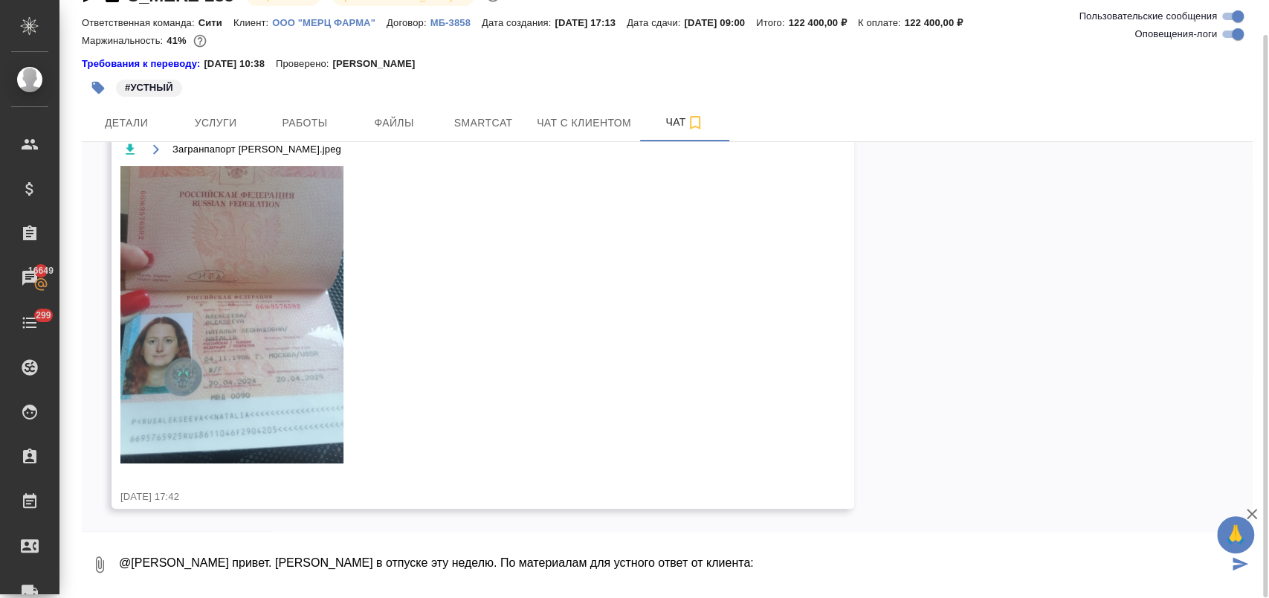
paste textarea "Получила от коллег ответ, что материалы будут только в начале октябре"
type textarea "@Федотова Ирина привет. Надя в отпуске эту неделю. По материалам для устного от…"
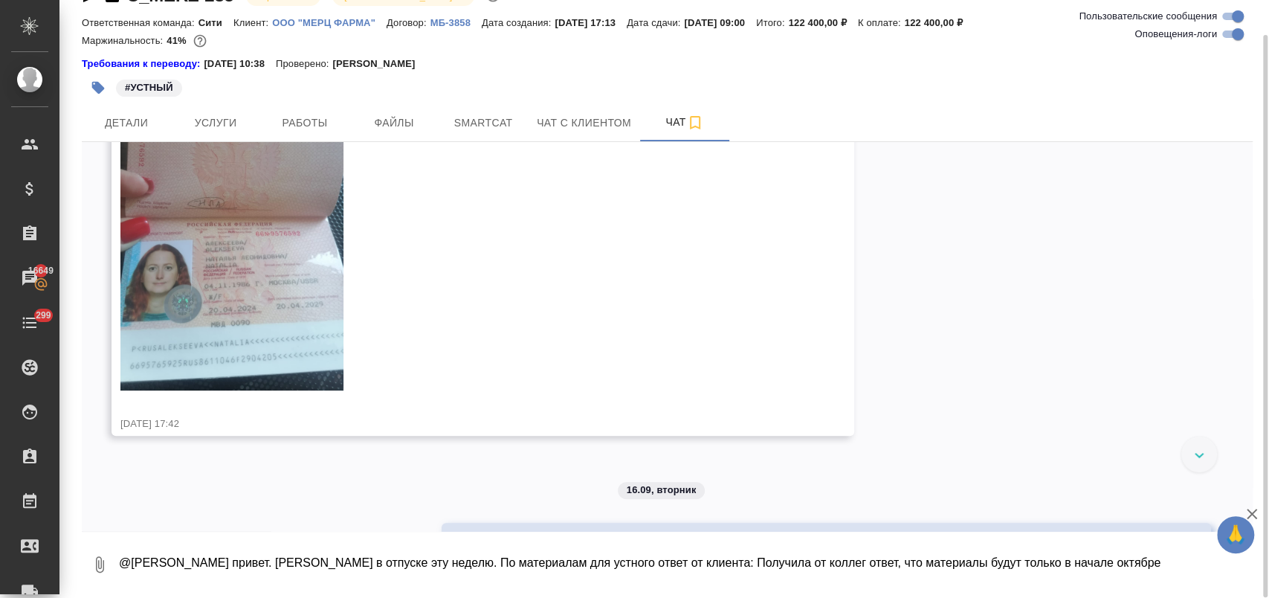
scroll to position [4337, 0]
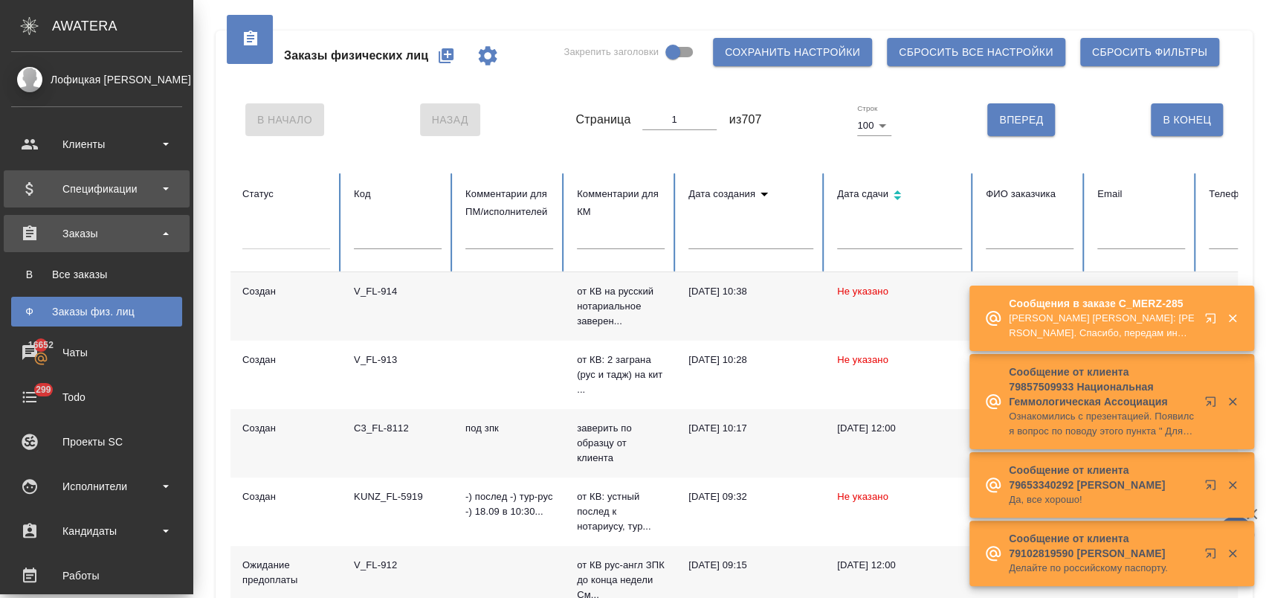
click at [113, 185] on div "Спецификации" at bounding box center [96, 189] width 171 height 22
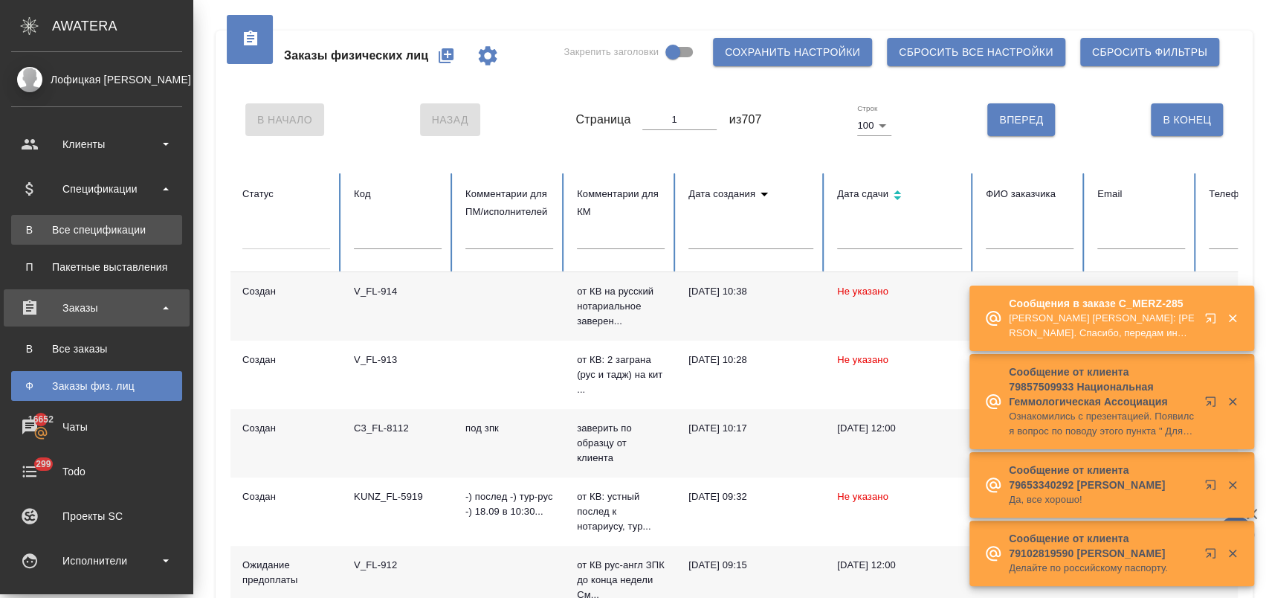
click at [129, 235] on div "Все спецификации" at bounding box center [97, 229] width 156 height 15
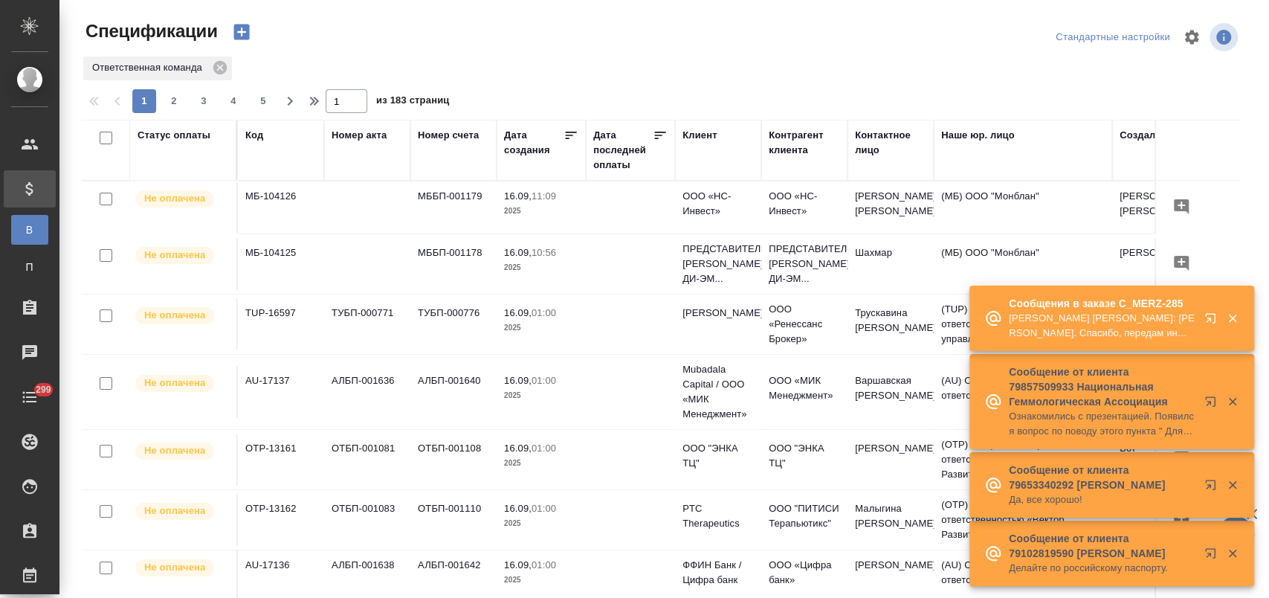
click at [1230, 311] on icon "button" at bounding box center [1232, 317] width 13 height 13
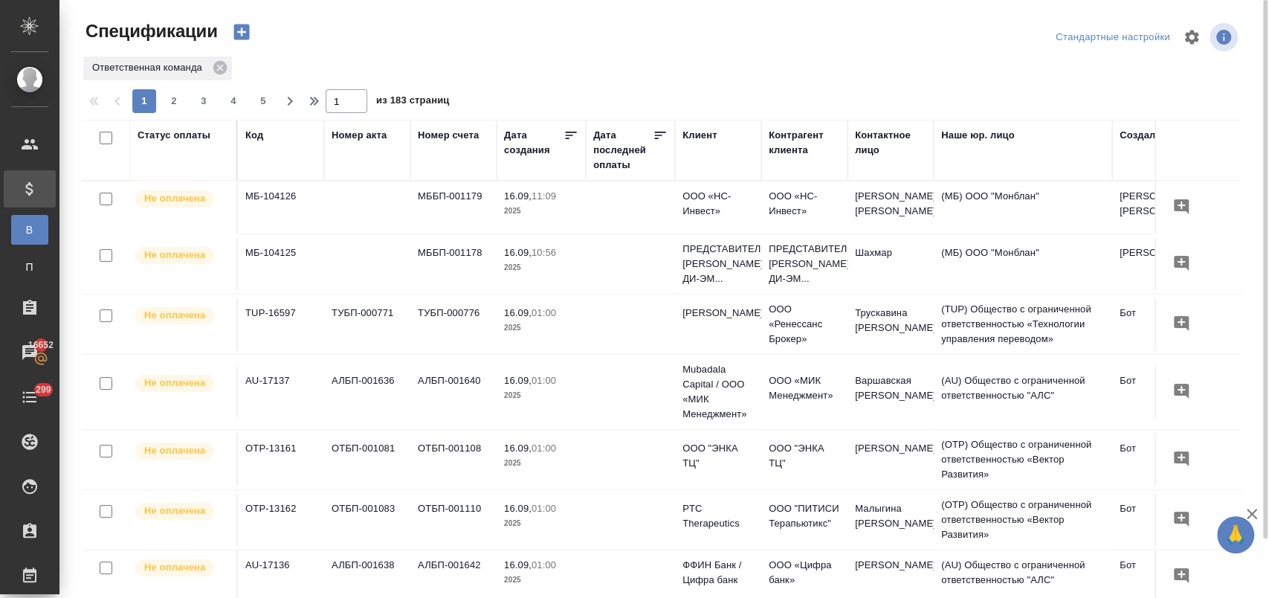
click at [714, 136] on div "Клиент" at bounding box center [699, 135] width 34 height 15
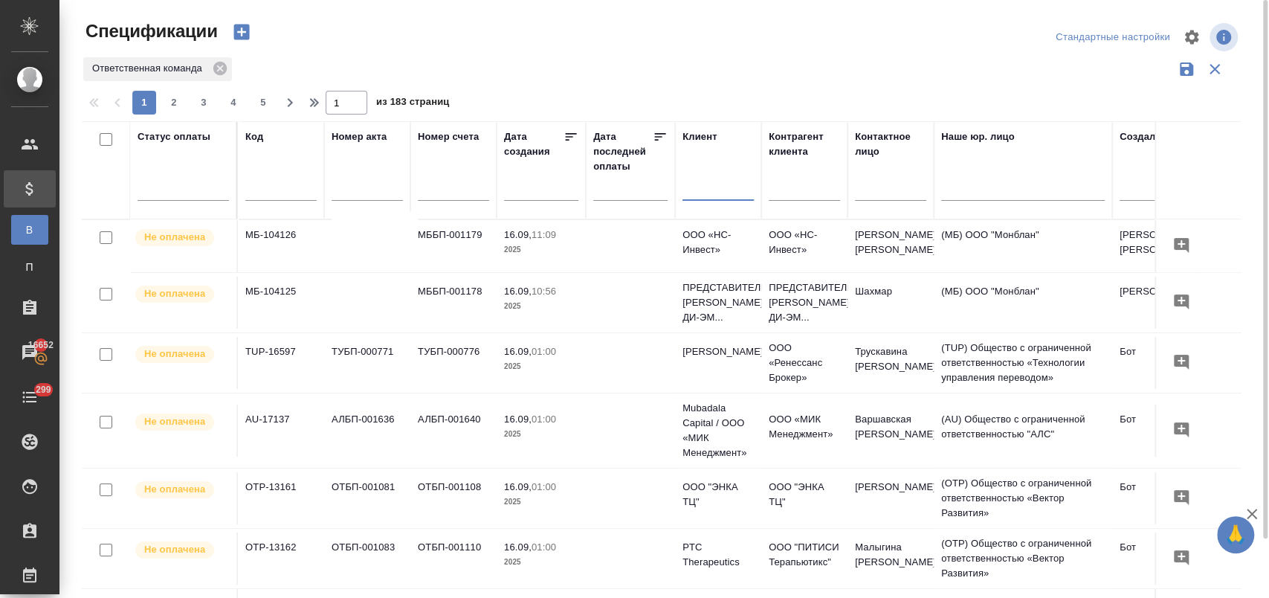
click at [714, 190] on input "text" at bounding box center [717, 190] width 71 height 19
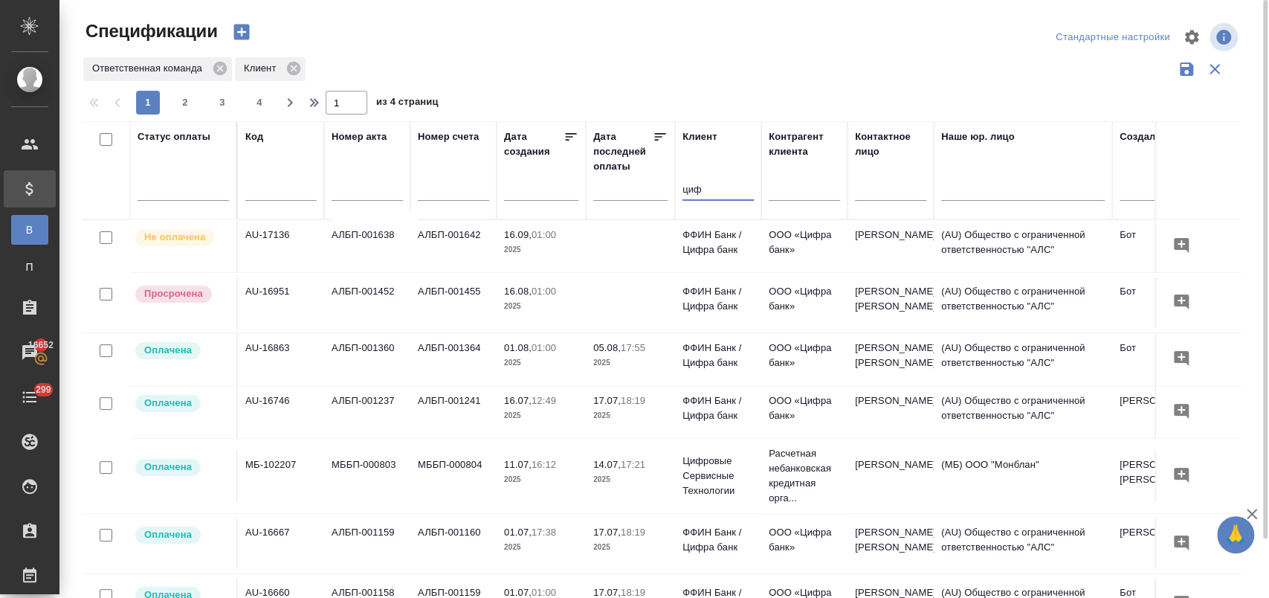
type input "циф"
click at [551, 292] on p "01:00" at bounding box center [543, 290] width 25 height 11
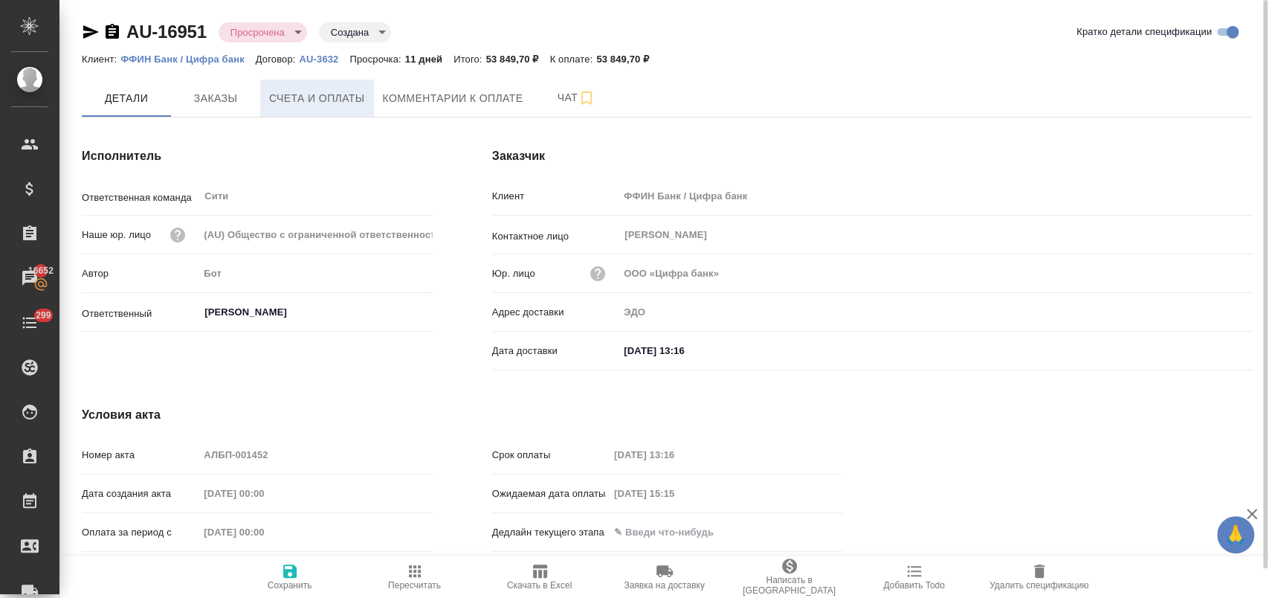
click at [310, 97] on span "Счета и оплаты" at bounding box center [317, 98] width 96 height 19
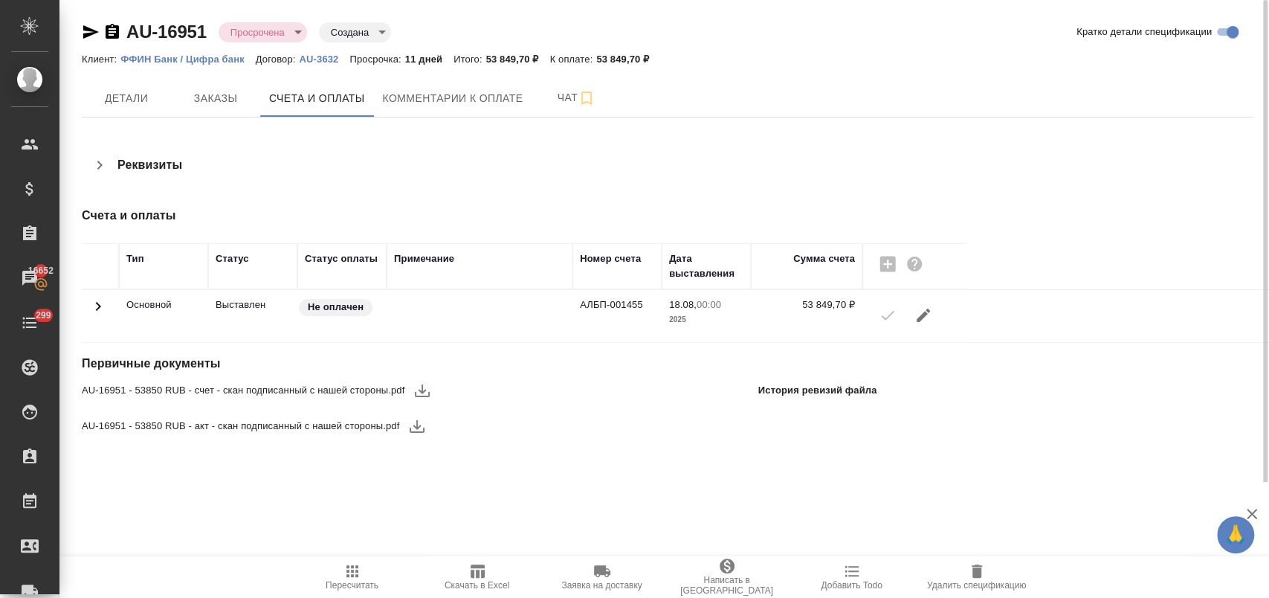
click at [420, 392] on icon "button" at bounding box center [422, 390] width 18 height 18
click at [421, 429] on icon "button" at bounding box center [417, 426] width 18 height 18
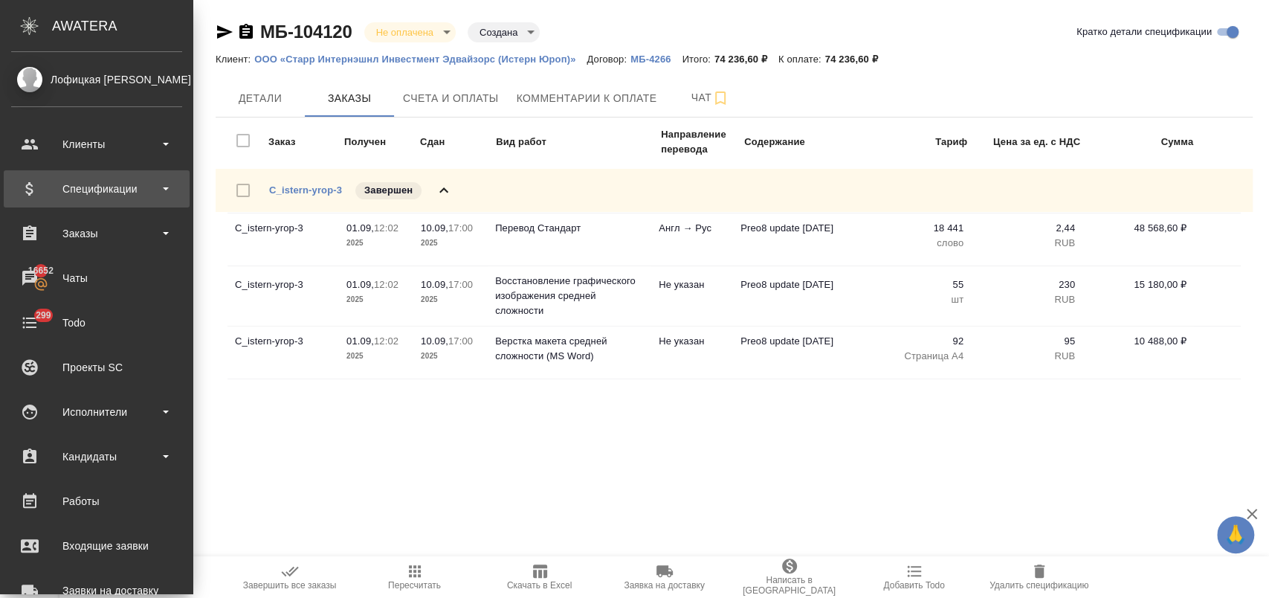
click at [115, 189] on div "Спецификации" at bounding box center [96, 189] width 171 height 22
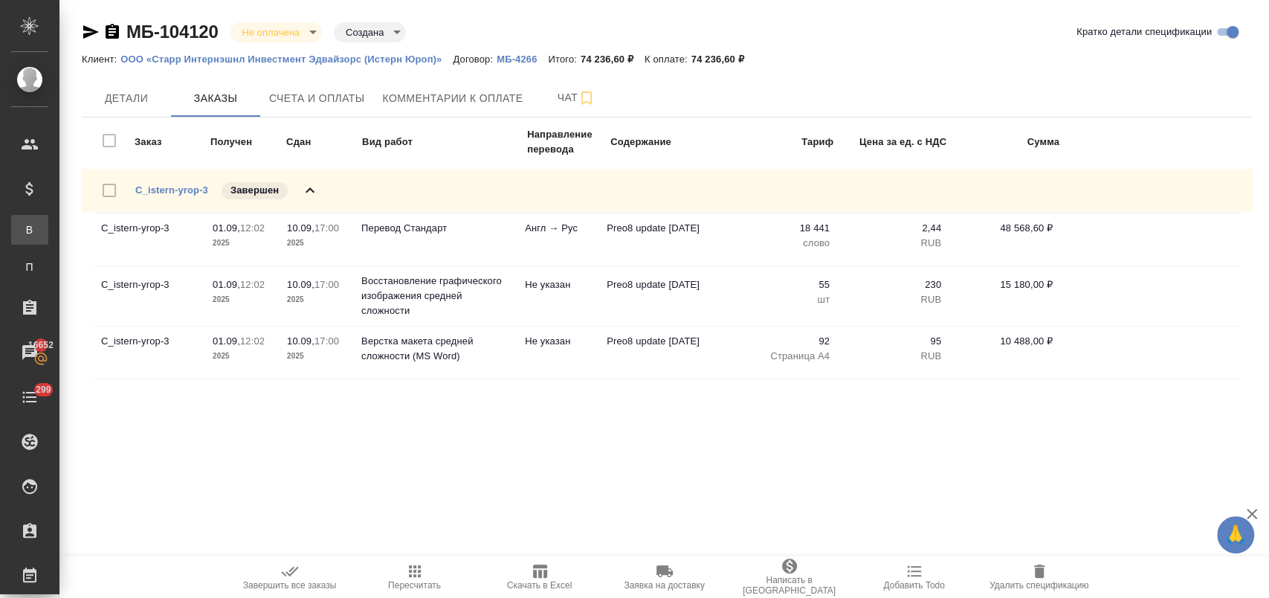
click at [22, 225] on div "Все спецификации" at bounding box center [11, 229] width 22 height 15
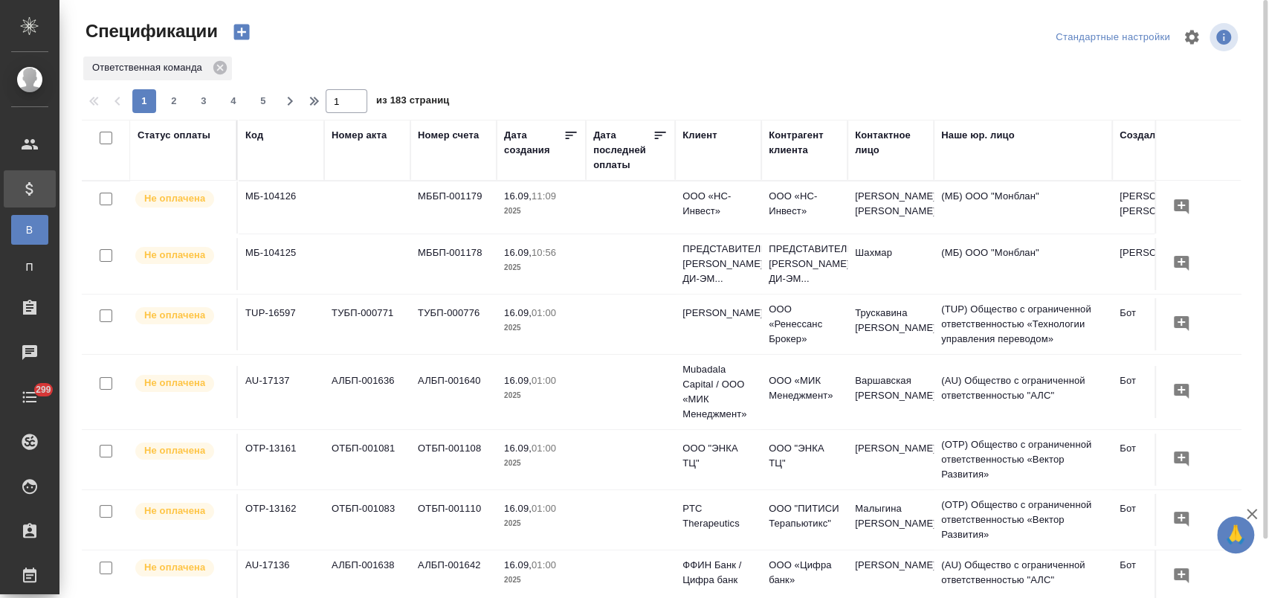
click at [187, 133] on div "Статус оплаты" at bounding box center [173, 135] width 73 height 15
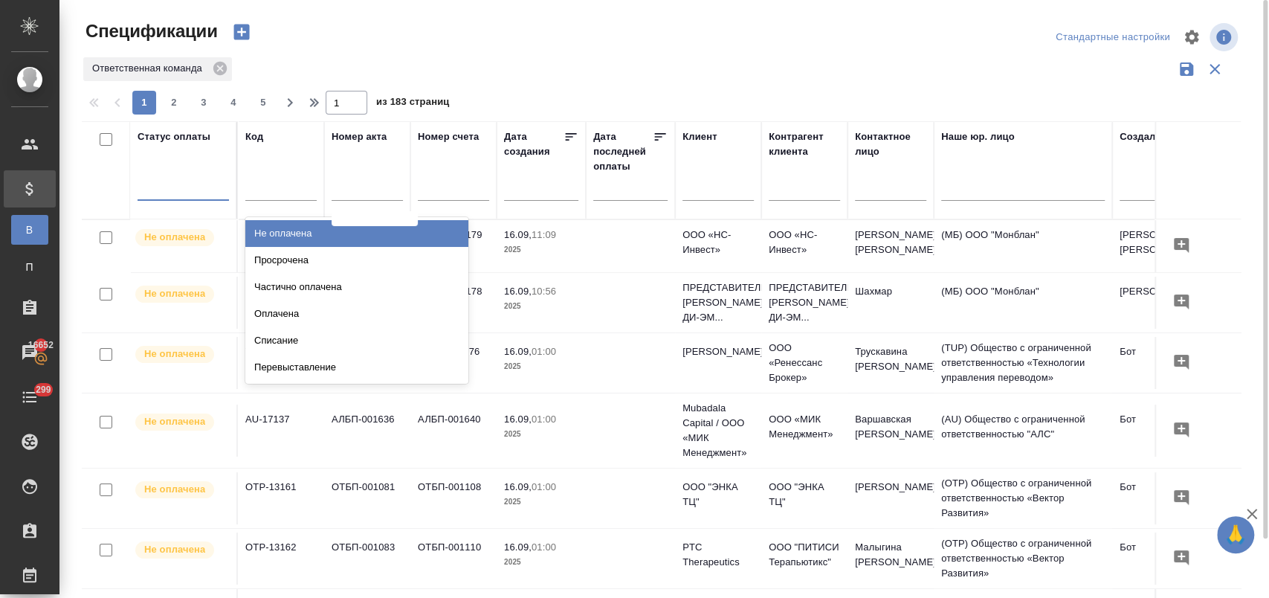
click at [208, 192] on div at bounding box center [182, 186] width 91 height 22
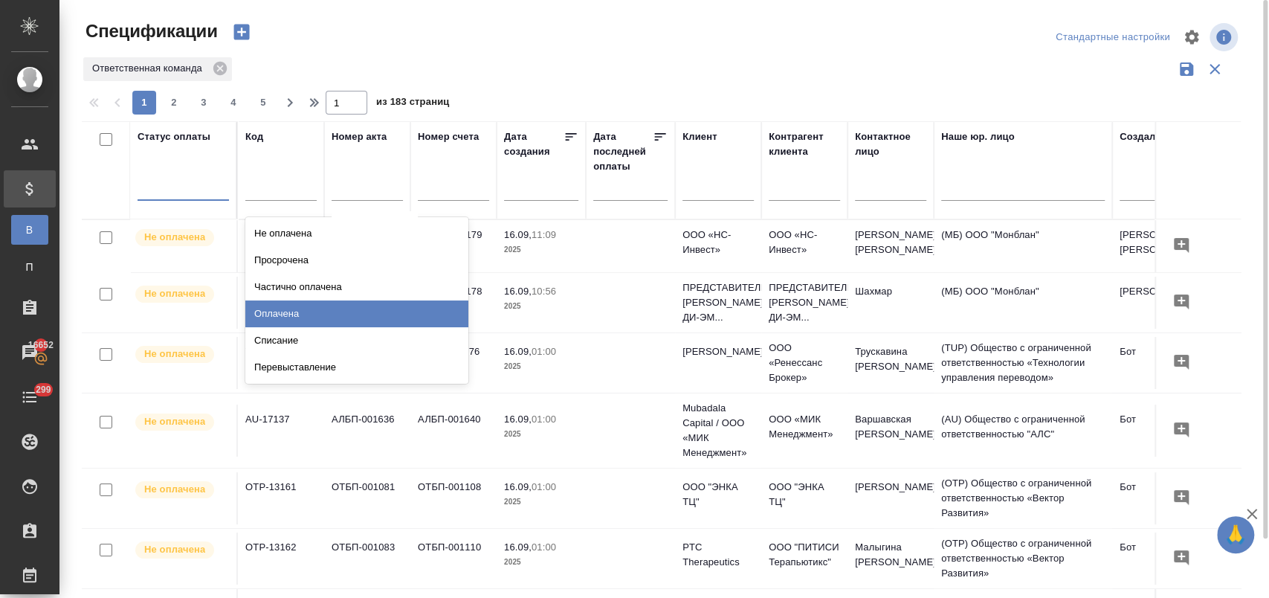
click at [381, 317] on div "Оплачена" at bounding box center [356, 313] width 223 height 27
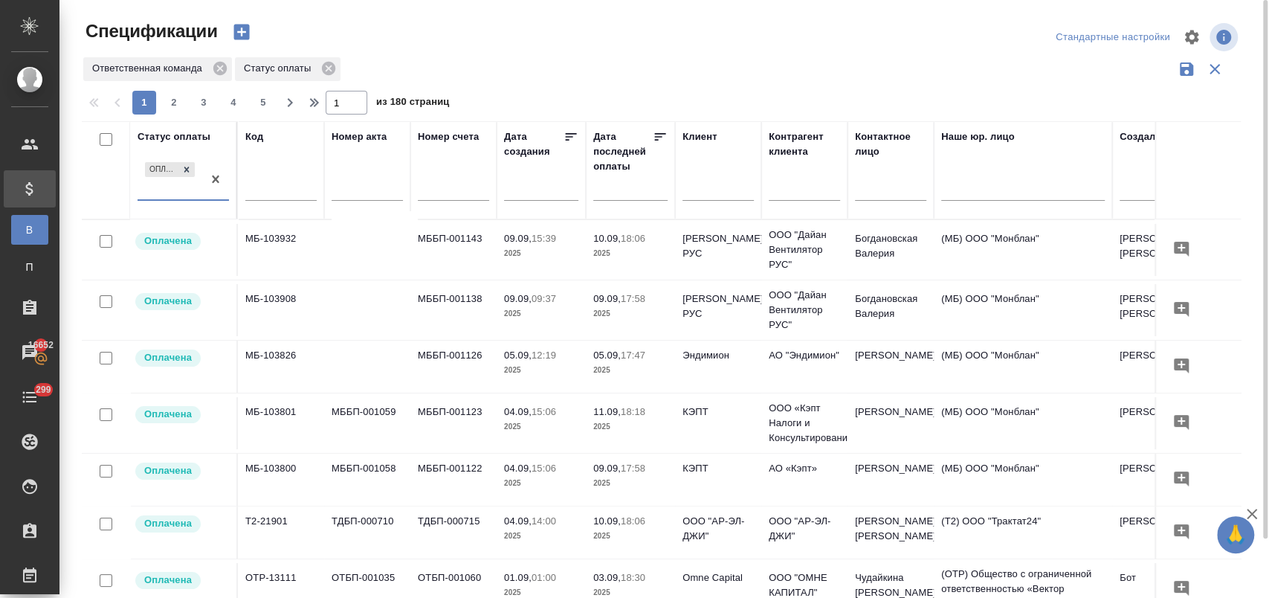
click at [665, 136] on icon at bounding box center [660, 136] width 15 height 15
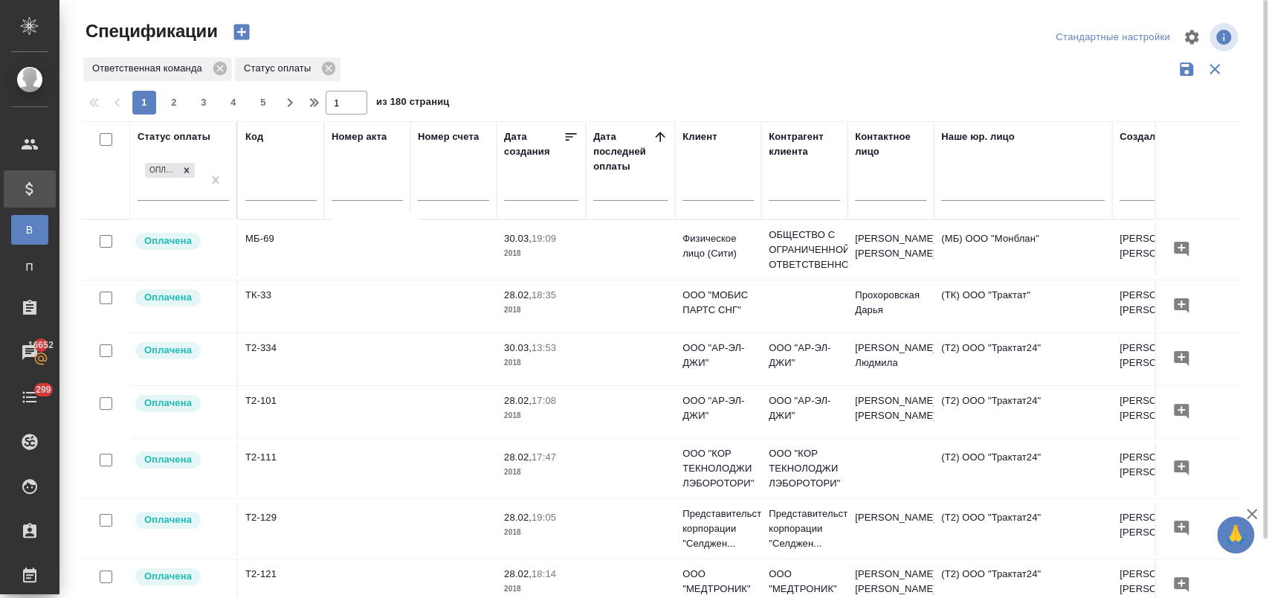
click at [661, 135] on icon at bounding box center [660, 137] width 10 height 10
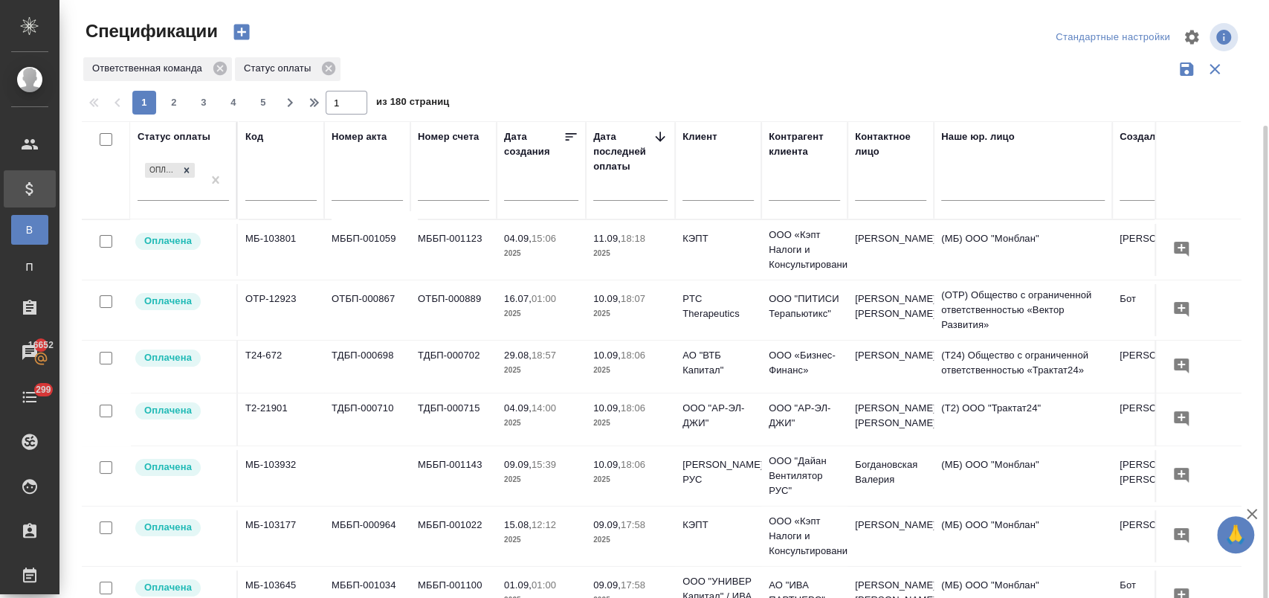
scroll to position [66, 0]
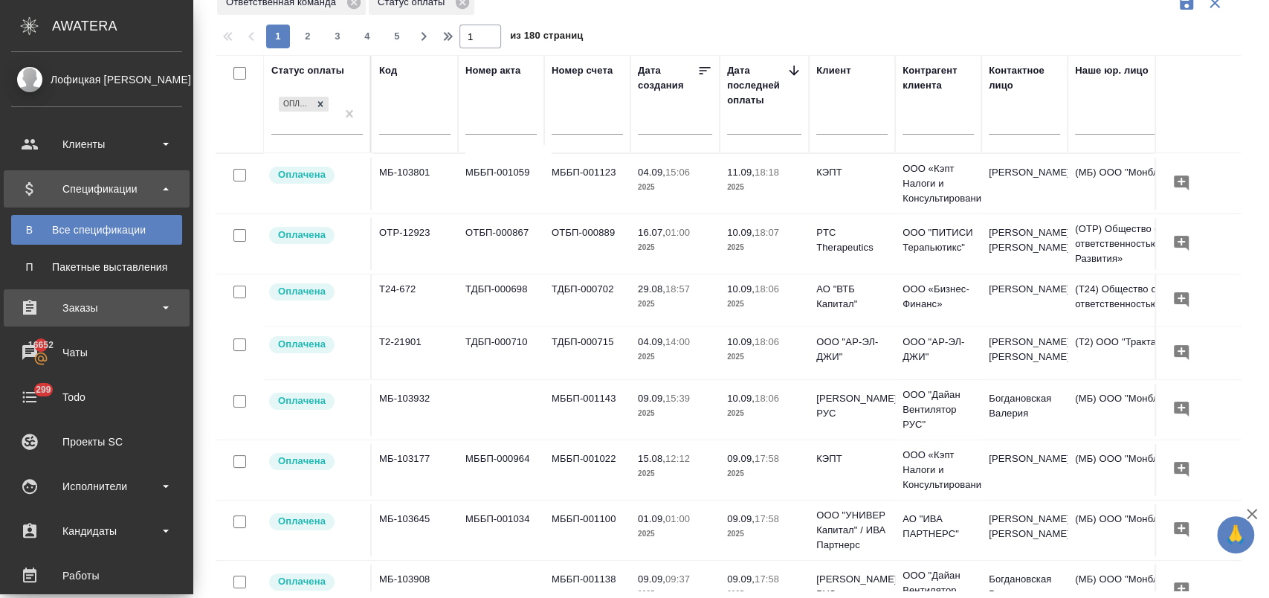
click at [130, 305] on div "Заказы" at bounding box center [96, 308] width 171 height 22
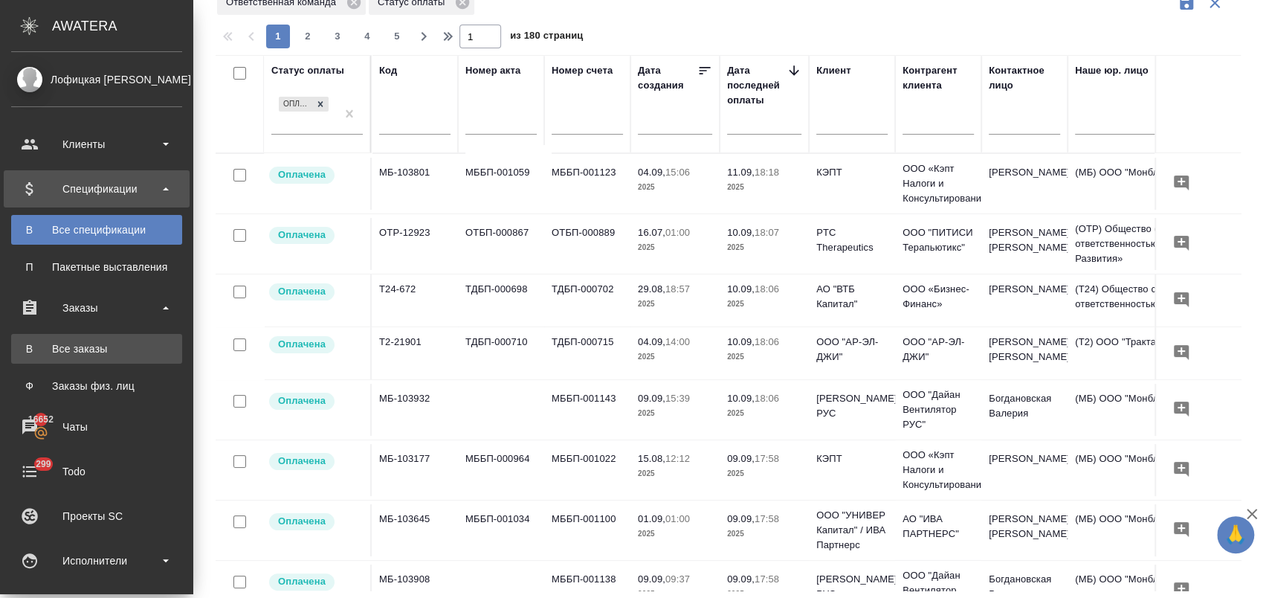
click at [111, 351] on div "Все заказы" at bounding box center [97, 348] width 156 height 15
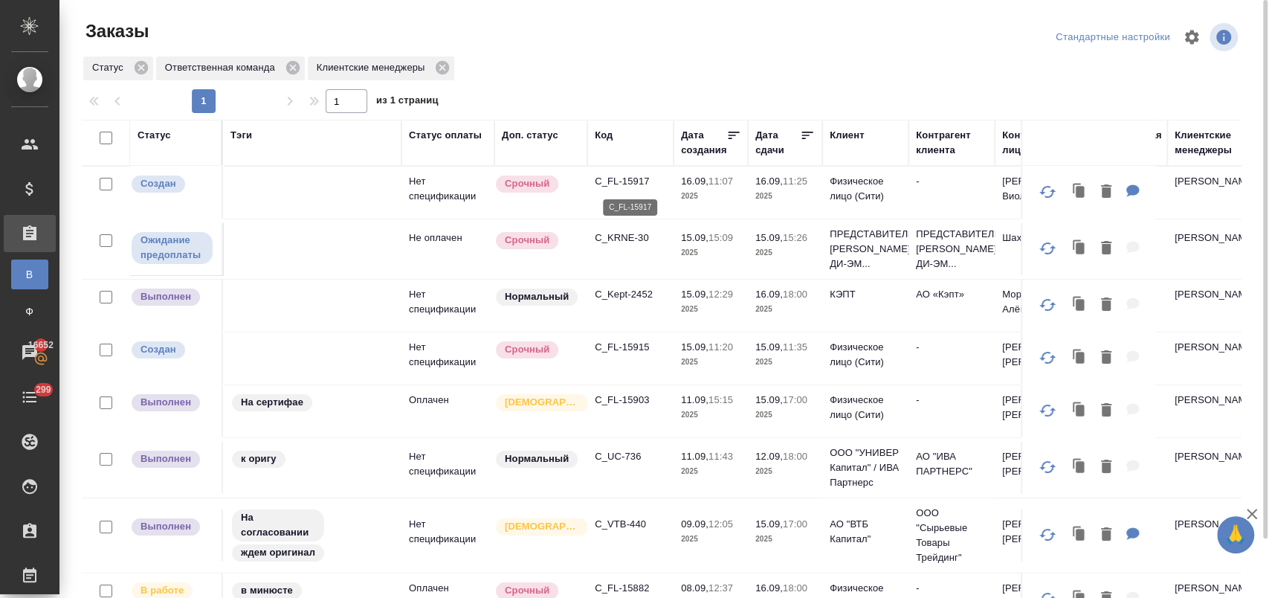
click at [618, 178] on p "C_FL-15917" at bounding box center [630, 181] width 71 height 15
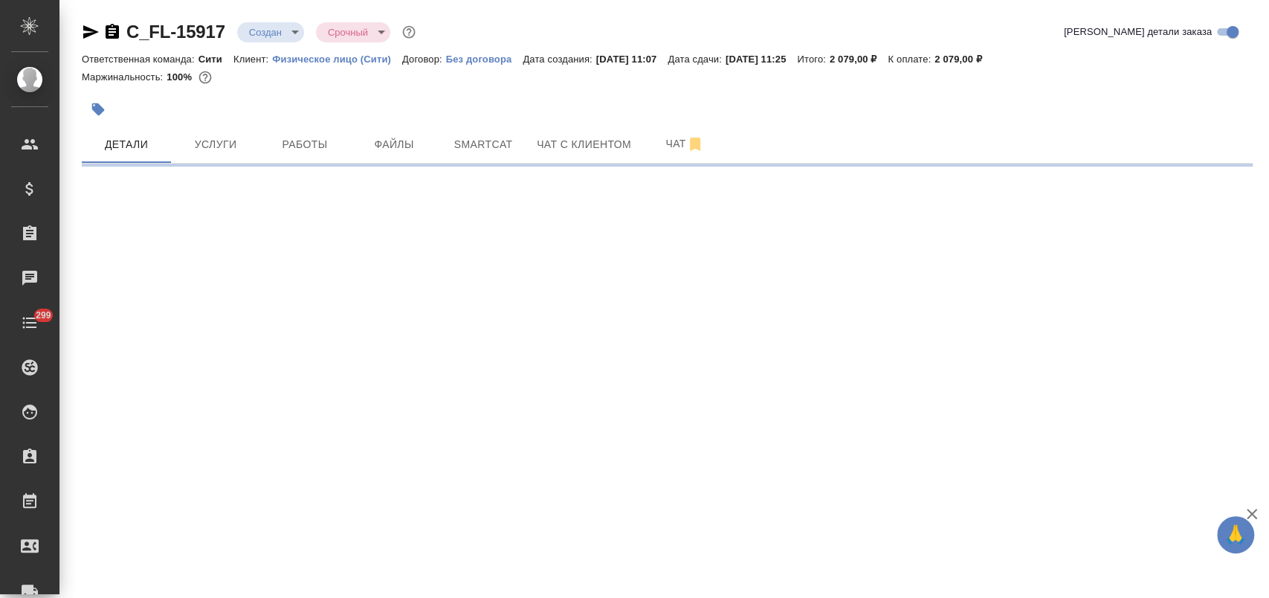
select select "RU"
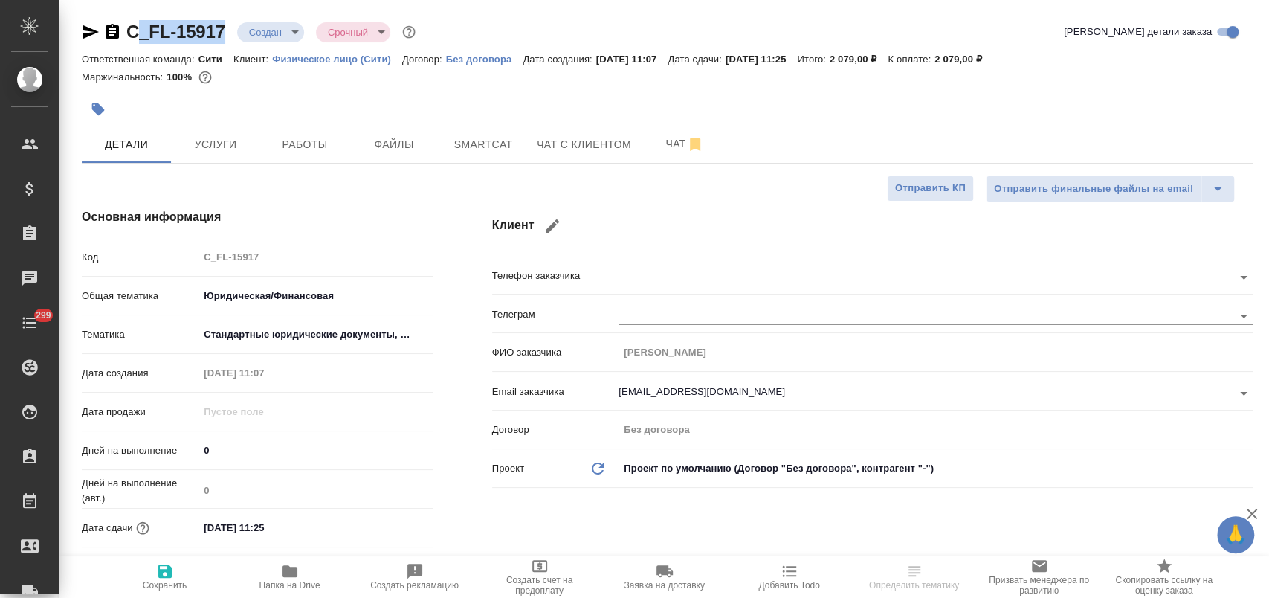
type textarea "x"
drag, startPoint x: 231, startPoint y: 33, endPoint x: 126, endPoint y: 37, distance: 105.6
click at [126, 37] on div "C_FL-15917 Создан new Срочный urgent" at bounding box center [250, 32] width 337 height 24
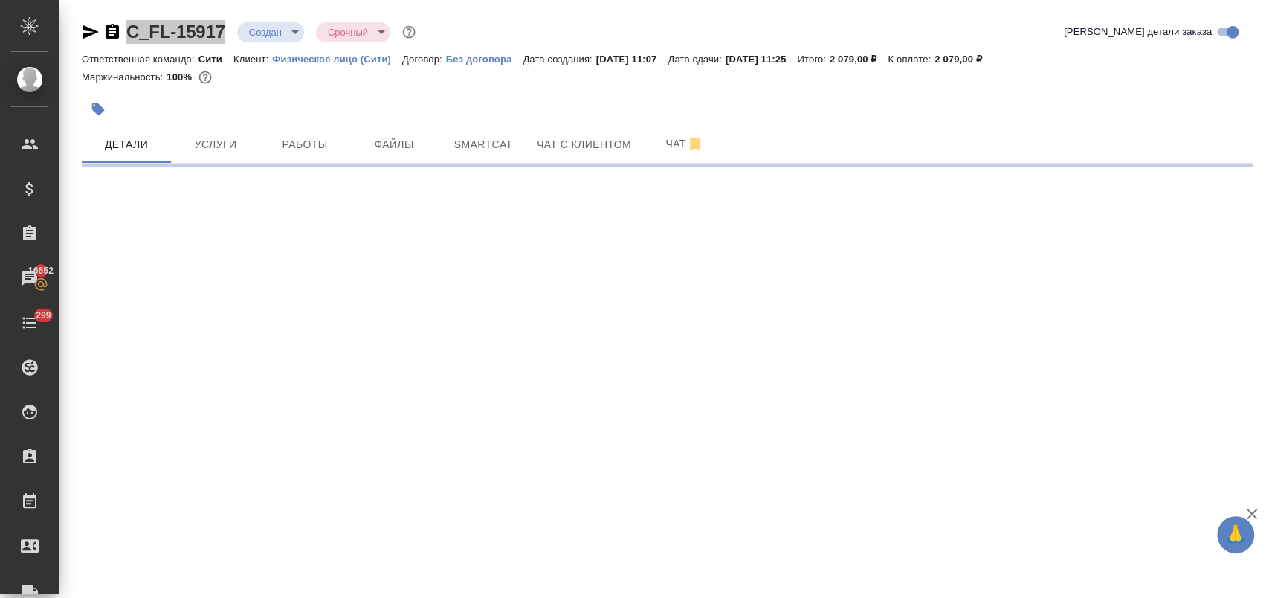
select select "RU"
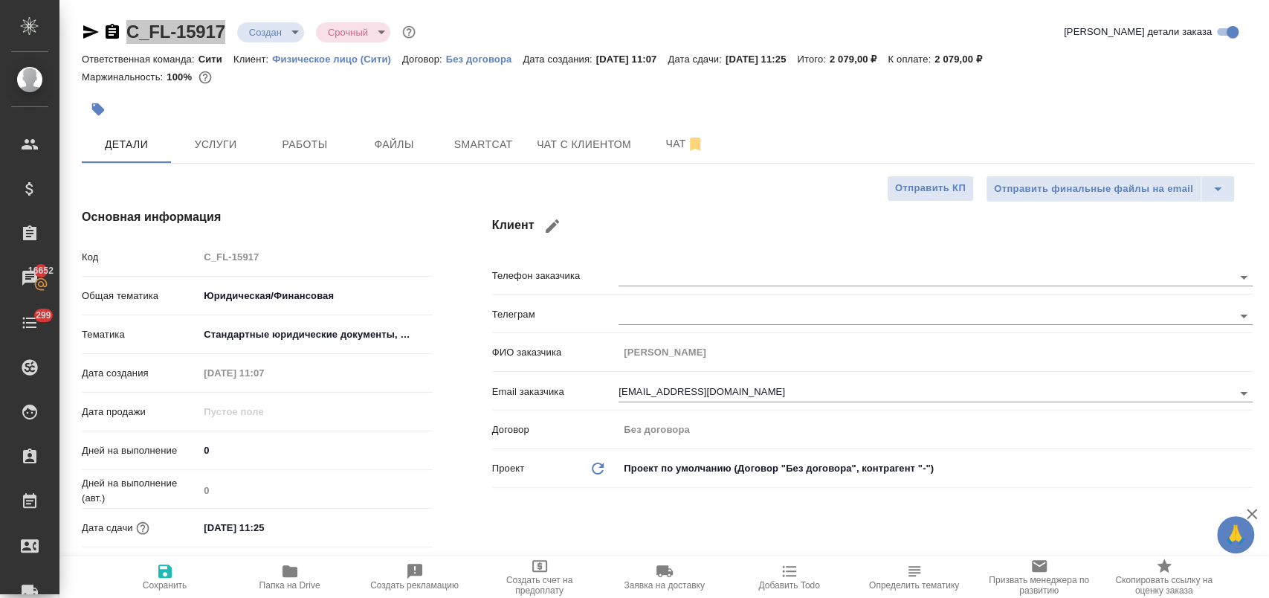
type textarea "x"
click at [317, 527] on input "[DATE] 11:25" at bounding box center [263, 528] width 130 height 22
click at [385, 530] on icon "button" at bounding box center [390, 527] width 18 height 18
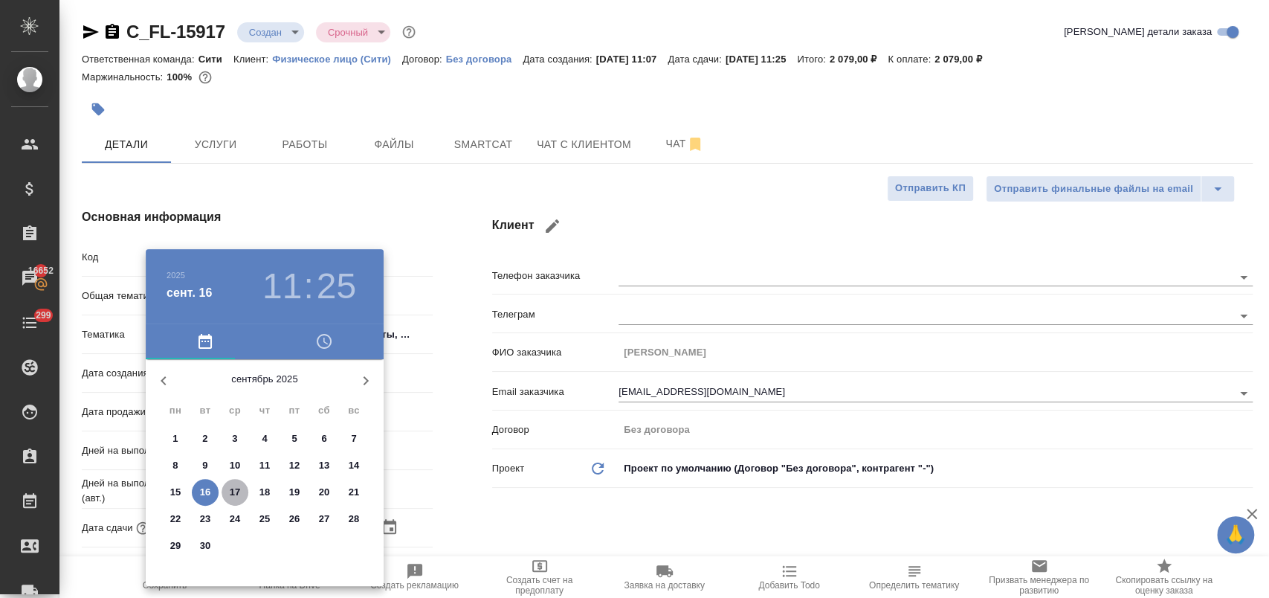
click at [240, 499] on button "17" at bounding box center [234, 492] width 27 height 27
type input "[DATE] 11:25"
type textarea "x"
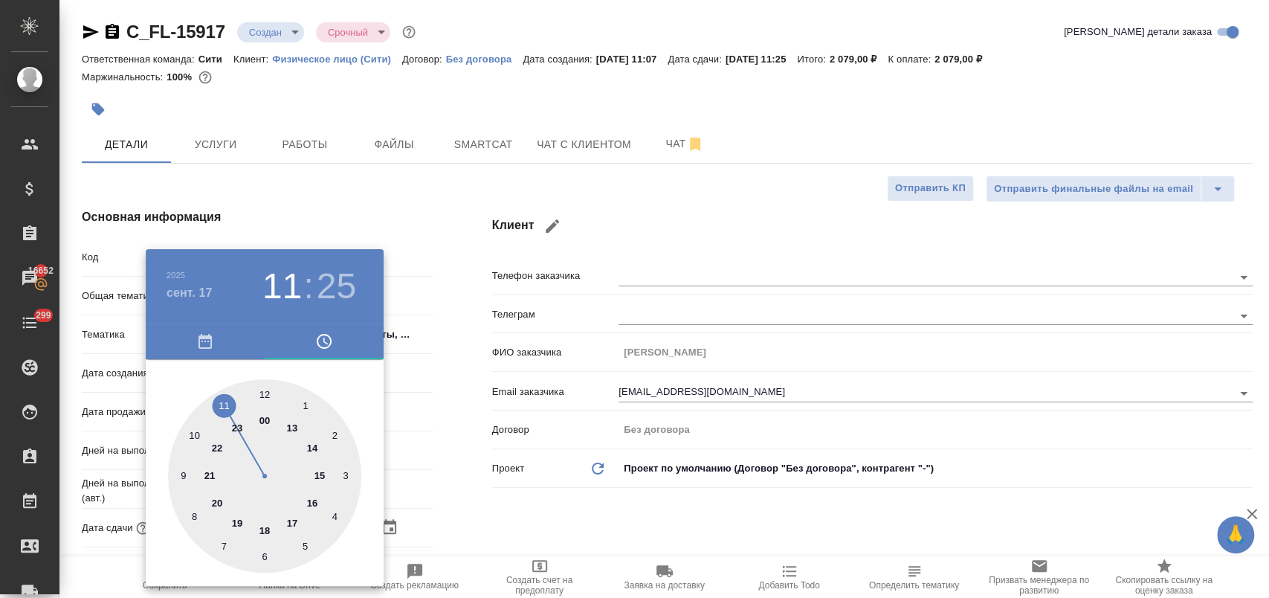
click at [266, 535] on div at bounding box center [264, 475] width 193 height 193
type input "[DATE] 18:25"
type textarea "x"
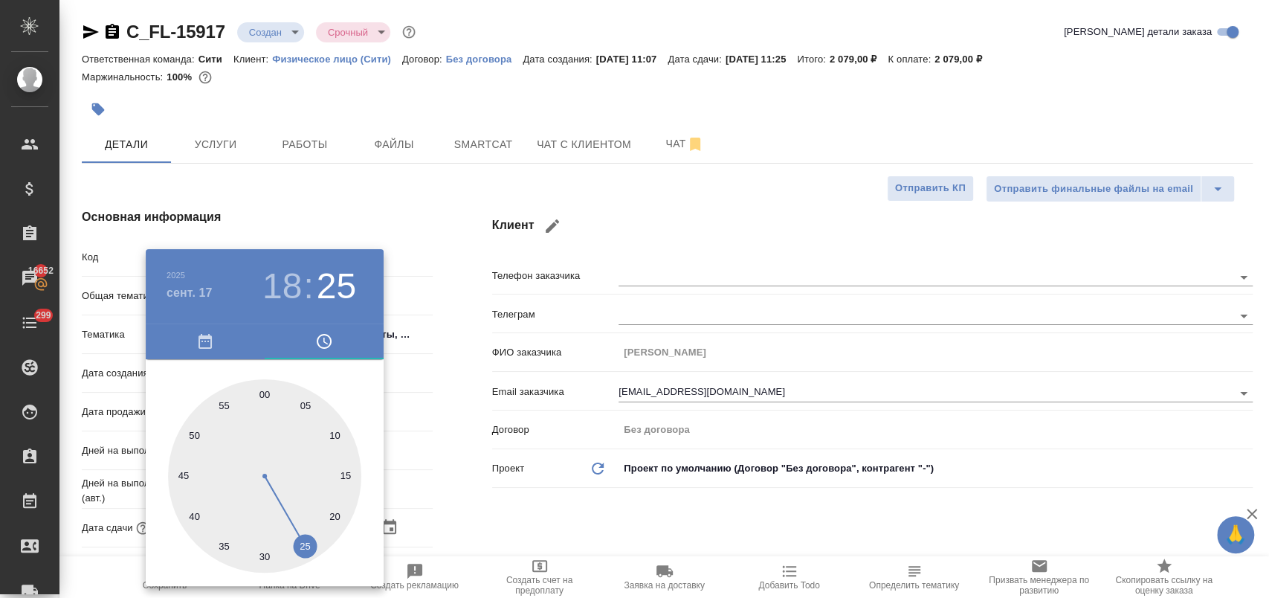
click at [262, 393] on div at bounding box center [264, 475] width 193 height 193
type input "[DATE] 18:00"
type textarea "x"
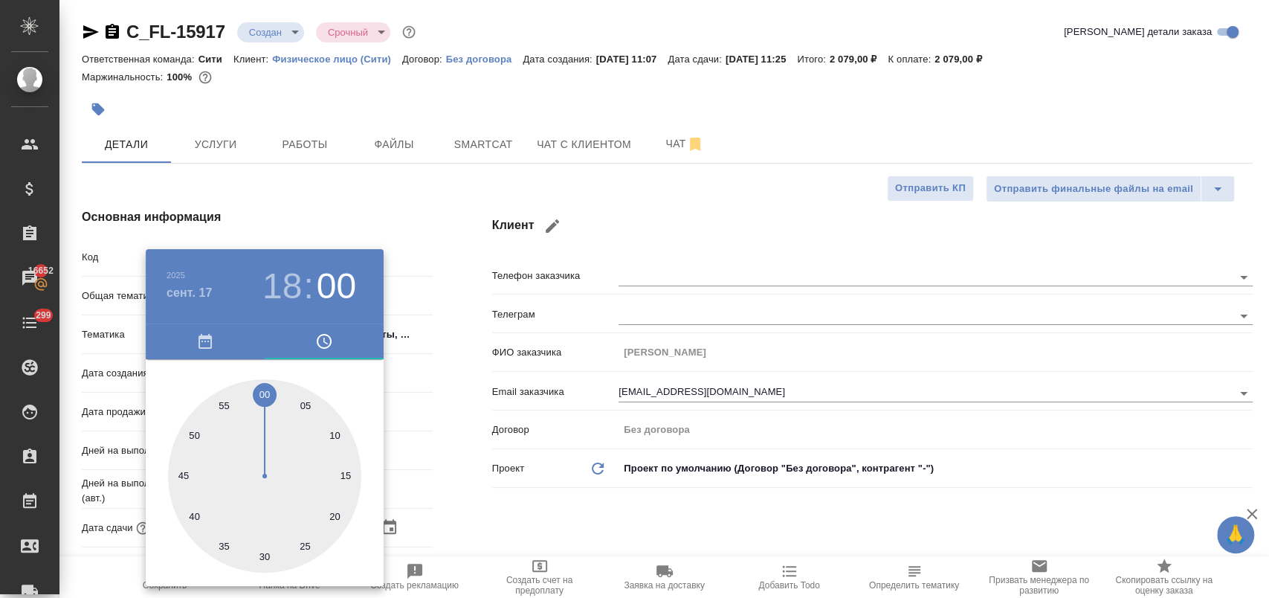
click at [433, 397] on div at bounding box center [634, 299] width 1269 height 598
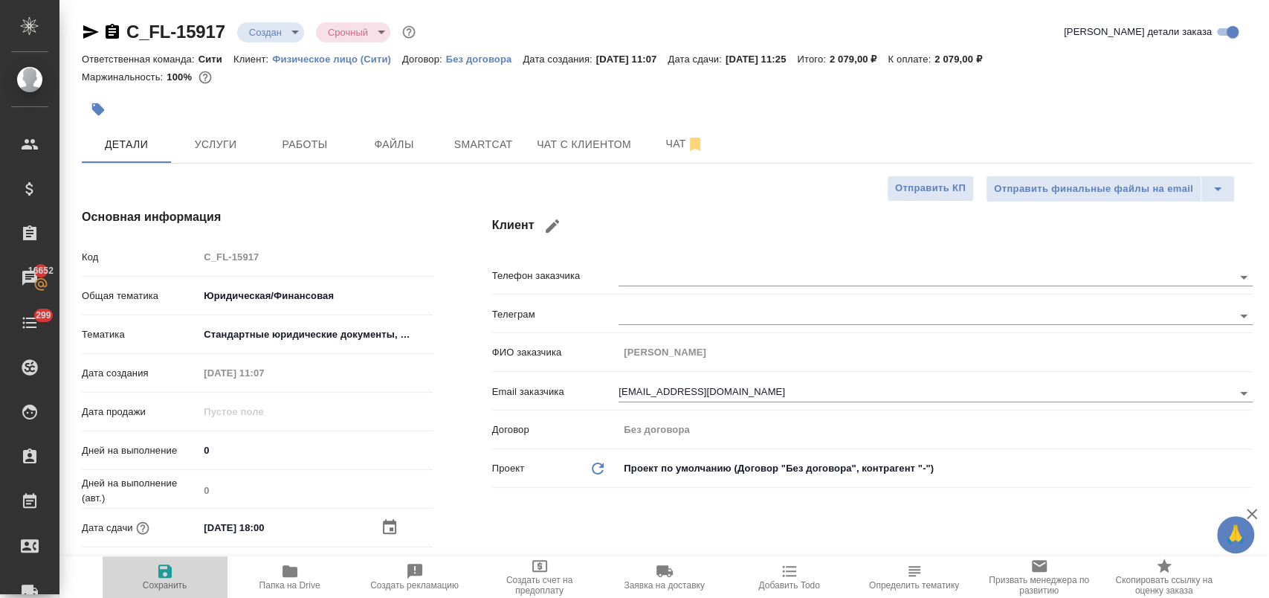
click at [166, 572] on icon "button" at bounding box center [164, 570] width 13 height 13
type textarea "x"
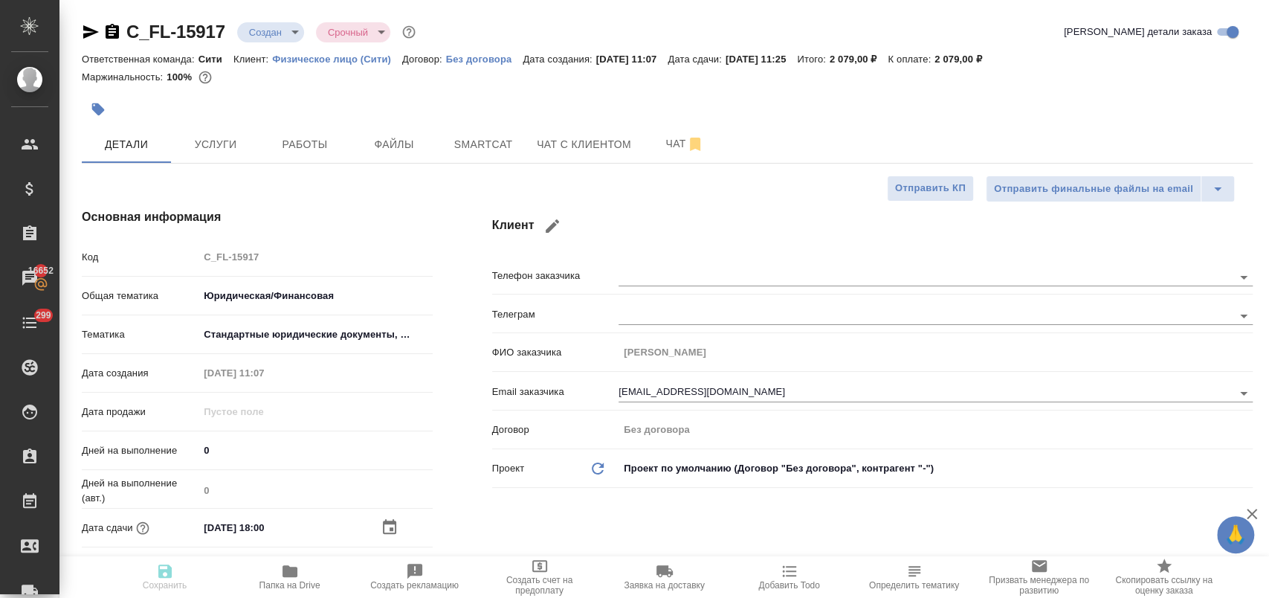
type textarea "x"
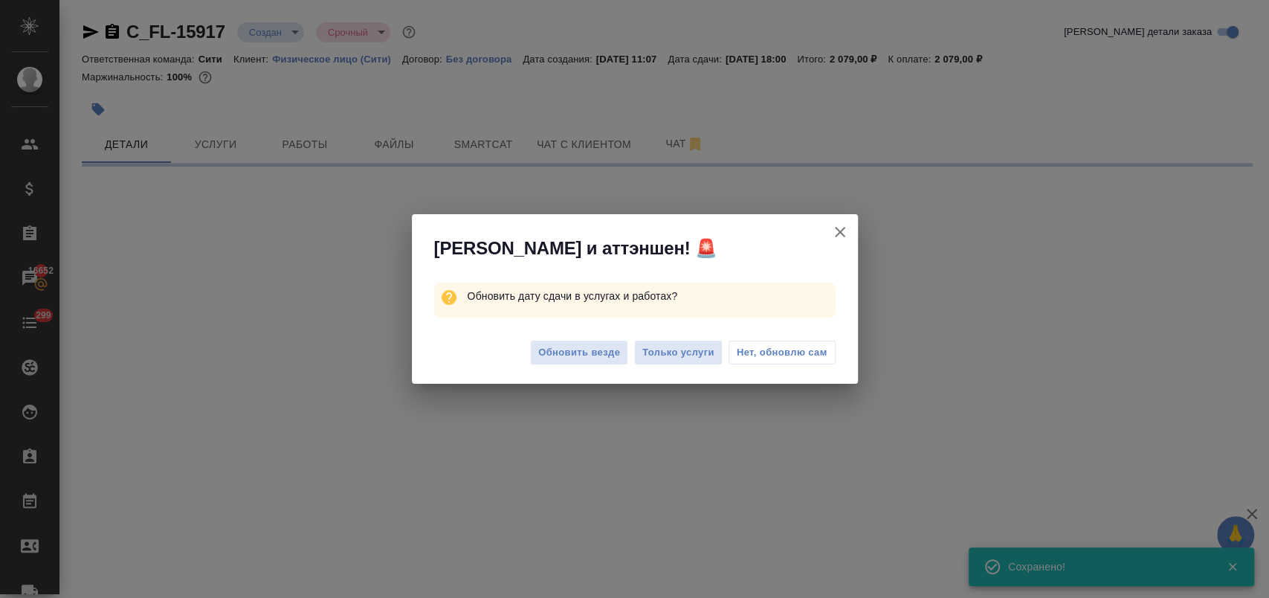
select select "RU"
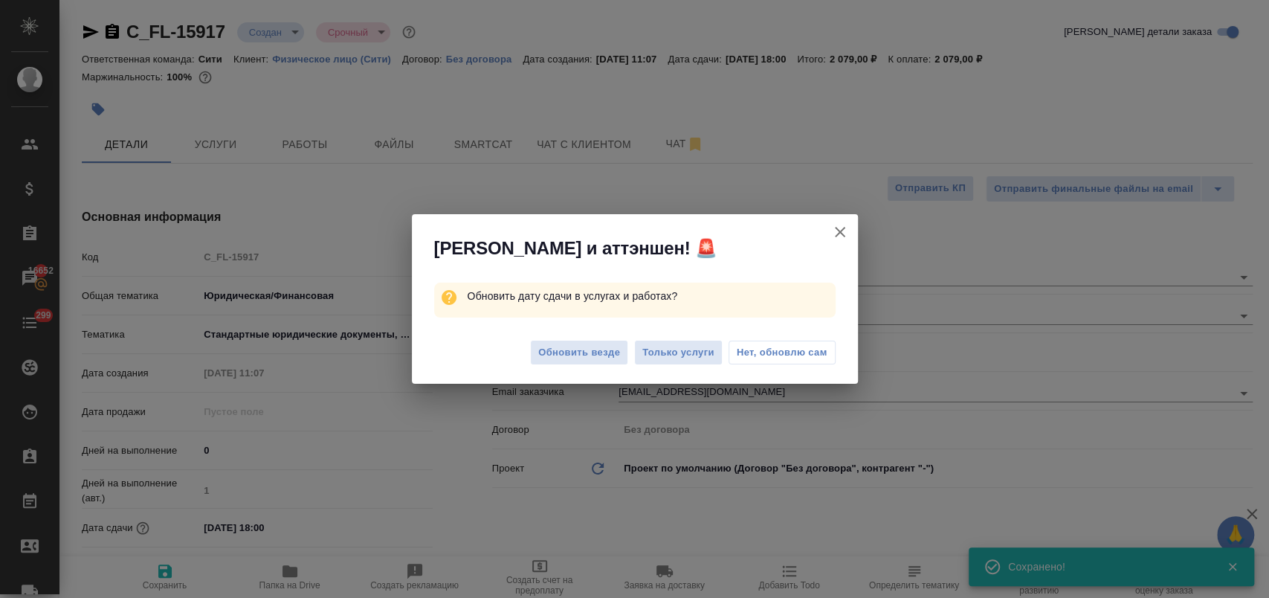
type textarea "x"
click at [753, 347] on span "Нет, обновлю сам" at bounding box center [782, 352] width 91 height 15
type textarea "x"
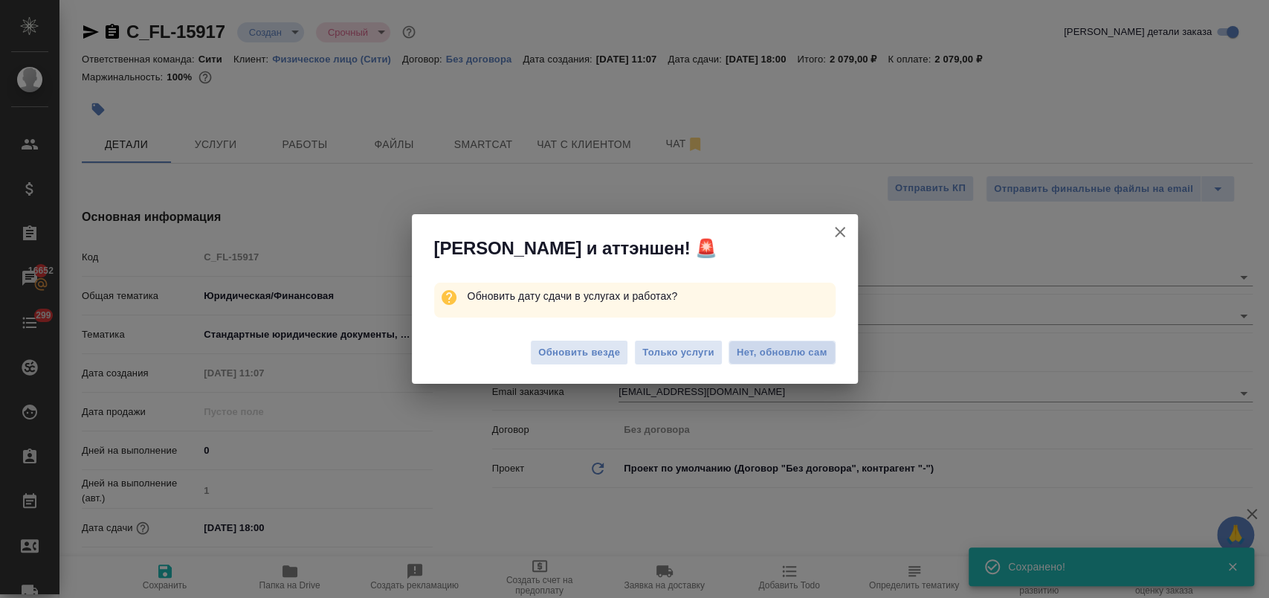
type textarea "x"
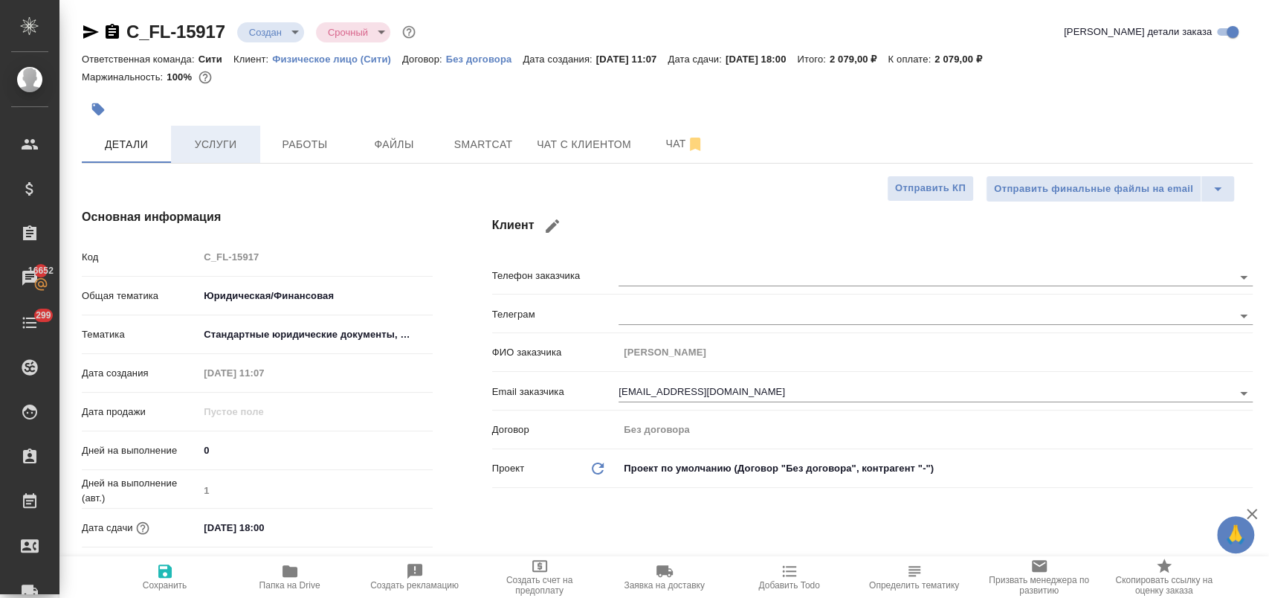
click at [236, 131] on button "Услуги" at bounding box center [215, 144] width 89 height 37
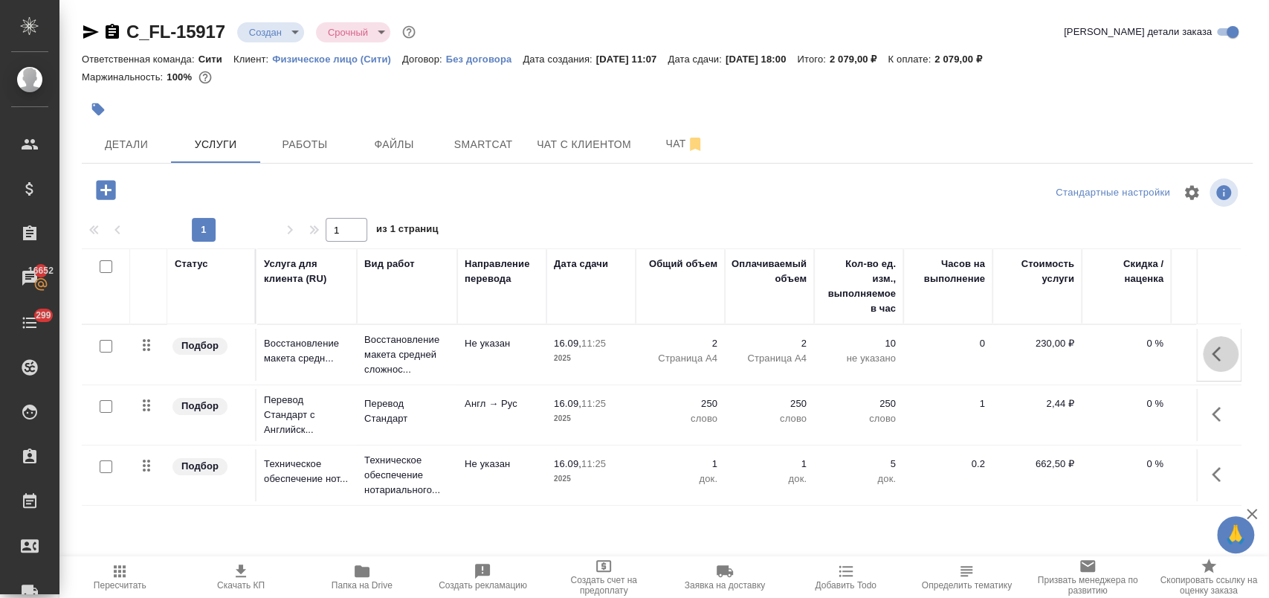
click at [1216, 357] on icon "button" at bounding box center [1215, 353] width 9 height 15
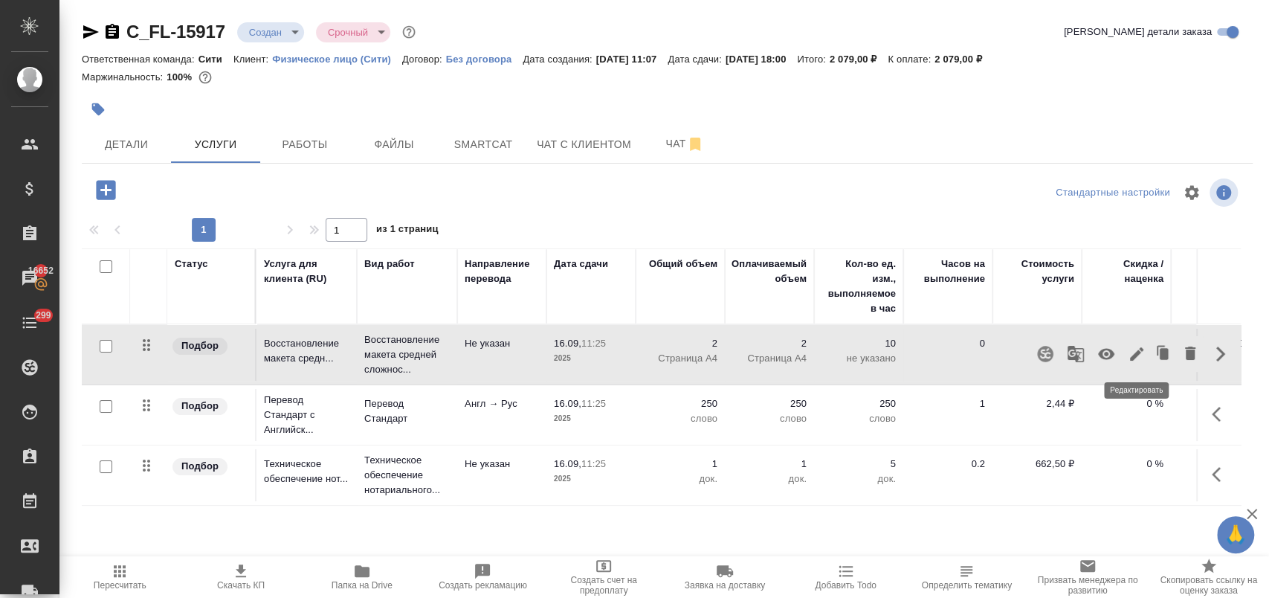
click at [1139, 355] on icon "button" at bounding box center [1136, 354] width 18 height 18
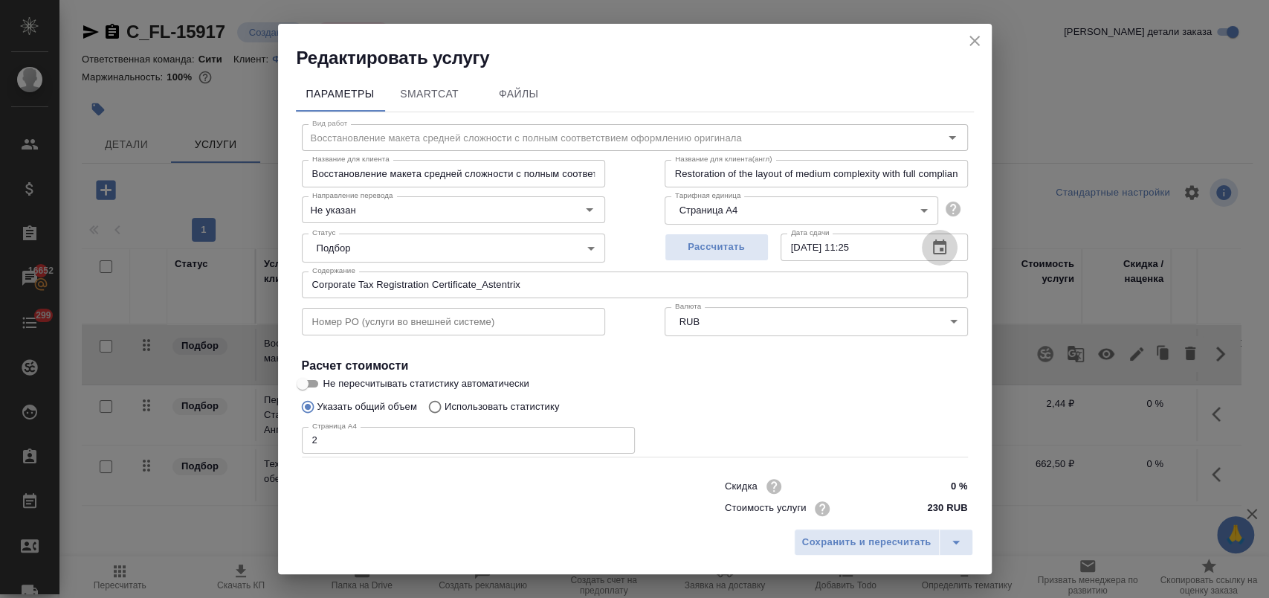
click at [931, 247] on icon "button" at bounding box center [940, 248] width 18 height 18
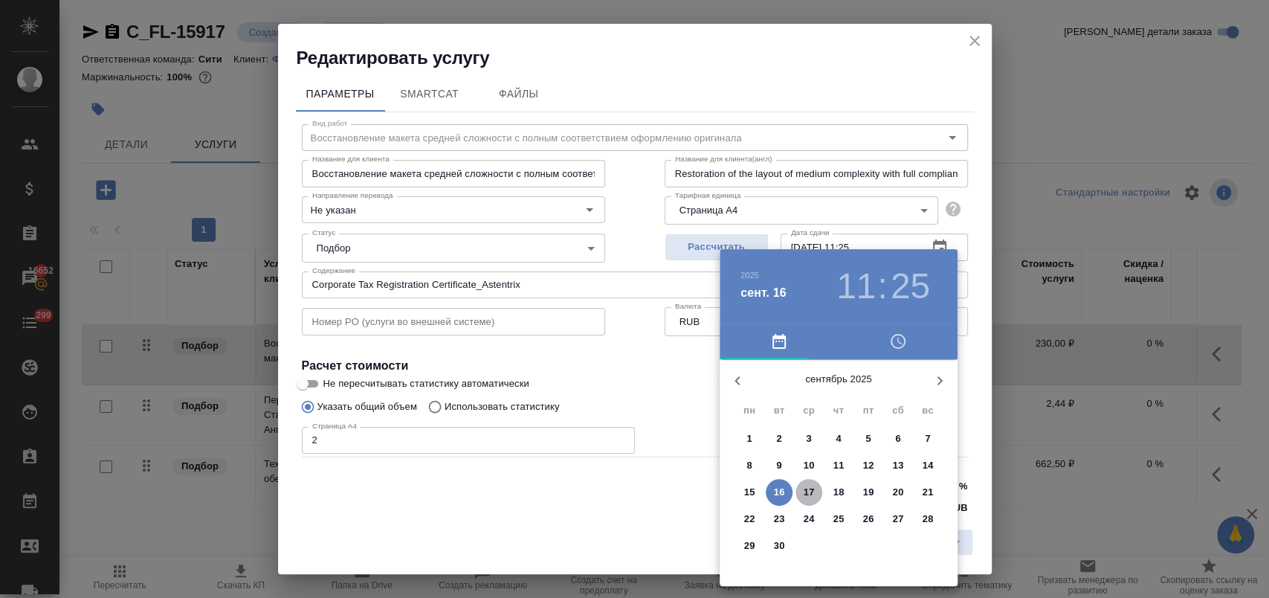
click at [808, 496] on p "17" at bounding box center [808, 492] width 11 height 15
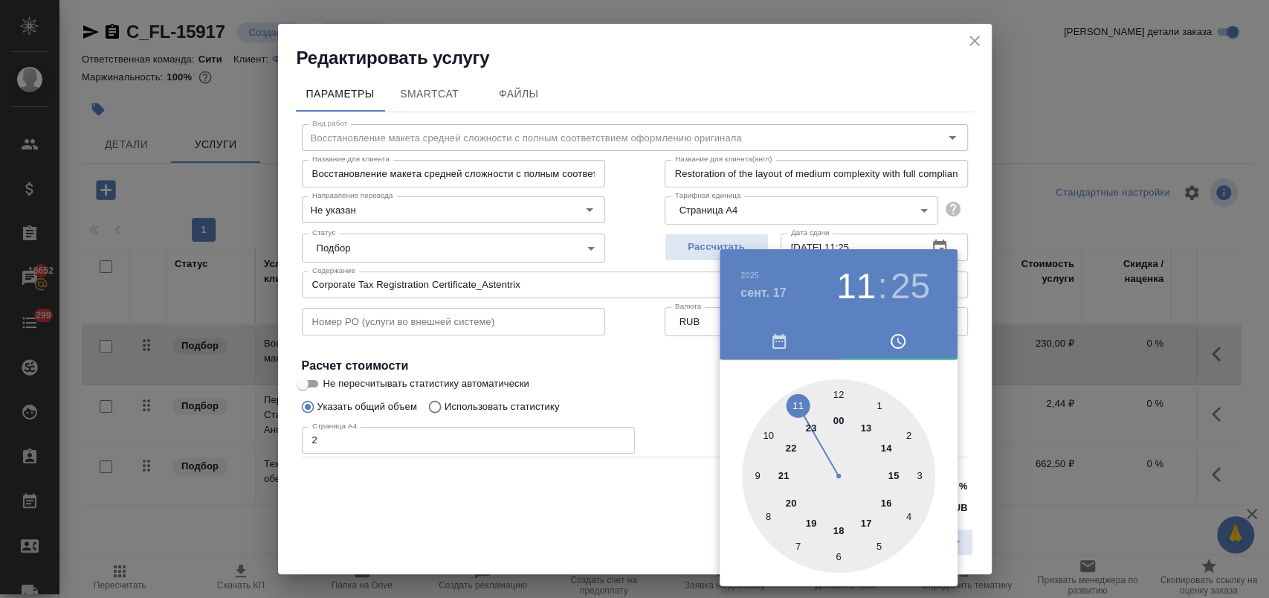
click at [672, 386] on div at bounding box center [634, 299] width 1269 height 598
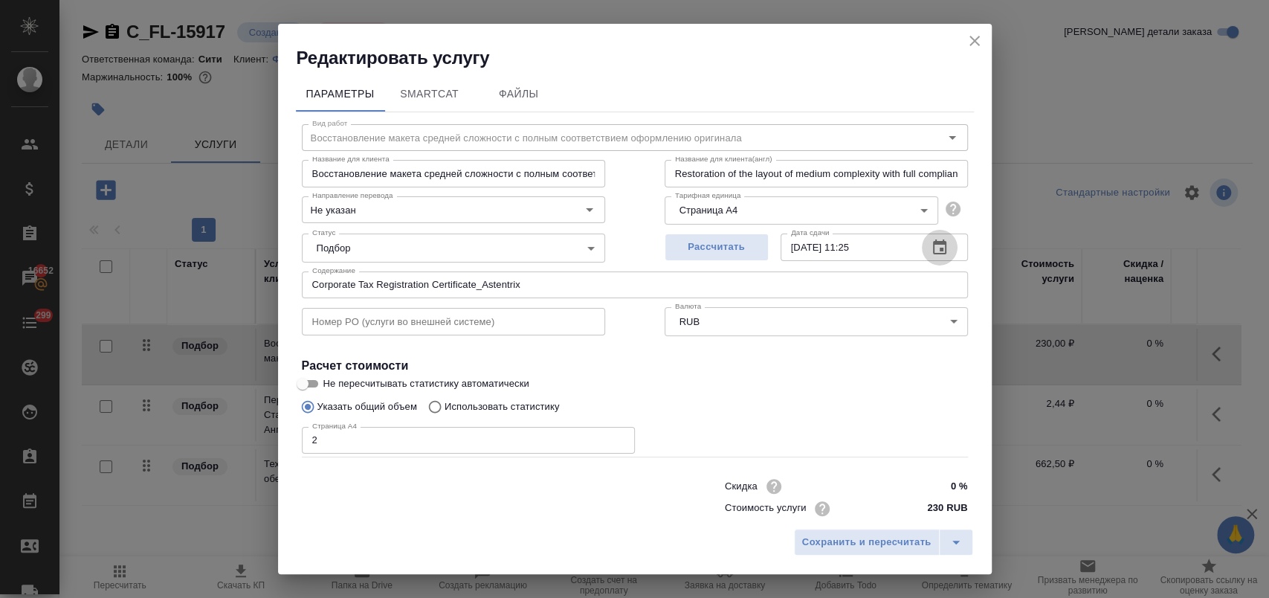
click at [933, 253] on icon "button" at bounding box center [939, 246] width 13 height 15
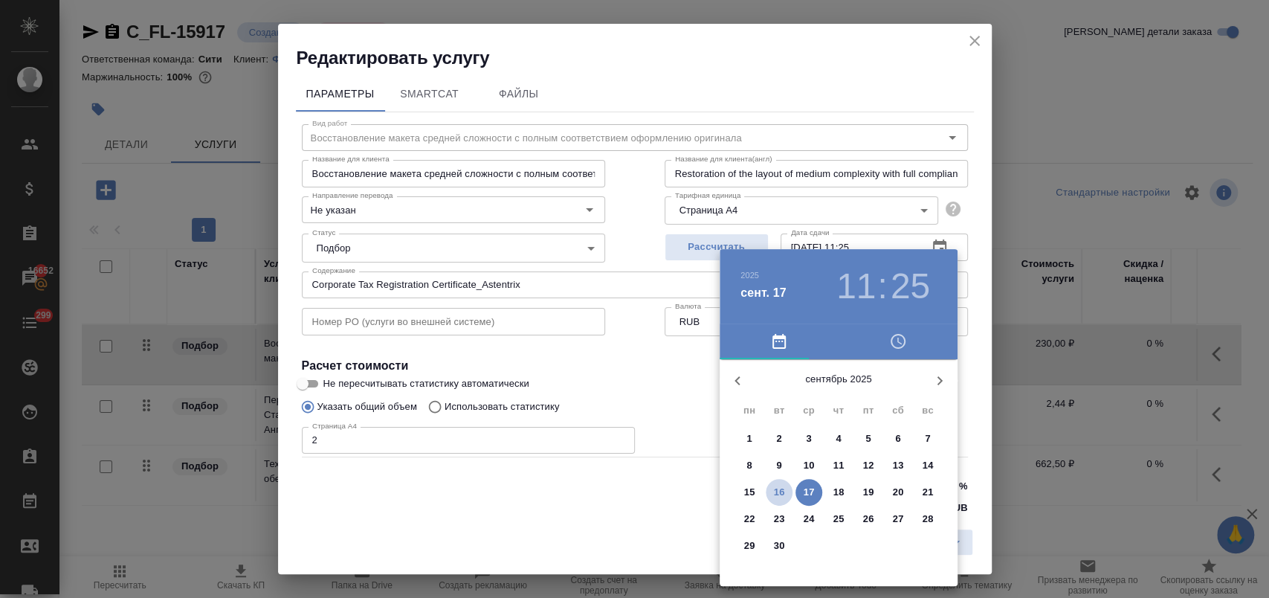
click at [784, 490] on p "16" at bounding box center [779, 492] width 11 height 15
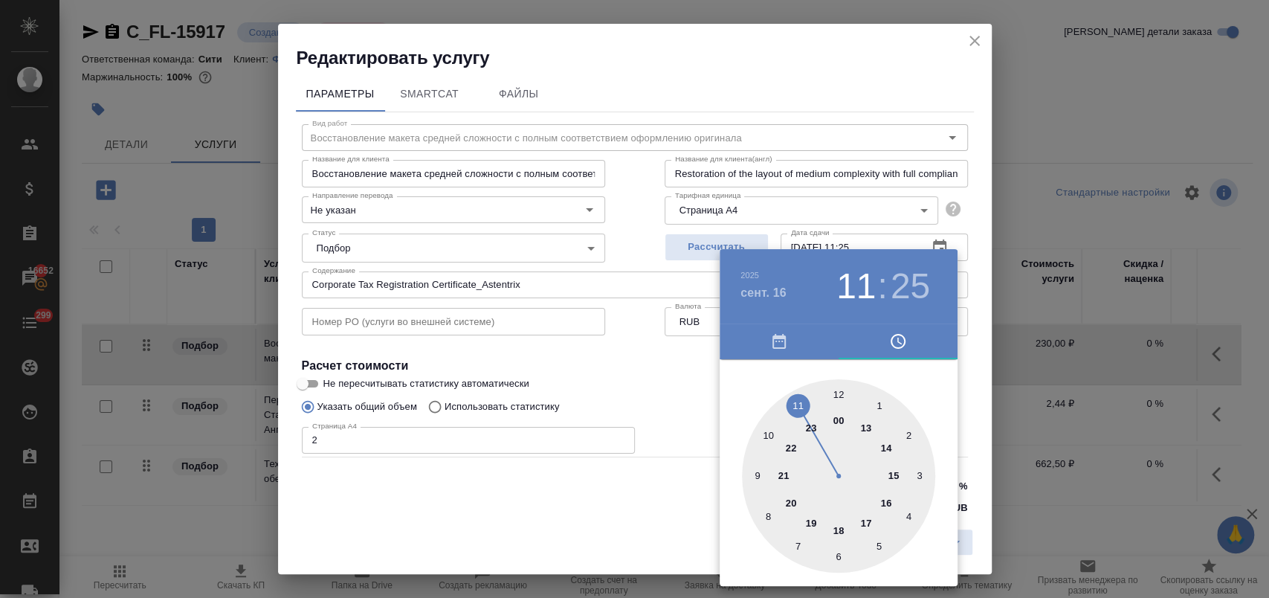
click at [676, 384] on div at bounding box center [634, 299] width 1269 height 598
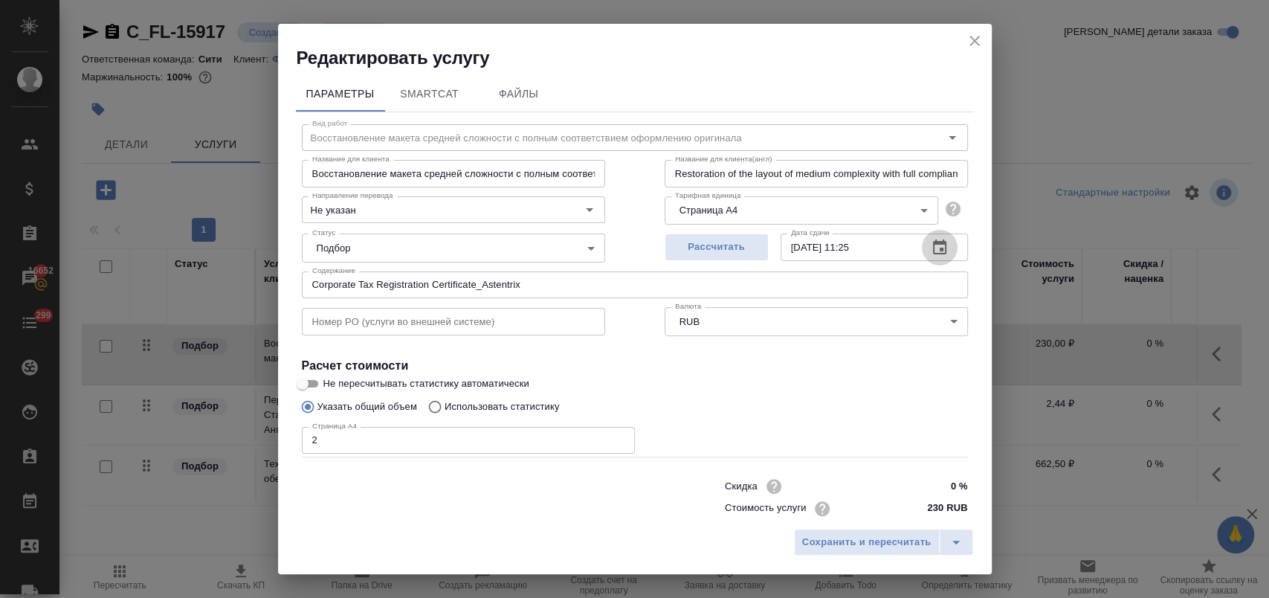
click at [931, 244] on icon "button" at bounding box center [940, 248] width 18 height 18
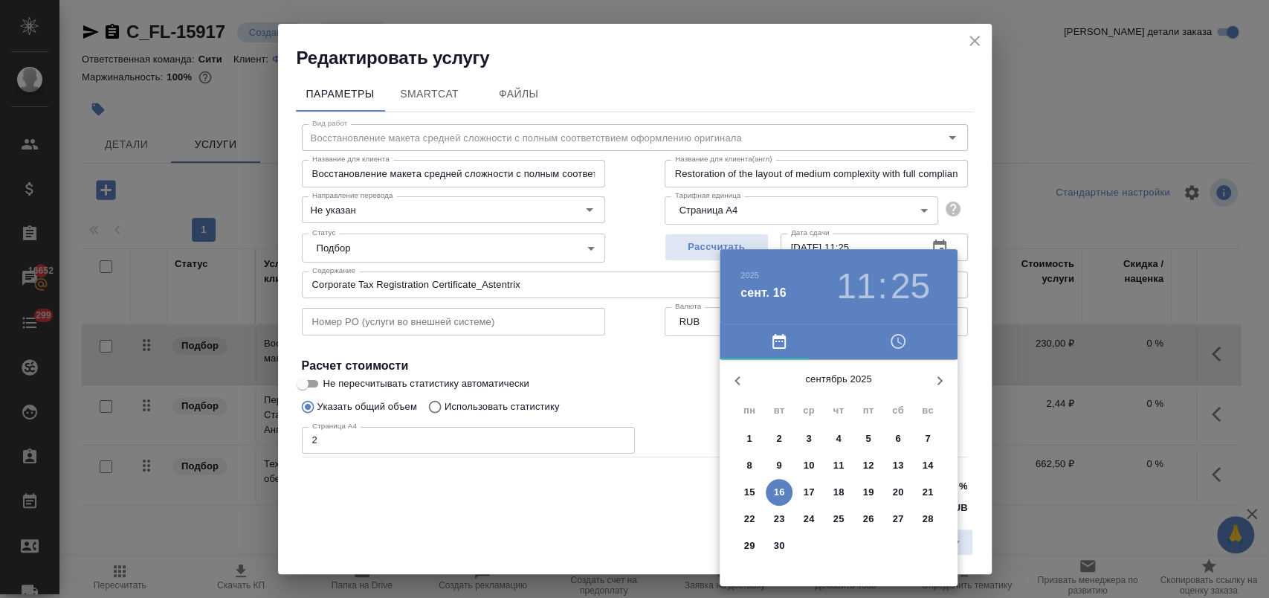
click at [815, 488] on span "17" at bounding box center [808, 492] width 27 height 15
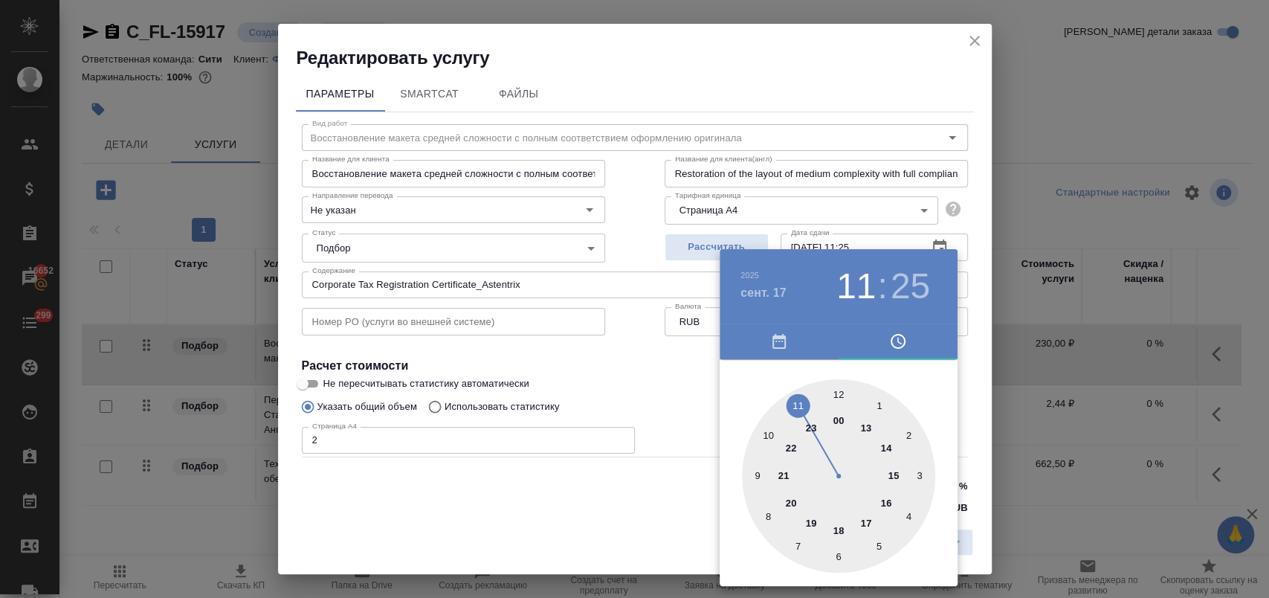
click at [765, 431] on div at bounding box center [838, 475] width 193 height 193
click at [837, 395] on div at bounding box center [838, 475] width 193 height 193
click at [710, 393] on div at bounding box center [634, 299] width 1269 height 598
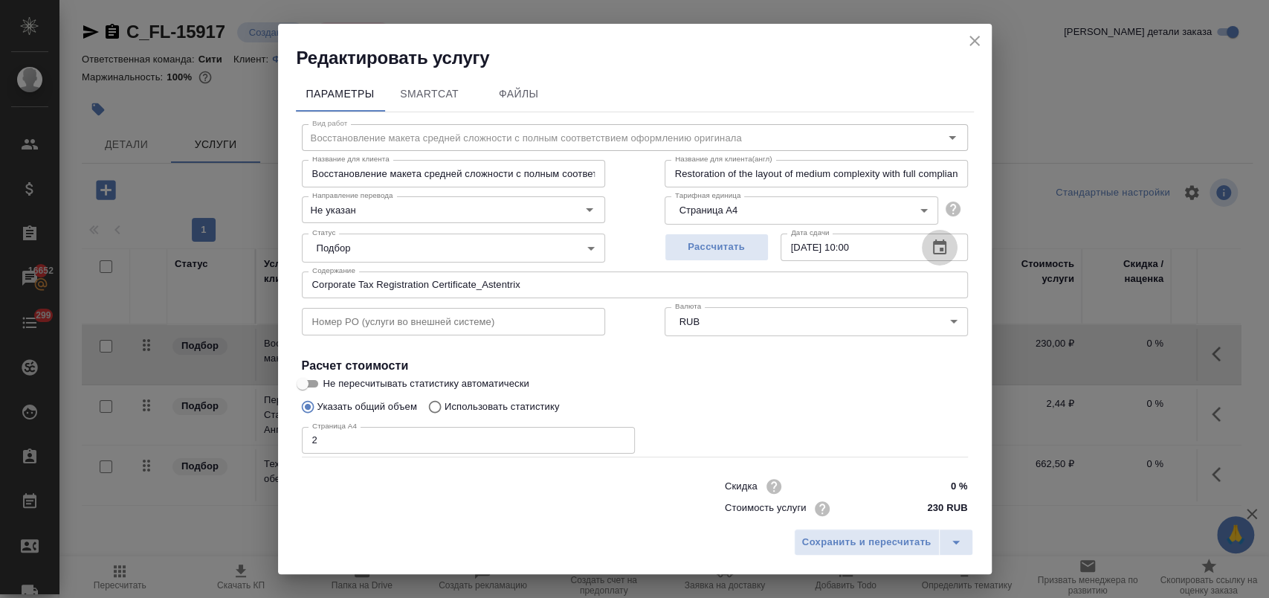
click at [934, 245] on icon "button" at bounding box center [940, 248] width 18 height 18
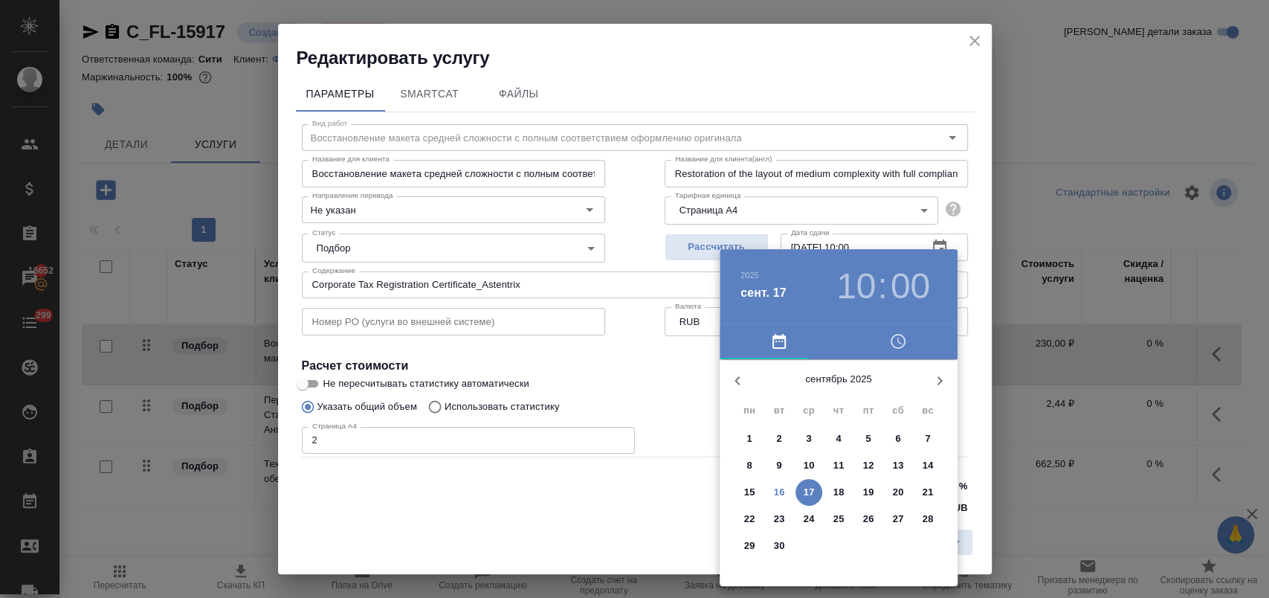
click at [774, 488] on p "16" at bounding box center [779, 492] width 11 height 15
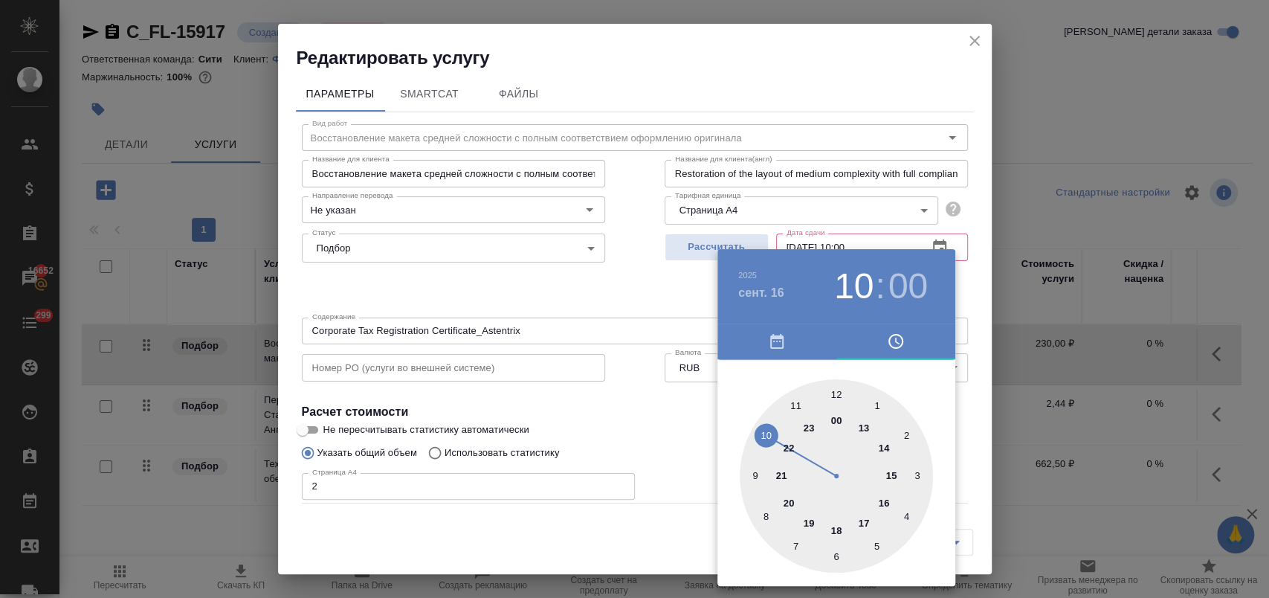
type input "[DATE] 17:00"
drag, startPoint x: 864, startPoint y: 520, endPoint x: 837, endPoint y: 436, distance: 88.4
click at [864, 517] on div at bounding box center [836, 475] width 193 height 193
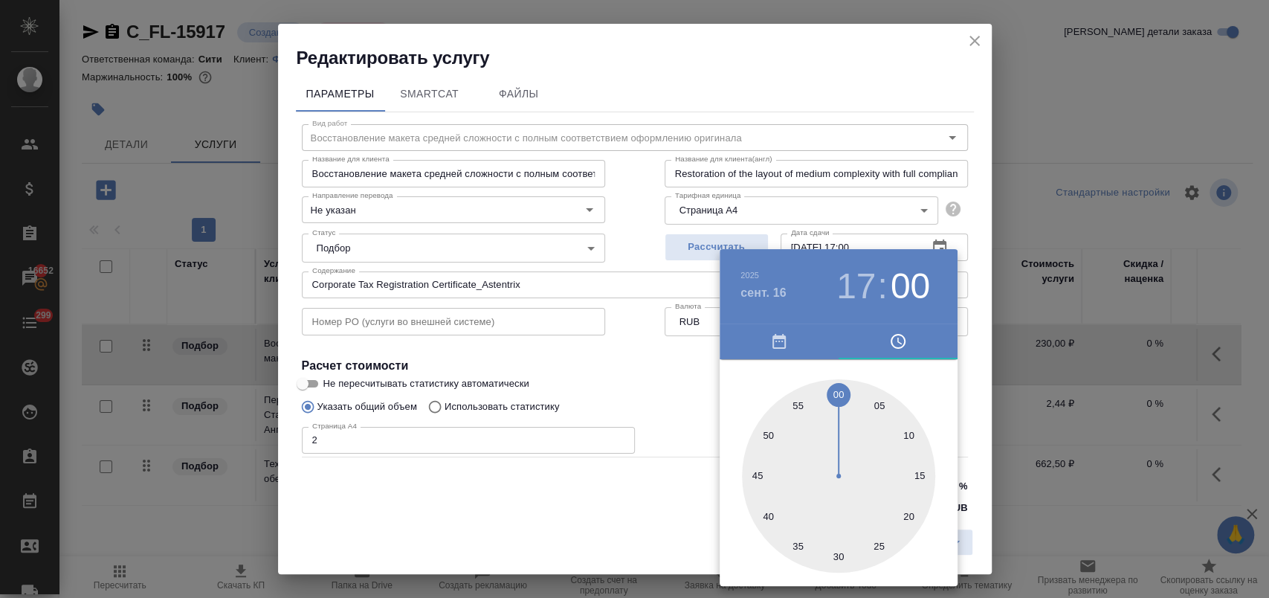
click at [673, 381] on div at bounding box center [634, 299] width 1269 height 598
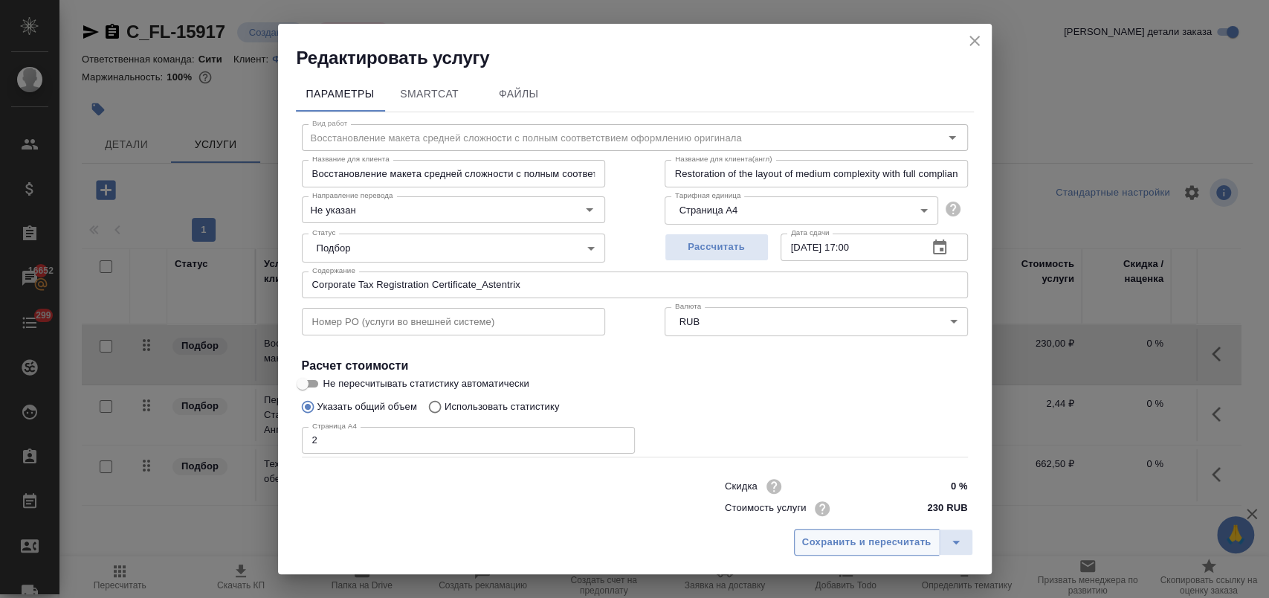
click at [870, 540] on span "Сохранить и пересчитать" at bounding box center [866, 542] width 129 height 17
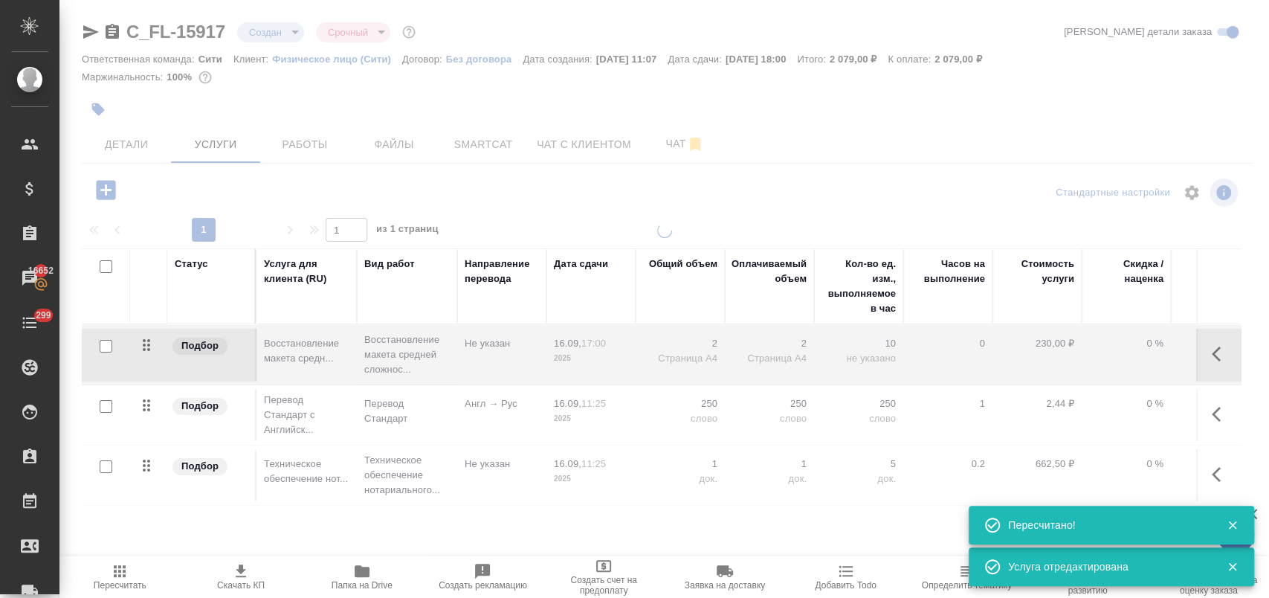
type input "normal"
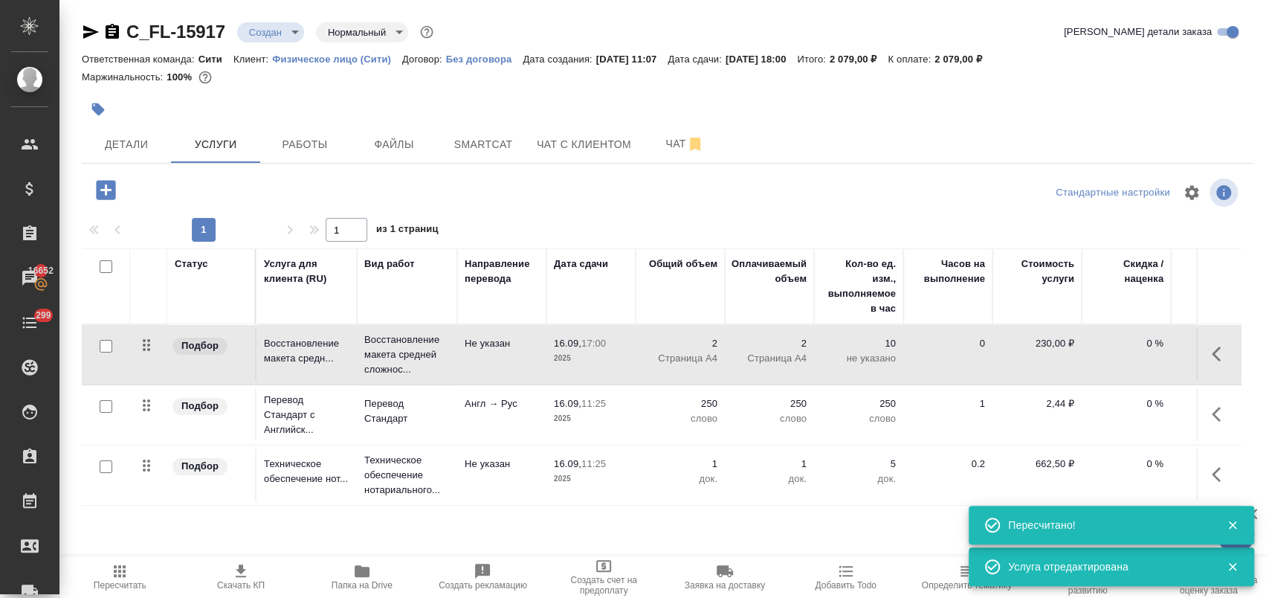
click at [1216, 411] on icon "button" at bounding box center [1220, 414] width 18 height 18
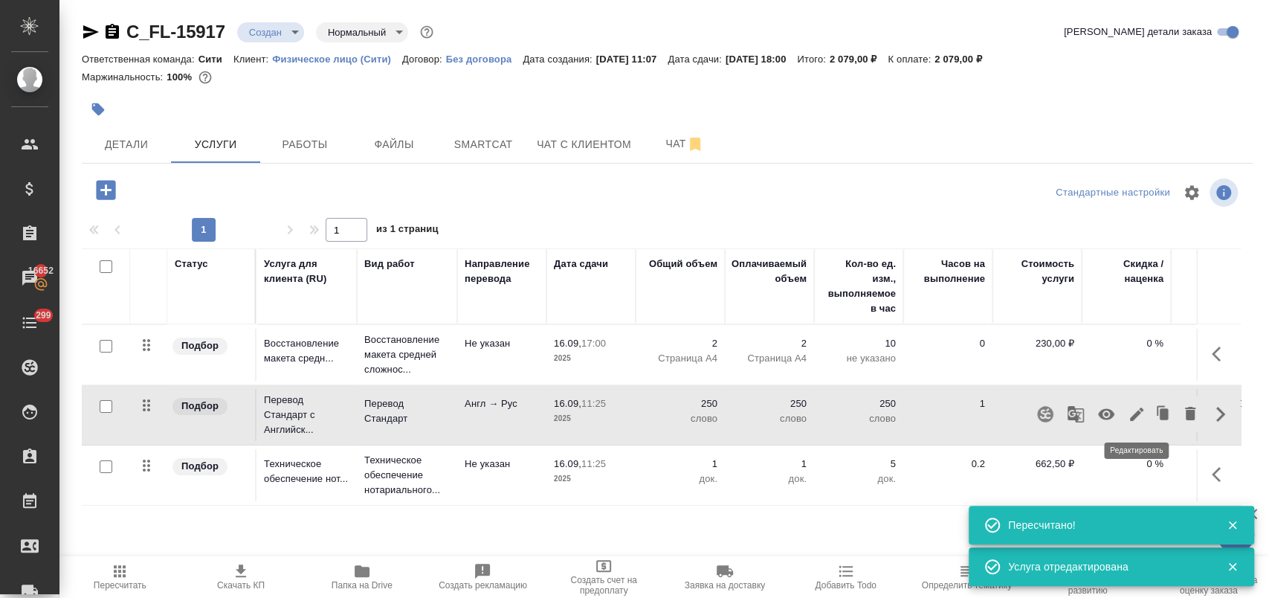
click at [1139, 417] on icon "button" at bounding box center [1136, 414] width 18 height 18
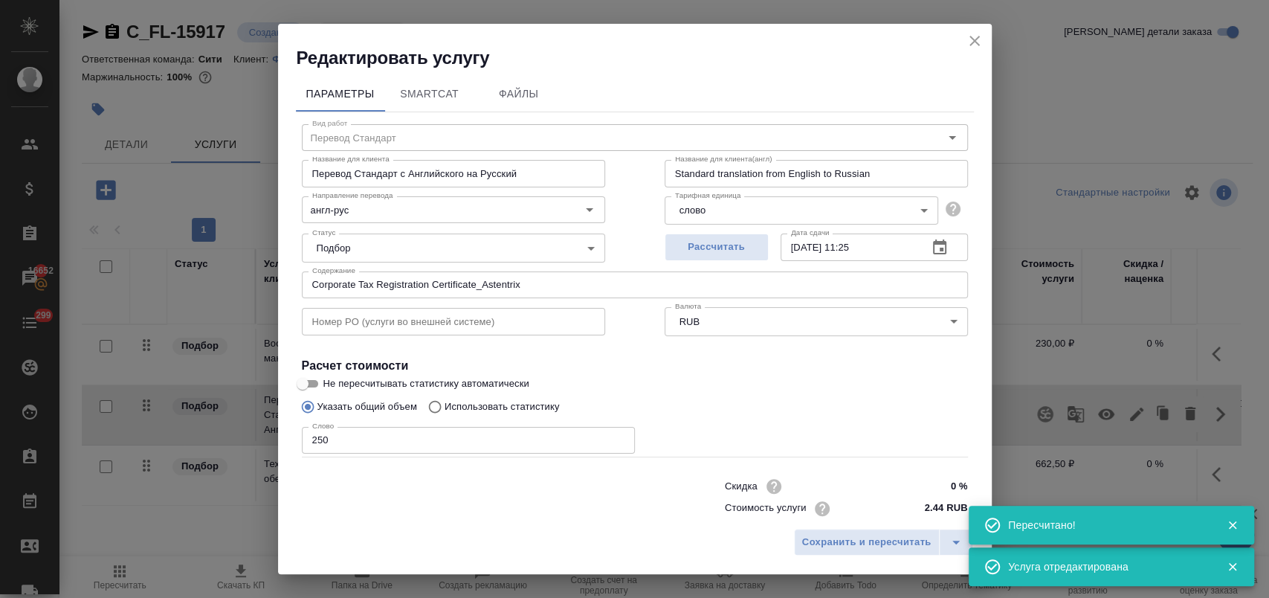
click at [933, 243] on icon "button" at bounding box center [939, 246] width 13 height 15
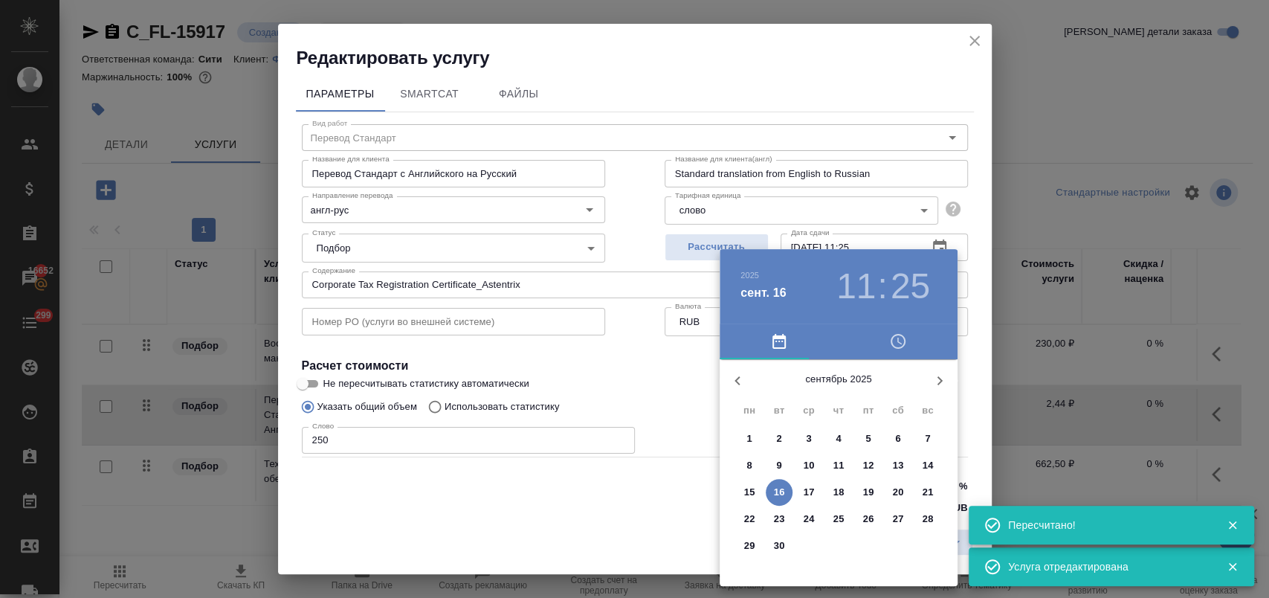
click at [776, 494] on p "16" at bounding box center [779, 492] width 11 height 15
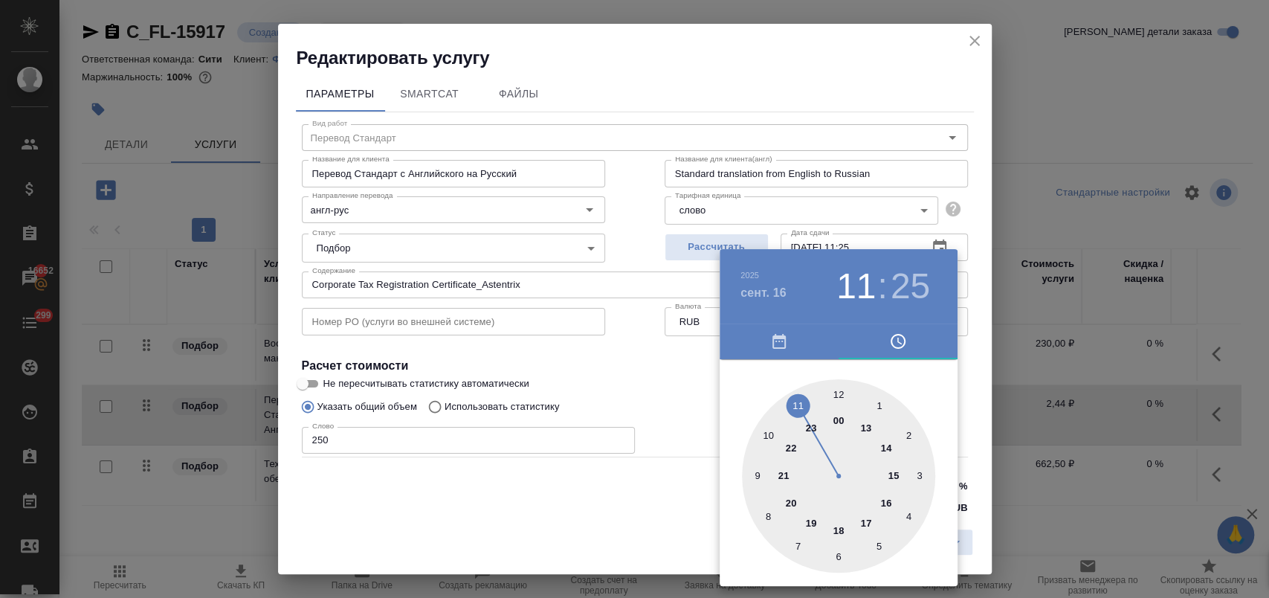
drag, startPoint x: 867, startPoint y: 519, endPoint x: 850, endPoint y: 441, distance: 79.0
click at [866, 517] on div at bounding box center [838, 475] width 193 height 193
click at [843, 394] on div at bounding box center [838, 475] width 193 height 193
click at [838, 390] on div at bounding box center [838, 475] width 193 height 193
type input "[DATE] 17:00"
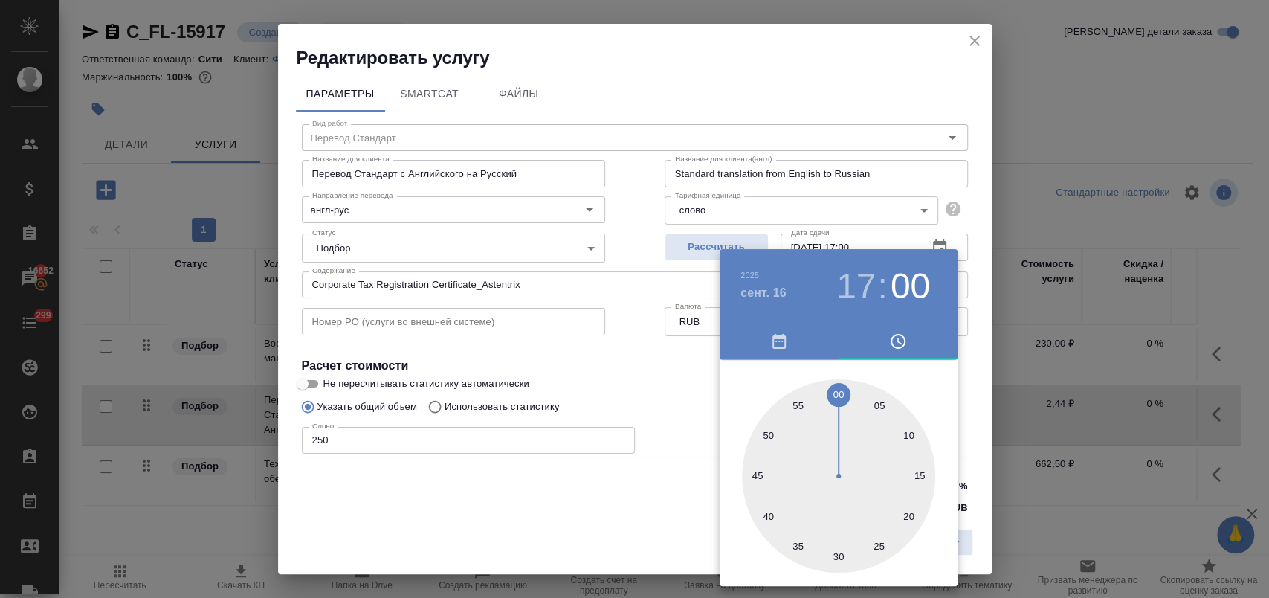
click at [678, 381] on div at bounding box center [634, 299] width 1269 height 598
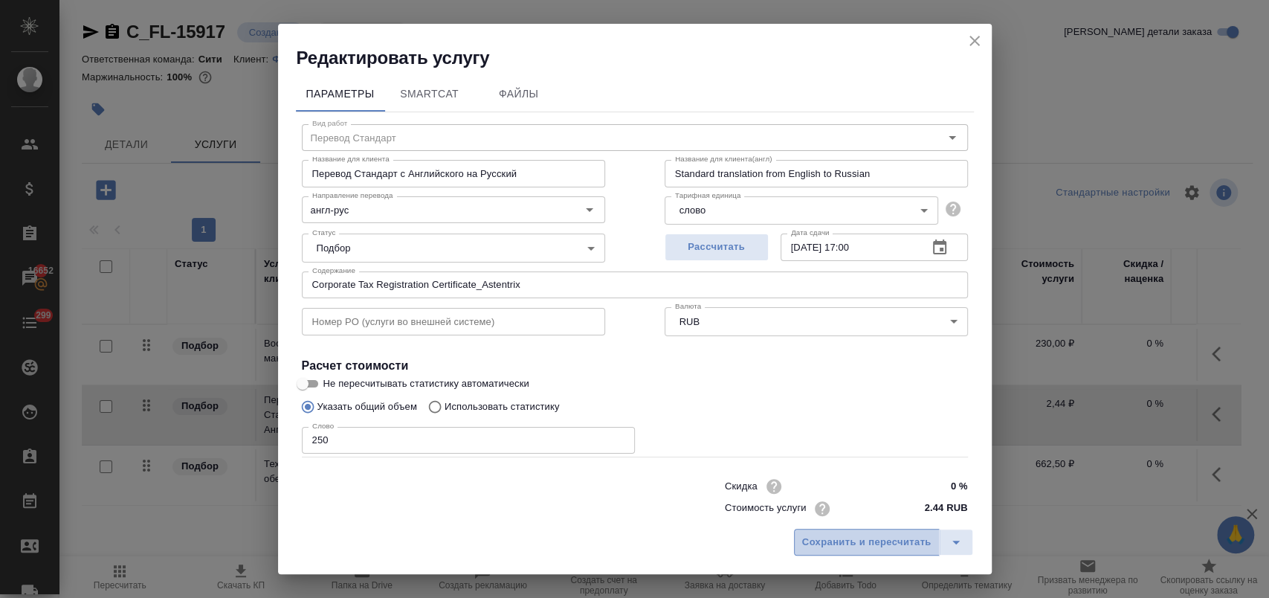
click at [876, 539] on span "Сохранить и пересчитать" at bounding box center [866, 542] width 129 height 17
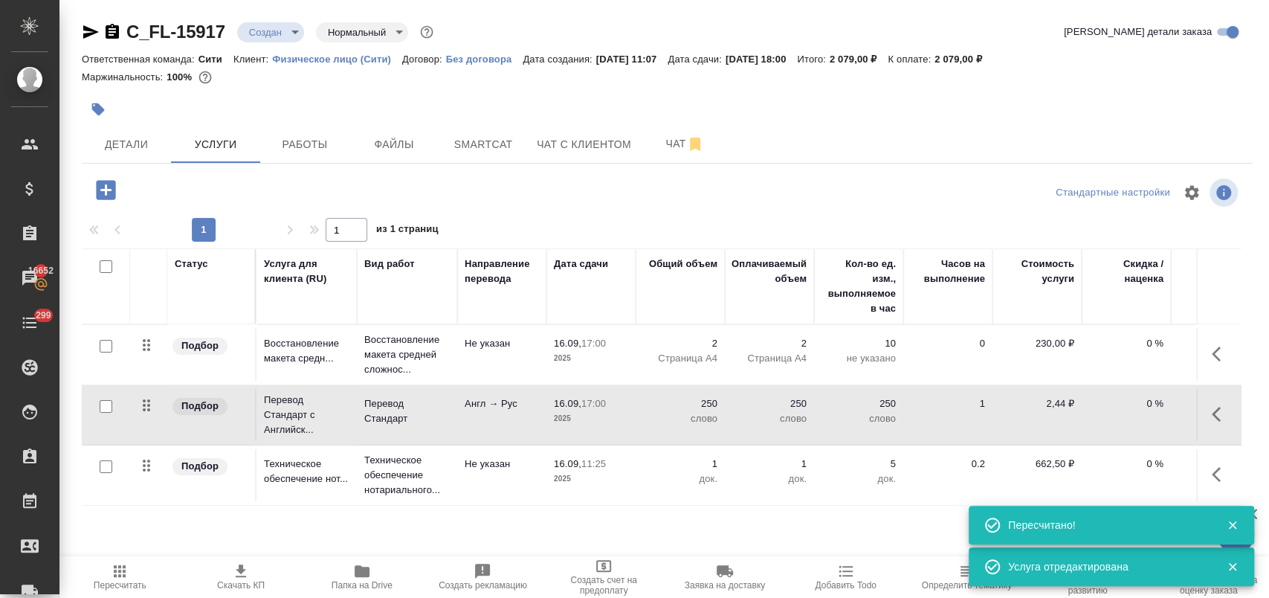
click at [1224, 468] on icon "button" at bounding box center [1220, 474] width 18 height 18
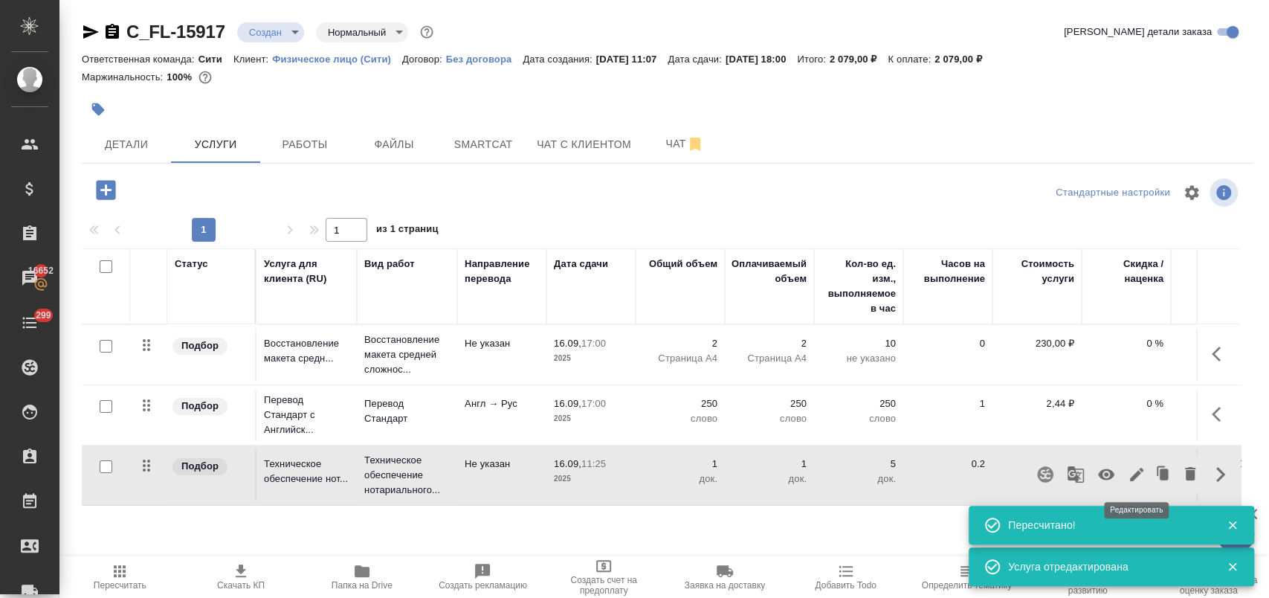
click at [1132, 473] on icon "button" at bounding box center [1136, 474] width 18 height 18
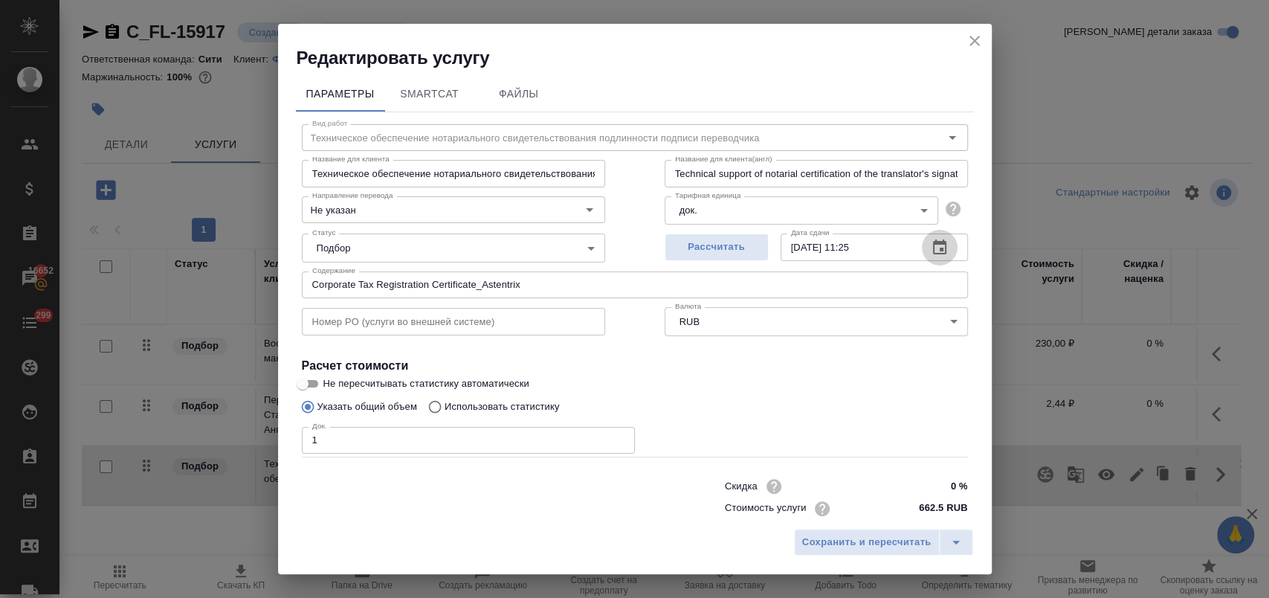
click at [931, 246] on icon "button" at bounding box center [940, 248] width 18 height 18
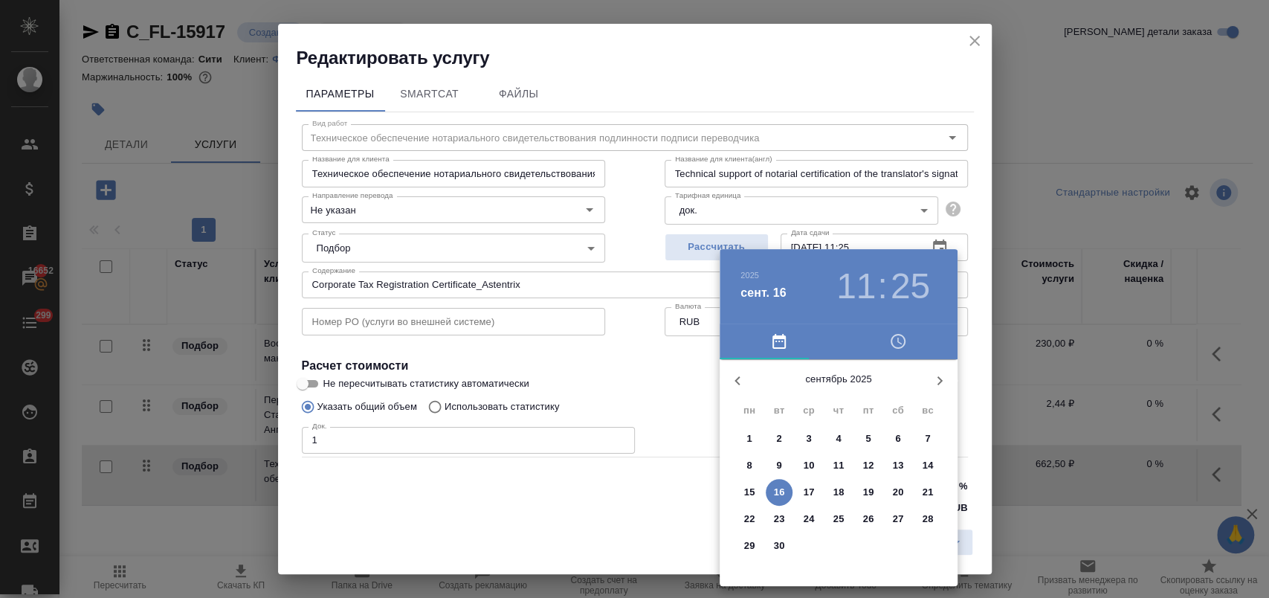
click at [806, 496] on p "17" at bounding box center [808, 492] width 11 height 15
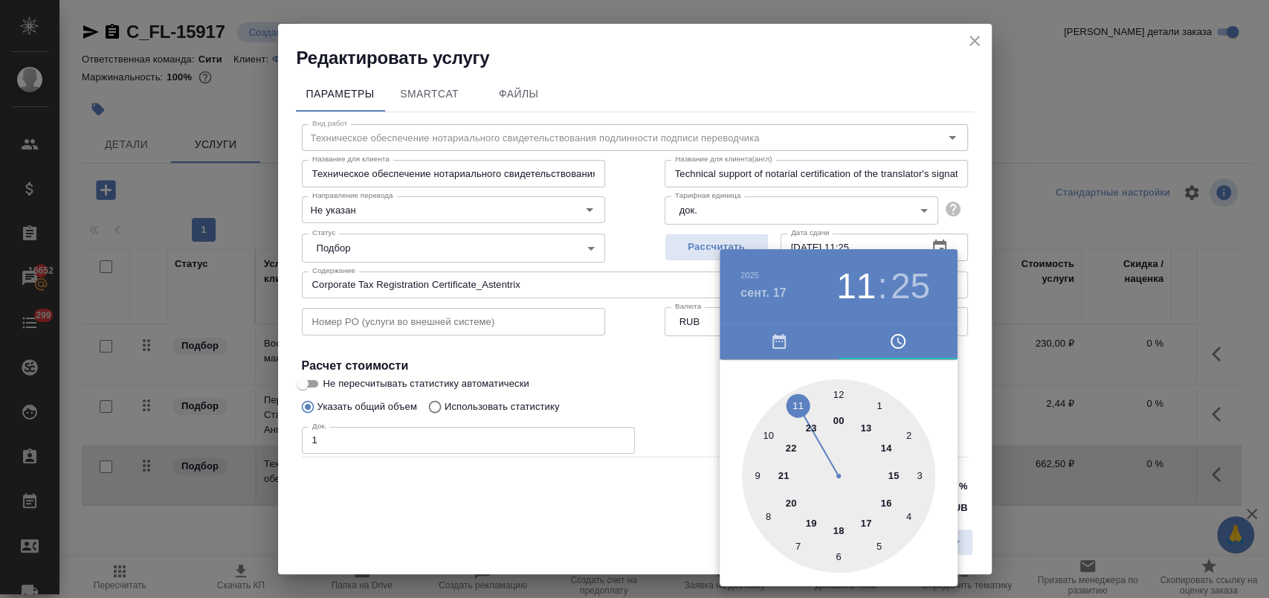
drag, startPoint x: 890, startPoint y: 503, endPoint x: 848, endPoint y: 428, distance: 86.2
click at [889, 499] on div at bounding box center [838, 475] width 193 height 193
click at [837, 396] on div at bounding box center [838, 475] width 193 height 193
type input "[DATE] 16:00"
click at [670, 398] on div at bounding box center [634, 299] width 1269 height 598
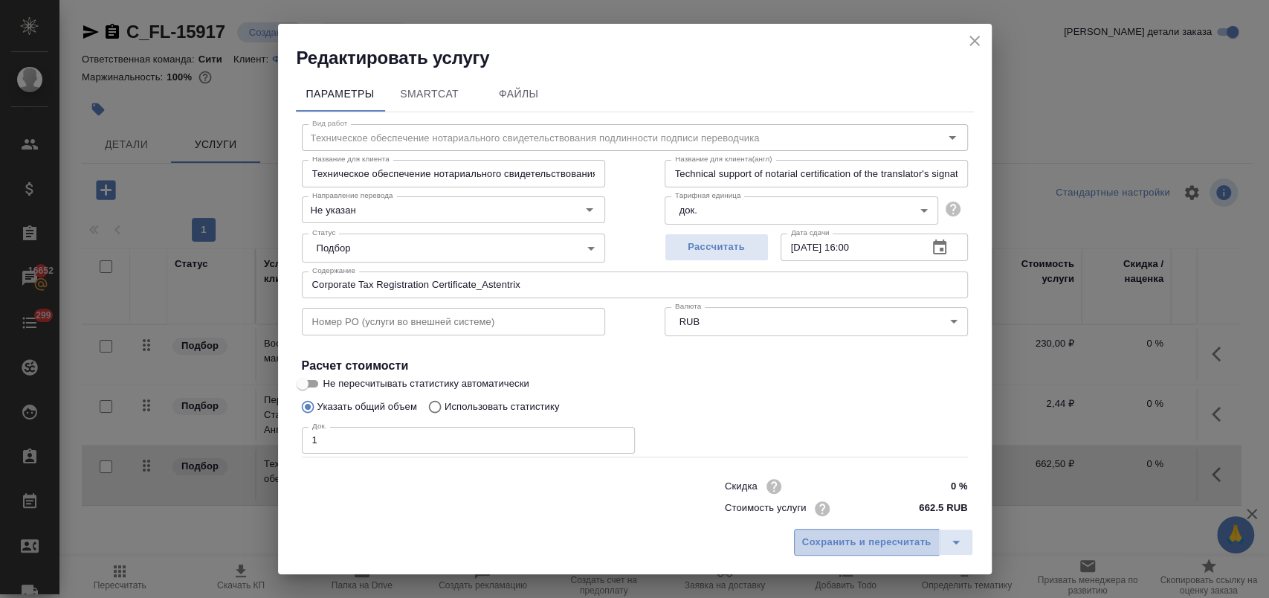
click at [876, 534] on span "Сохранить и пересчитать" at bounding box center [866, 542] width 129 height 17
